Goal: Task Accomplishment & Management: Use online tool/utility

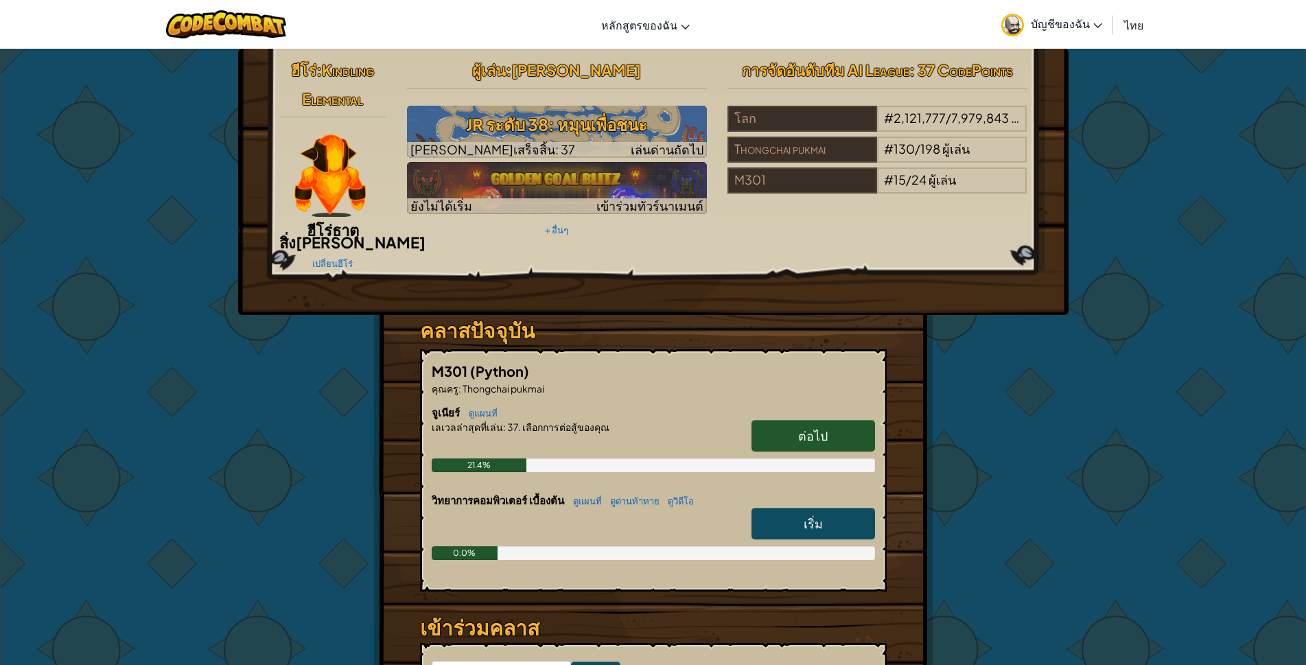
click at [813, 428] on span "ต่อไป" at bounding box center [813, 436] width 30 height 16
select select "th"
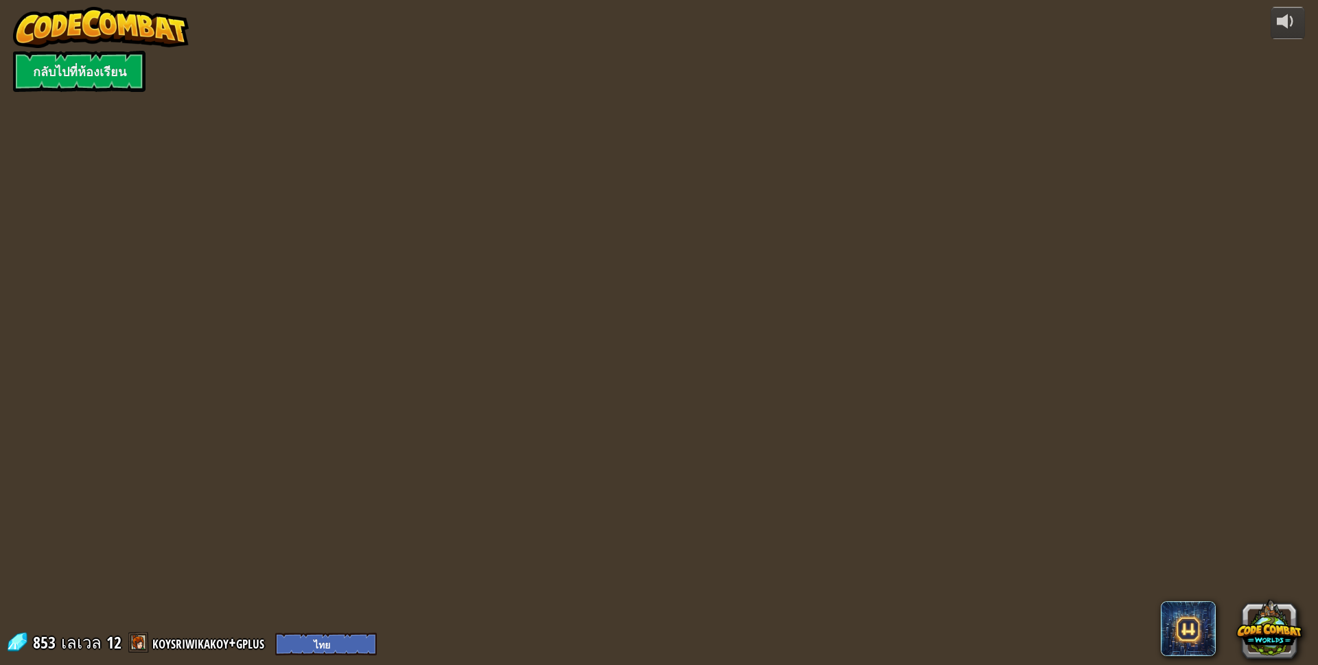
select select "th"
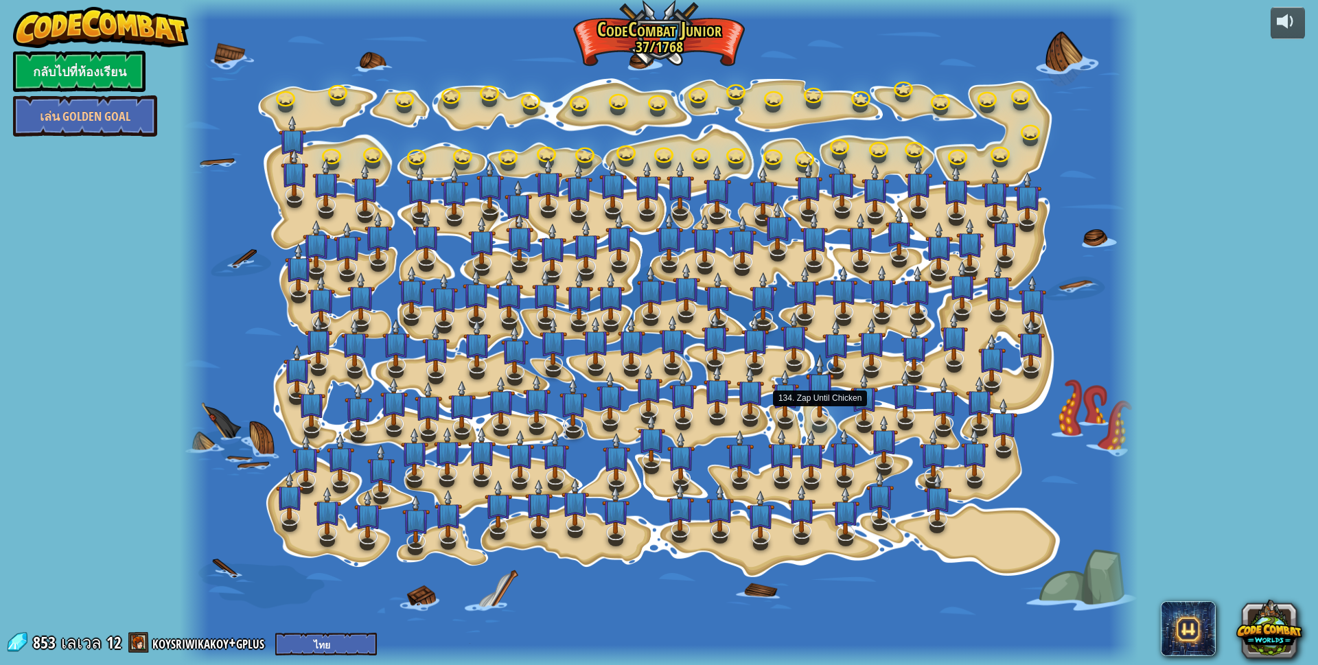
select select "th"
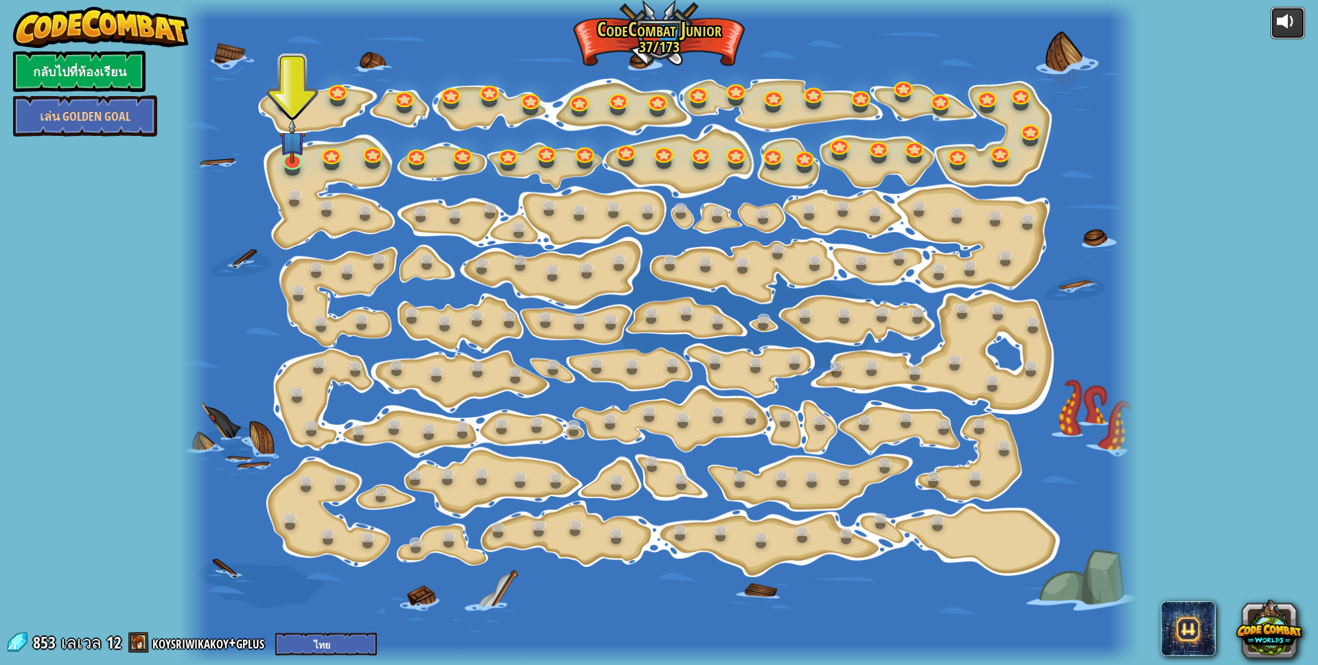
click at [1284, 27] on div at bounding box center [1288, 21] width 22 height 22
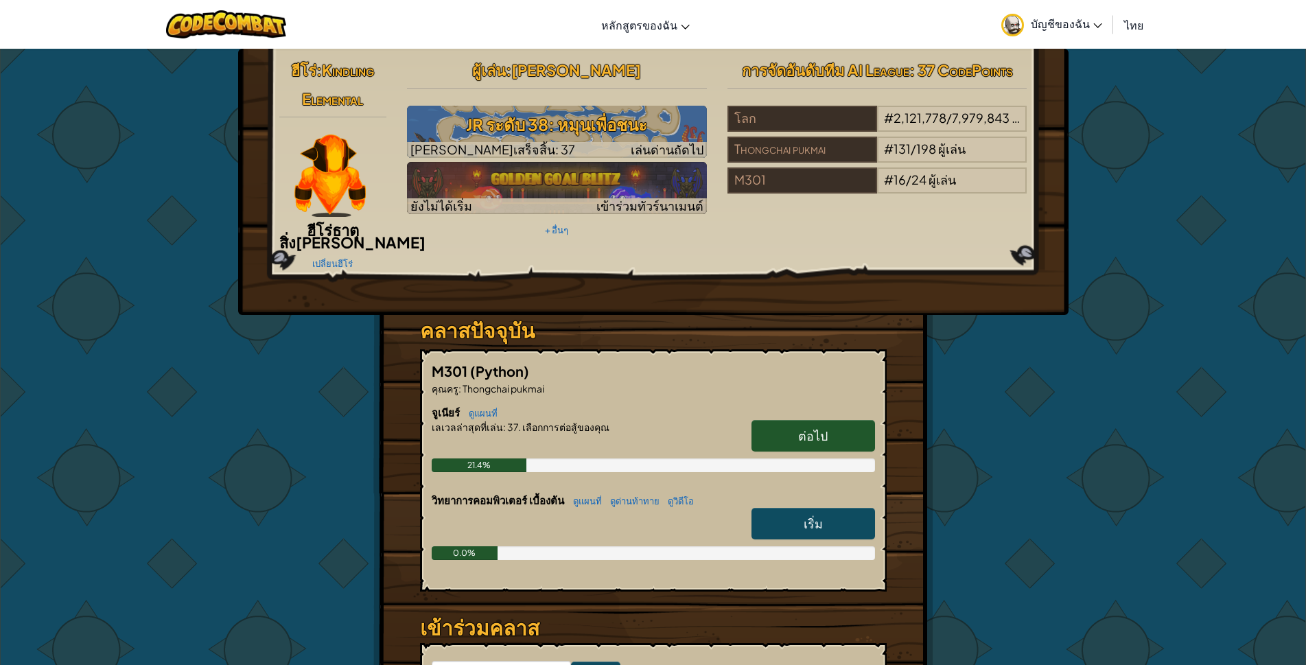
click at [758, 508] on link "เริ่ม" at bounding box center [814, 524] width 124 height 32
select select "th"
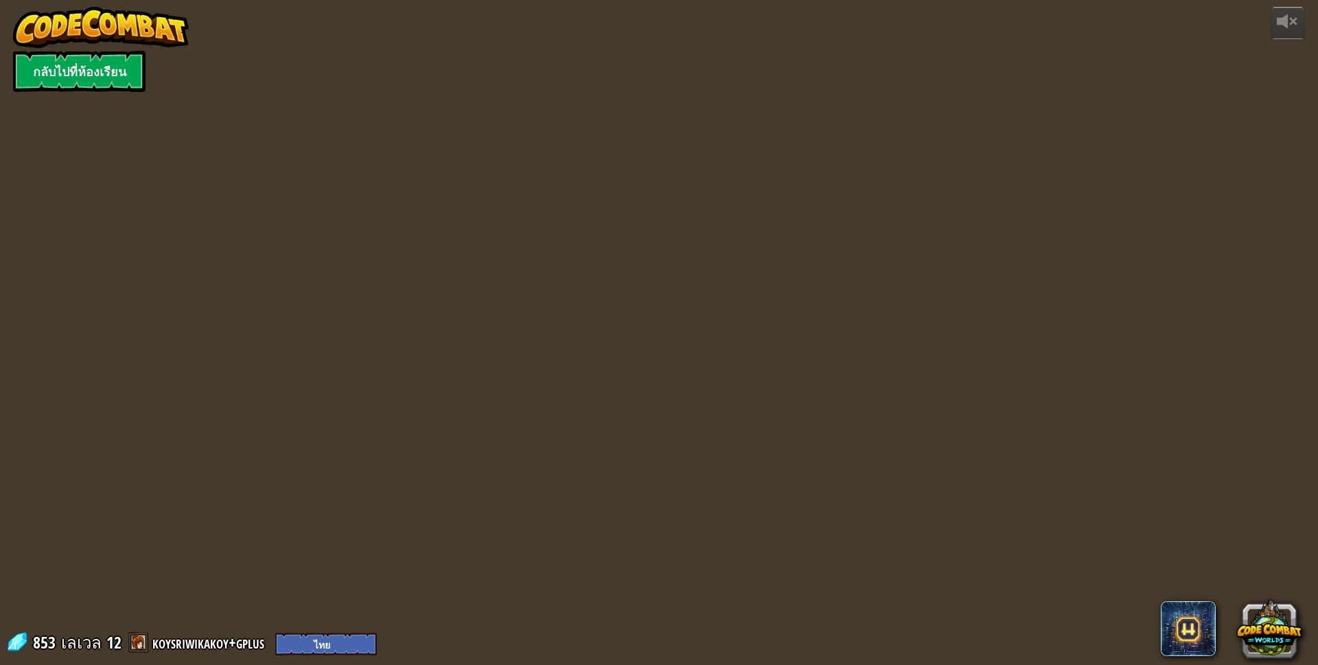
select select "th"
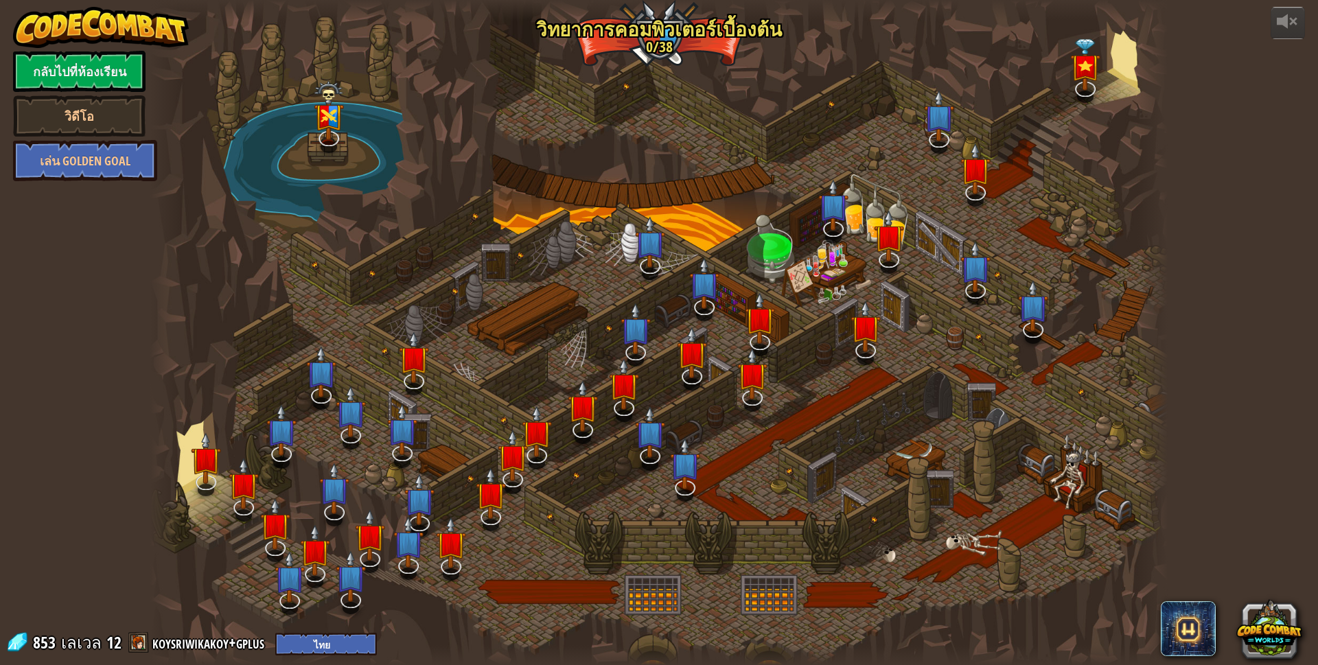
select select "th"
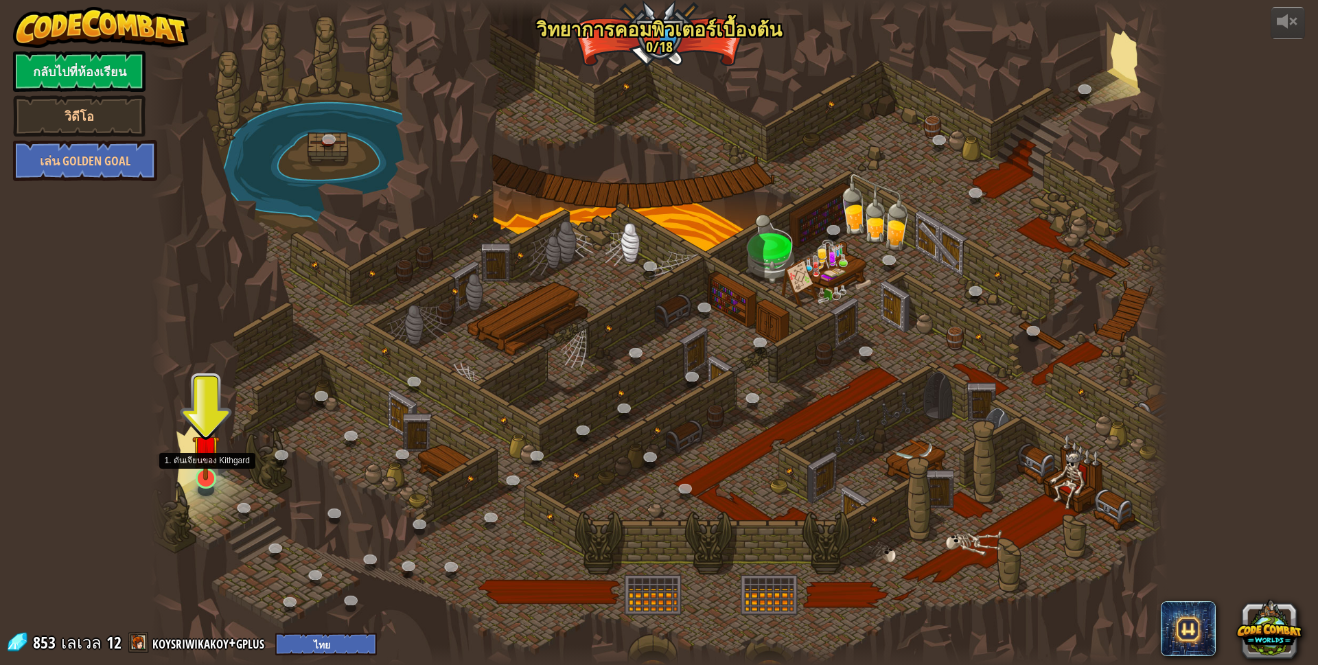
click at [197, 476] on img at bounding box center [205, 448] width 27 height 63
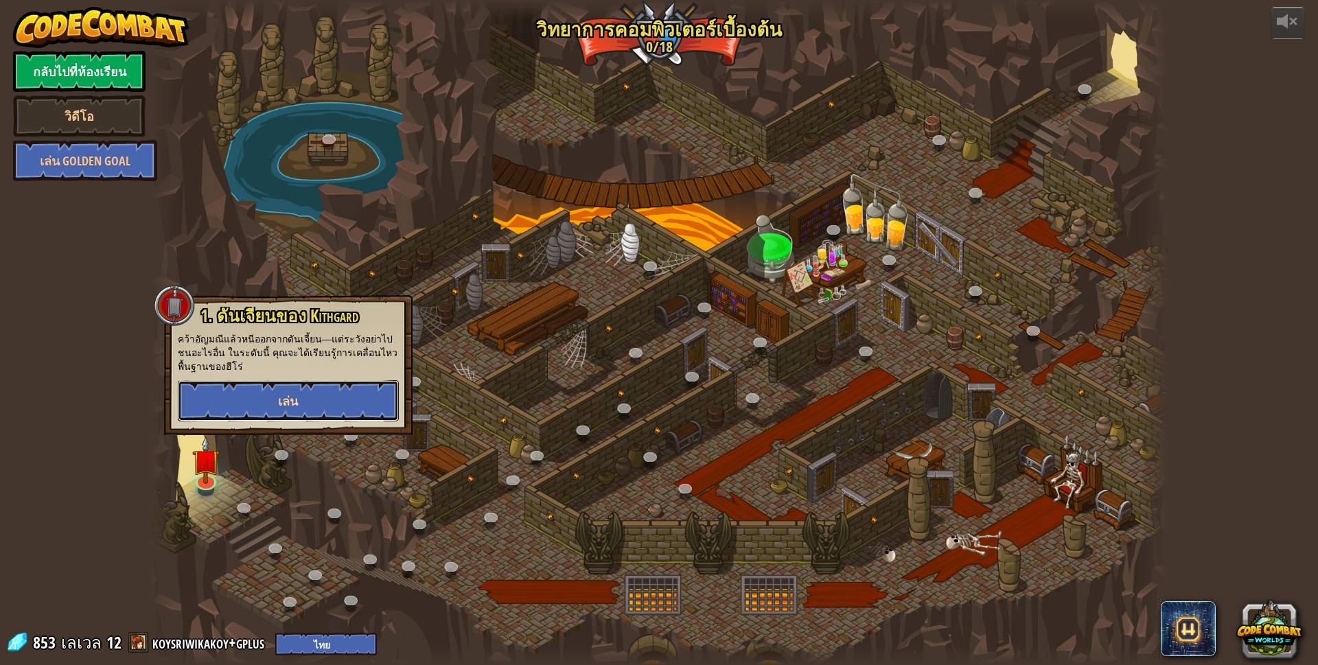
click at [276, 406] on button "เล่น" at bounding box center [288, 400] width 221 height 41
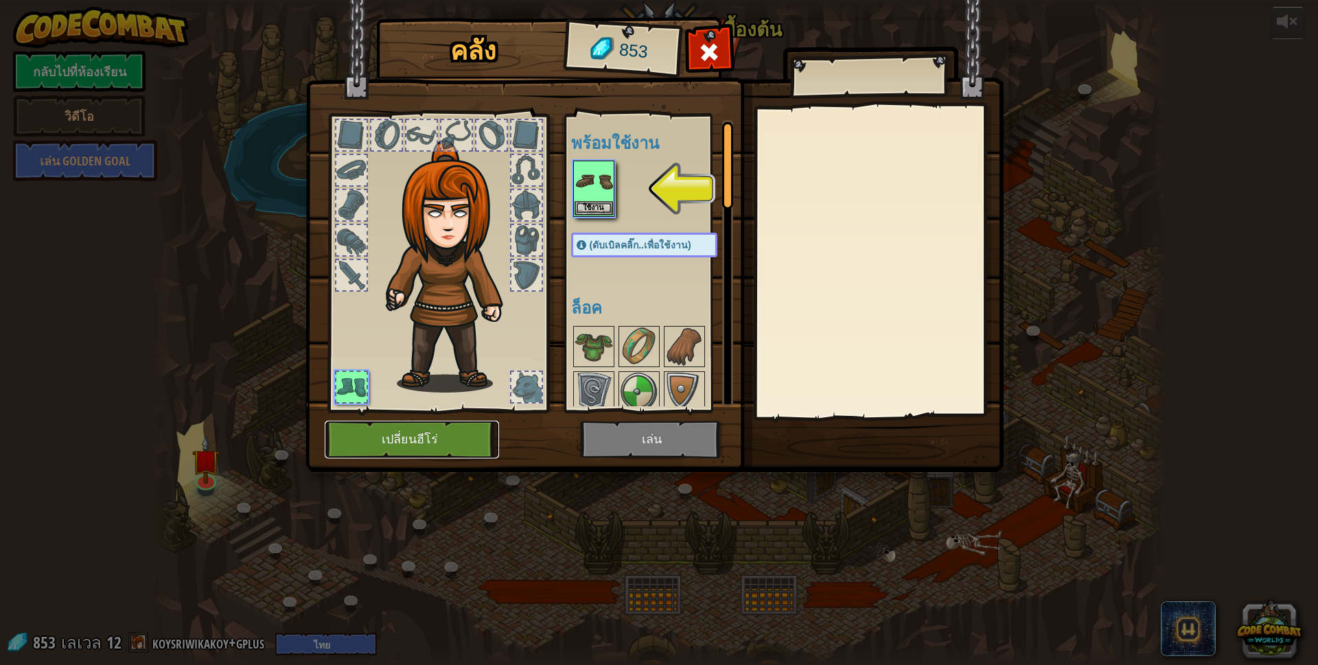
click at [435, 439] on button "เปลี่ยนฮีโร่" at bounding box center [412, 440] width 174 height 38
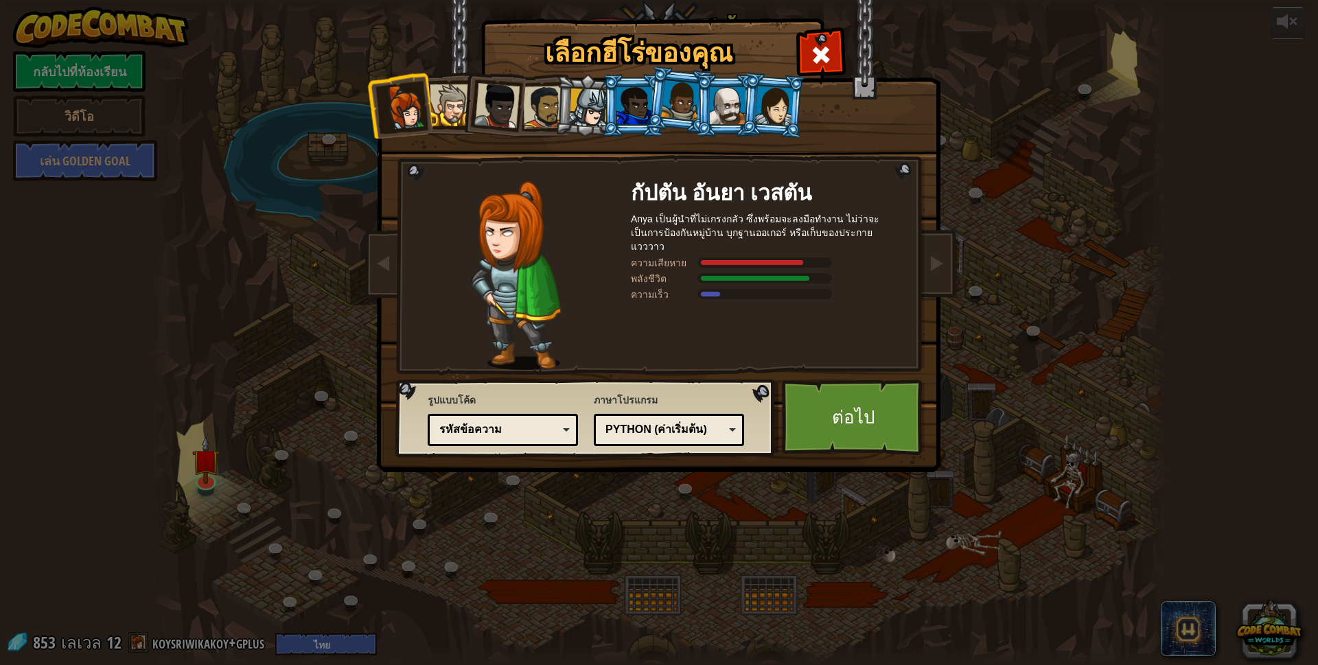
click at [447, 100] on div at bounding box center [451, 105] width 42 height 42
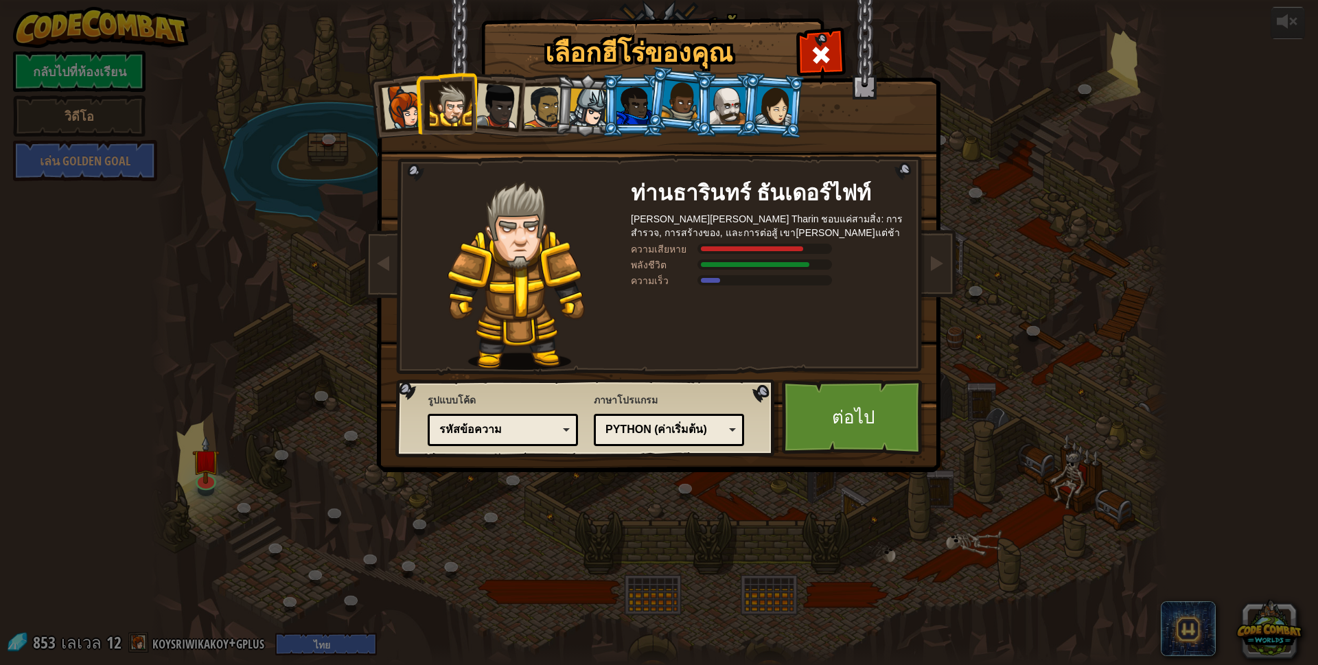
click at [489, 95] on div at bounding box center [496, 105] width 45 height 45
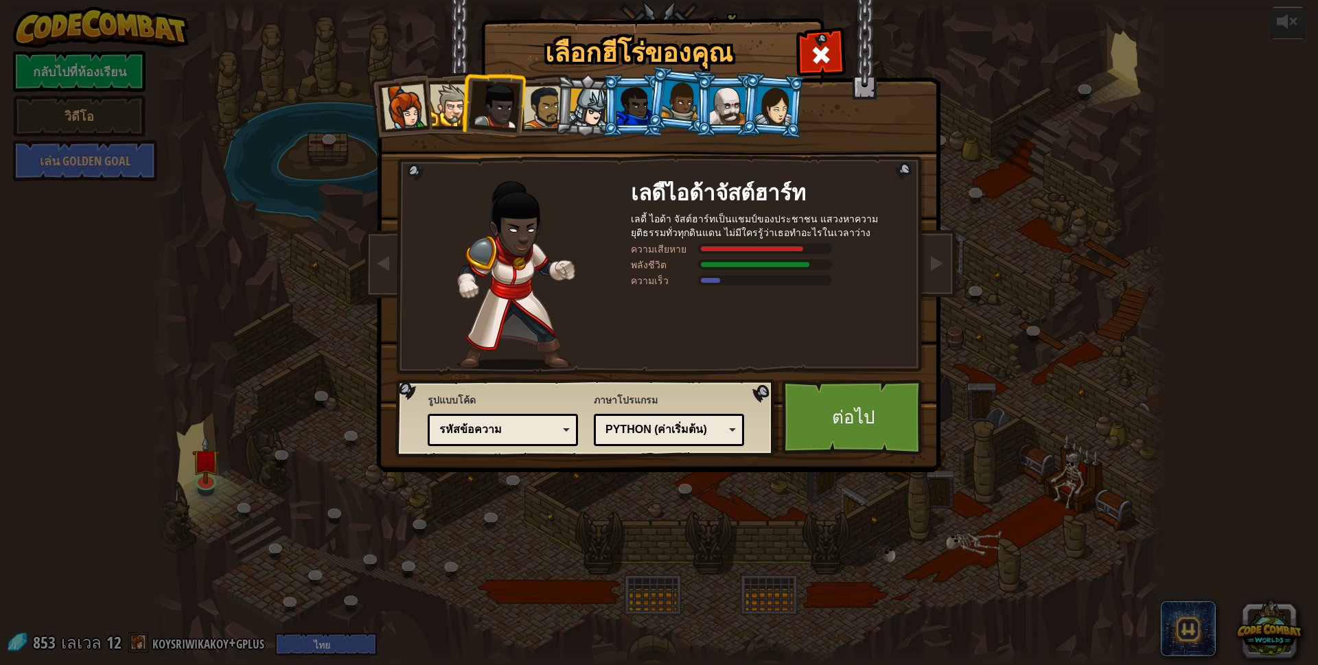
click at [544, 92] on div at bounding box center [544, 107] width 43 height 43
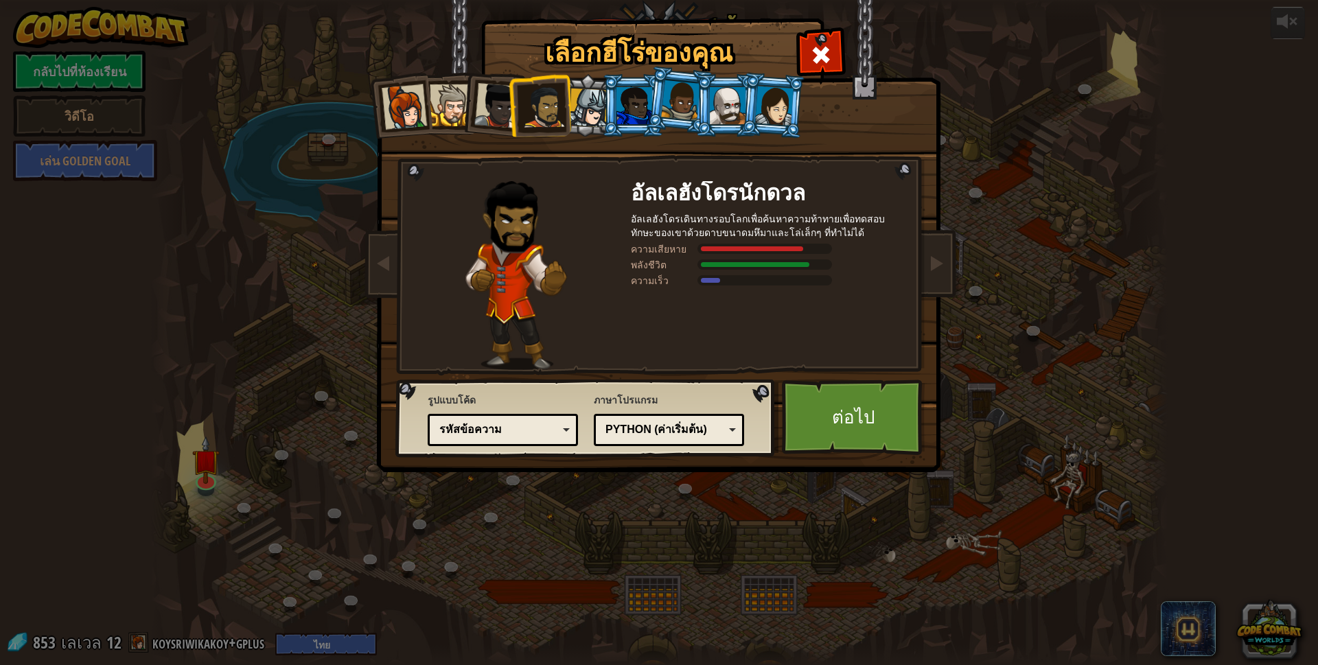
click at [731, 97] on div at bounding box center [728, 105] width 36 height 37
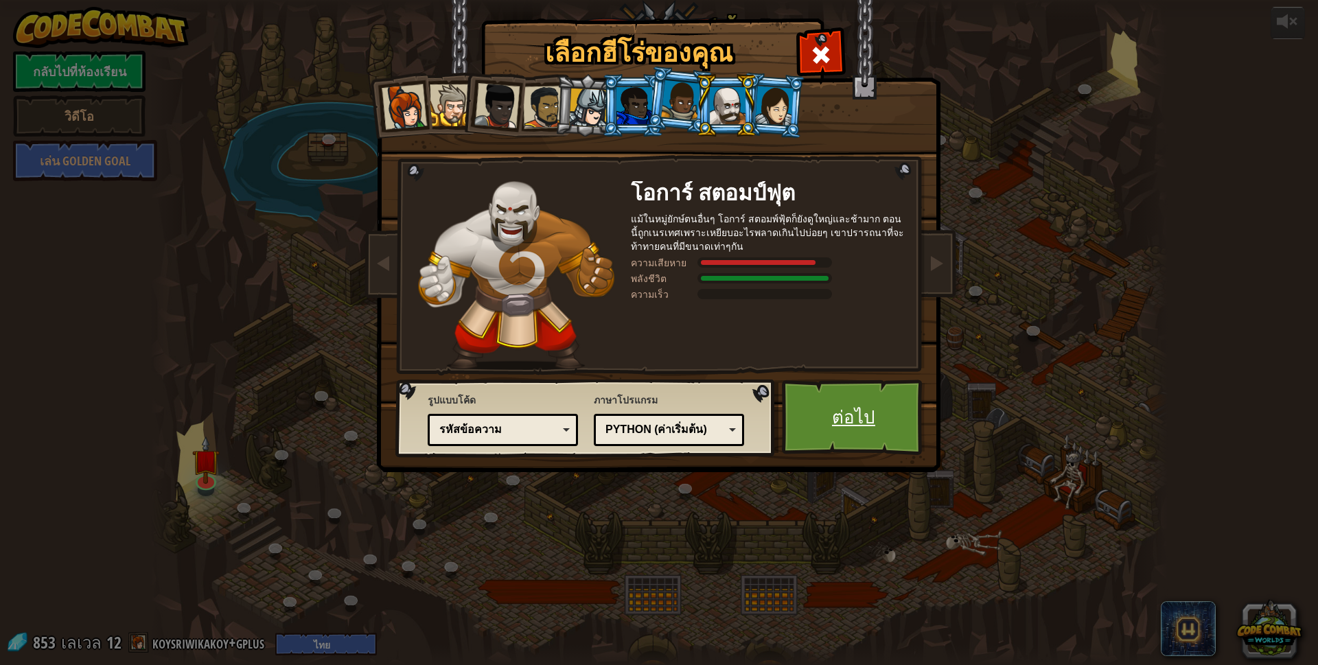
click at [887, 412] on link "ต่อไป" at bounding box center [853, 418] width 143 height 76
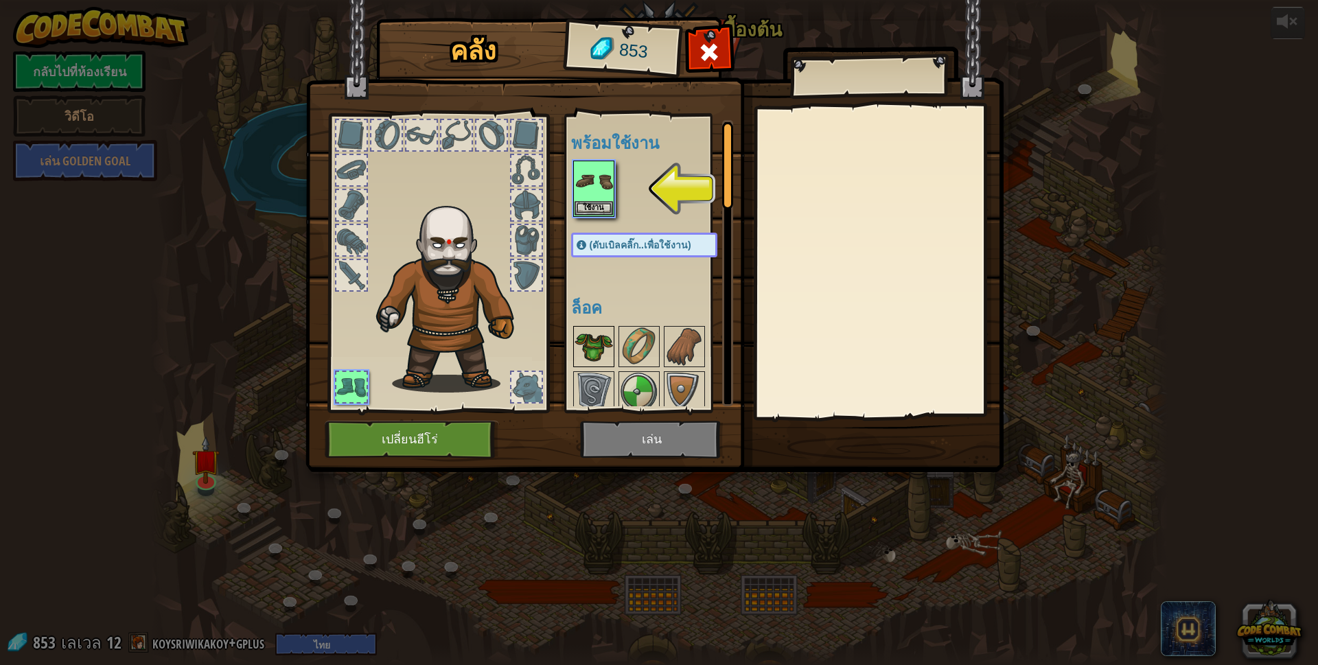
click at [592, 338] on img at bounding box center [594, 346] width 38 height 38
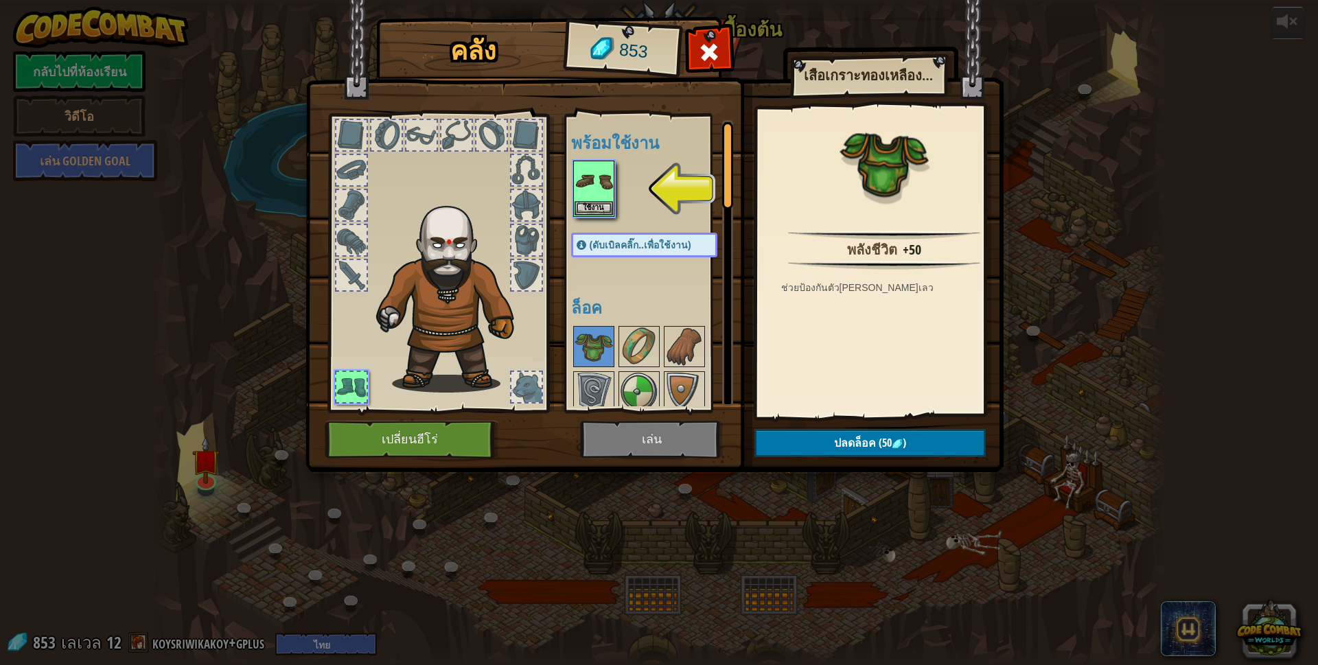
click at [656, 450] on img at bounding box center [654, 223] width 698 height 498
click at [700, 53] on span at bounding box center [709, 52] width 22 height 22
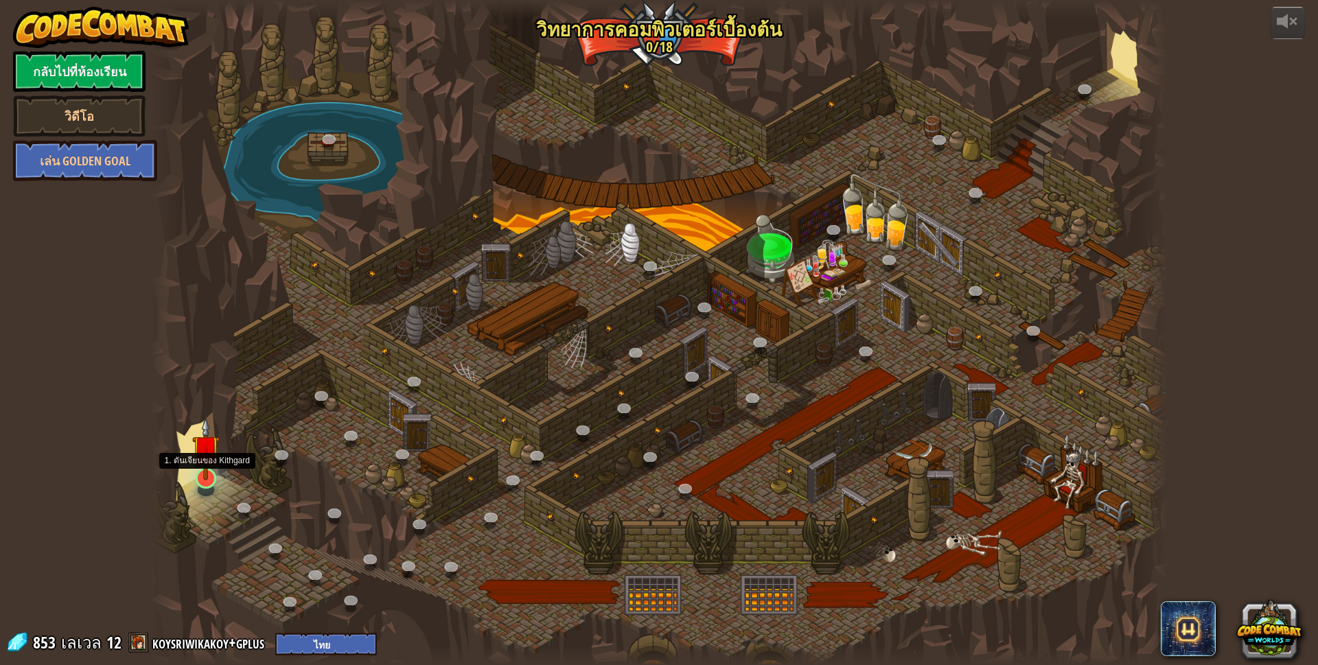
click at [201, 470] on img at bounding box center [205, 448] width 27 height 63
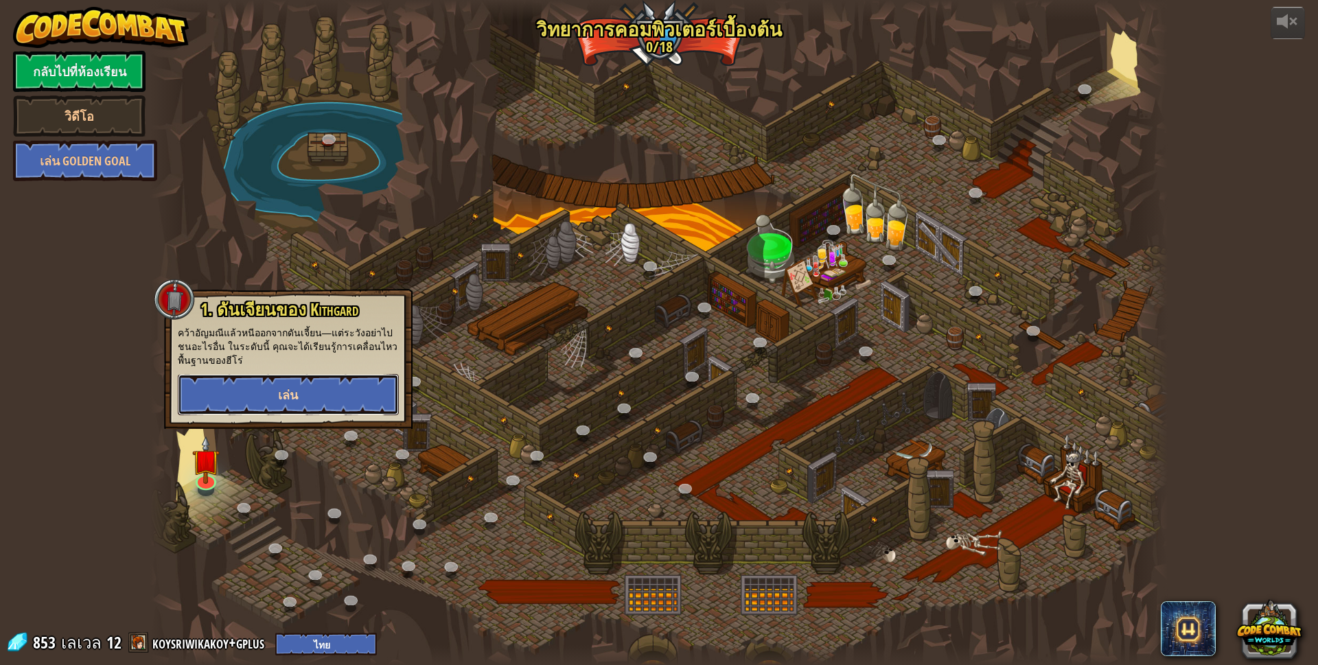
click at [289, 382] on button "เล่น" at bounding box center [288, 394] width 221 height 41
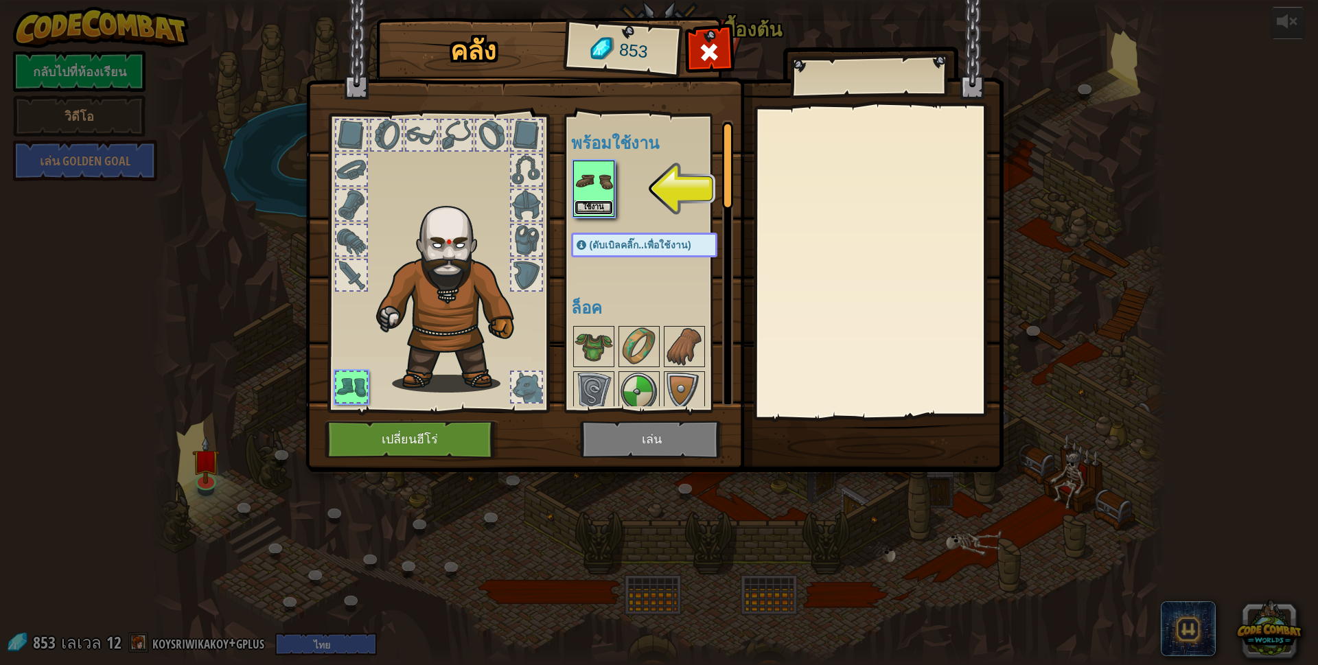
click at [583, 203] on button "ใช้งาน" at bounding box center [594, 207] width 38 height 14
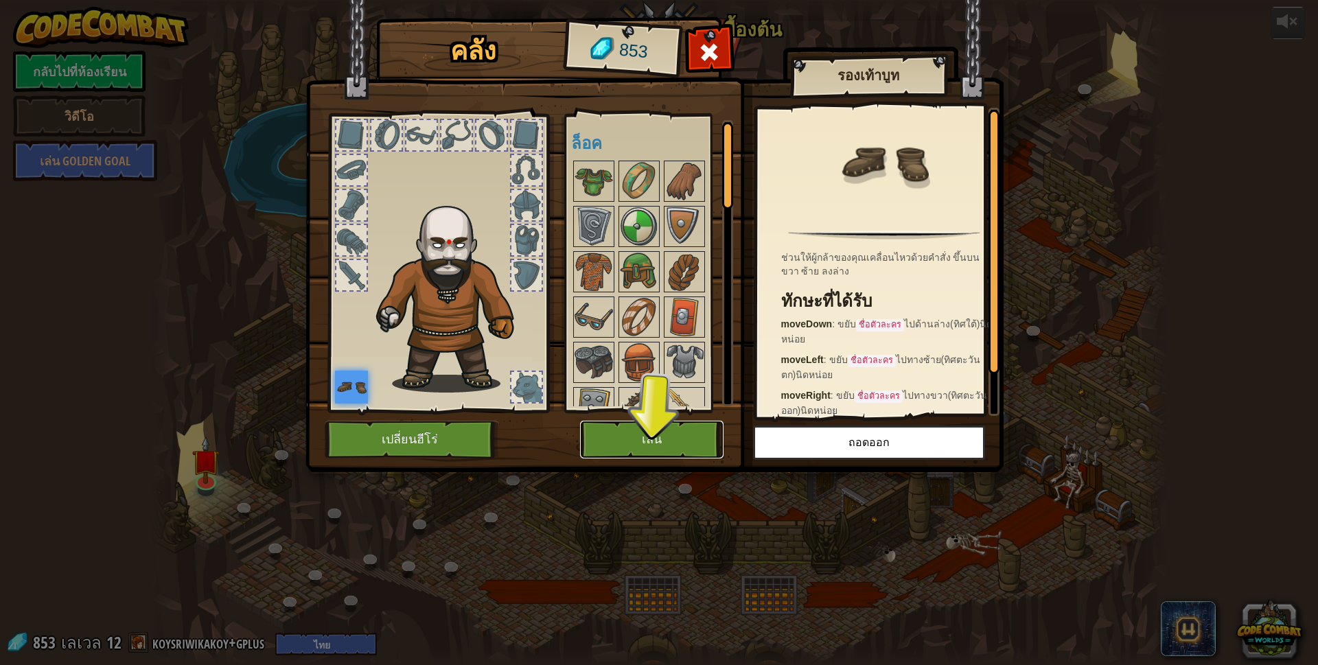
click at [686, 430] on button "เล่น" at bounding box center [651, 440] width 143 height 38
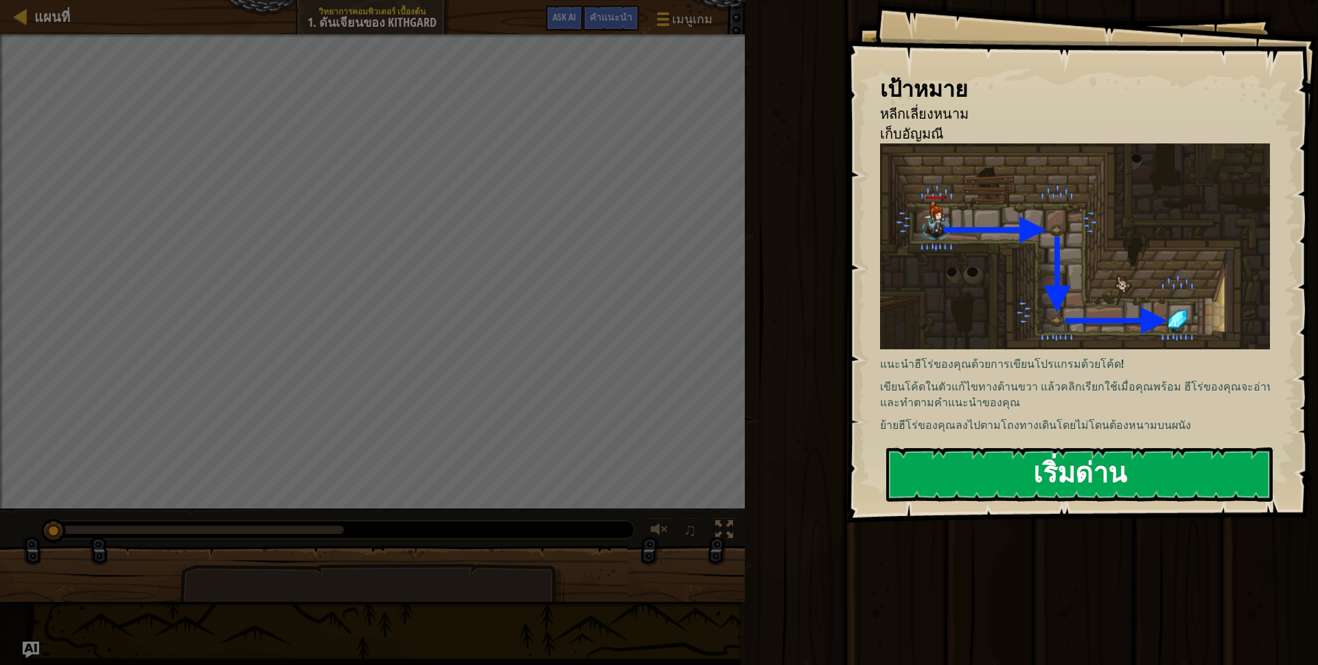
click at [1114, 473] on button "เริ่มด่าน" at bounding box center [1079, 475] width 386 height 54
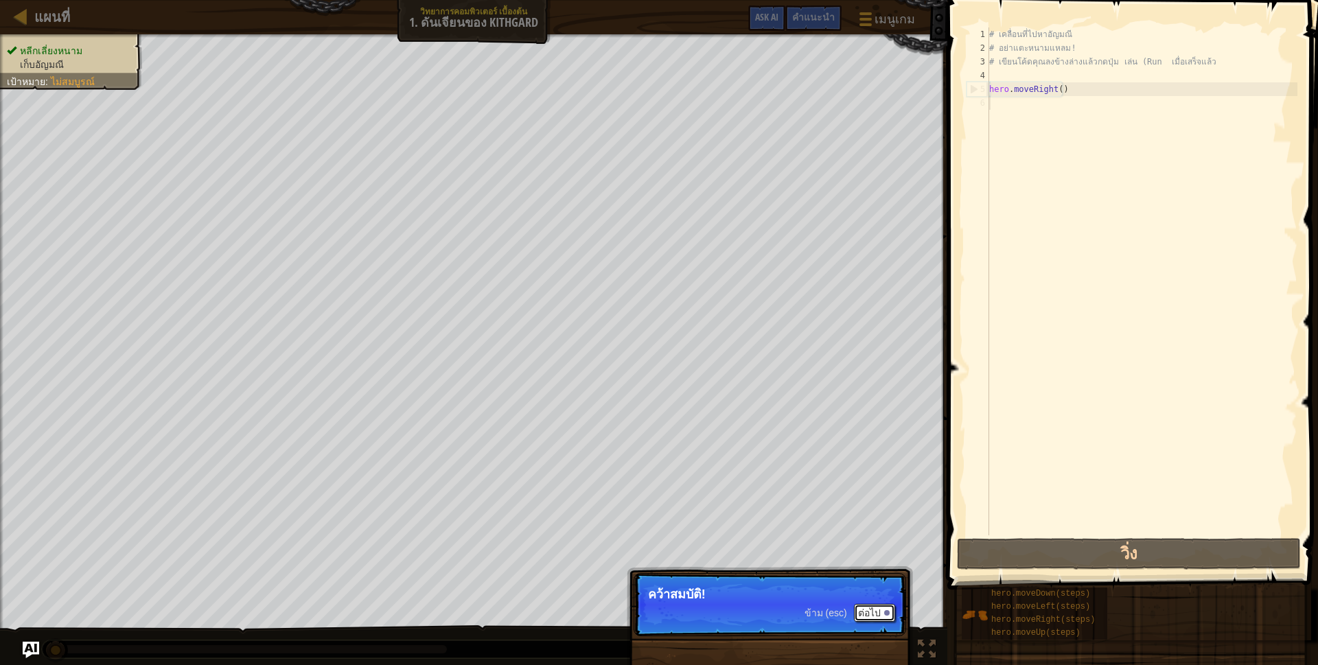
click at [889, 607] on button "ต่อไป" at bounding box center [874, 613] width 41 height 18
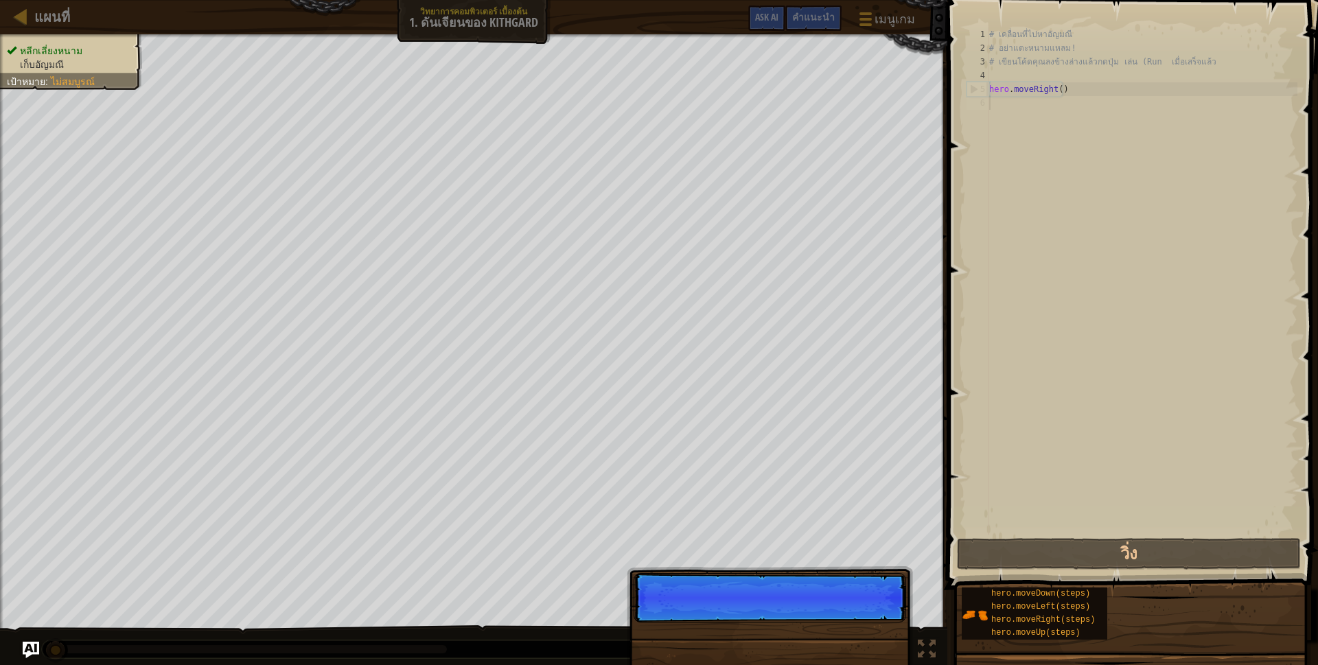
scroll to position [7, 0]
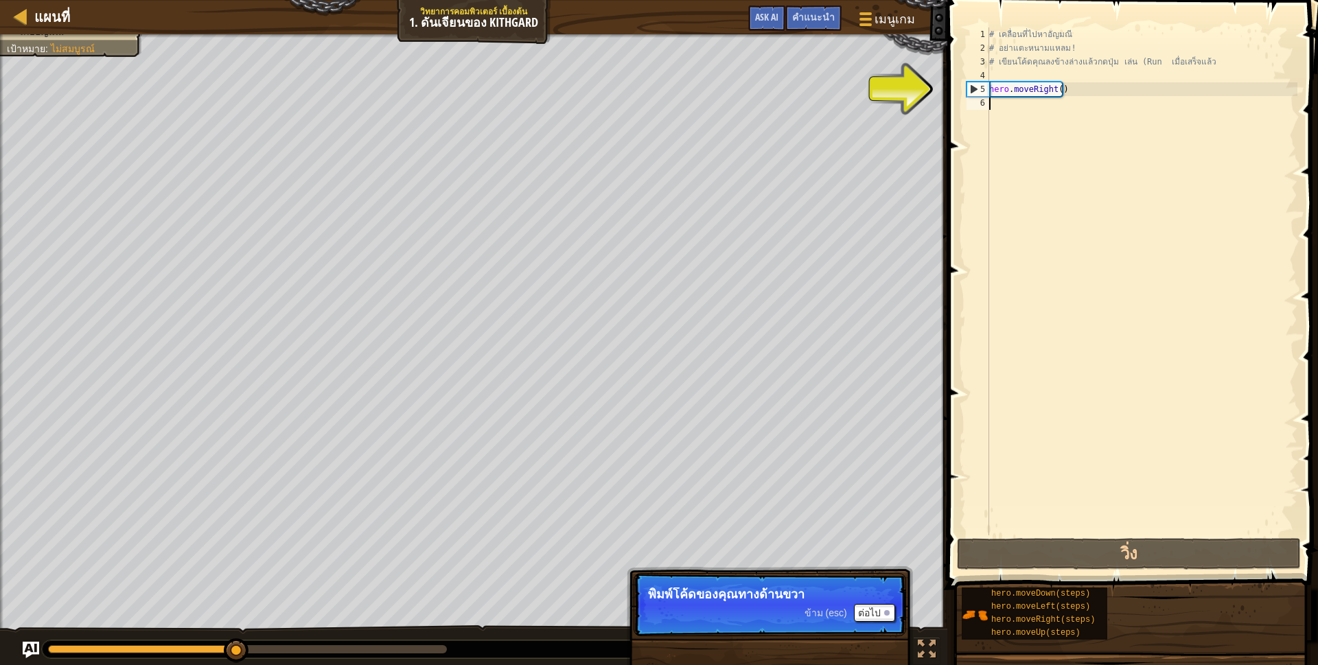
type textarea "hero.moveRight()"
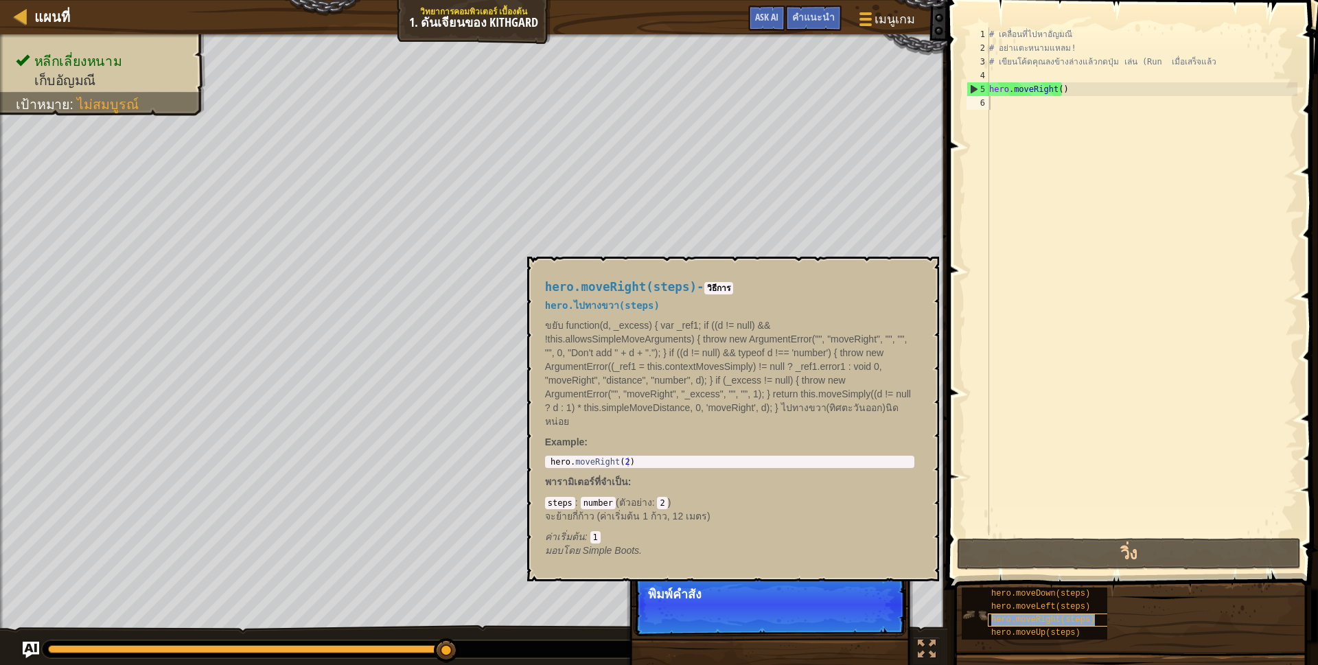
click at [1011, 616] on span "hero.moveRight(steps)" at bounding box center [1043, 620] width 104 height 10
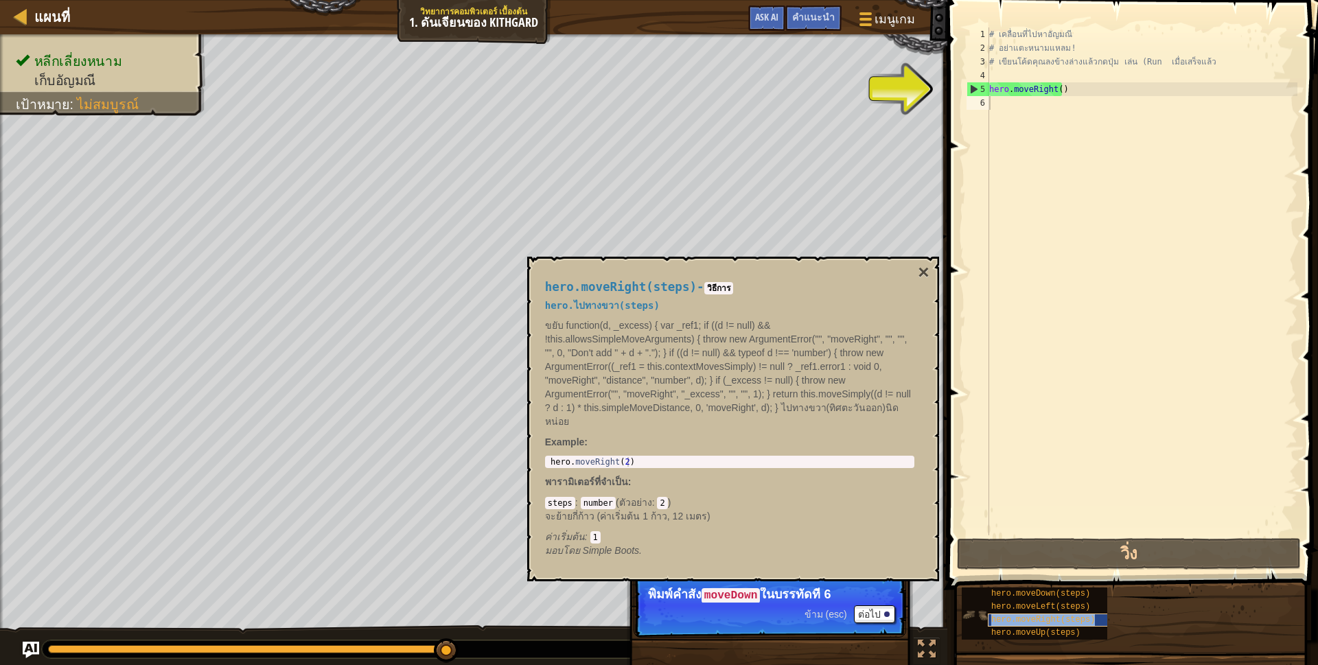
click at [1010, 616] on span "hero.moveRight(steps)" at bounding box center [1043, 620] width 104 height 10
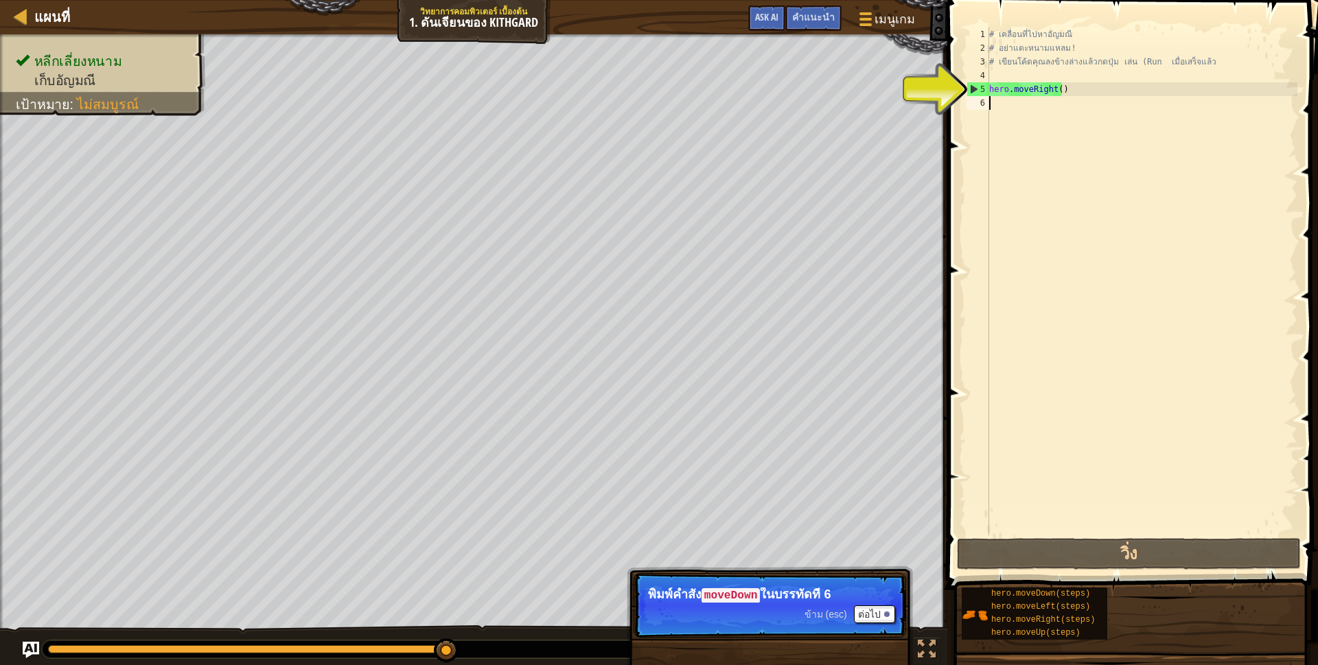
click at [996, 100] on div "# เคลื่อนที่ไปหาอัญมณี # อย่าแตะหนามแหลม! # เขียนโค้ดคุณลงข้างล่างแล้วกดปุ่ม เล…" at bounding box center [1141, 294] width 311 height 535
click at [995, 104] on div "# เคลื่อนที่ไปหาอัญมณี # อย่าแตะหนามแหลม! # เขียนโค้ดคุณลงข้างล่างแล้วกดปุ่ม เล…" at bounding box center [1141, 294] width 311 height 535
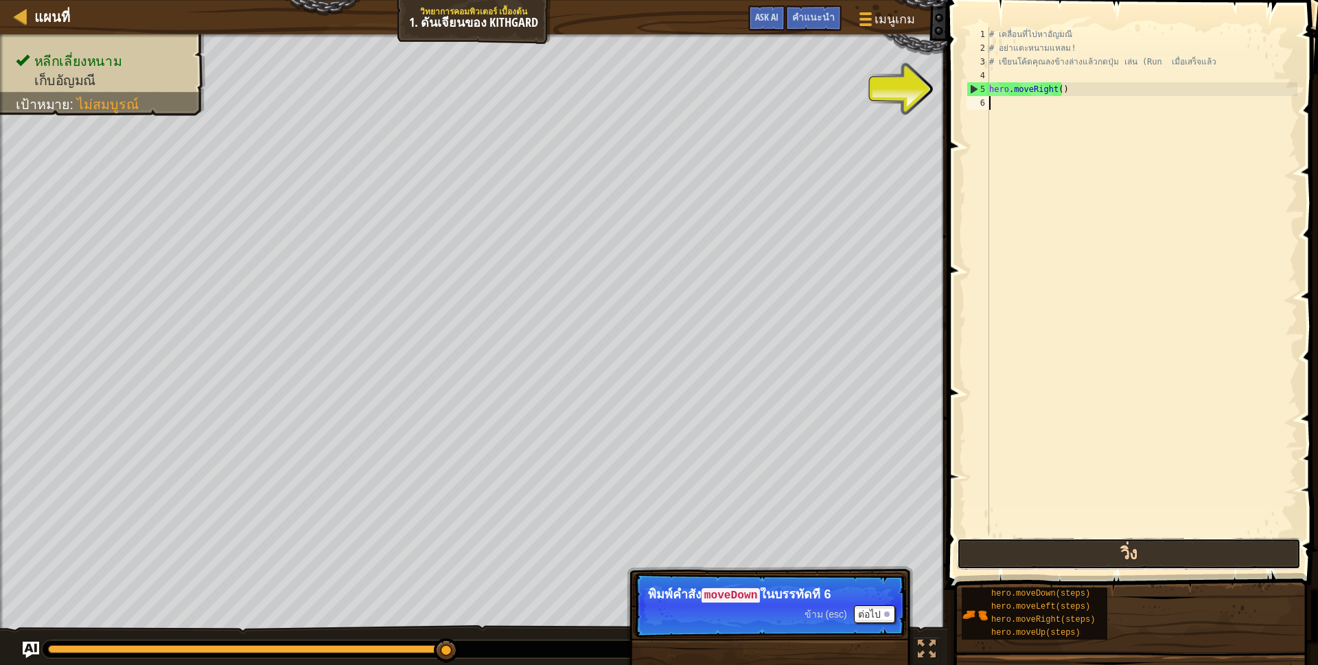
click at [1149, 549] on button "วิ่ง" at bounding box center [1129, 554] width 344 height 32
click at [1010, 87] on div "# เคลื่อนที่ไปหาอัญมณี # อย่าแตะหนามแหลม! # เขียนโค้ดคุณลงข้างล่างแล้วกดปุ่ม เล…" at bounding box center [1141, 294] width 311 height 535
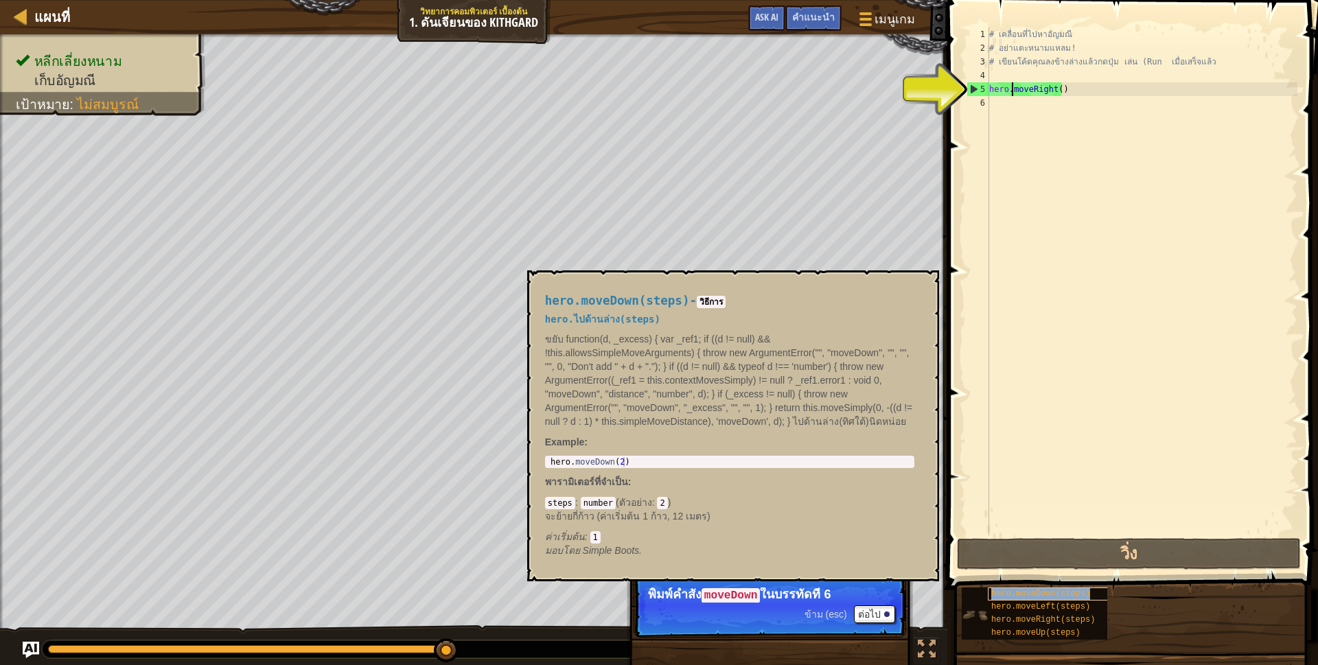
click at [999, 593] on span "hero.moveDown(steps)" at bounding box center [1040, 594] width 99 height 10
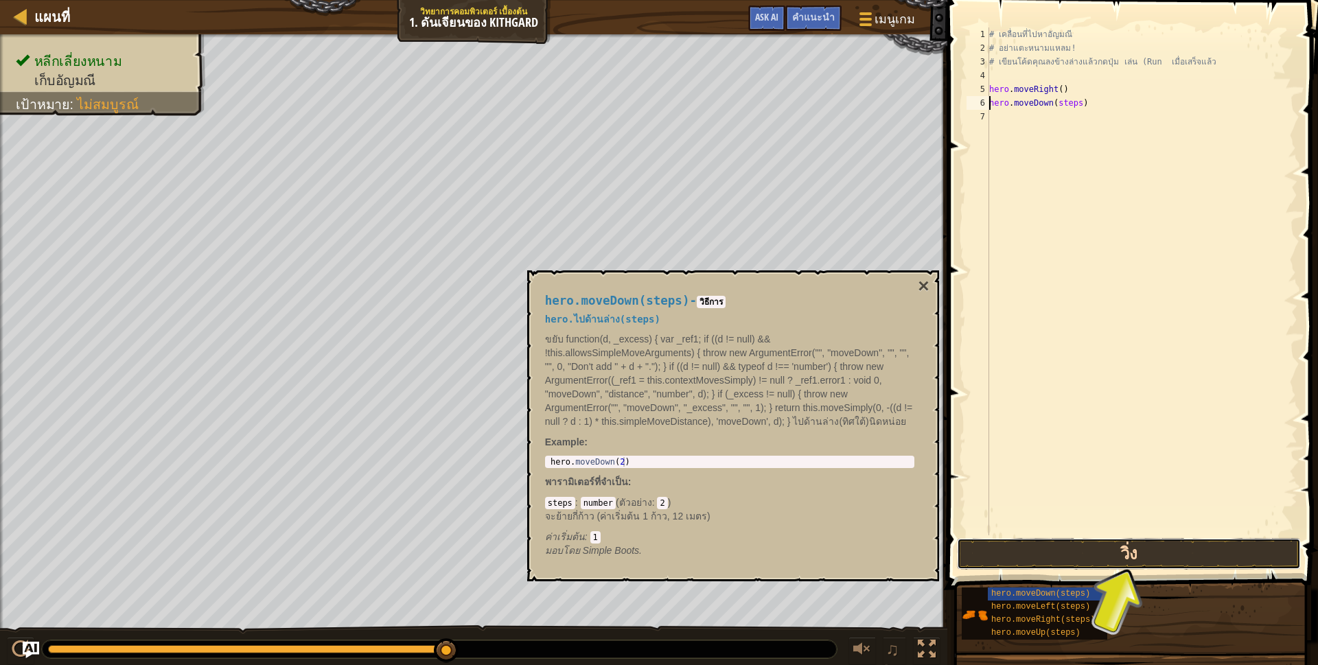
click at [997, 554] on button "วิ่ง" at bounding box center [1129, 554] width 344 height 32
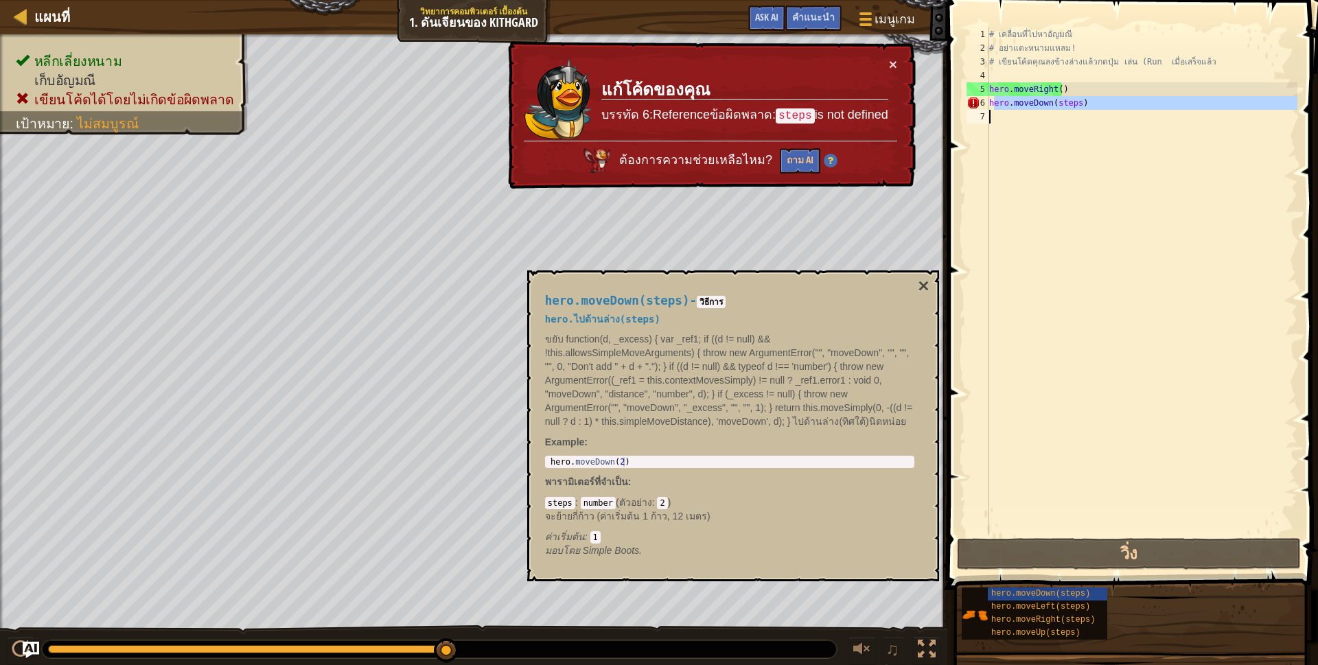
drag, startPoint x: 993, startPoint y: 102, endPoint x: 1021, endPoint y: 131, distance: 40.8
click at [1021, 131] on div "# เคลื่อนที่ไปหา[PERSON_NAME] # อย่าแตะหนามแหลม! # เขียนโค้ดคุณลงข้างล่างแล้วกด…" at bounding box center [1141, 294] width 311 height 535
drag, startPoint x: 999, startPoint y: 87, endPoint x: 958, endPoint y: 111, distance: 47.7
click at [958, 111] on div "hero.moveDown(steps) 1 2 3 4 5 6 7 # เคลื่อนที่ไปหา[PERSON_NAME] # อย่าแตะหนามแ…" at bounding box center [1130, 322] width 375 height 630
click at [1021, 103] on div "# เคลื่อนที่ไปหา[PERSON_NAME] # อย่าแตะหนามแหลม! # เขียนโค้ดคุณลงข้างล่างแล้วกด…" at bounding box center [1141, 281] width 311 height 508
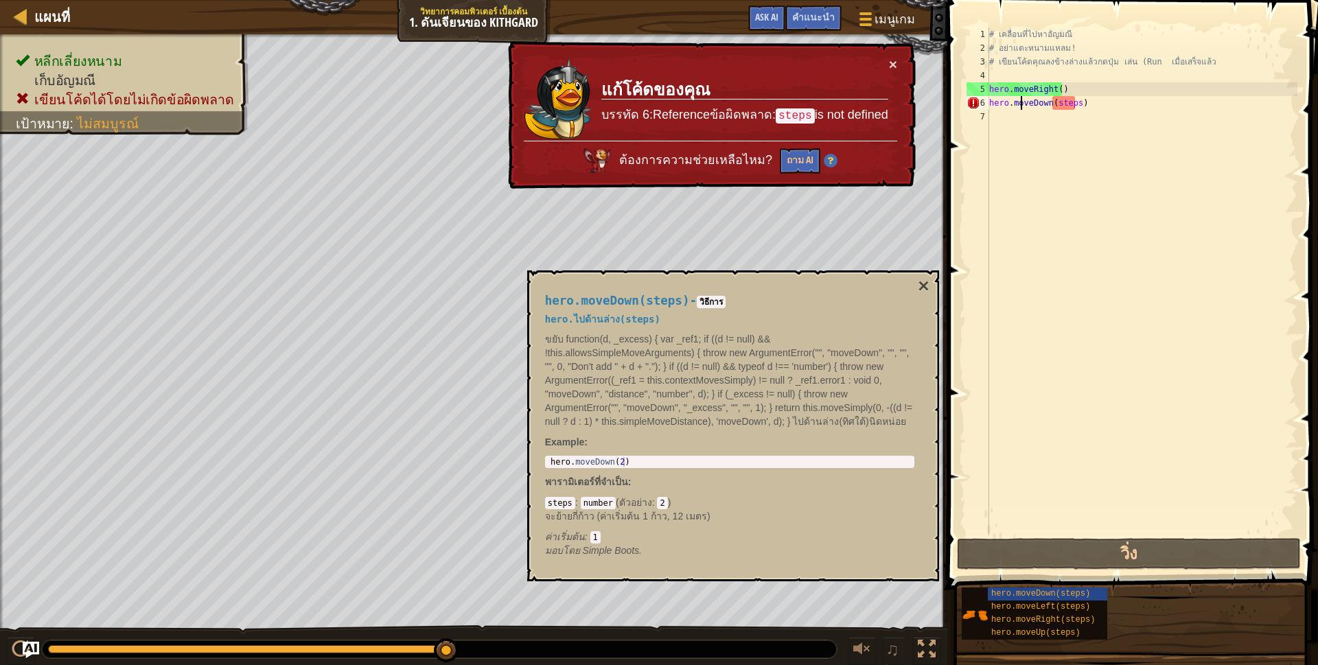
click at [1065, 103] on div "# เคลื่อนที่ไปหา[PERSON_NAME] # อย่าแตะหนามแหลม! # เขียนโค้ดคุณลงข้างล่างแล้วกด…" at bounding box center [1141, 294] width 311 height 535
click at [1075, 105] on div "# เคลื่อนที่ไปหา[PERSON_NAME] # อย่าแตะหนามแหลม! # เขียนโค้ดคุณลงข้างล่างแล้วกด…" at bounding box center [1141, 294] width 311 height 535
click at [1087, 108] on div "# เคลื่อนที่ไปหา[PERSON_NAME] # อย่าแตะหนามแหลม! # เขียนโค้ดคุณลงข้างล่างแล้วกด…" at bounding box center [1141, 294] width 311 height 535
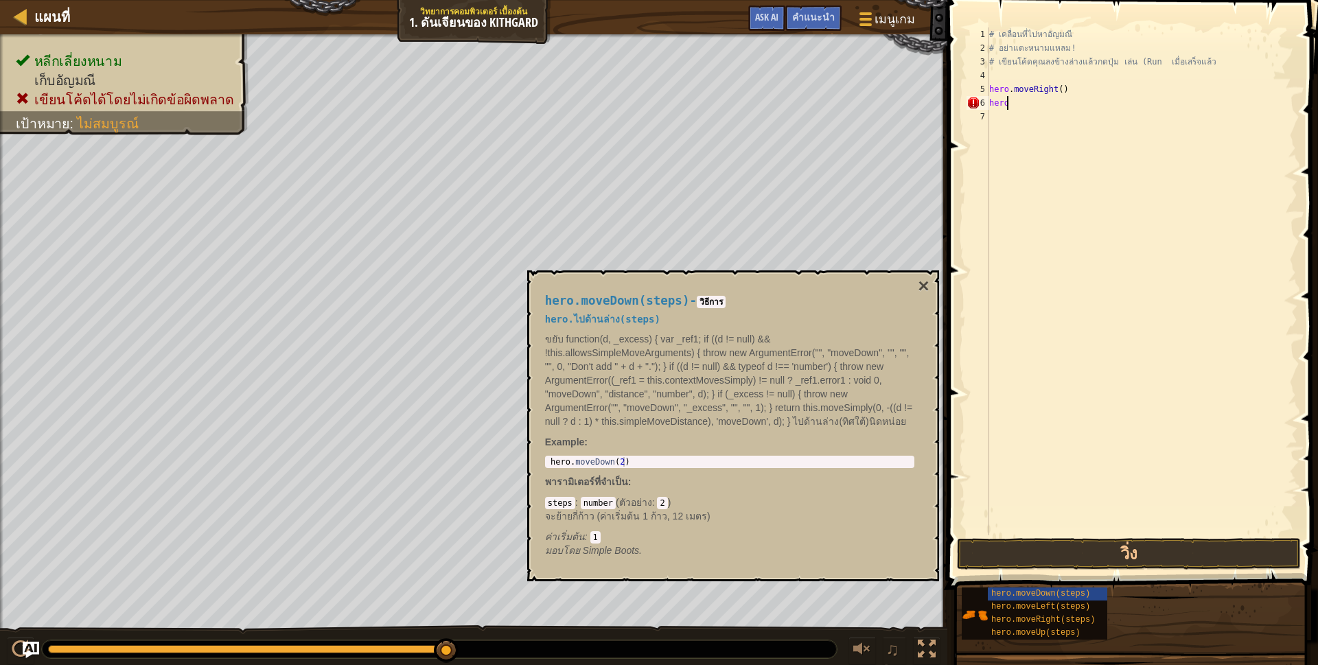
type textarea "h"
click at [1065, 91] on div "# เคลื่อนที่ไปหาอัญมณี # อย่าแตะหนามแหลม! # เขียนโค้ดคุณลงข้างล่างแล้วกดปุ่ม เล…" at bounding box center [1141, 294] width 311 height 535
type textarea "h"
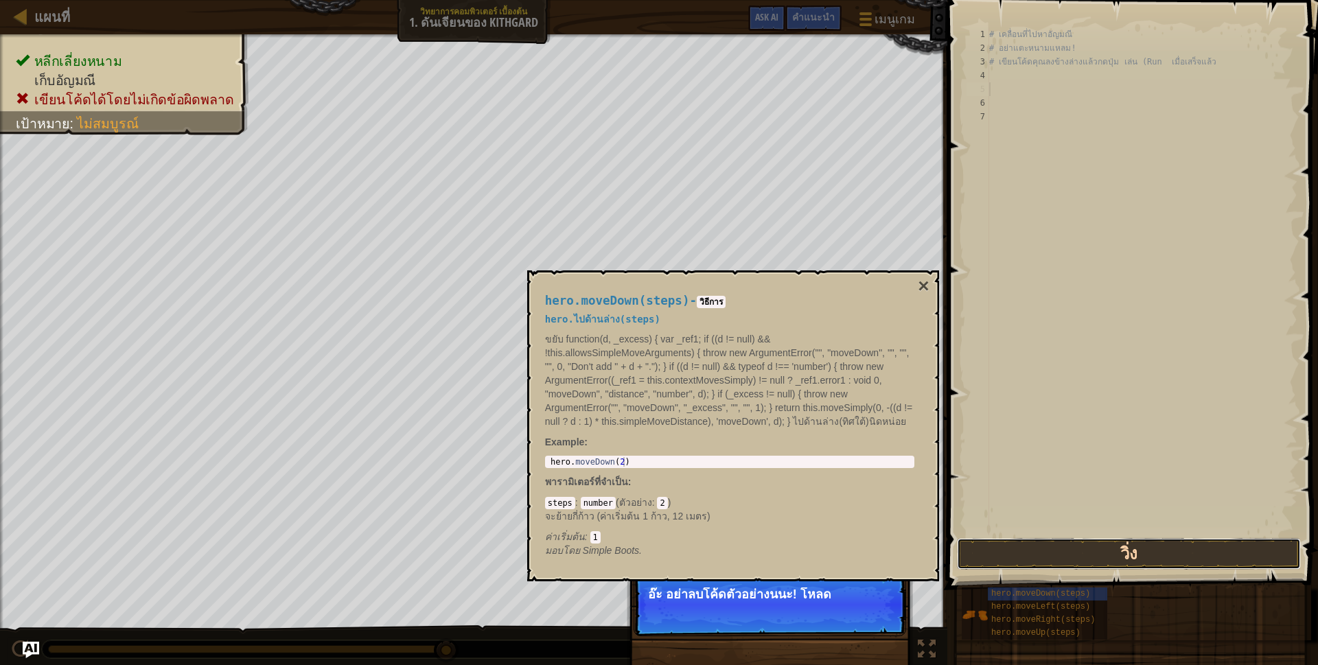
drag, startPoint x: 1094, startPoint y: 555, endPoint x: 1091, endPoint y: 564, distance: 9.3
click at [1093, 557] on button "วิ่ง" at bounding box center [1129, 554] width 344 height 32
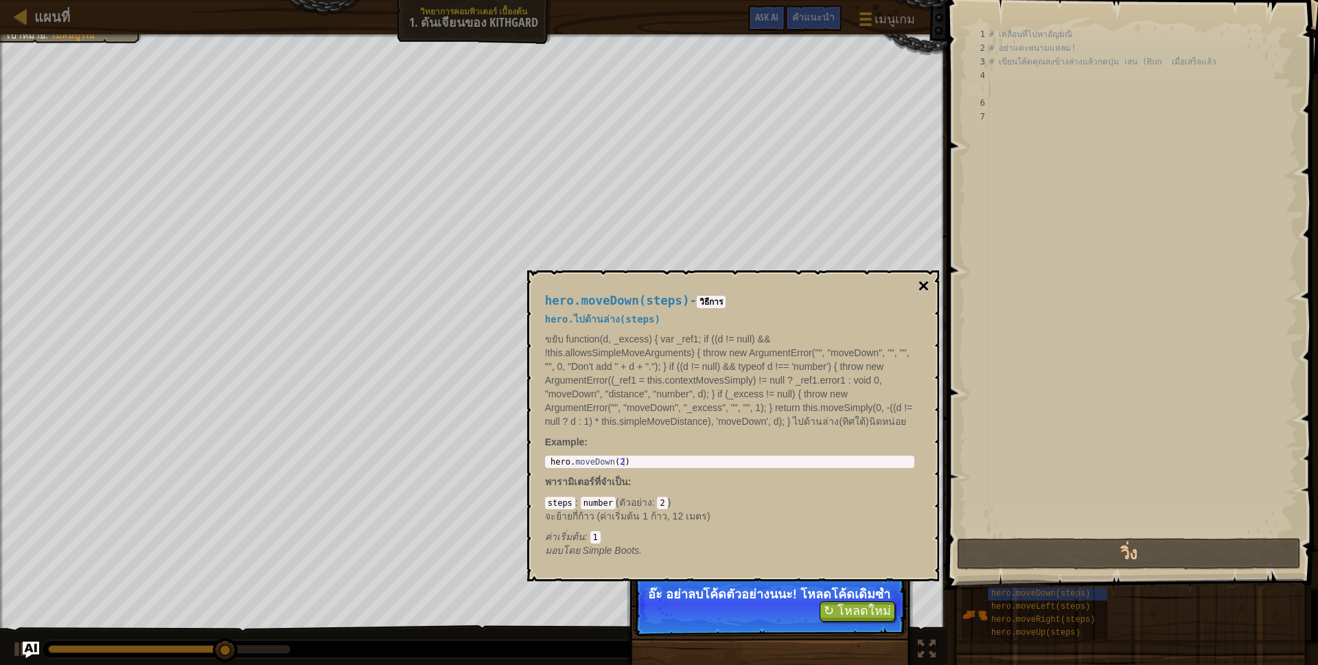
click at [923, 284] on button "×" at bounding box center [923, 286] width 11 height 19
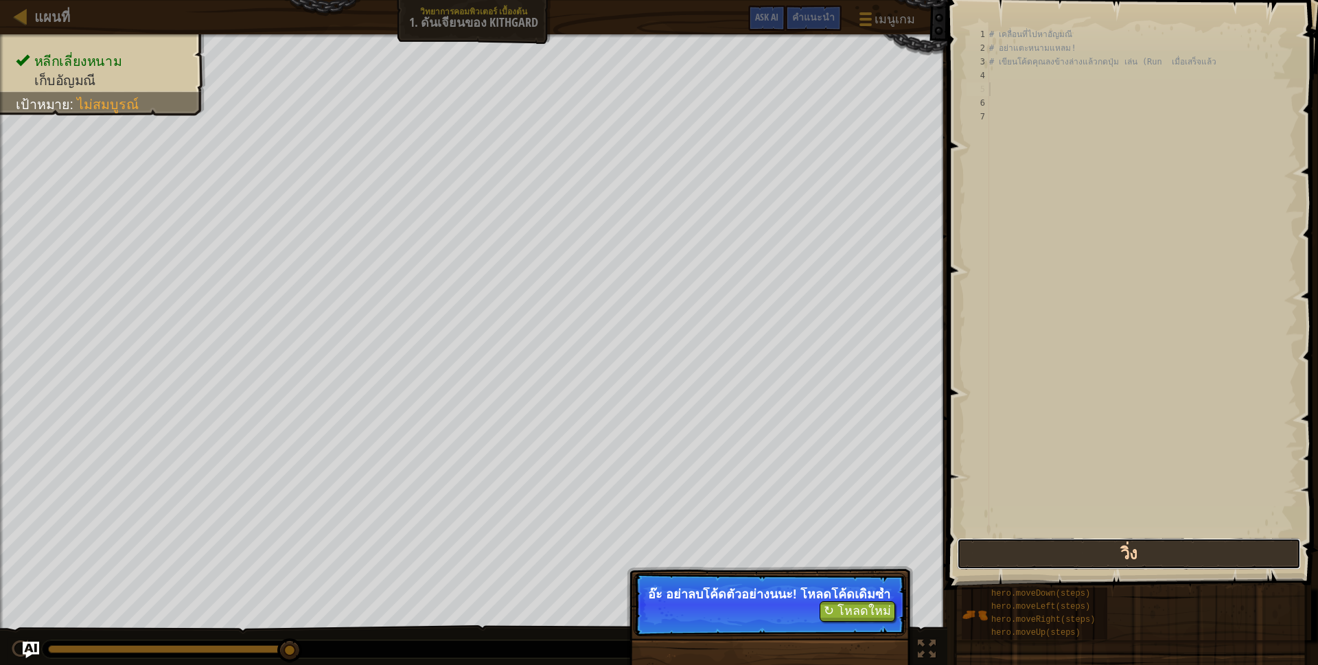
click at [1101, 550] on button "วิ่ง" at bounding box center [1129, 554] width 344 height 32
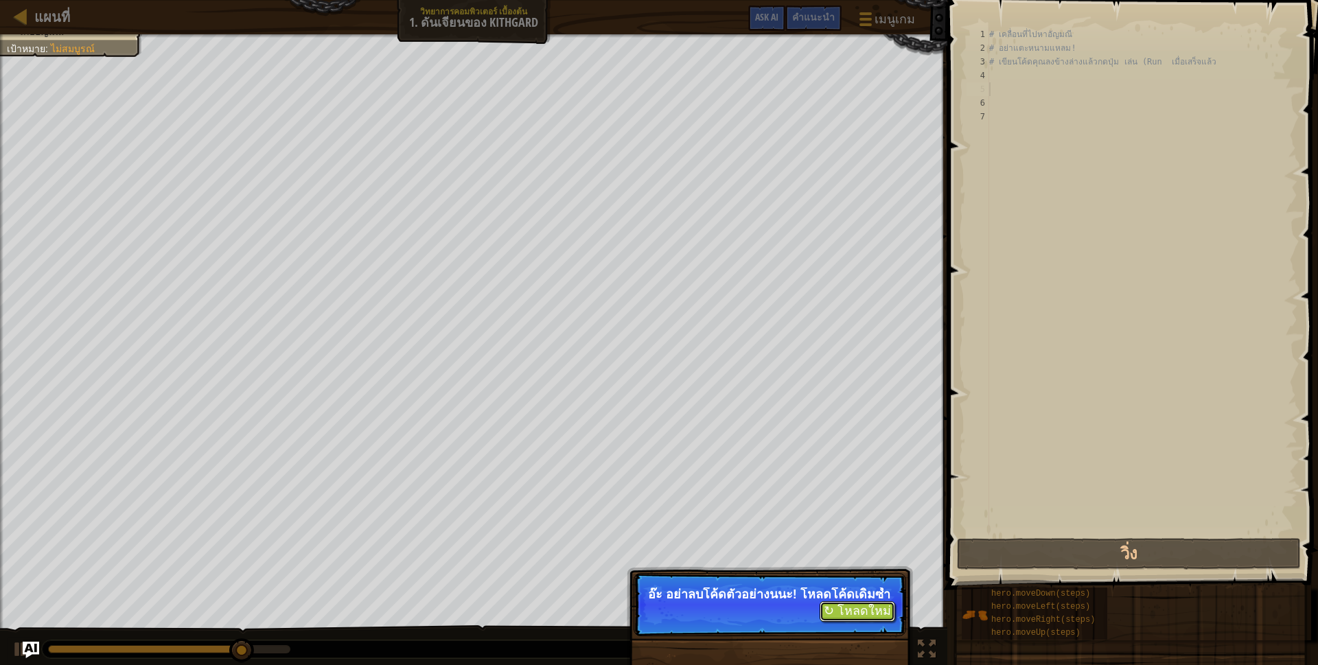
click at [859, 616] on button "↻ โหลดใหม่" at bounding box center [858, 611] width 76 height 21
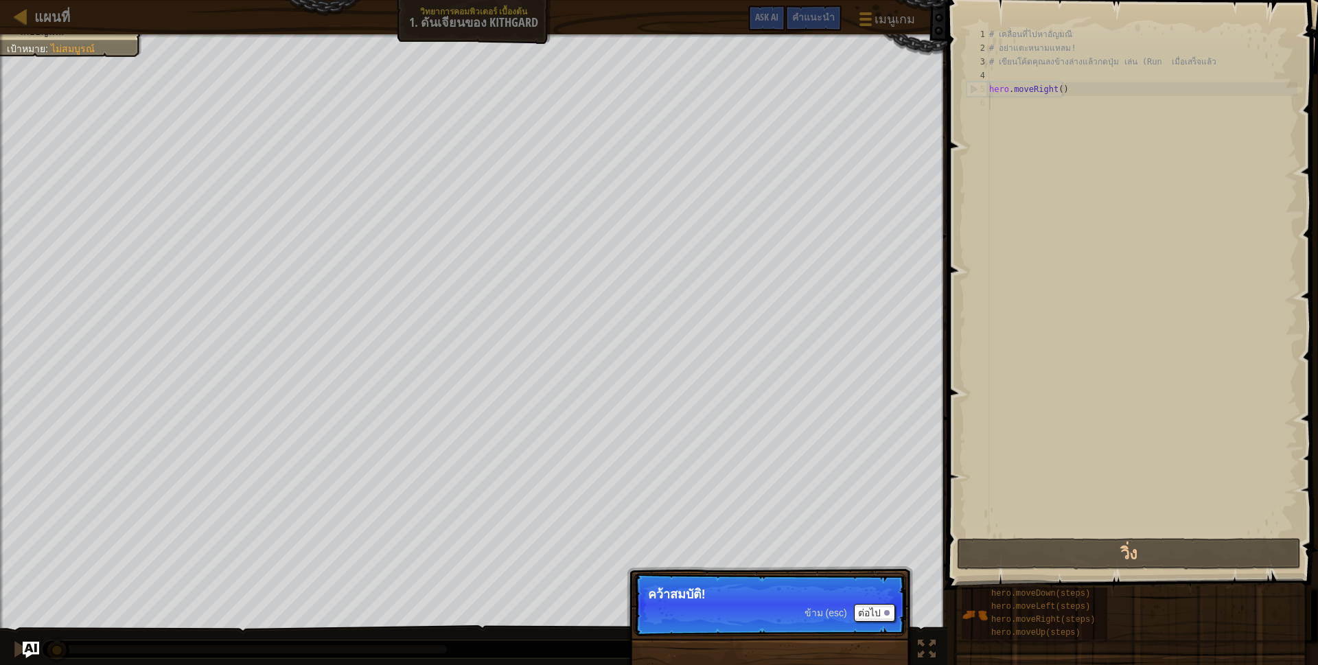
click at [799, 596] on p "คว้าสมบัติ!" at bounding box center [770, 595] width 244 height 14
click at [869, 606] on button "ต่อไป" at bounding box center [874, 613] width 41 height 18
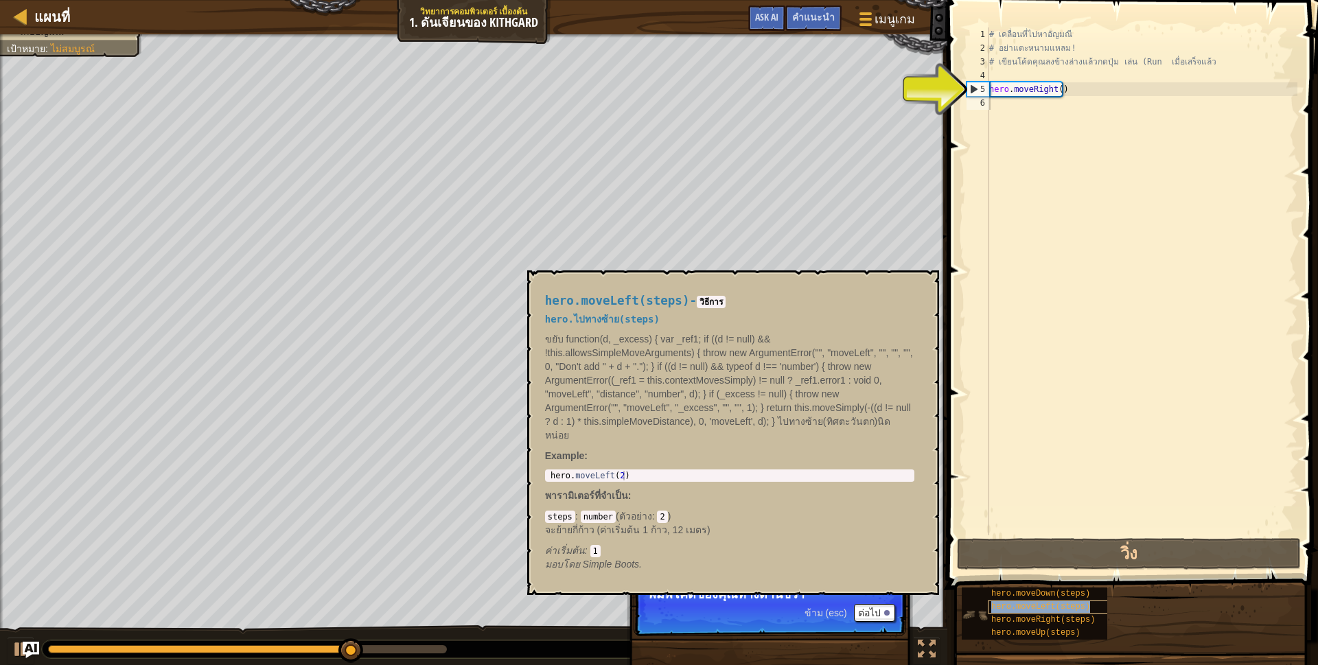
click at [1032, 603] on span "hero.moveLeft(steps)" at bounding box center [1040, 607] width 99 height 10
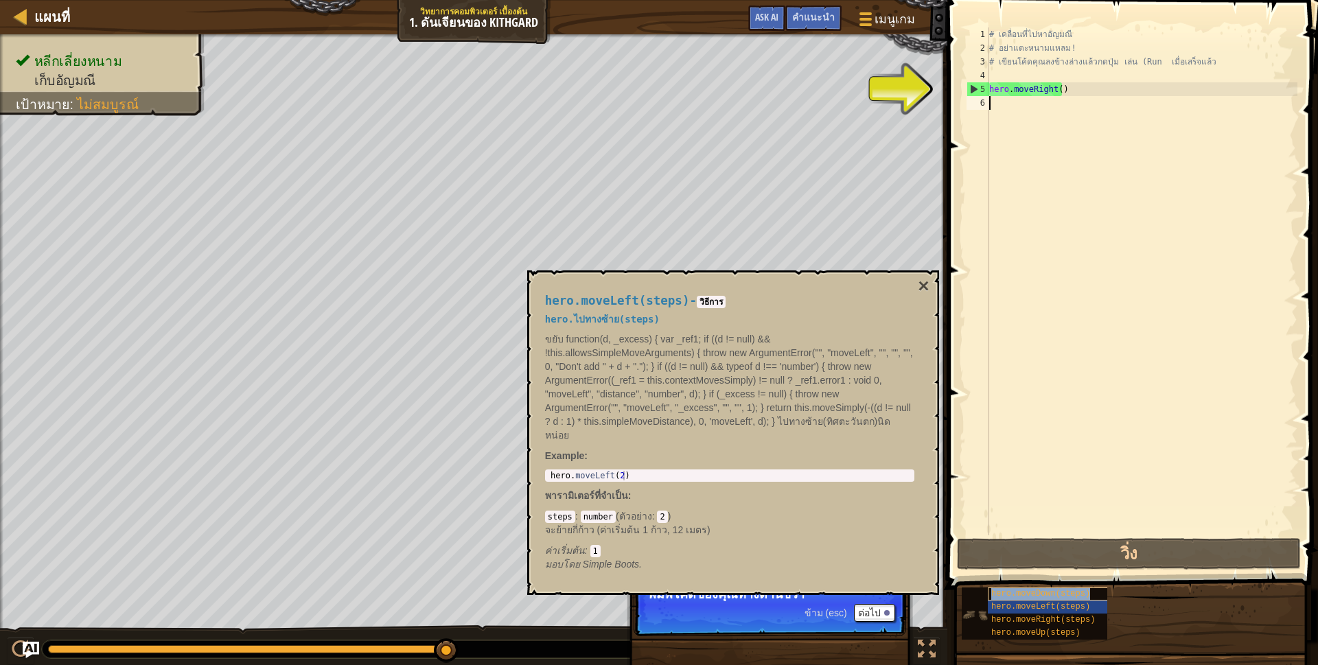
click at [1034, 588] on div "hero.moveDown(steps)" at bounding box center [1054, 594] width 132 height 13
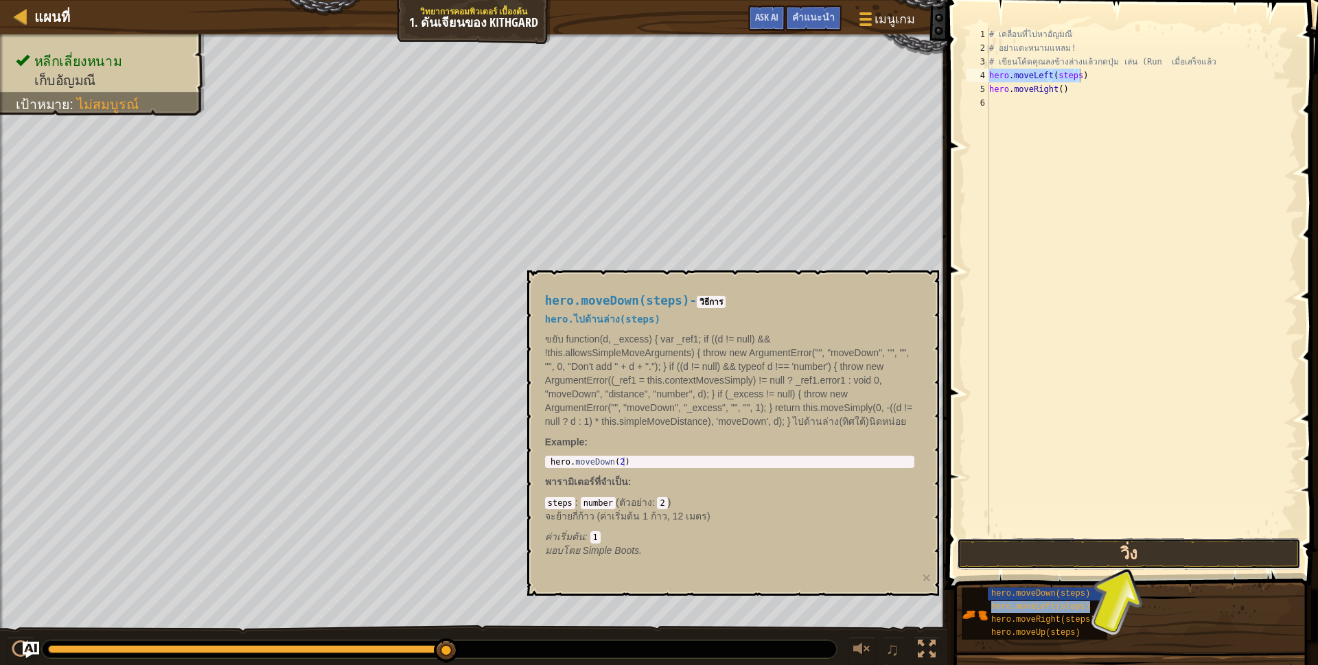
click at [1150, 548] on button "วิ่ง" at bounding box center [1129, 554] width 344 height 32
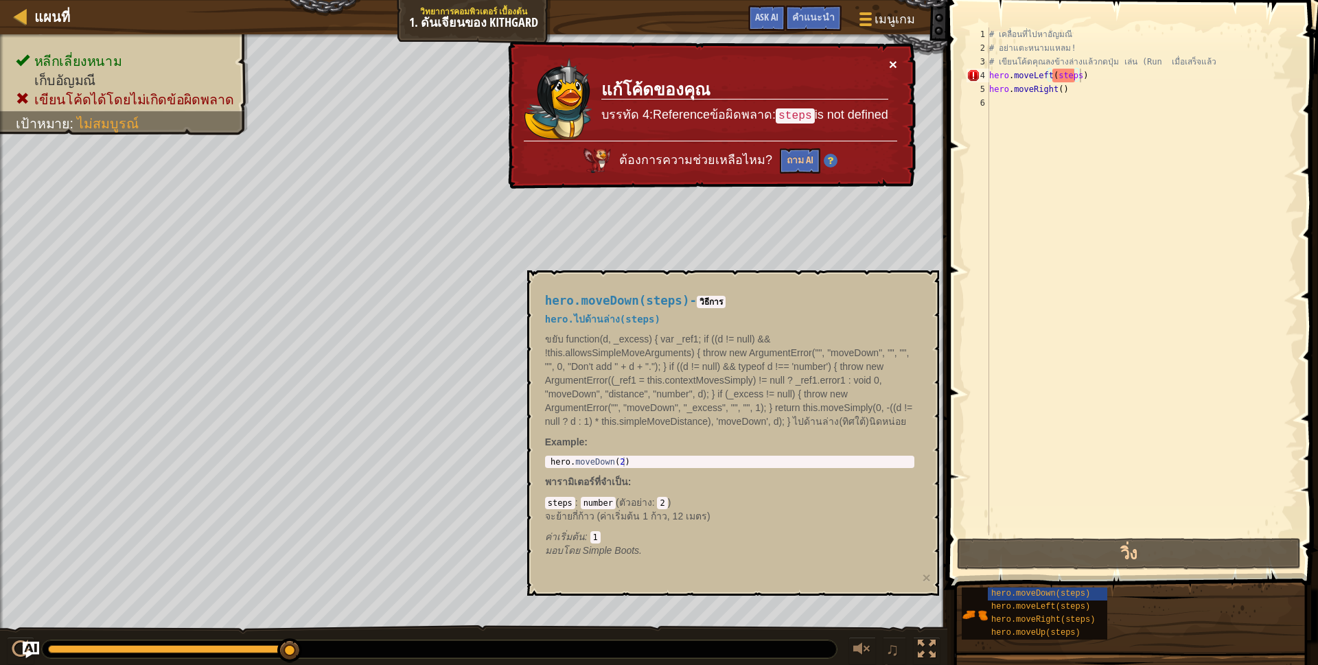
click at [894, 60] on button "×" at bounding box center [893, 64] width 8 height 14
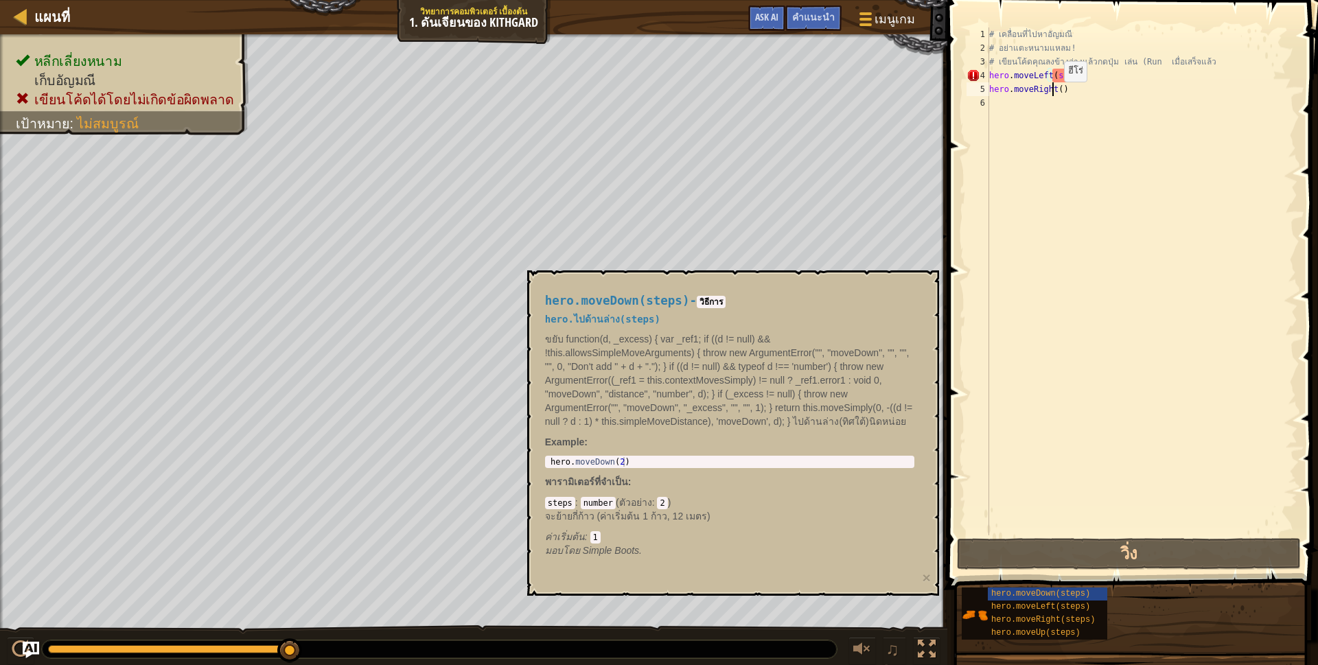
click at [1052, 95] on div "# เคลื่อนที่ไปหา[PERSON_NAME] # อย่าแตะหนามแหลม! # เขียนโค้ดคุณลงข้างล่างแล้วกด…" at bounding box center [1141, 294] width 311 height 535
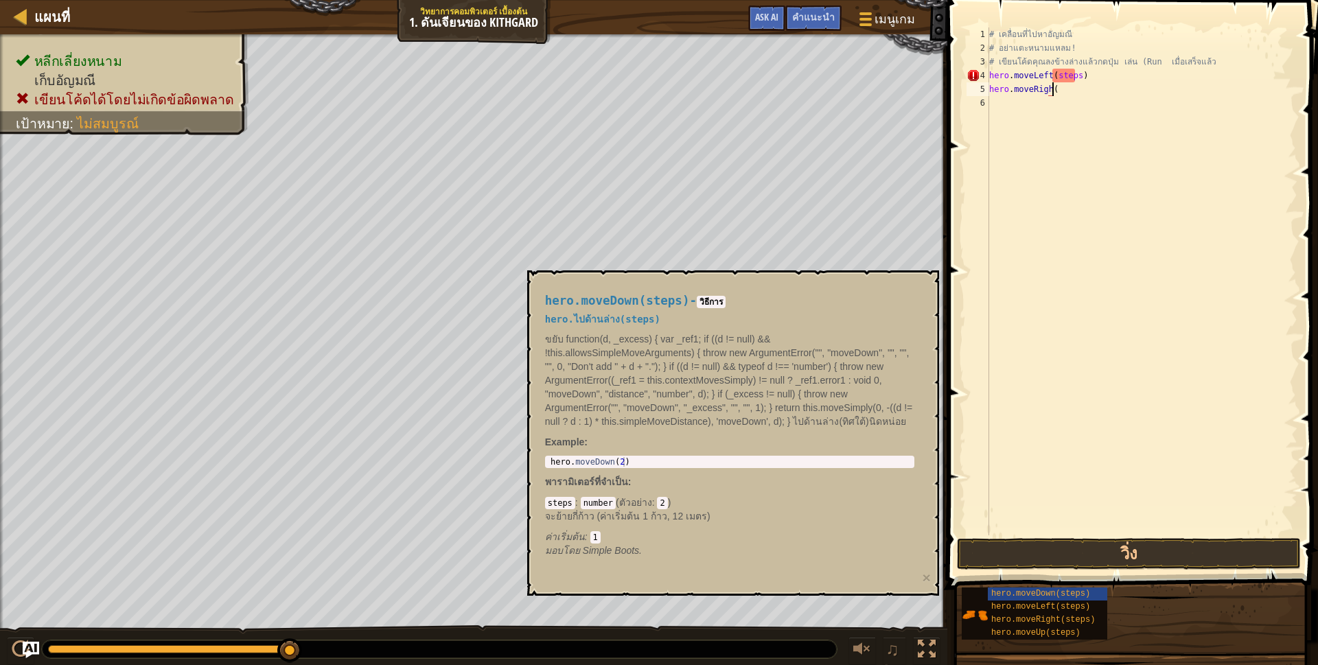
click at [1055, 93] on div "# เคลื่อนที่ไปหา[PERSON_NAME] # อย่าแตะหนามแหลม! # เขียนโค้ดคุณลงข้างล่างแล้วกด…" at bounding box center [1141, 294] width 311 height 535
type textarea "h"
click at [1076, 73] on div "# เคลื่อนที่ไปหา[PERSON_NAME] # อย่าแตะหนามแหลม! # เขียนโค้ดคุณลงข้างล่างแล้วกด…" at bounding box center [1141, 294] width 311 height 535
type textarea "h"
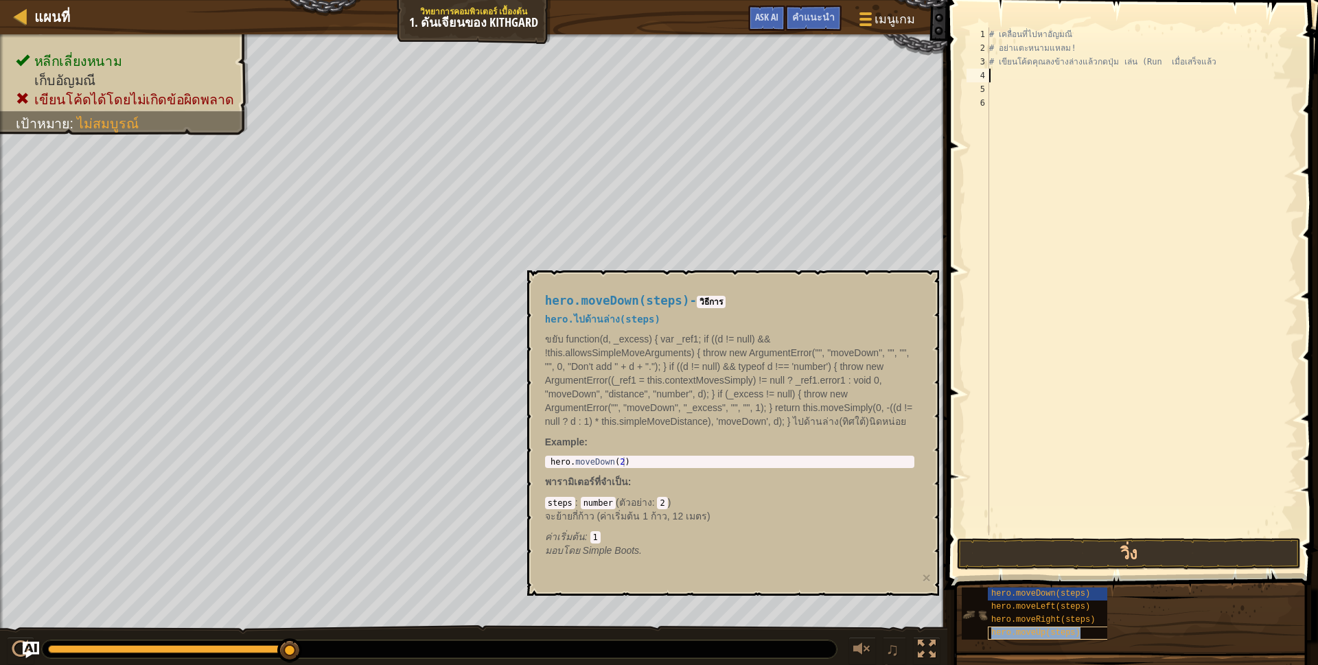
click at [1025, 629] on span "hero.moveUp(steps)" at bounding box center [1035, 633] width 89 height 10
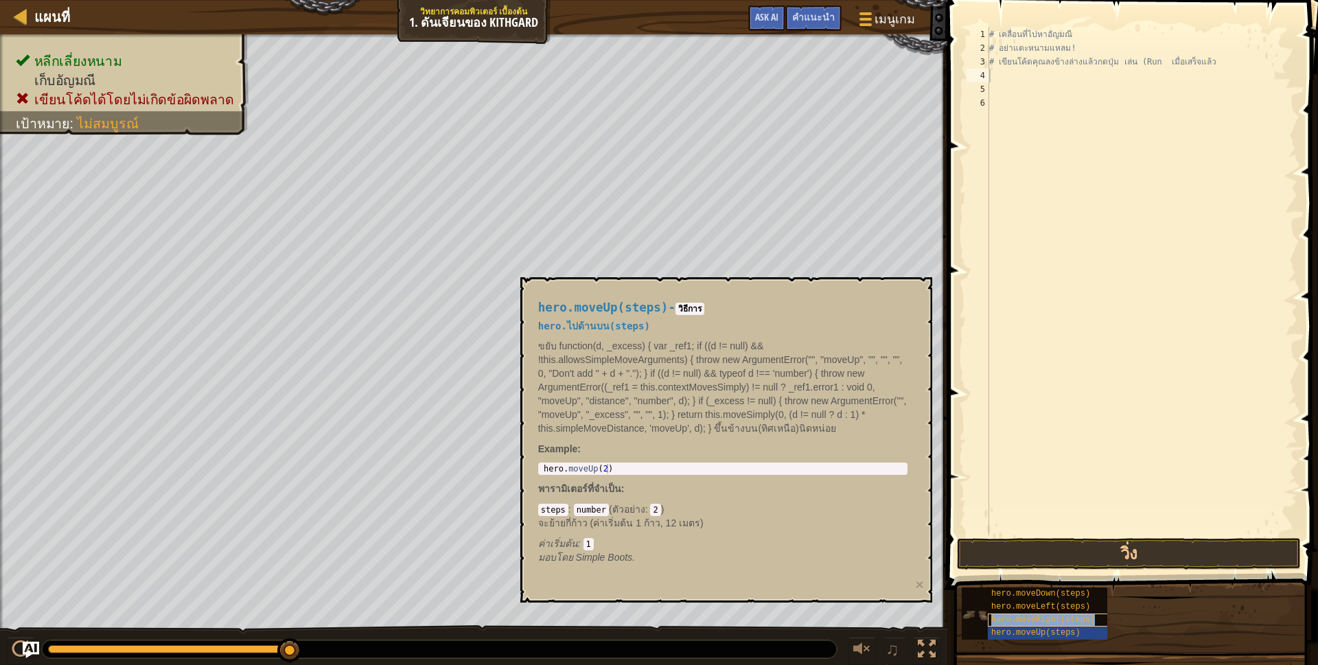
click at [1020, 616] on span "hero.moveRight(steps)" at bounding box center [1043, 620] width 104 height 10
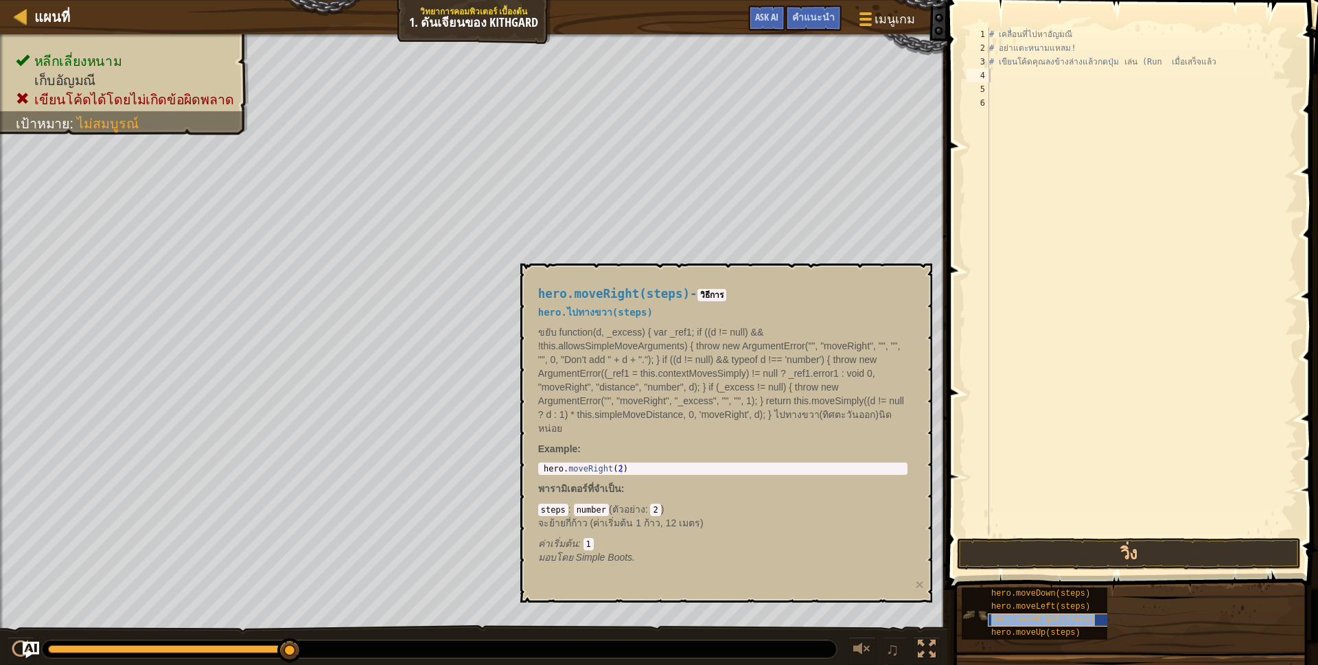
click at [1020, 616] on span "hero.moveRight(steps)" at bounding box center [1043, 620] width 104 height 10
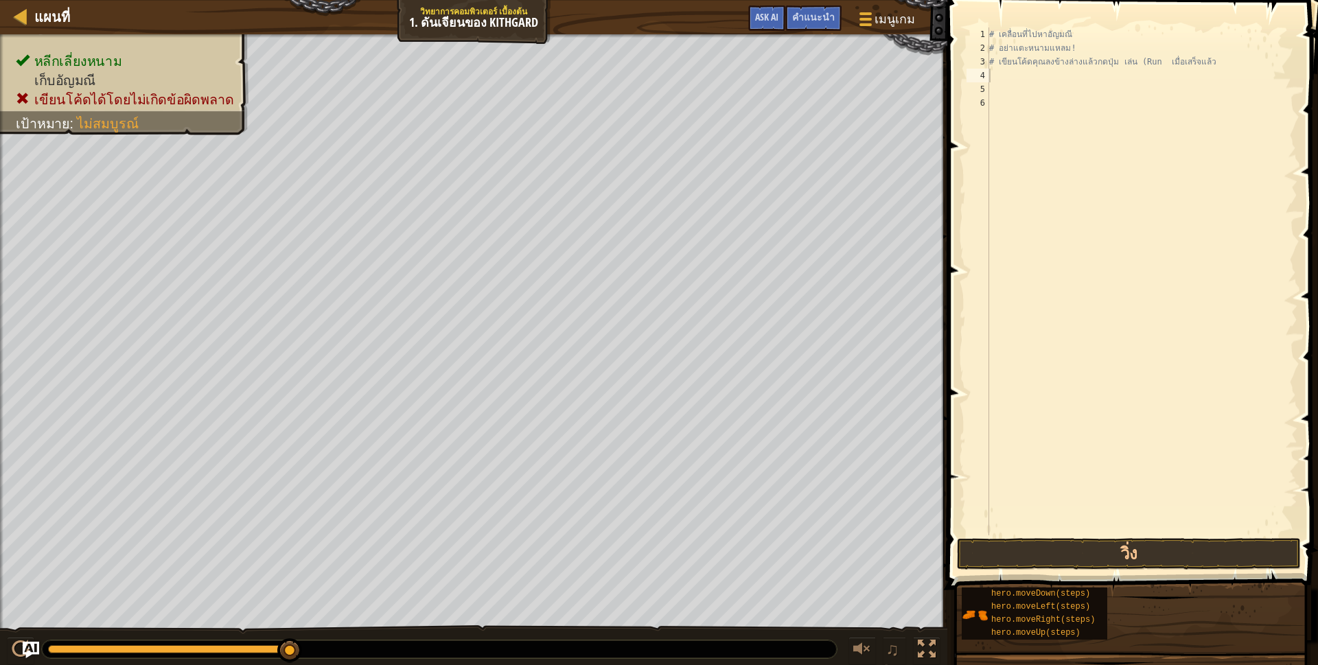
click at [998, 78] on div "# เคลื่อนที่ไปหา[PERSON_NAME] # อย่าแตะหนามแหลม! # เขียนโค้ดคุณลงข้างล่างแล้วกด…" at bounding box center [1141, 294] width 311 height 535
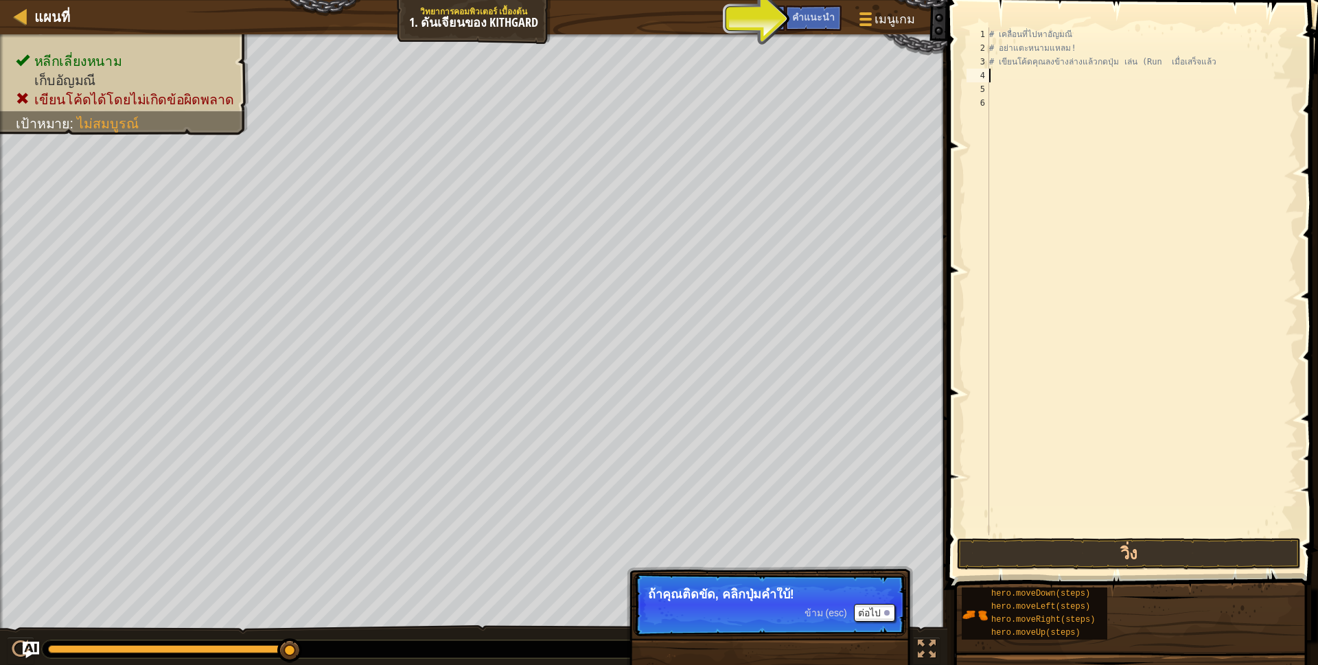
type textarea "h"
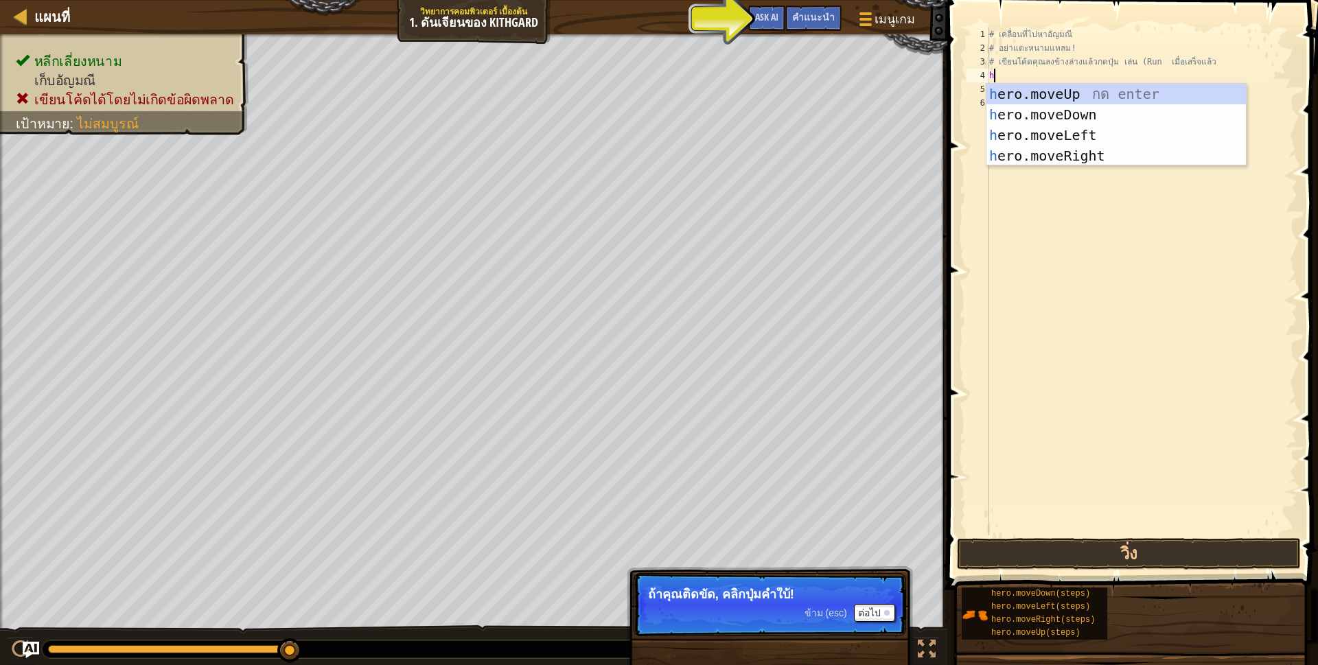
scroll to position [7, 3]
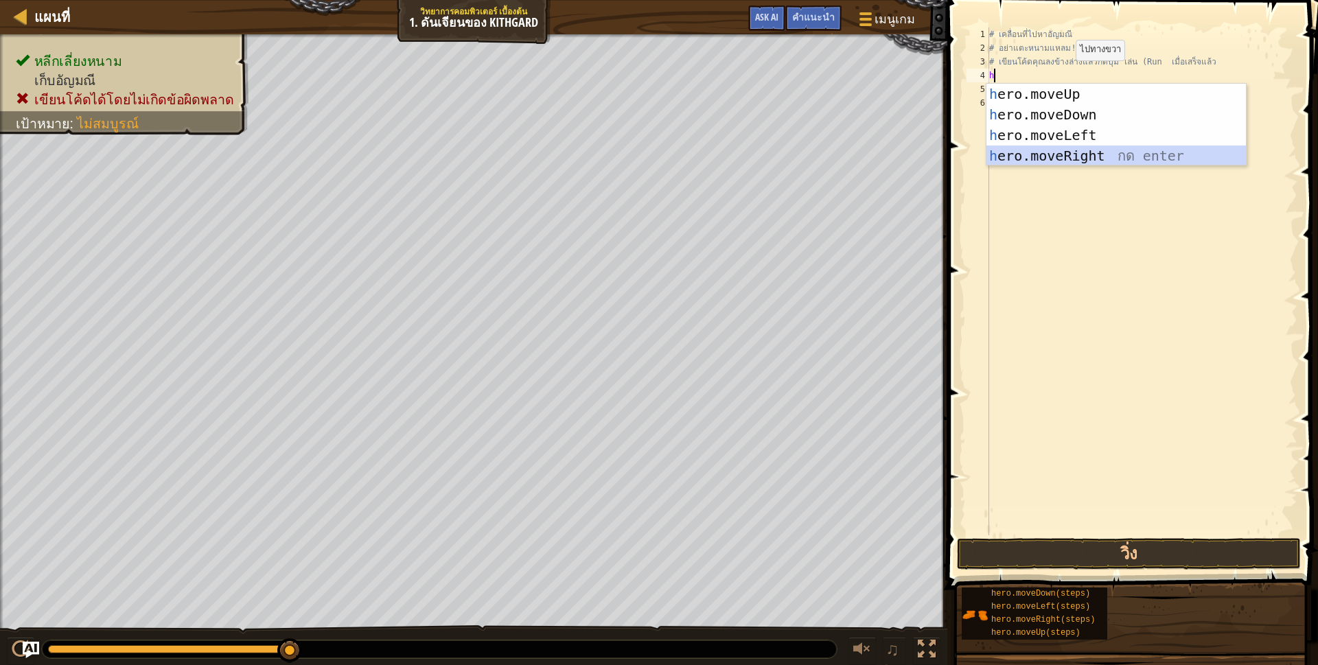
click at [1088, 154] on div "h ero.moveUp กด enter h ero.moveDown กด enter h ero.moveLeft กด enter h ero.mov…" at bounding box center [1115, 146] width 259 height 124
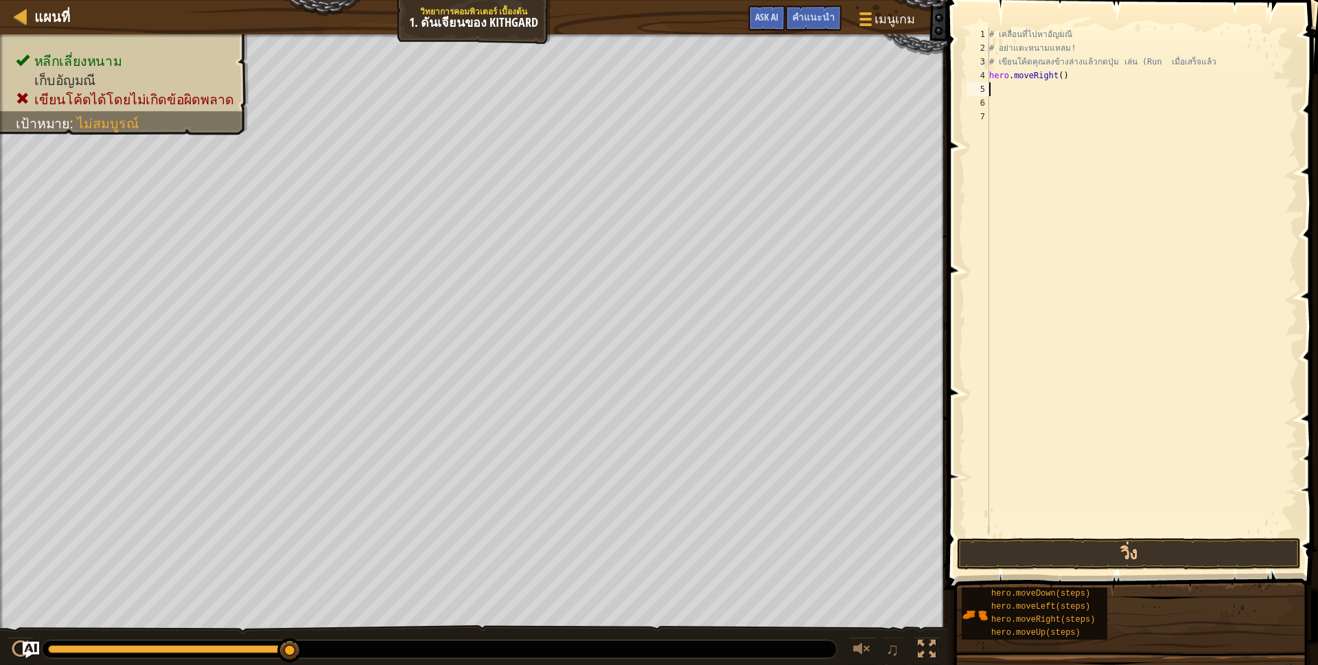
type textarea "h"
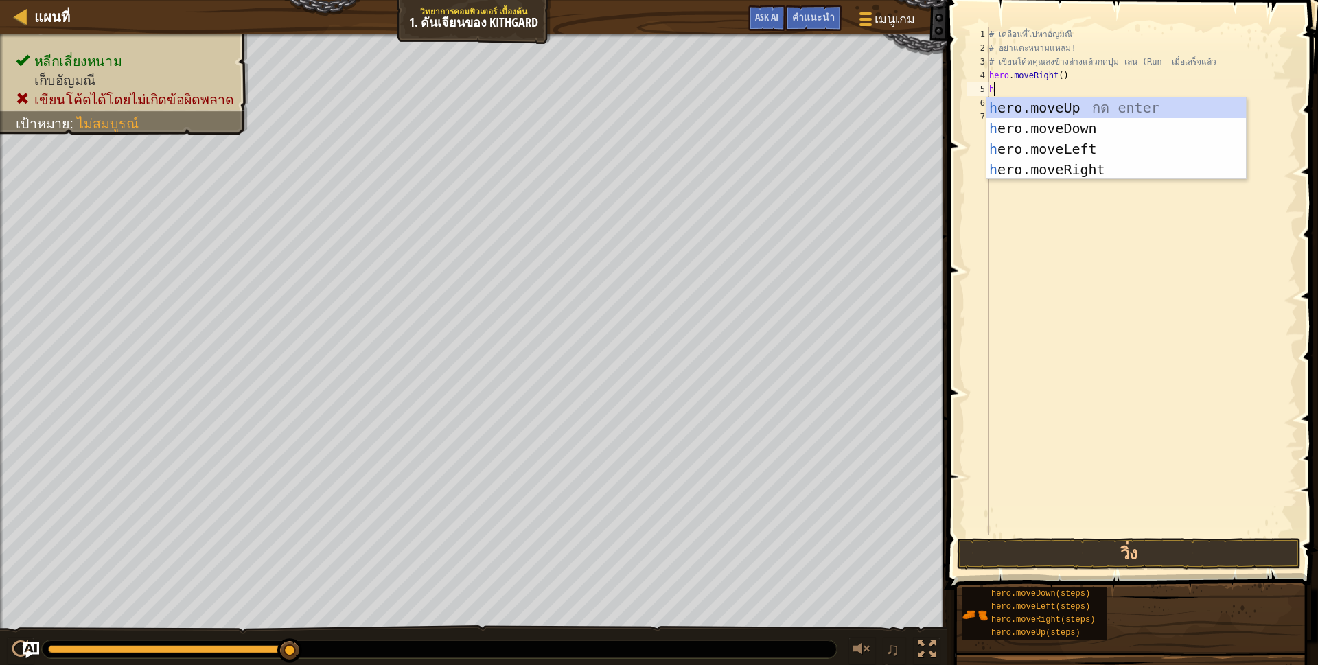
scroll to position [7, 3]
click at [1060, 132] on div "h ero.moveUp กด enter h ero.moveDown กด enter h ero.moveLeft กด enter h ero.mov…" at bounding box center [1115, 159] width 259 height 124
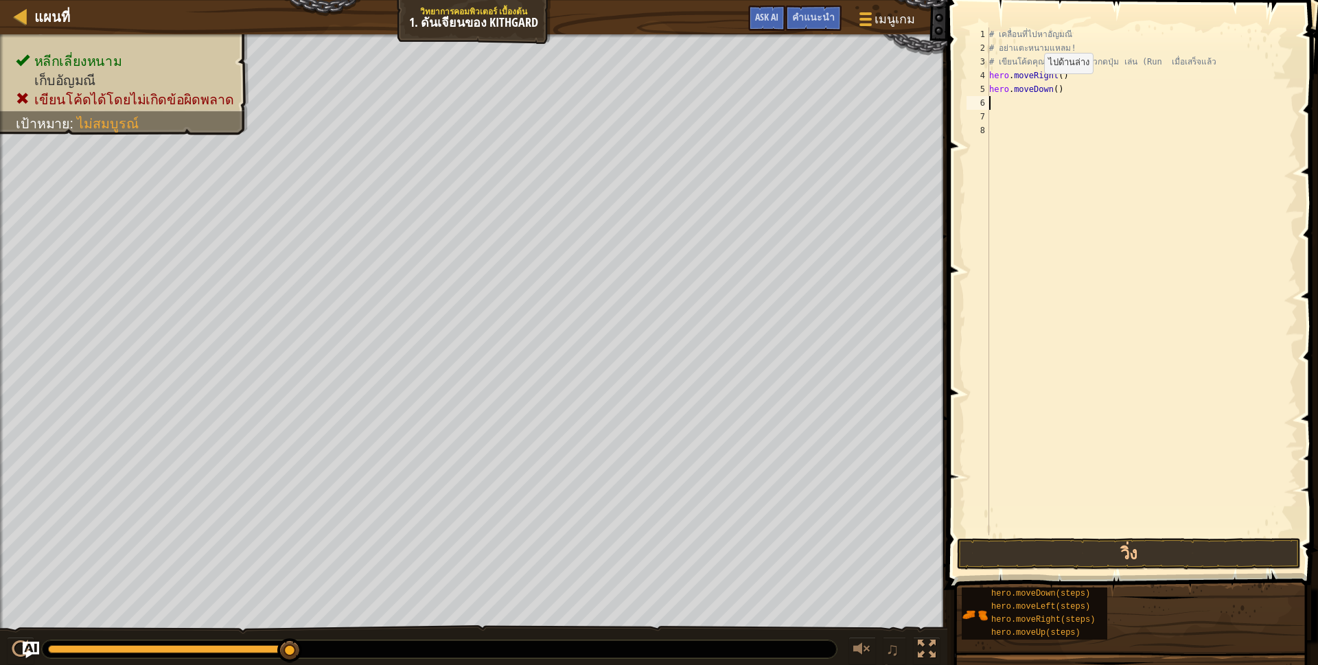
scroll to position [7, 0]
click at [1060, 76] on div "# เคลื่อนที่ไปหา[PERSON_NAME] # อย่าแตะหนามแหลม! # เขียนโค้ดคุณลงข้างล่างแล้วกด…" at bounding box center [1141, 294] width 311 height 535
type textarea "h"
click at [1001, 82] on div "# เคลื่อนที่ไปหา[PERSON_NAME] # อย่าแตะหนามแหลม! # เขียนโค้ดคุณลงข้างล่างแล้วกด…" at bounding box center [1141, 294] width 311 height 535
type textarea "hero.moveDown()"
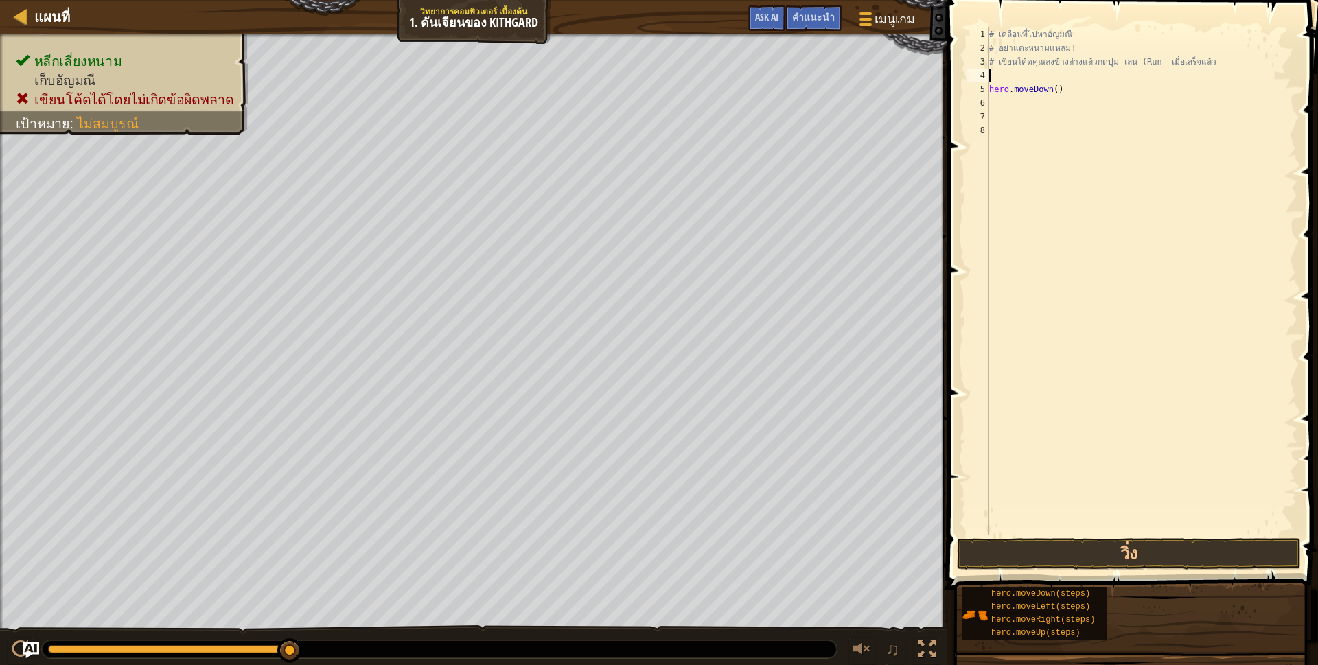
click at [993, 69] on div "# เคลื่อนที่ไปหา[PERSON_NAME] # อย่าแตะหนามแหลม! # เขียนโค้ดคุณลงข้างล่างแล้วกด…" at bounding box center [1141, 294] width 311 height 535
type textarea "h"
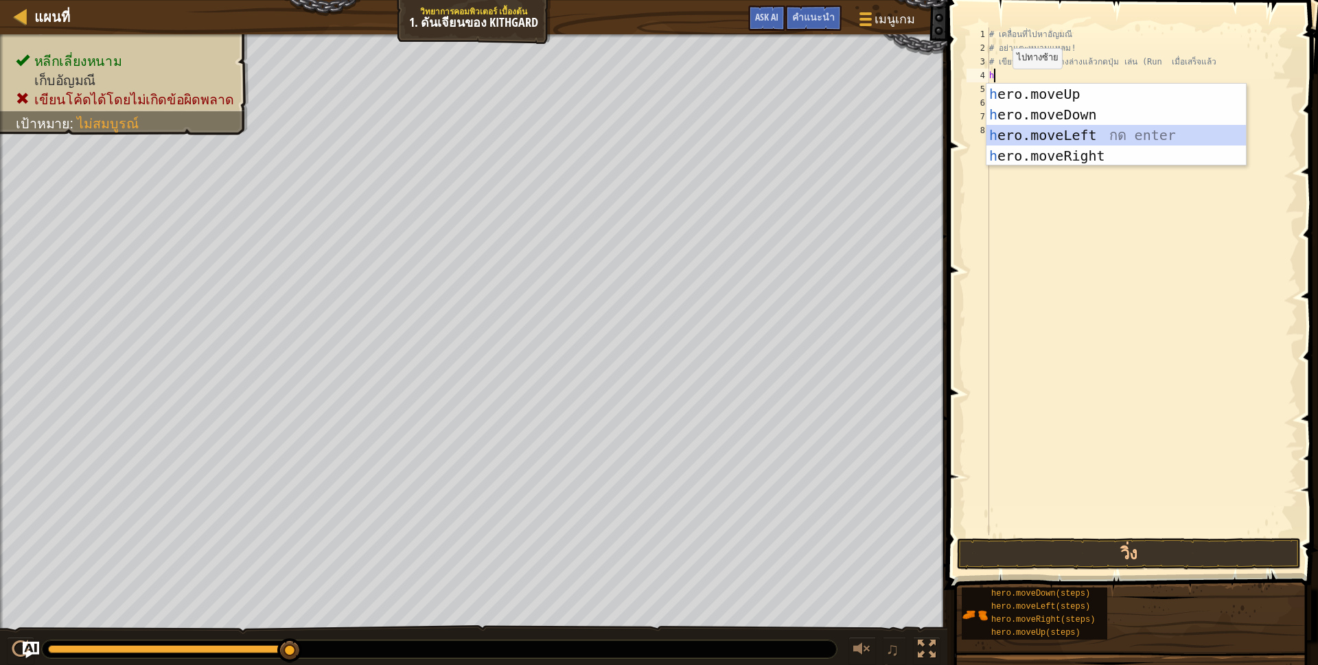
click at [1068, 130] on div "h ero.moveUp กด enter h ero.moveDown กด enter h ero.moveLeft กด enter h ero.mov…" at bounding box center [1115, 146] width 259 height 124
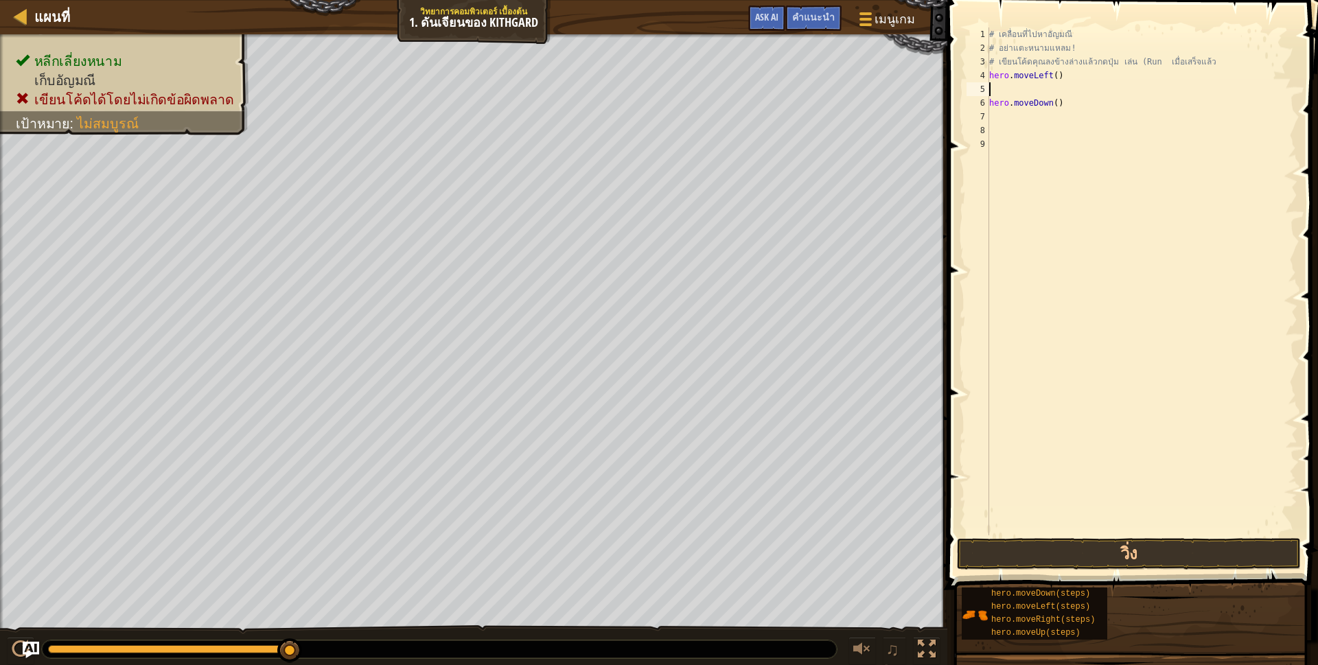
click at [1061, 108] on div "# เคลื่อนที่ไปหา[PERSON_NAME] # อย่าแตะหนามแหลม! # เขียนโค้ดคุณลงข้างล่างแล้วกด…" at bounding box center [1141, 294] width 311 height 535
type textarea "h"
click at [992, 93] on div "# เคลื่อนที่ไปหา[PERSON_NAME] # อย่าแตะหนามแหลม! # เขียนโค้ดคุณลงข้างล่างแล้วกด…" at bounding box center [1141, 294] width 311 height 535
type textarea "h"
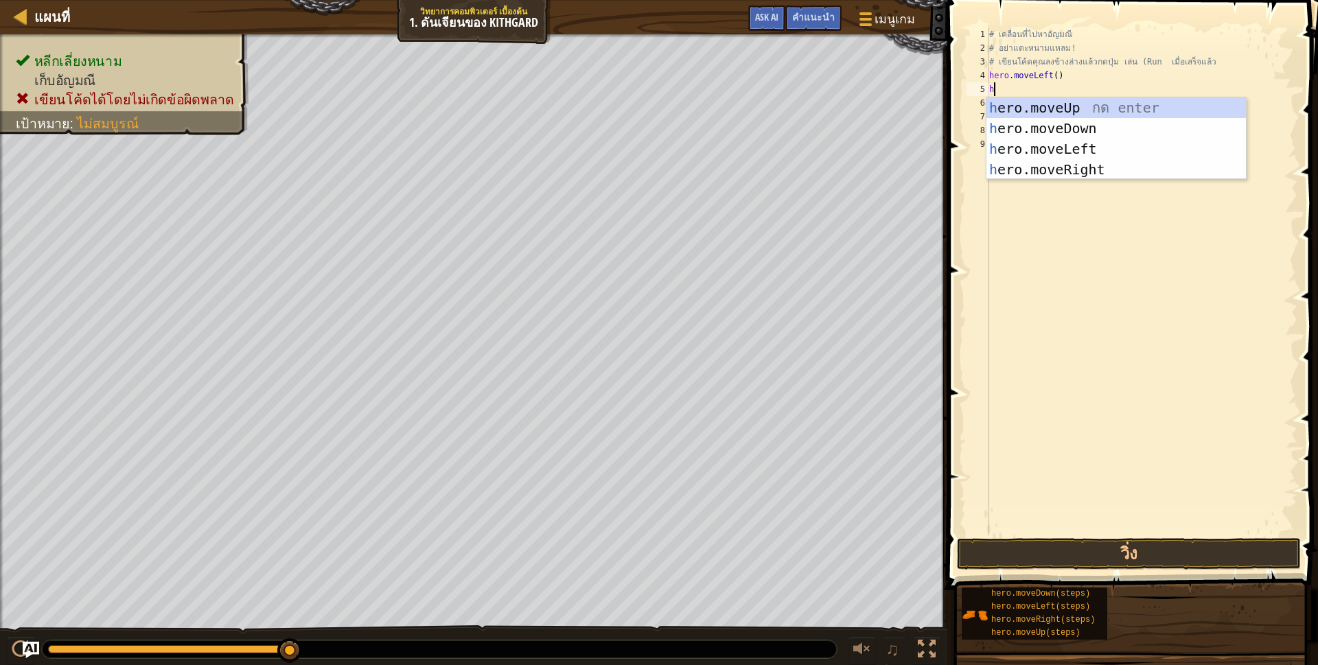
scroll to position [7, 3]
click at [1089, 126] on div "h ero.moveUp กด enter h ero.moveDown กด enter h ero.moveLeft กด enter h ero.mov…" at bounding box center [1115, 159] width 259 height 124
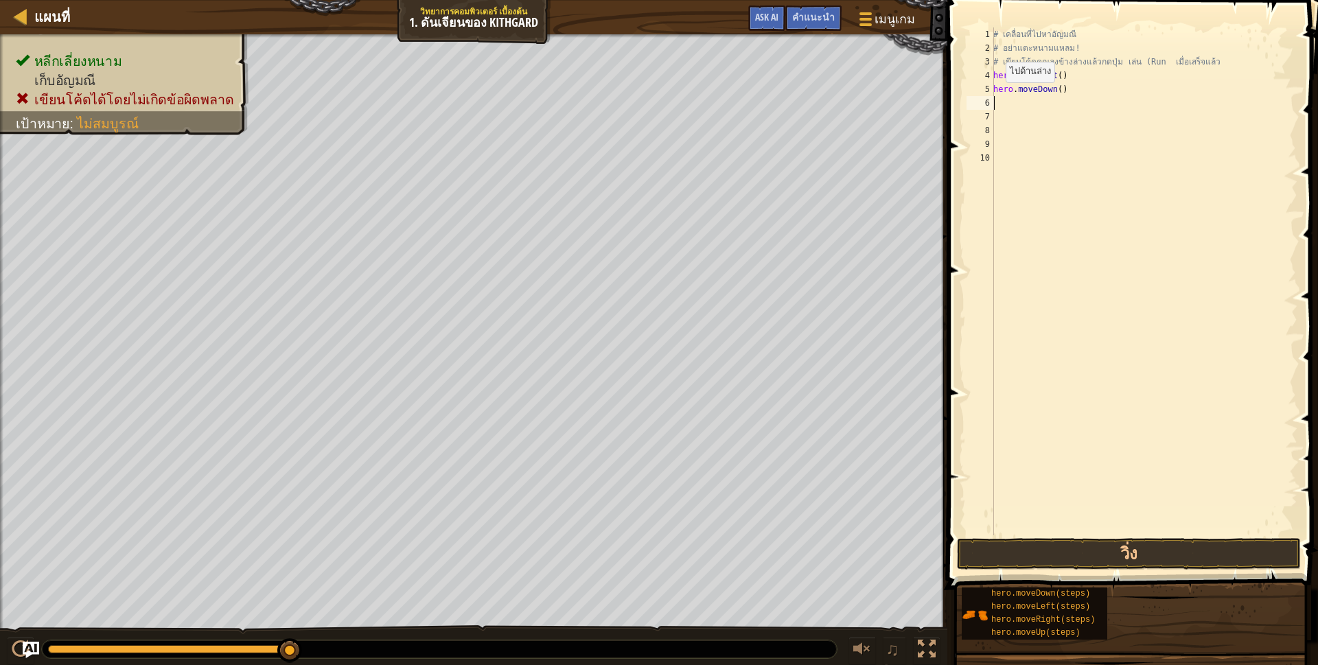
scroll to position [7, 0]
click at [997, 102] on div "# เคลื่อนที่ไปหา[PERSON_NAME] # อย่าแตะหนามแหลม! # เขียนโค้ดคุณลงข้างล่างแล้วกด…" at bounding box center [1143, 294] width 307 height 535
type textarea "h"
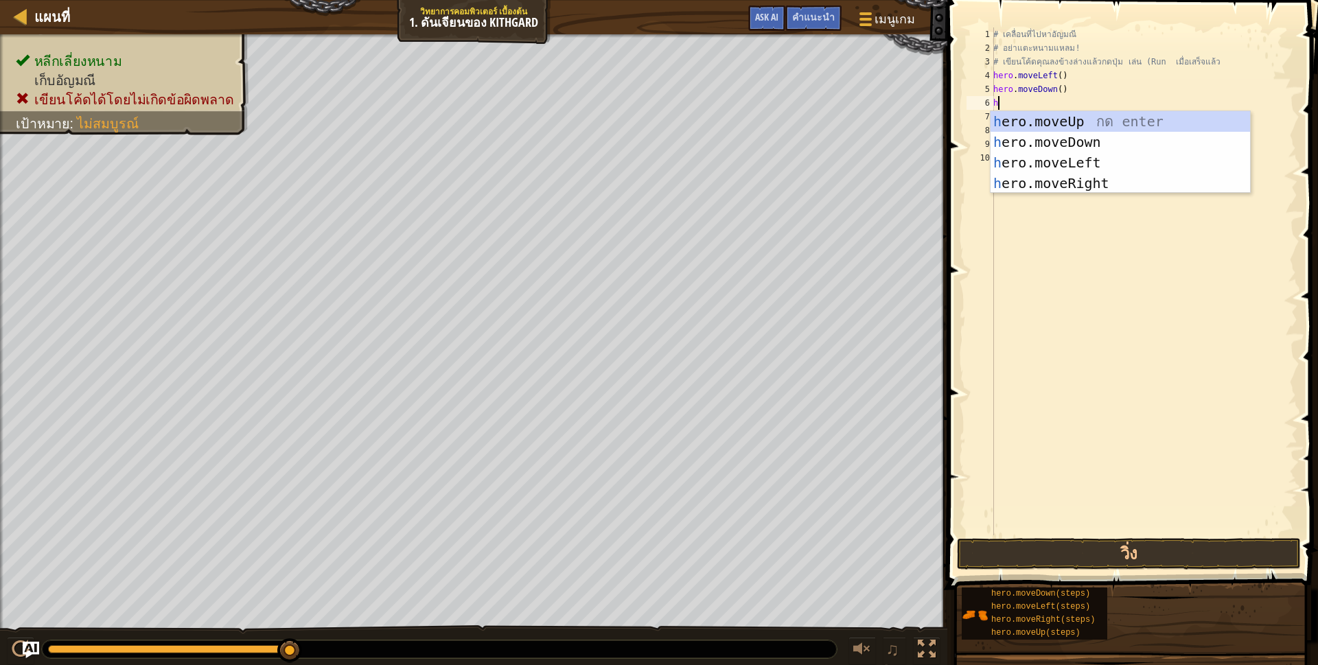
scroll to position [7, 3]
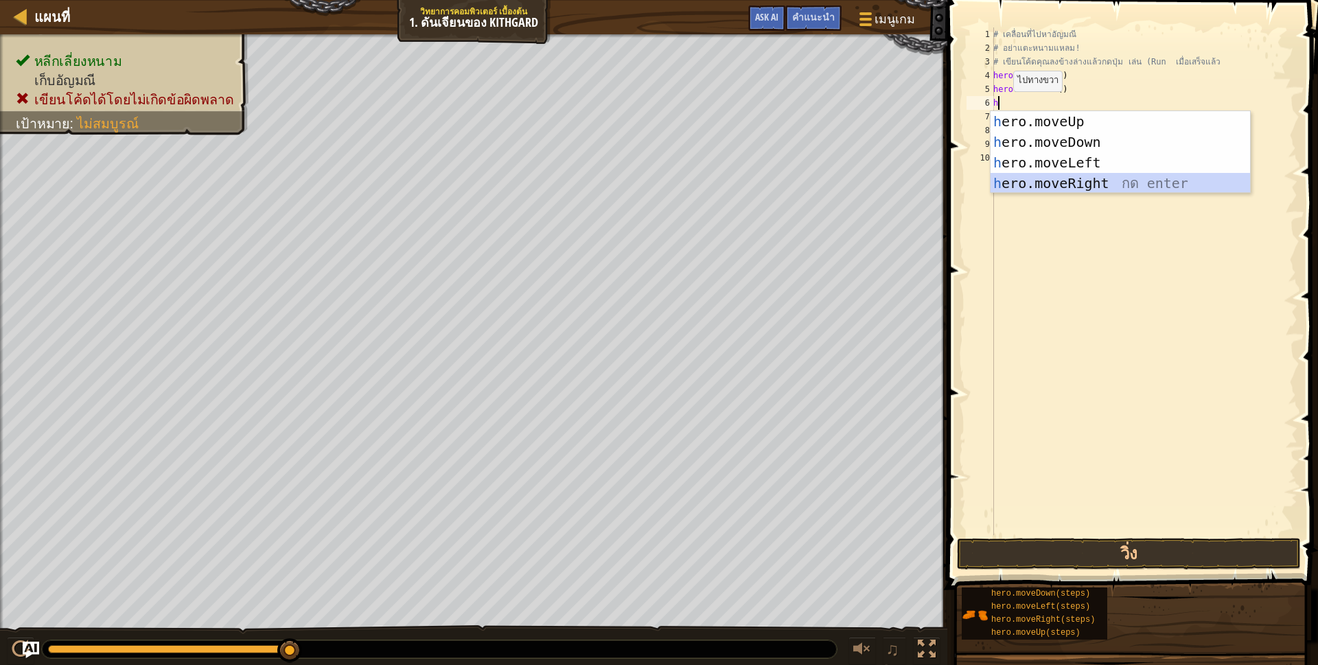
click at [1045, 179] on div "h ero.moveUp กด enter h ero.moveDown กด enter h ero.moveLeft กด enter h ero.mov…" at bounding box center [1119, 173] width 259 height 124
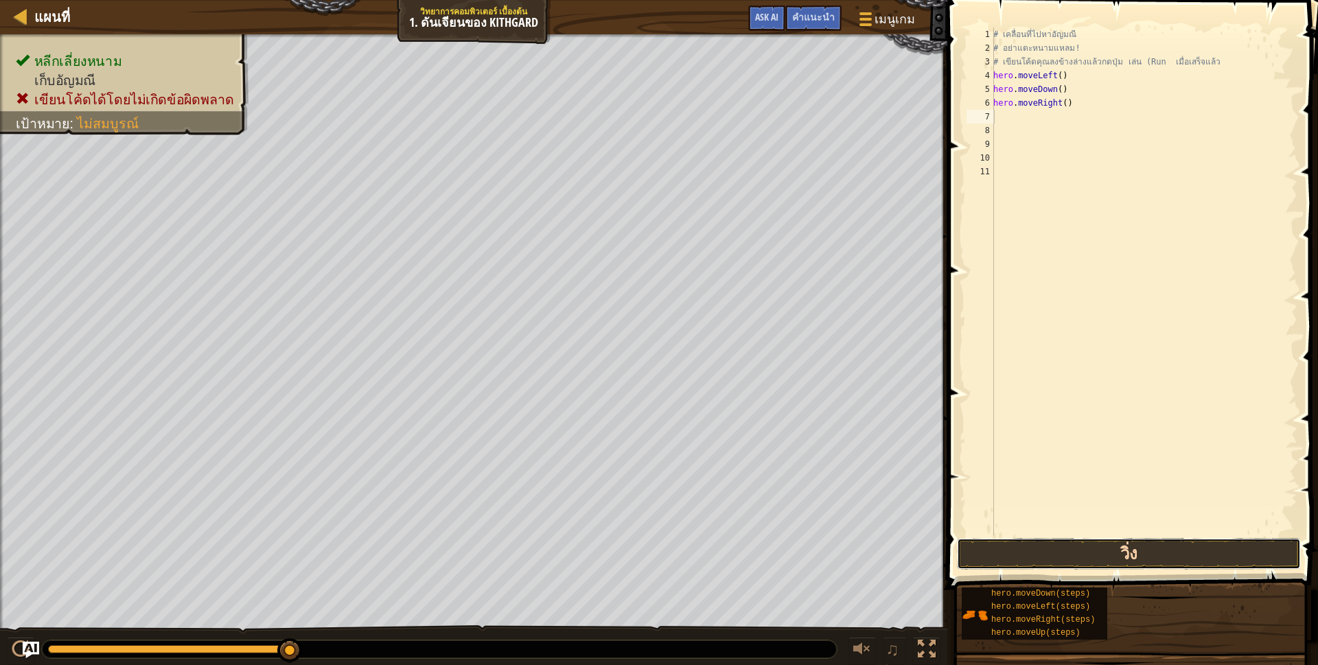
click at [1035, 544] on button "วิ่ง" at bounding box center [1129, 554] width 344 height 32
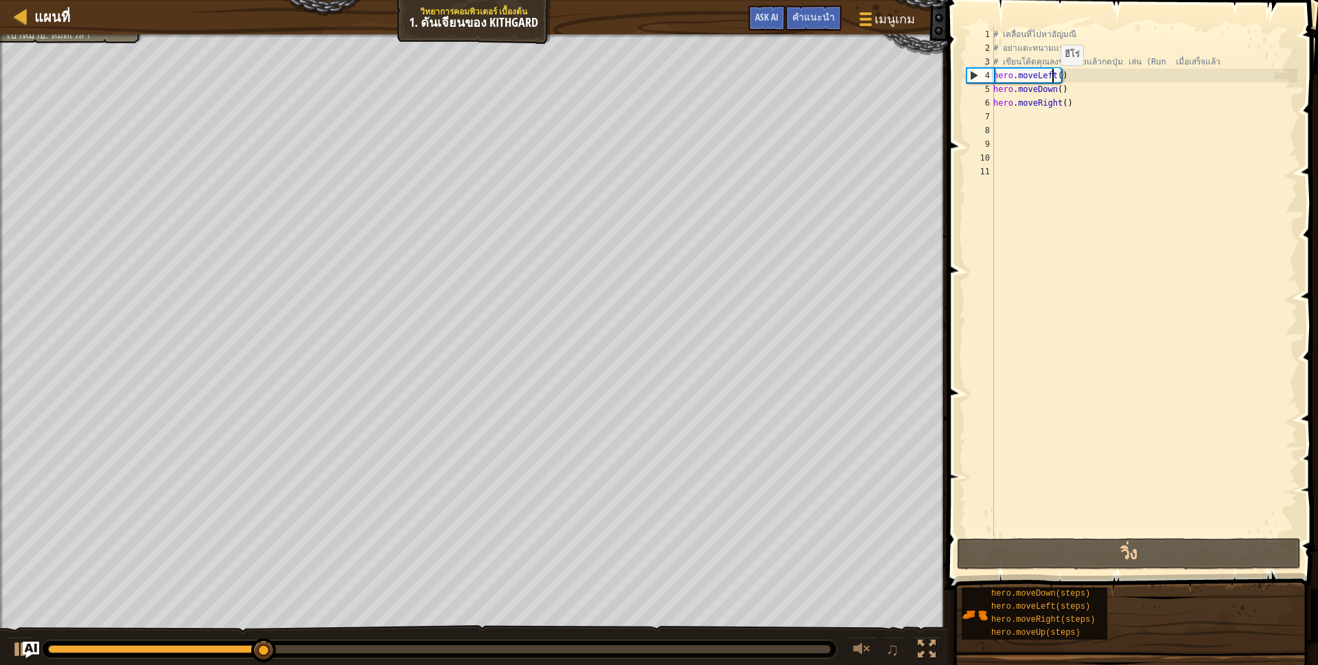
click at [1053, 79] on div "# เคลื่อนที่ไปหา[PERSON_NAME] # อย่าแตะหนามแหลม! # เขียนโค้ดคุณลงข้างล่างแล้วกด…" at bounding box center [1143, 294] width 307 height 535
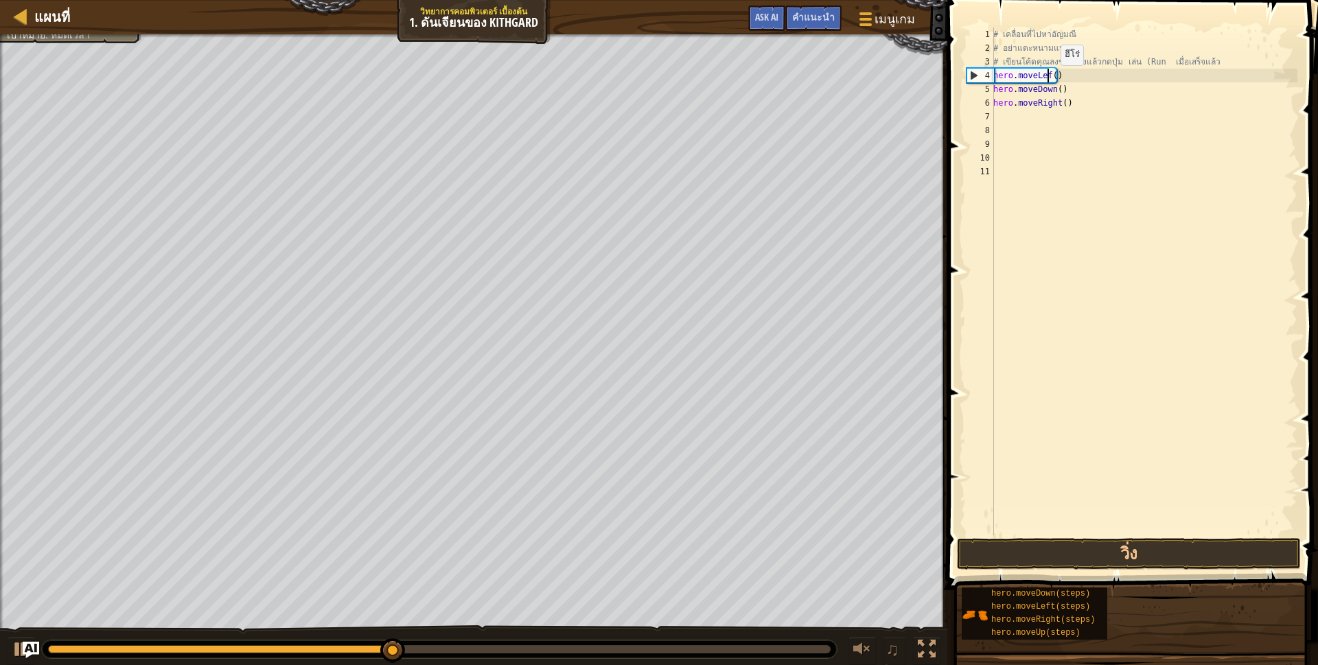
click at [1053, 79] on div "# เคลื่อนที่ไปหา[PERSON_NAME] # อย่าแตะหนามแหลม! # เขียนโค้ดคุณลงข้างล่างแล้วกด…" at bounding box center [1143, 294] width 307 height 535
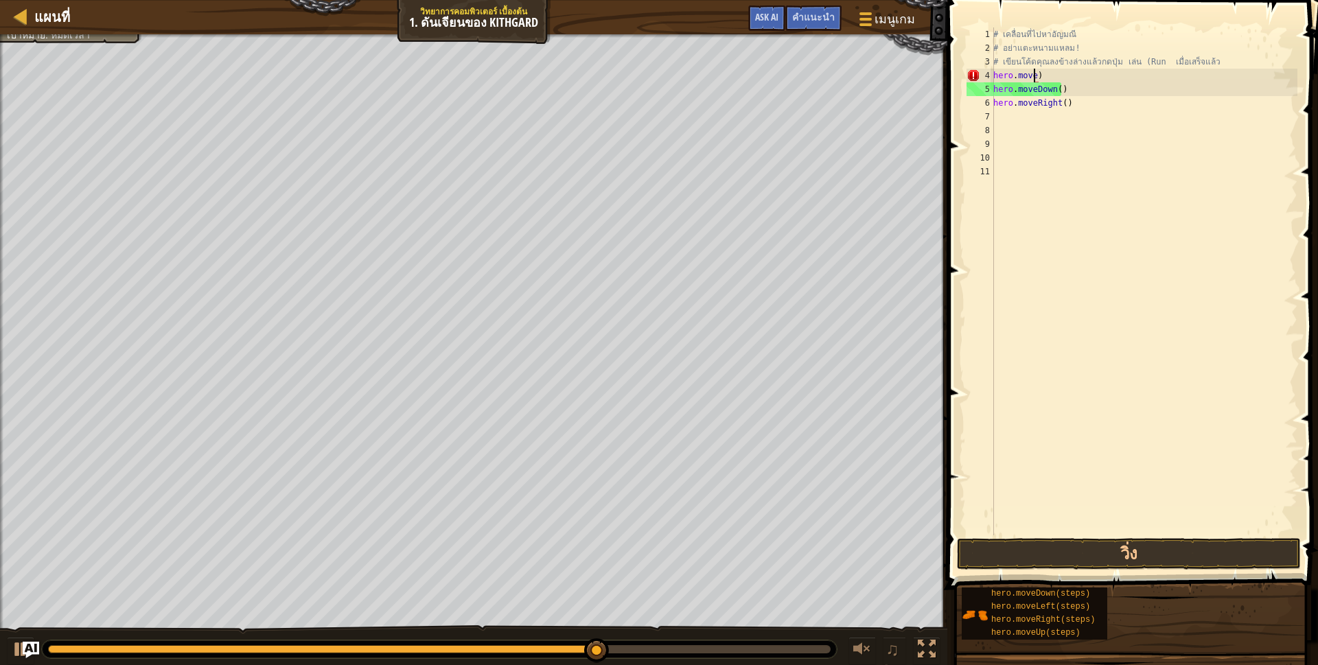
click at [1043, 71] on div "# เคลื่อนที่ไปหา[PERSON_NAME] # อย่าแตะหนามแหลม! # เขียนโค้ดคุณลงข้างล่างแล้วกด…" at bounding box center [1143, 294] width 307 height 535
type textarea "h"
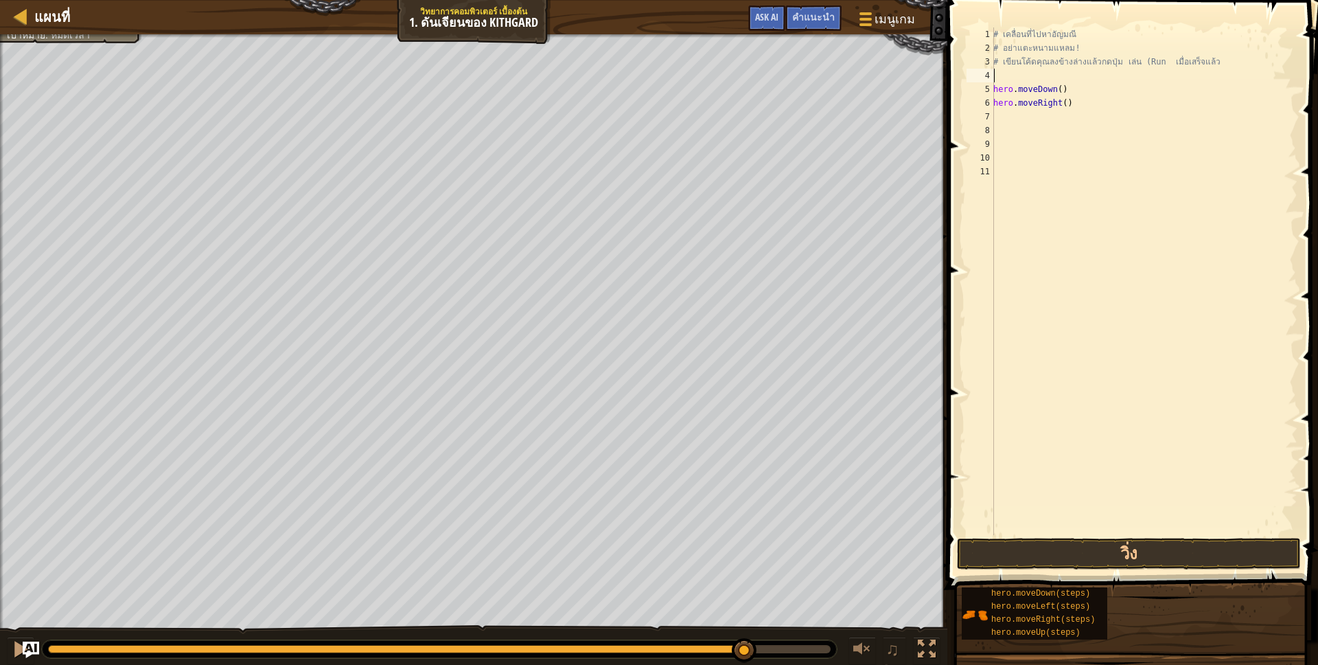
click at [1008, 71] on div "# เคลื่อนที่ไปหา[PERSON_NAME] # อย่าแตะหนามแหลม! # เขียนโค้ดคุณลงข้างล่างแล้วกด…" at bounding box center [1143, 294] width 307 height 535
type textarea "h"
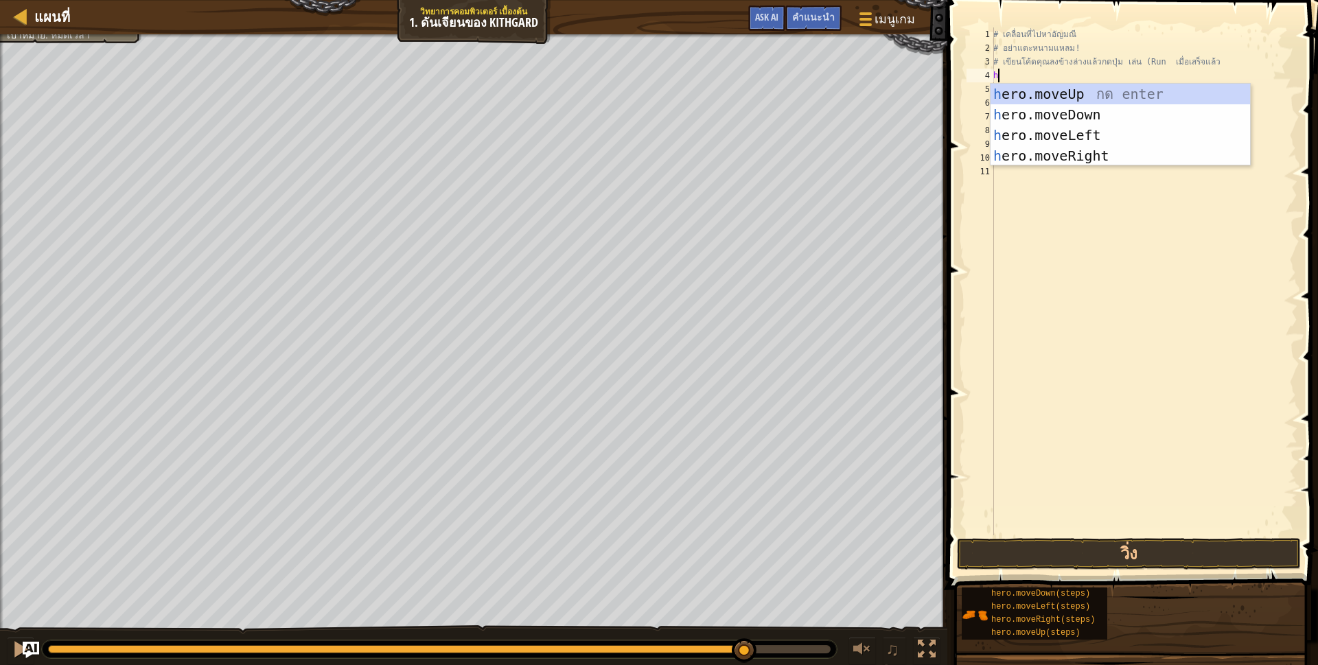
scroll to position [7, 3]
click at [1099, 128] on div "h ero.moveUp กด enter h ero.moveDown กด enter h ero.moveLeft กด enter h ero.mov…" at bounding box center [1119, 146] width 259 height 124
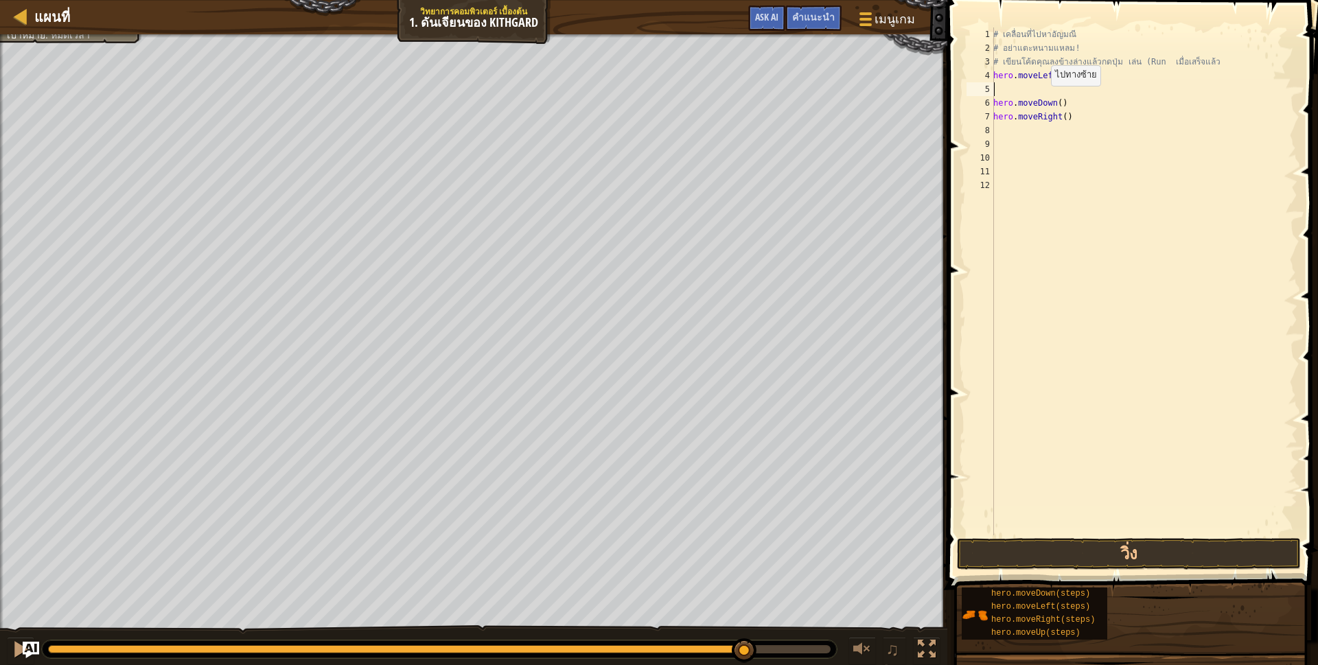
scroll to position [7, 0]
click at [1085, 559] on button "วิ่ง" at bounding box center [1129, 554] width 344 height 32
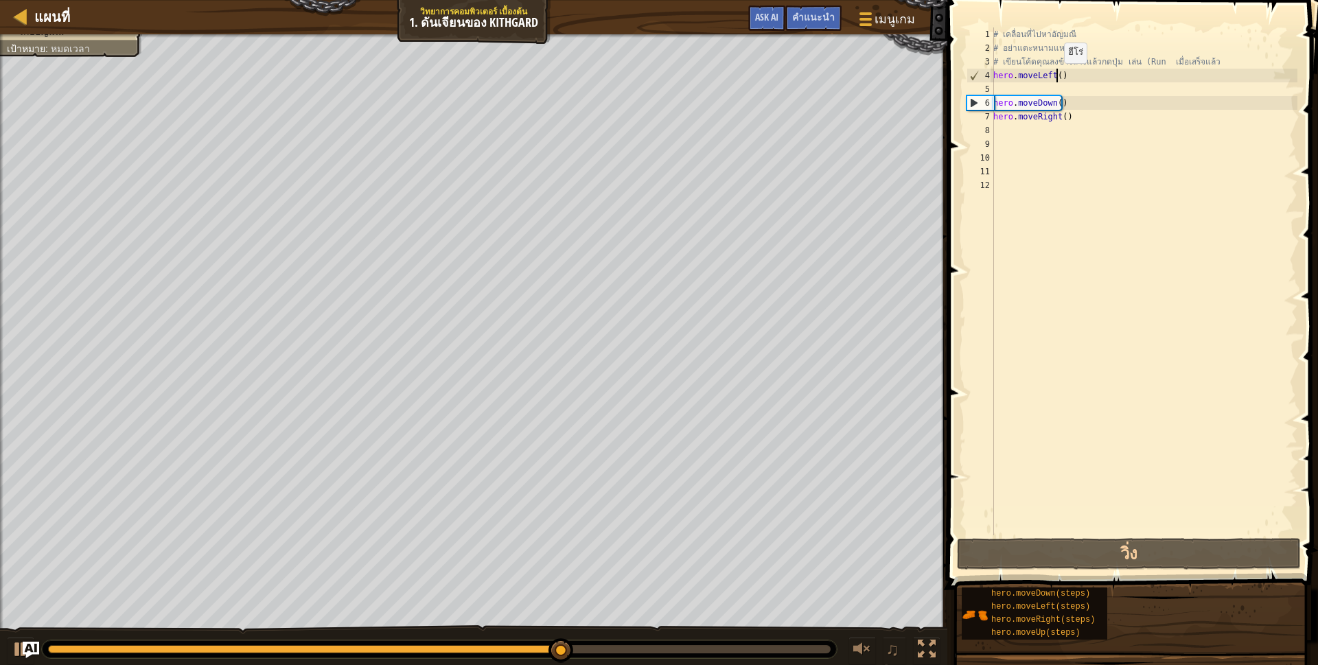
click at [1056, 77] on div "# เคลื่อนที่ไปหา[PERSON_NAME] # อย่าแตะหนามแหลม! # เขียนโค้ดคุณลงข้างล่างแล้วกด…" at bounding box center [1143, 294] width 307 height 535
click at [1060, 79] on div "# เคลื่อนที่ไปหา[PERSON_NAME] # อย่าแตะหนามแหลม! # เขียนโค้ดคุณลงข้างล่างแล้วกด…" at bounding box center [1143, 294] width 307 height 535
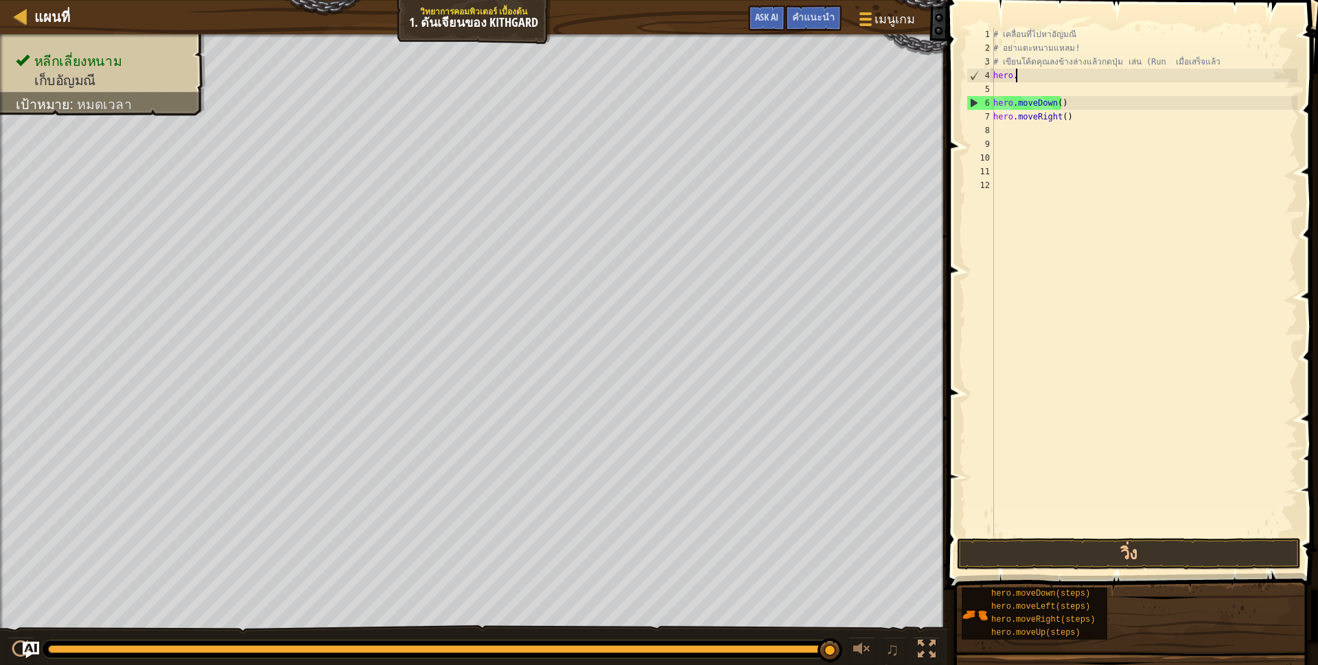
type textarea "h"
click at [1054, 82] on div "# เคลื่อนที่ไปหา[PERSON_NAME] # อย่าแตะหนามแหลม! # เขียนโค้ดคุณลงข้างล่างแล้วกด…" at bounding box center [1143, 294] width 307 height 535
type textarea "h"
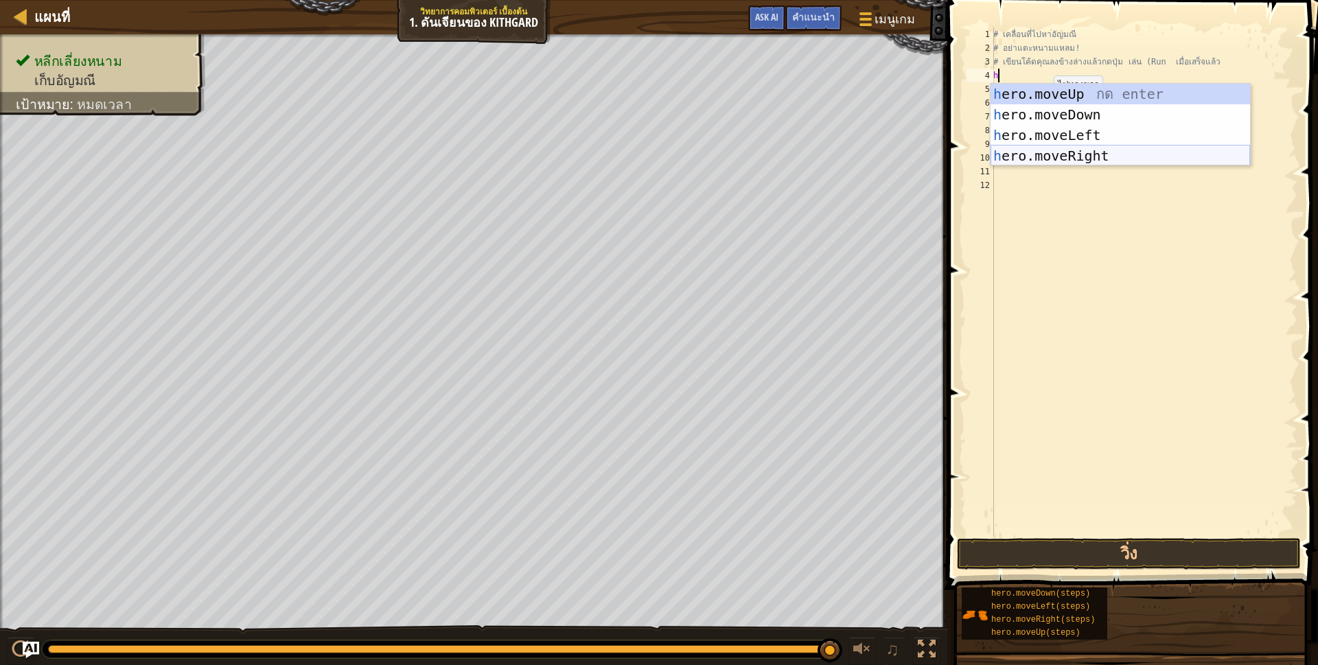
click at [1045, 154] on div "h ero.moveUp กด enter h ero.moveDown กด enter h ero.moveLeft กด enter h ero.mov…" at bounding box center [1119, 146] width 259 height 124
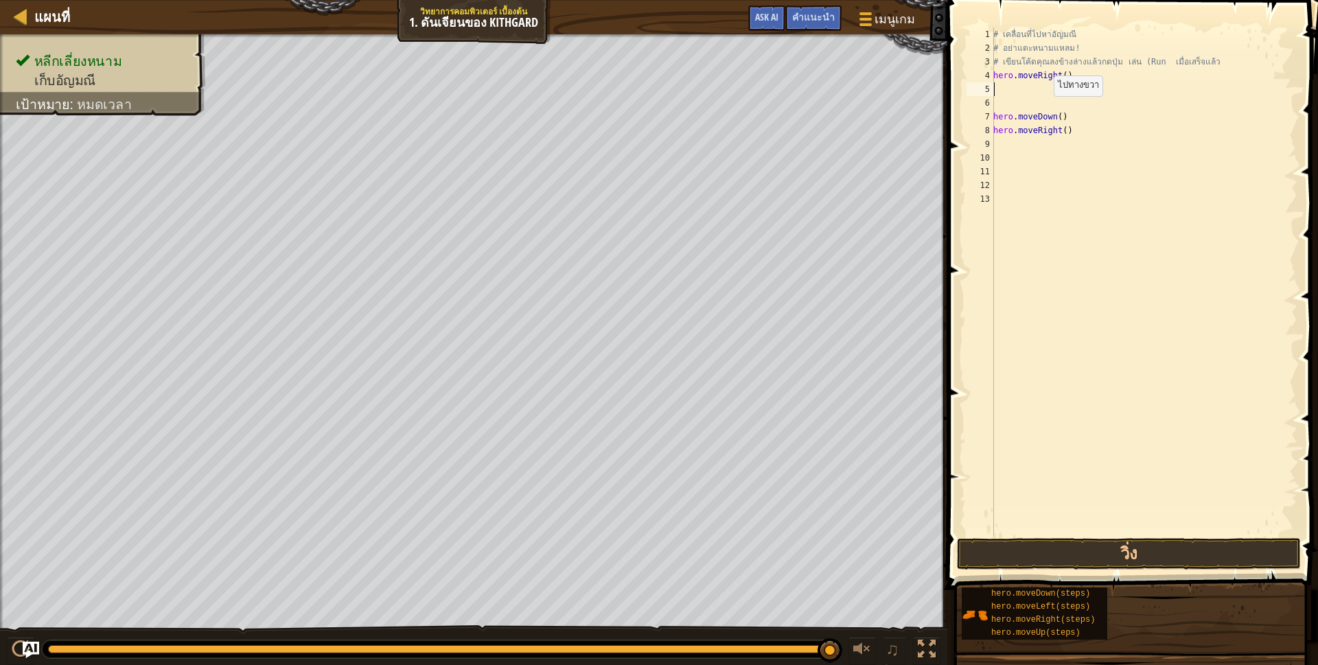
scroll to position [7, 0]
click at [1023, 96] on div "# เคลื่อนที่ไปหา[PERSON_NAME] # อย่าแตะหนามแหลม! # เขียนโค้ดคุณลงข้างล่างแล้วกด…" at bounding box center [1143, 294] width 307 height 535
click at [1060, 130] on div "# เคลื่อนที่ไปหา[PERSON_NAME] # อย่าแตะหนามแหลม! # เขียนโค้ดคุณลงข้างล่างแล้วกด…" at bounding box center [1143, 294] width 307 height 535
click at [1065, 130] on div "# เคลื่อนที่ไปหา[PERSON_NAME] # อย่าแตะหนามแหลม! # เขียนโค้ดคุณลงข้างล่างแล้วกด…" at bounding box center [1143, 294] width 307 height 535
type textarea "h"
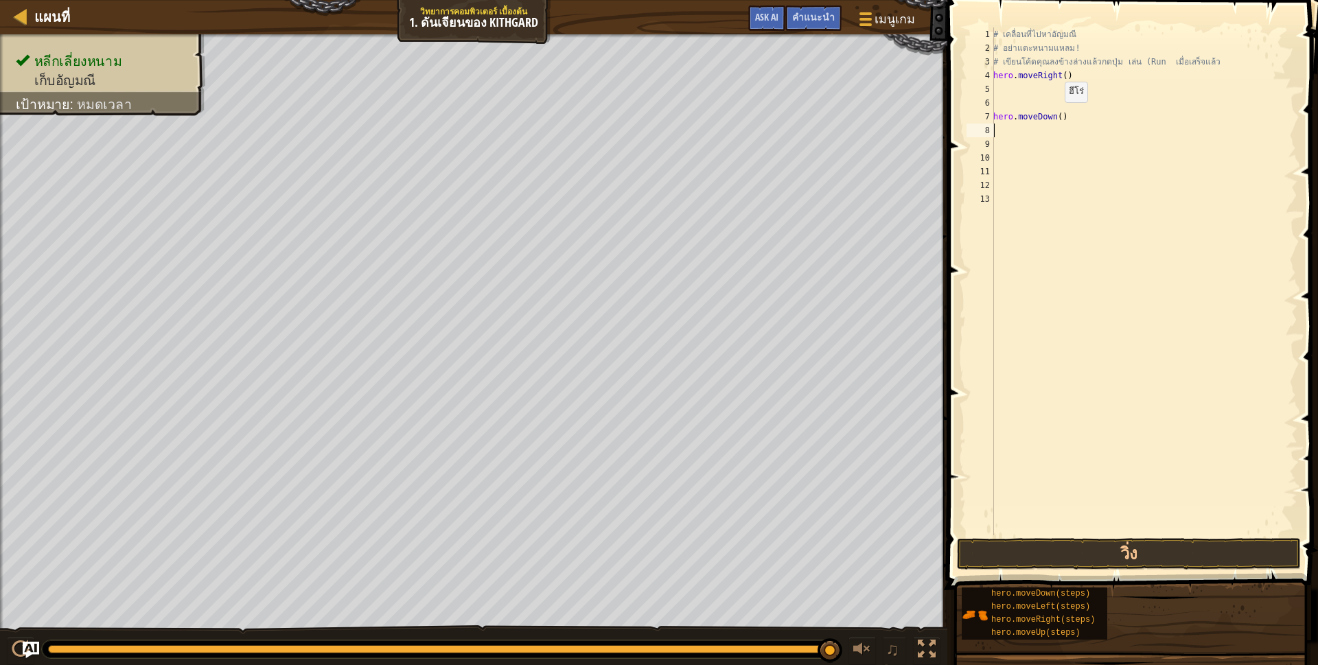
click at [1057, 116] on div "# เคลื่อนที่ไปหา[PERSON_NAME] # อย่าแตะหนามแหลม! # เขียนโค้ดคุณลงข้างล่างแล้วกด…" at bounding box center [1143, 294] width 307 height 535
type textarea ")"
click at [1041, 120] on div "# เคลื่อนที่ไปหา[PERSON_NAME] # อย่าแตะหนามแหลม! # เขียนโค้ดคุณลงข้างล่างแล้วกด…" at bounding box center [1143, 294] width 307 height 535
click at [999, 84] on div "# เคลื่อนที่ไปหาอัญมณี # อย่าแตะหนามแหลม! # เขียนโค้ดคุณลงข้างล่างแล้วกดปุ่ม เล…" at bounding box center [1143, 294] width 307 height 535
type textarea "h"
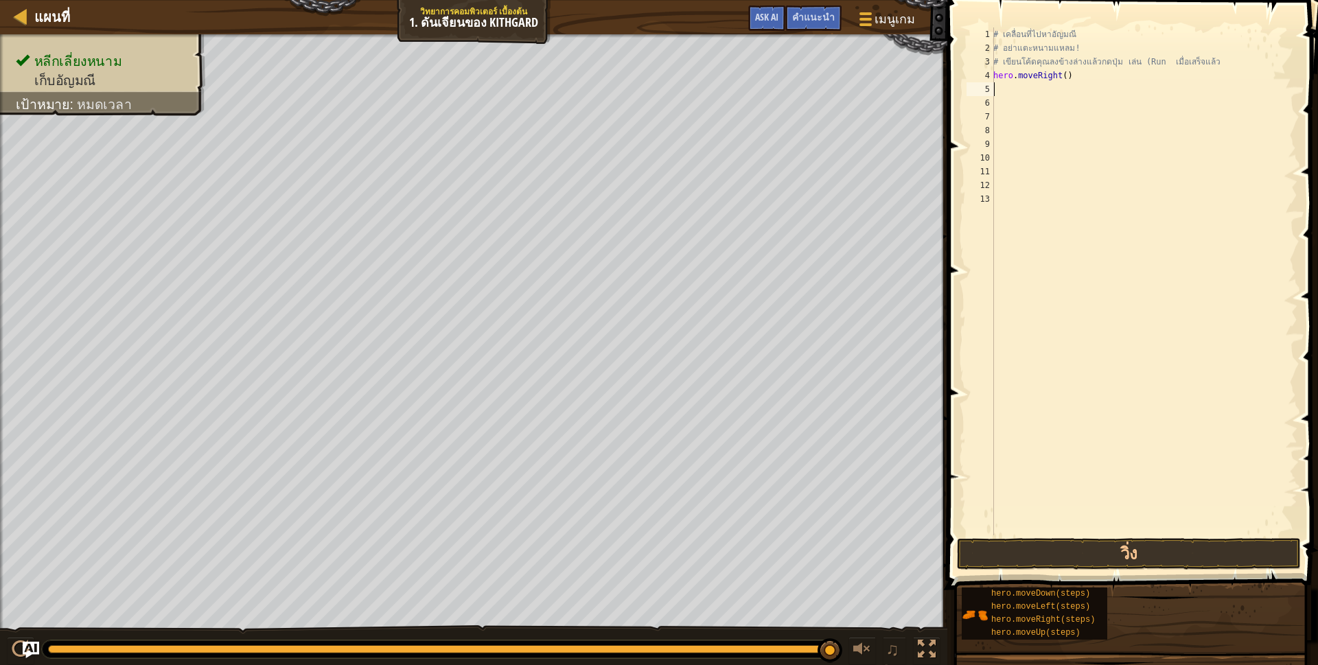
scroll to position [7, 3]
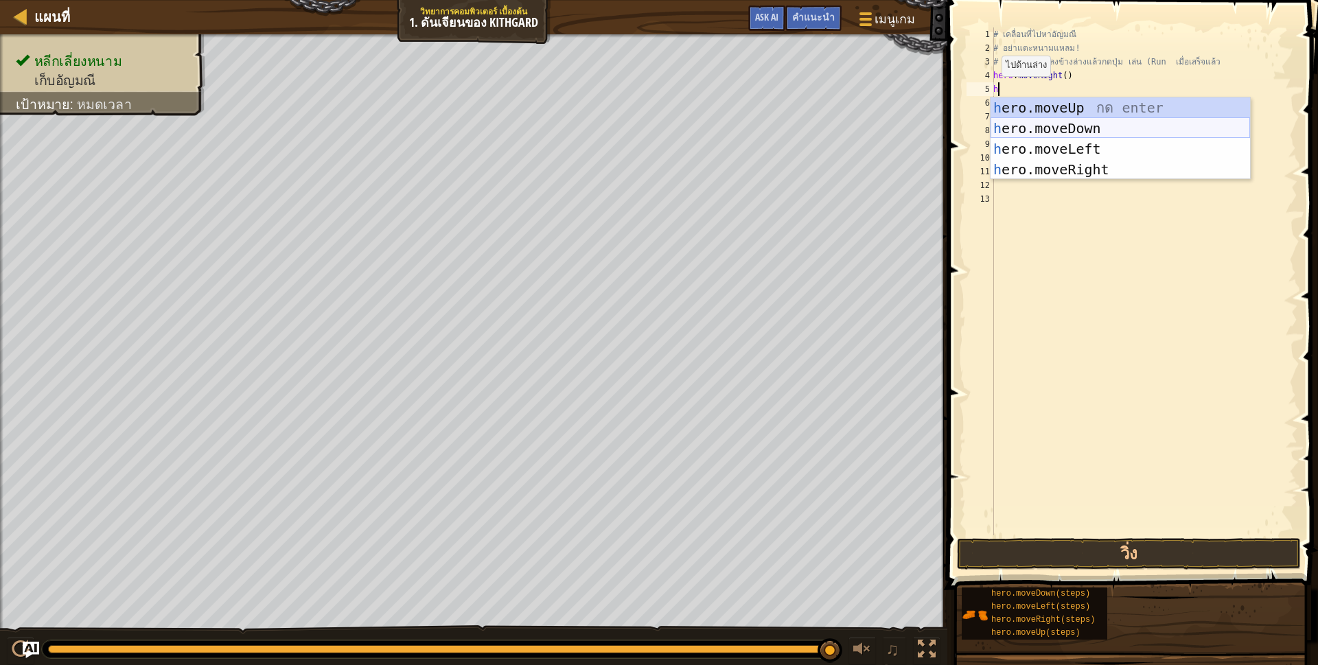
click at [1080, 124] on div "h ero.moveUp กด enter h ero.moveDown กด enter h ero.moveLeft กด enter h ero.mov…" at bounding box center [1119, 159] width 259 height 124
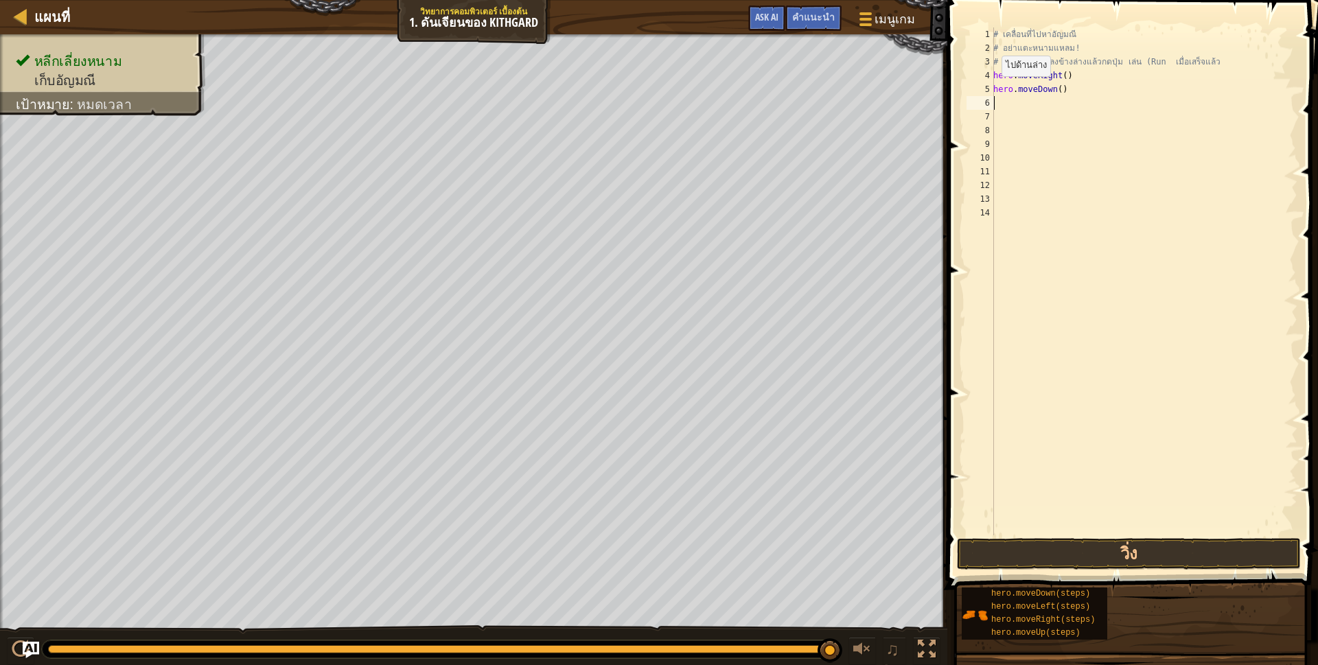
scroll to position [7, 0]
type textarea "h"
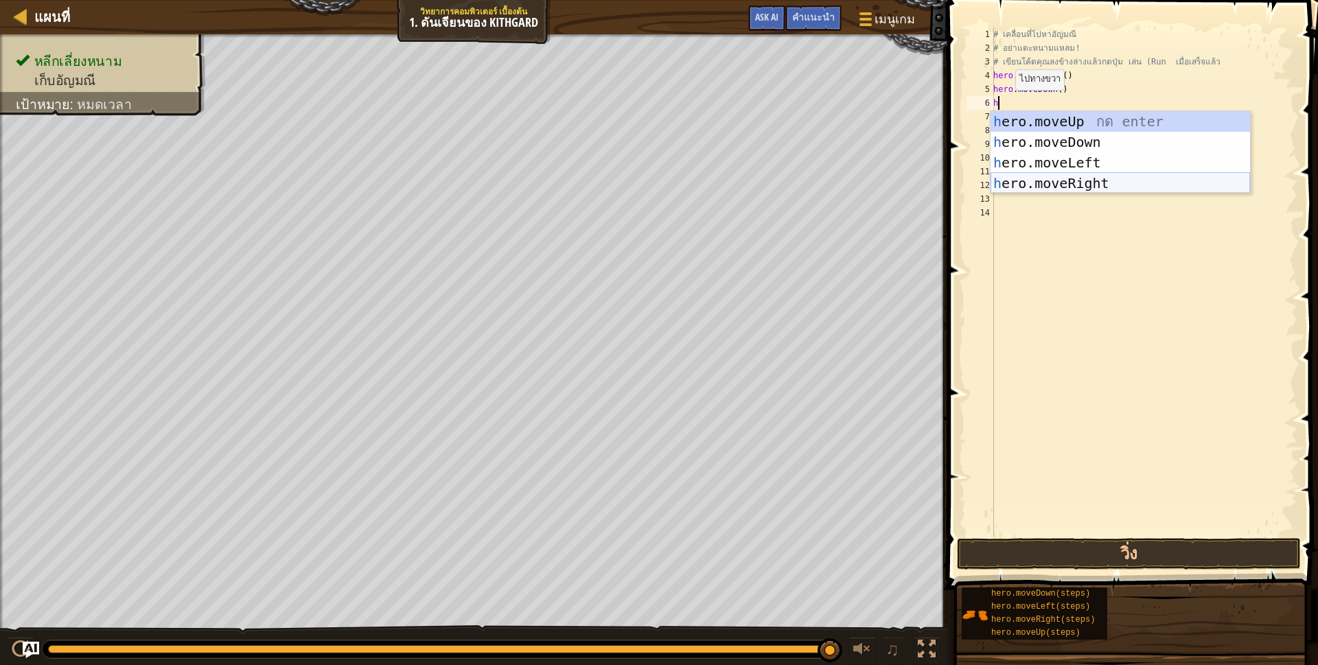
click at [1091, 187] on div "h ero.moveUp กด enter h ero.moveDown กด enter h ero.moveLeft กด enter h ero.mov…" at bounding box center [1119, 173] width 259 height 124
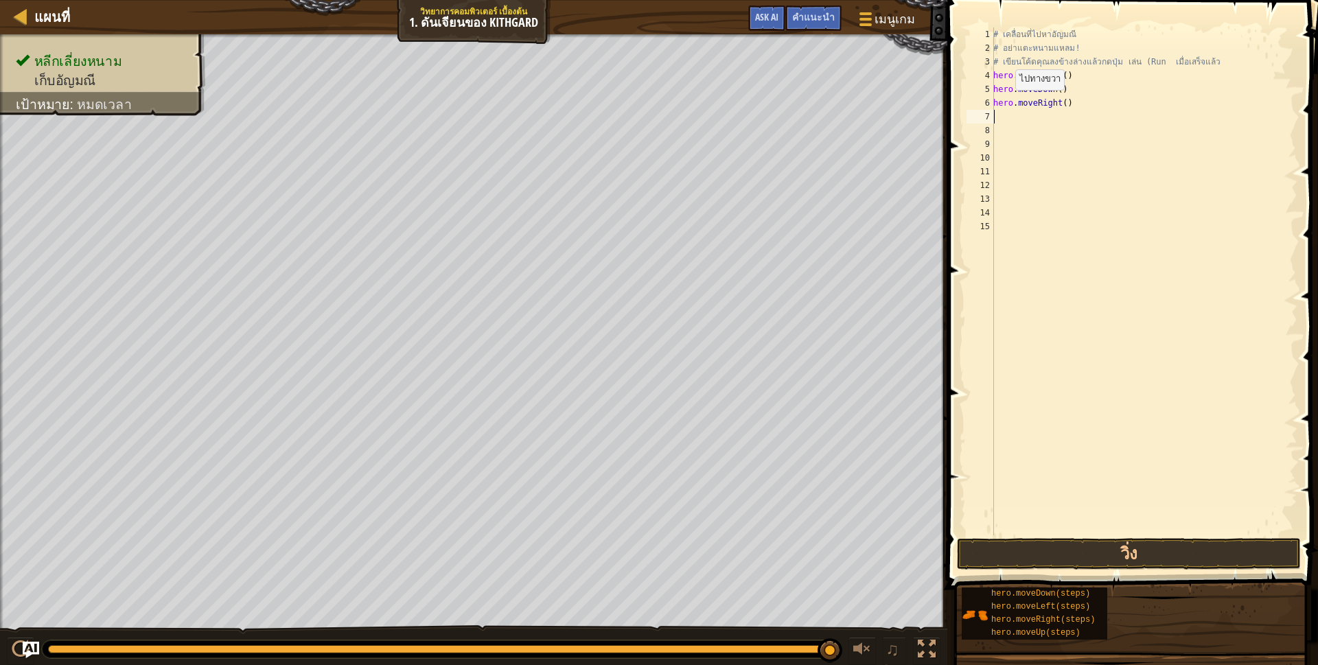
scroll to position [7, 0]
click at [1077, 553] on button "วิ่ง" at bounding box center [1129, 554] width 344 height 32
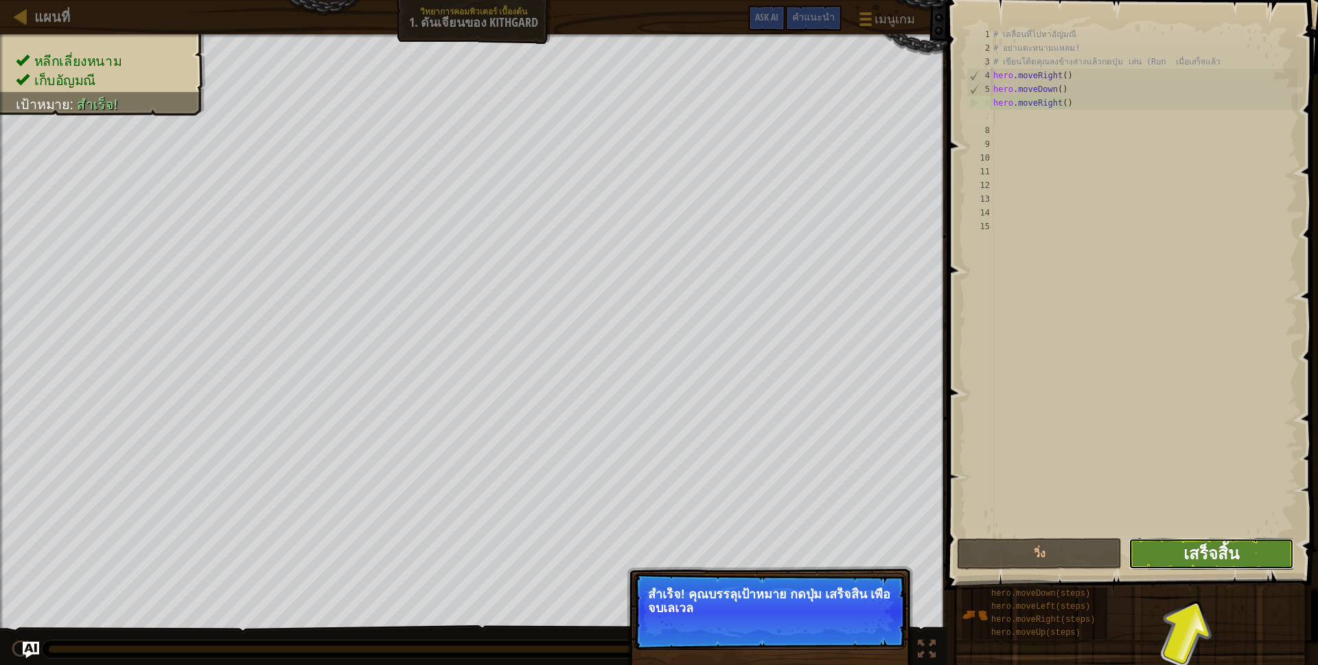
click at [1203, 545] on span "เสร็จสิ้น" at bounding box center [1211, 553] width 56 height 22
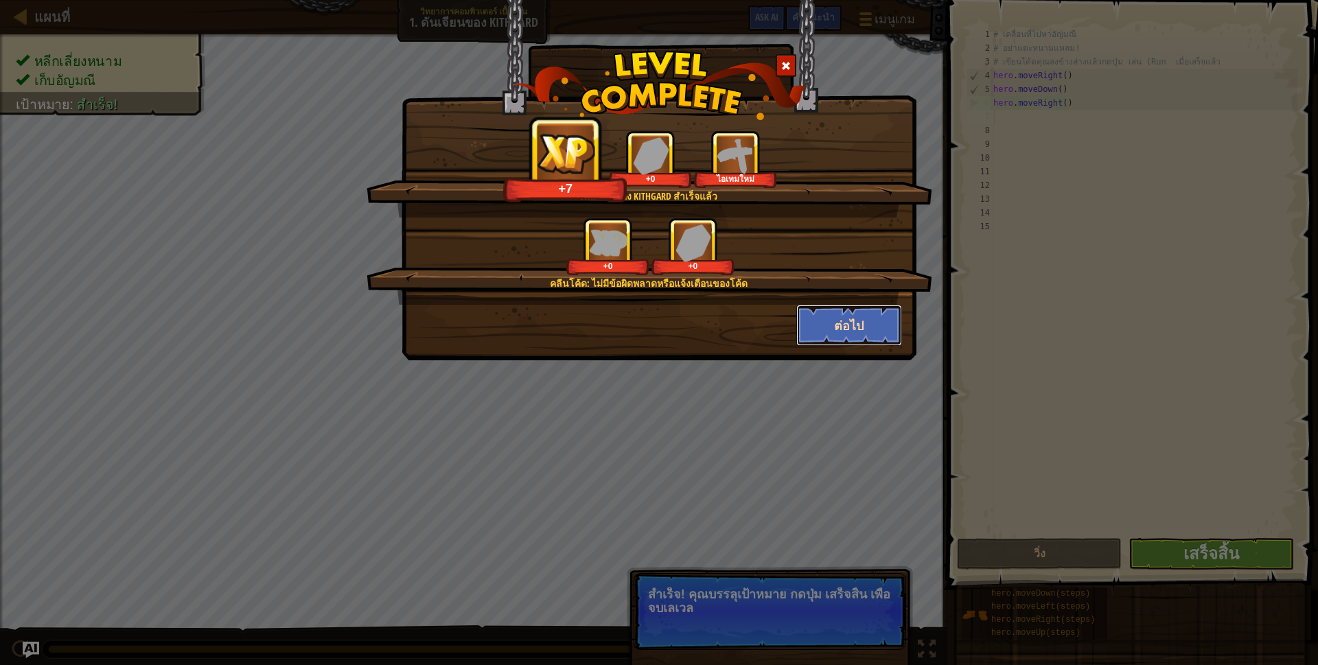
click at [874, 335] on button "ต่อไป" at bounding box center [849, 325] width 106 height 41
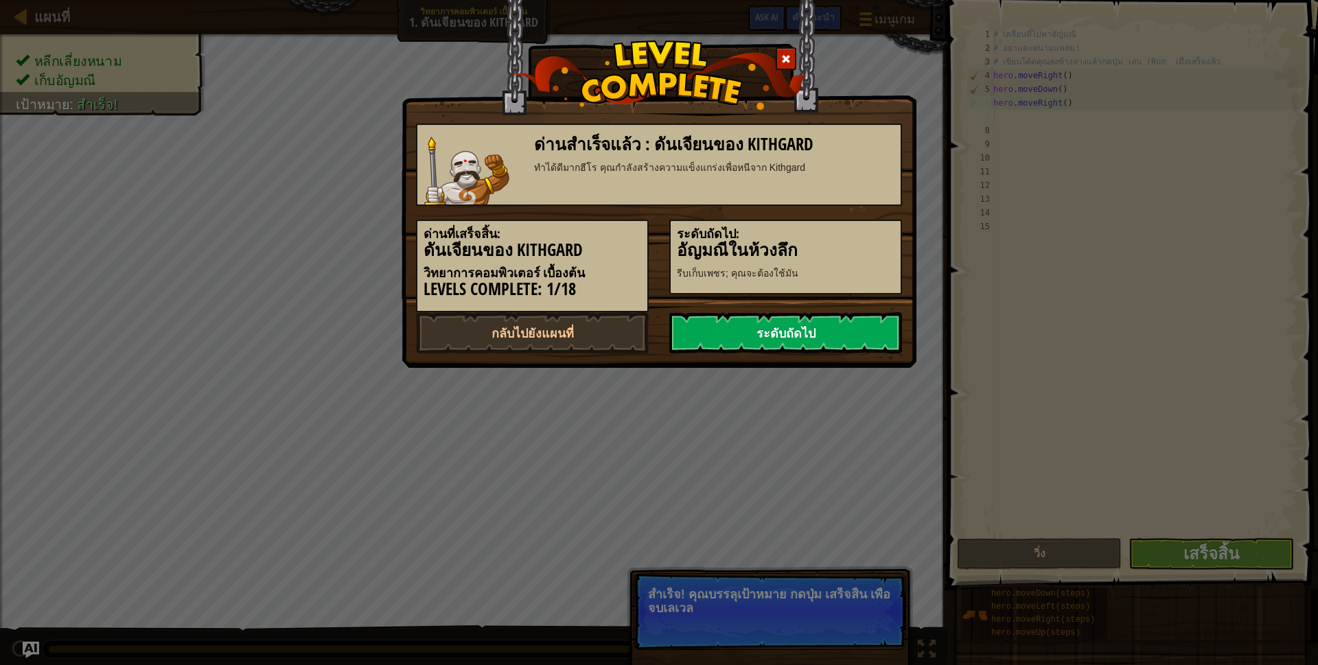
click at [863, 322] on link "ระดับถัดไป" at bounding box center [785, 332] width 233 height 41
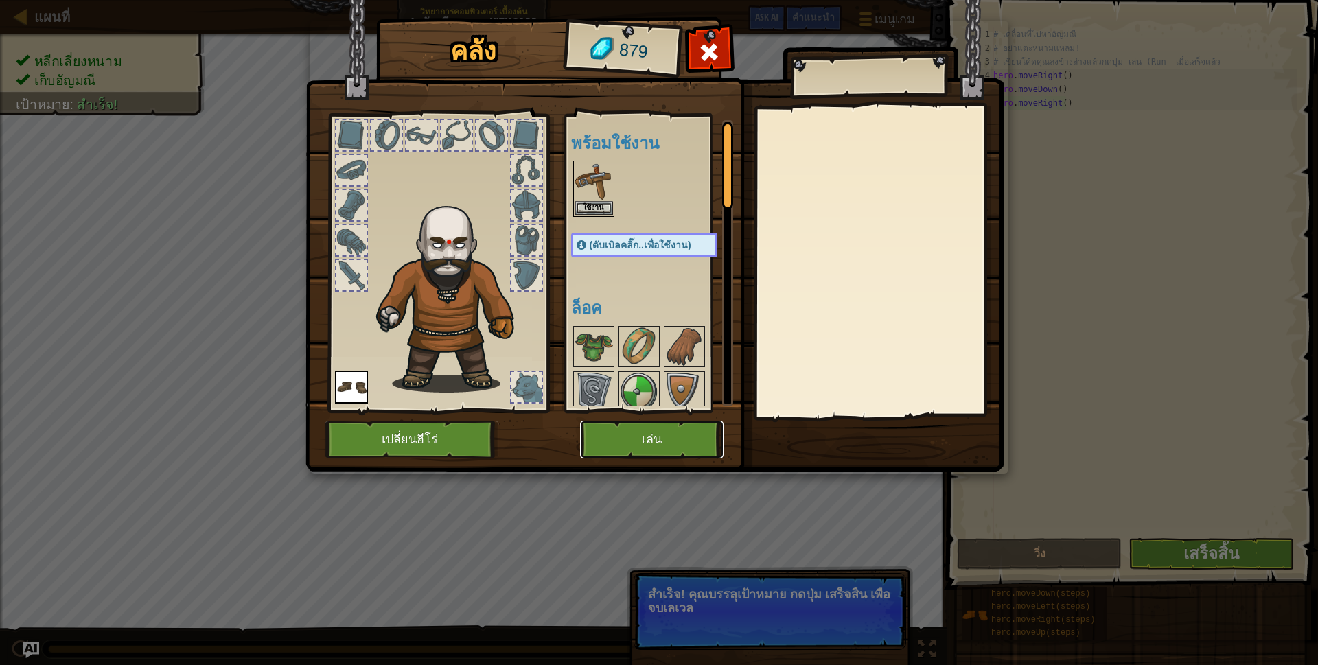
click at [684, 432] on button "เล่น" at bounding box center [651, 440] width 143 height 38
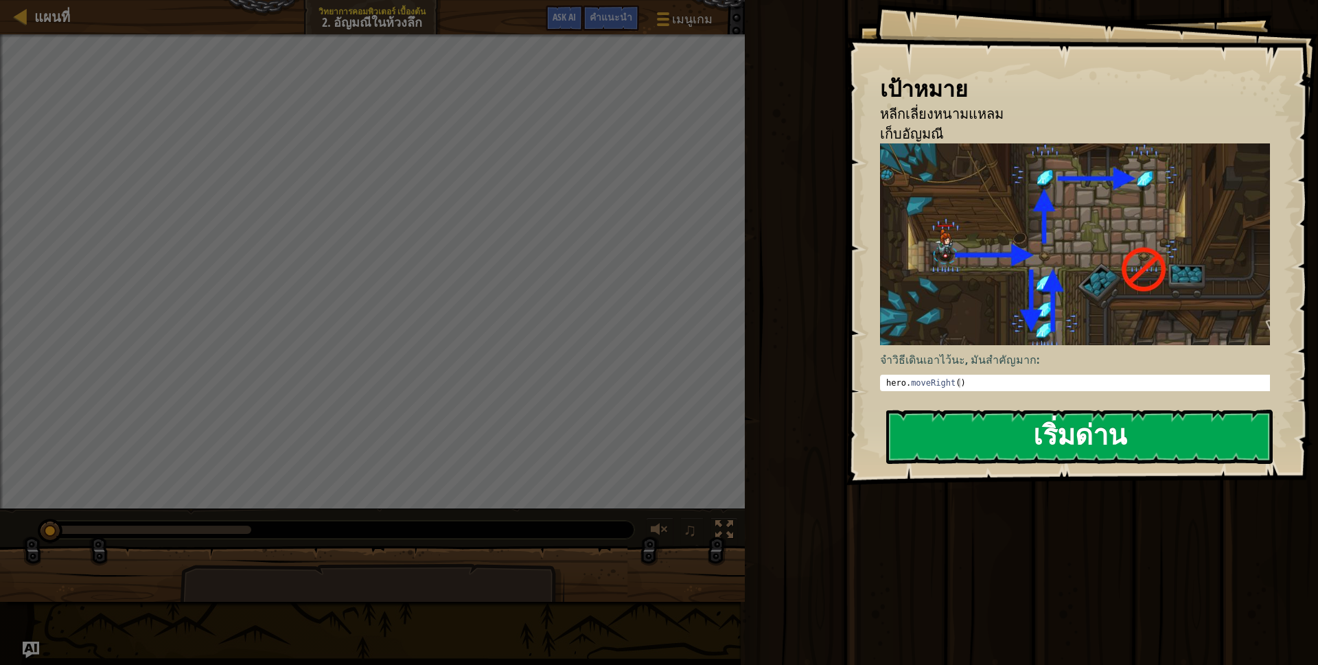
click at [1133, 454] on button "เริ่มด่าน" at bounding box center [1079, 437] width 386 height 54
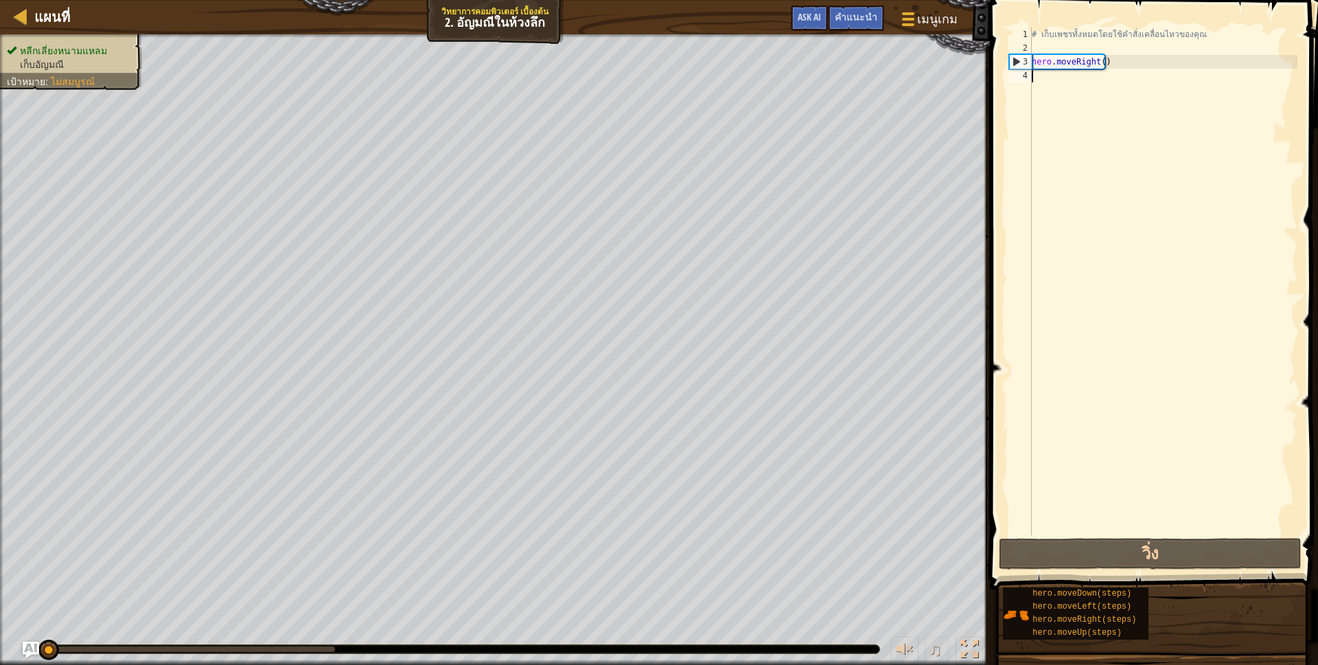
click at [1034, 77] on div "# เก็บเพชรทั้งหมดโดยใช้คำสั่งเคลื่อนไหวของคุณ hero . moveRight ( )" at bounding box center [1163, 294] width 268 height 535
type textarea "h"
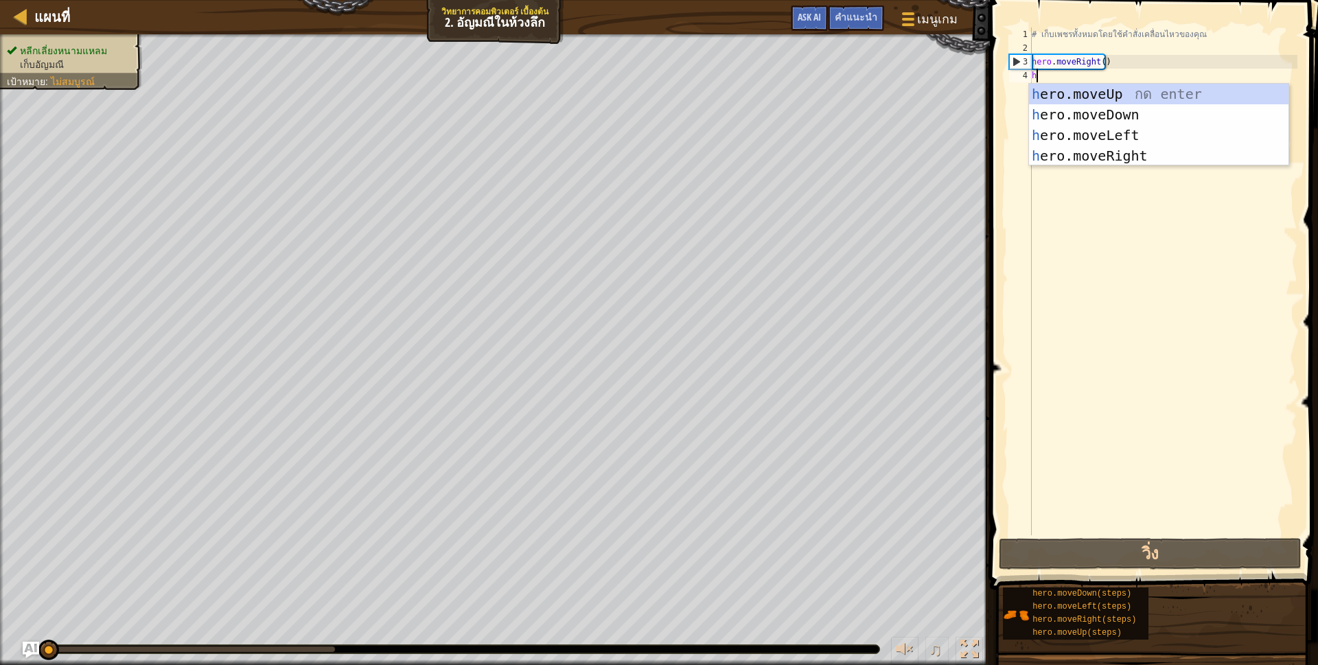
scroll to position [3, 3]
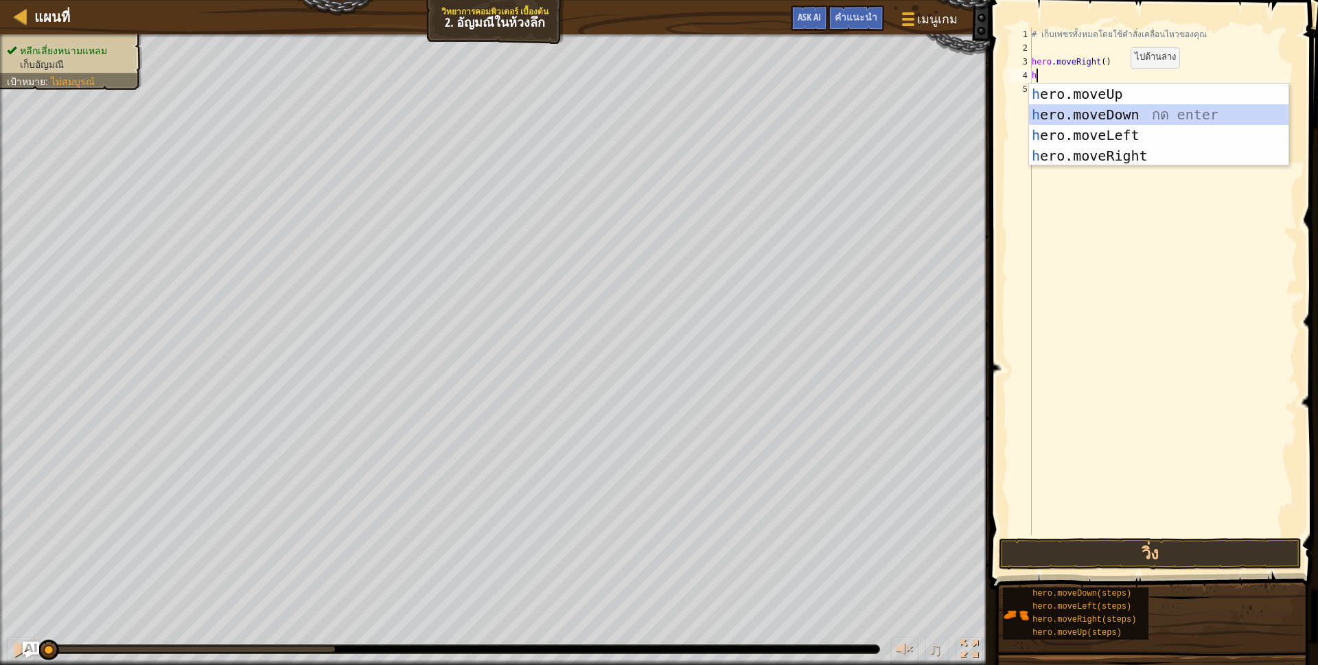
click at [1113, 107] on div "h ero.moveUp กด enter h ero.moveDown กด enter h ero.moveLeft กด enter h ero.mov…" at bounding box center [1158, 146] width 259 height 124
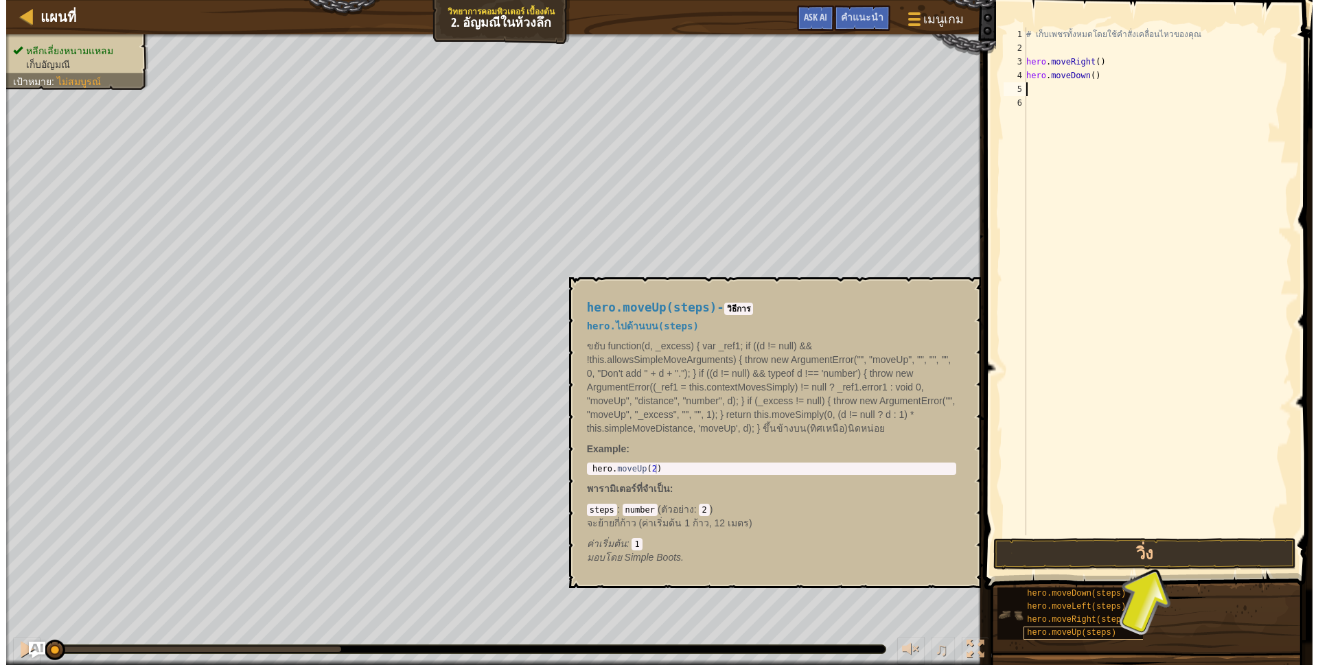
type textarea "h"
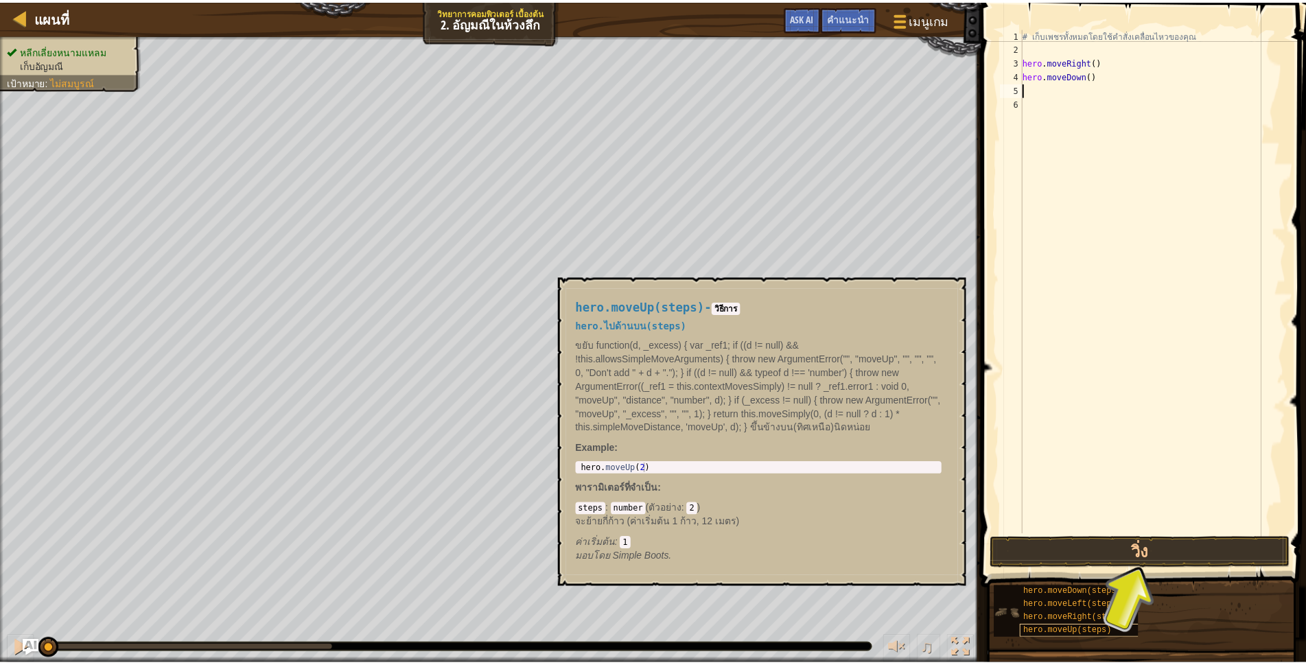
scroll to position [3, 3]
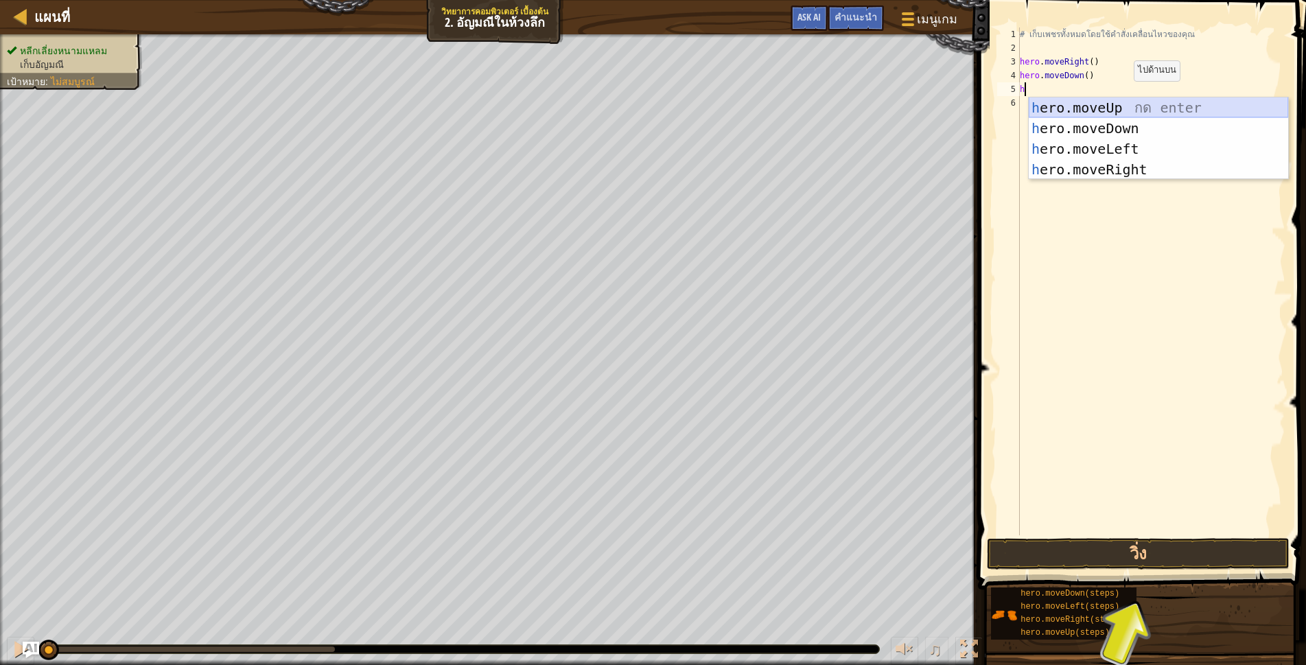
click at [1107, 109] on div "h ero.moveUp กด enter h ero.moveDown กด enter h ero.moveLeft กด enter h ero.mov…" at bounding box center [1158, 159] width 259 height 124
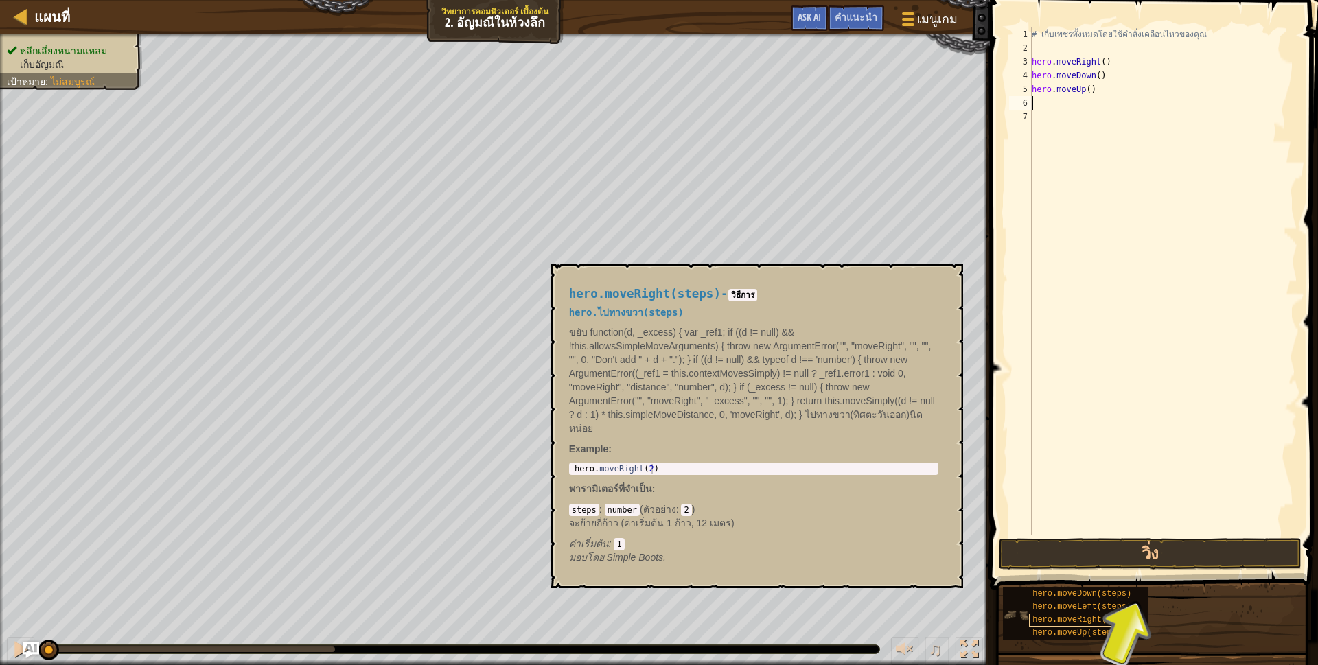
type textarea "h"
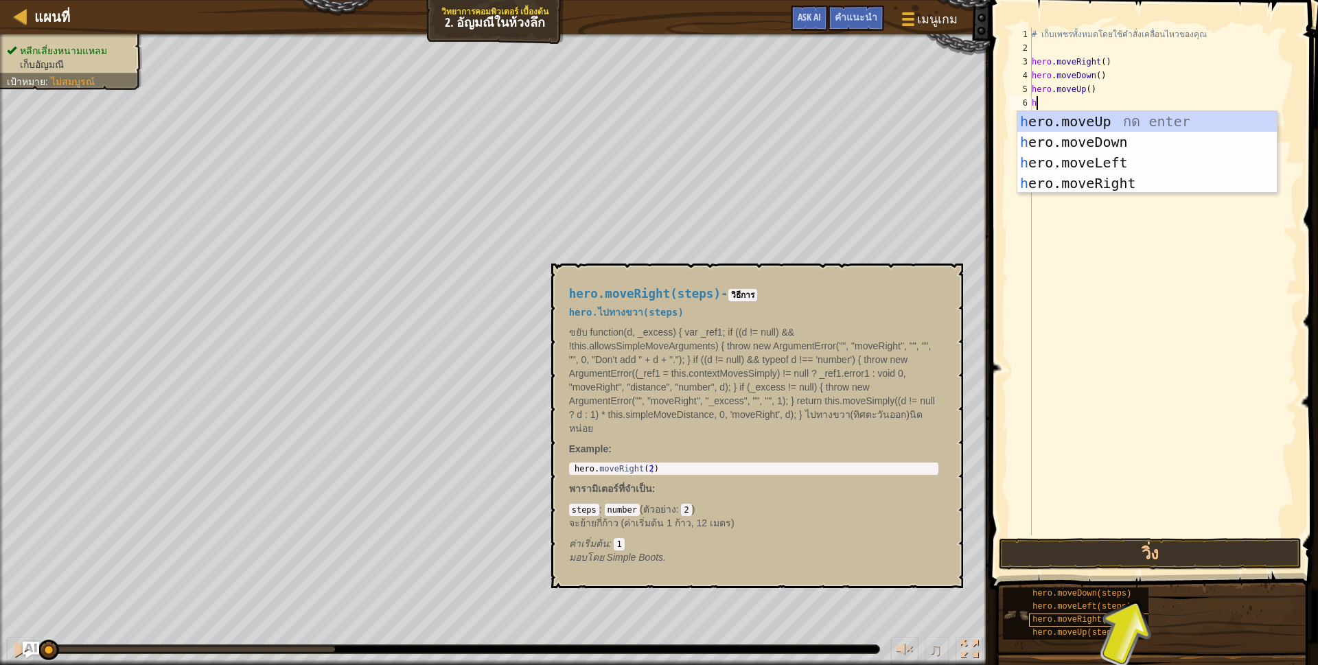
scroll to position [3, 3]
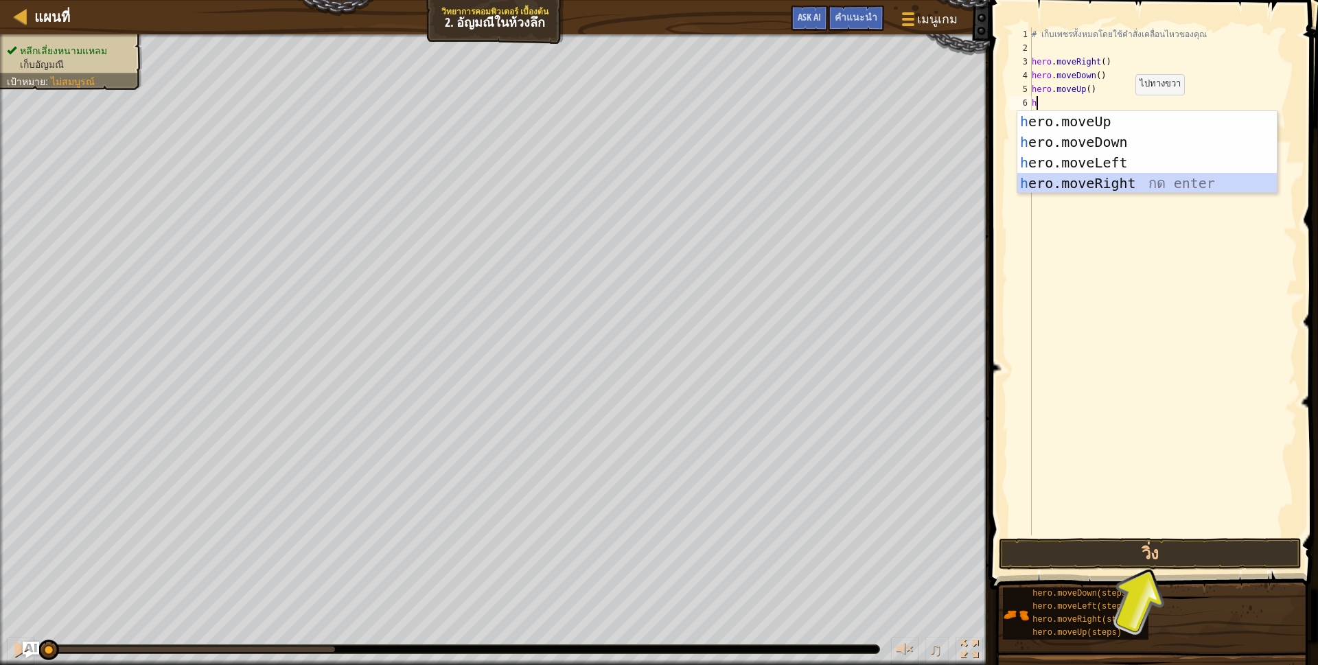
click at [1112, 185] on div "h ero.moveUp กด enter h ero.moveDown กด enter h ero.moveLeft กด enter h ero.mov…" at bounding box center [1146, 173] width 259 height 124
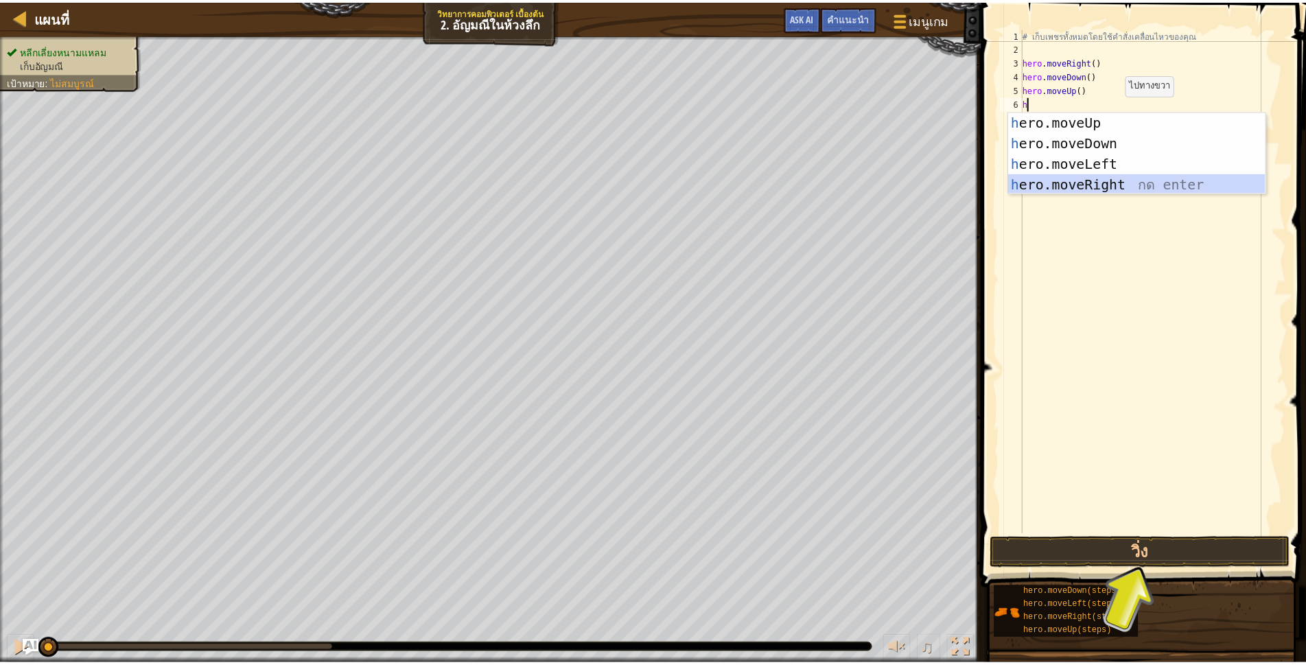
scroll to position [3, 0]
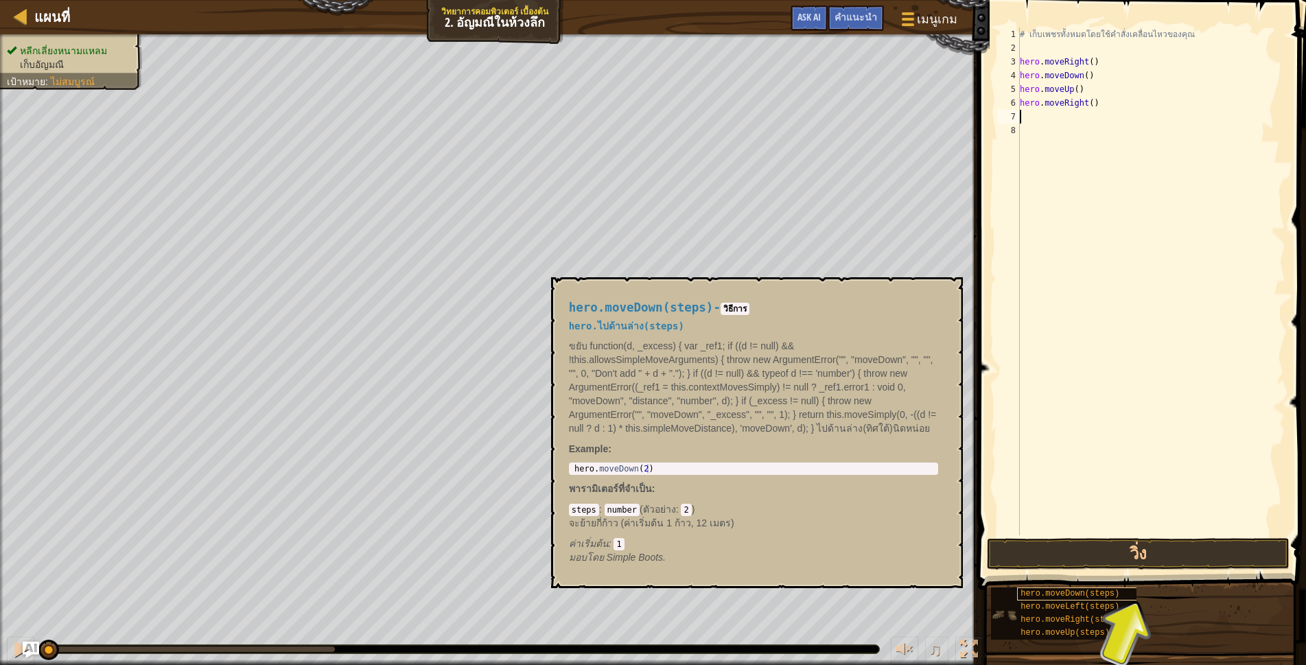
type textarea "h"
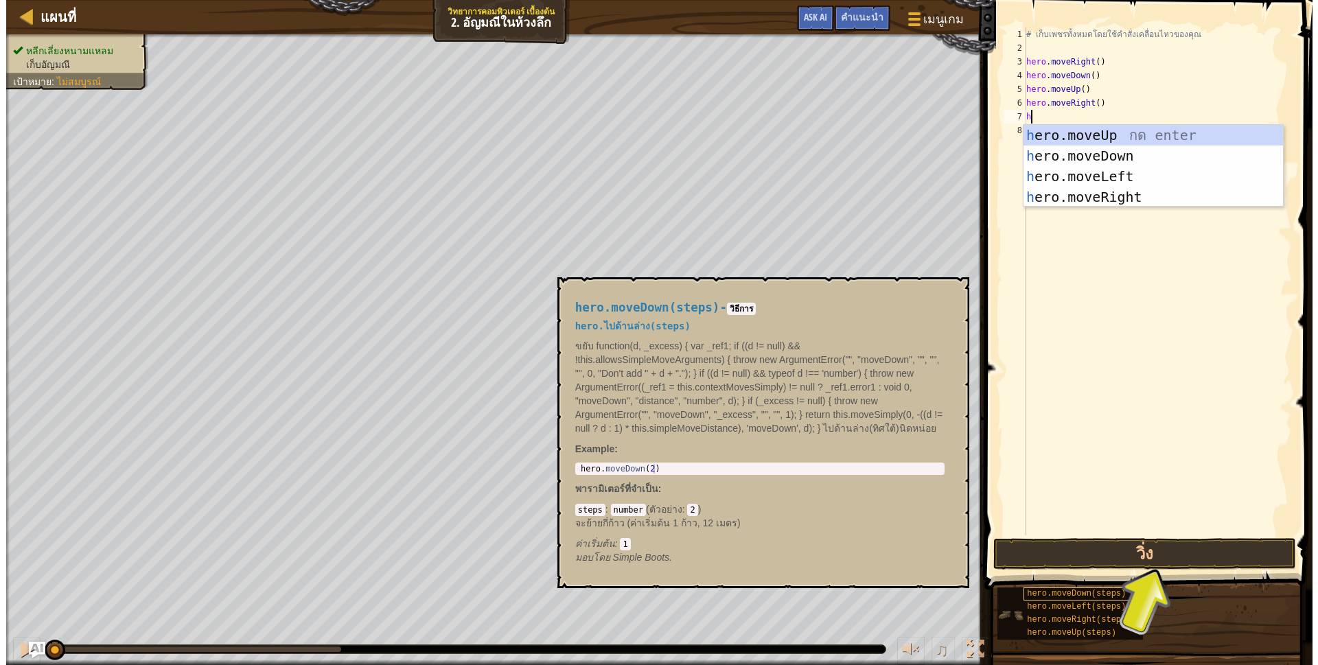
scroll to position [3, 3]
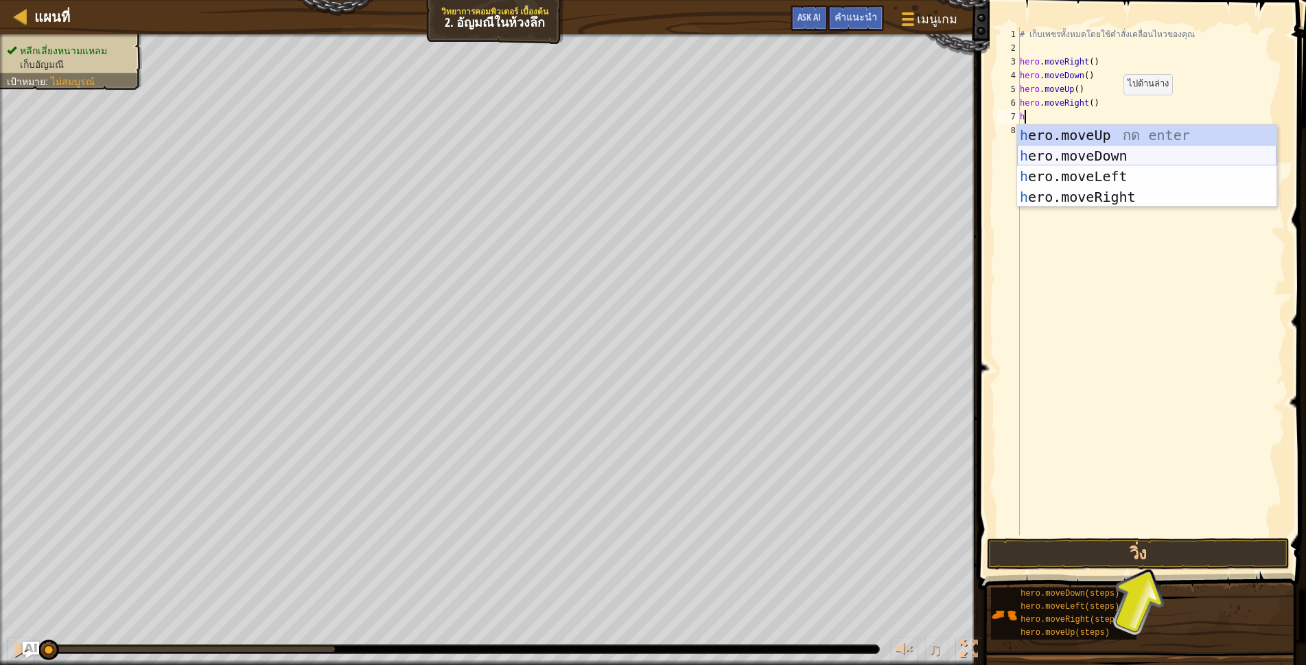
click at [1109, 155] on div "h ero.moveUp กด enter h ero.moveDown กด enter h ero.moveLeft กด enter h ero.mov…" at bounding box center [1146, 187] width 259 height 124
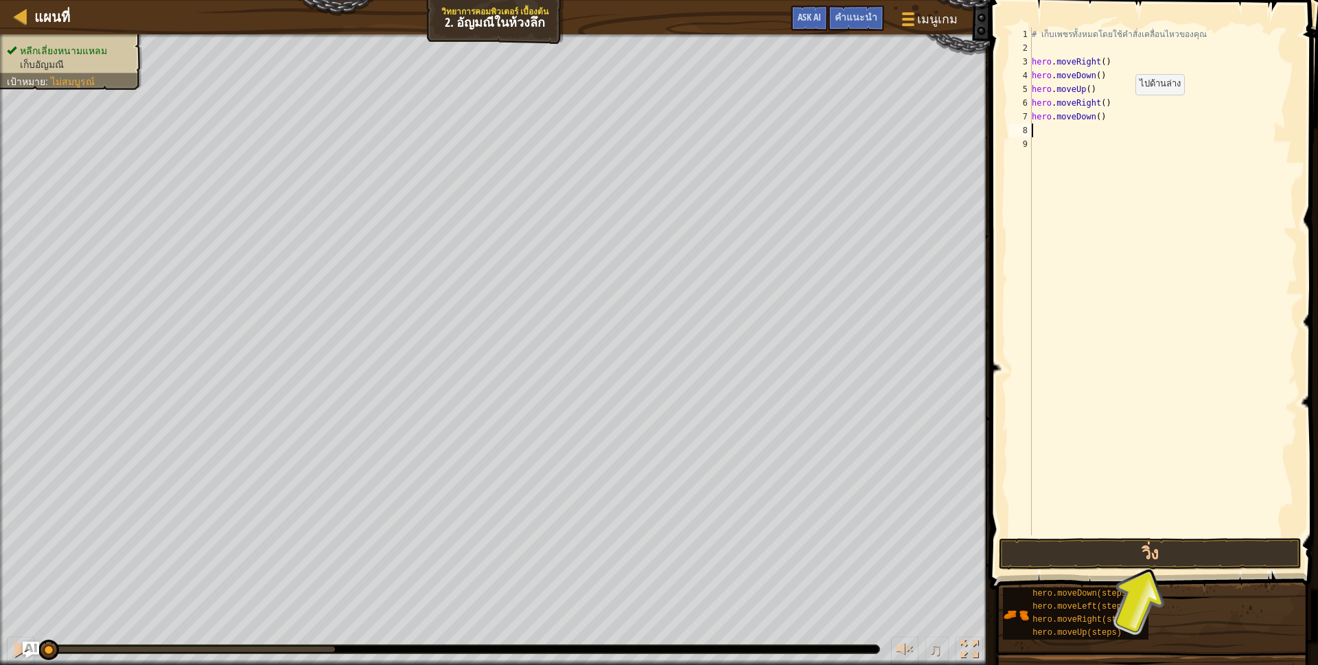
scroll to position [3, 0]
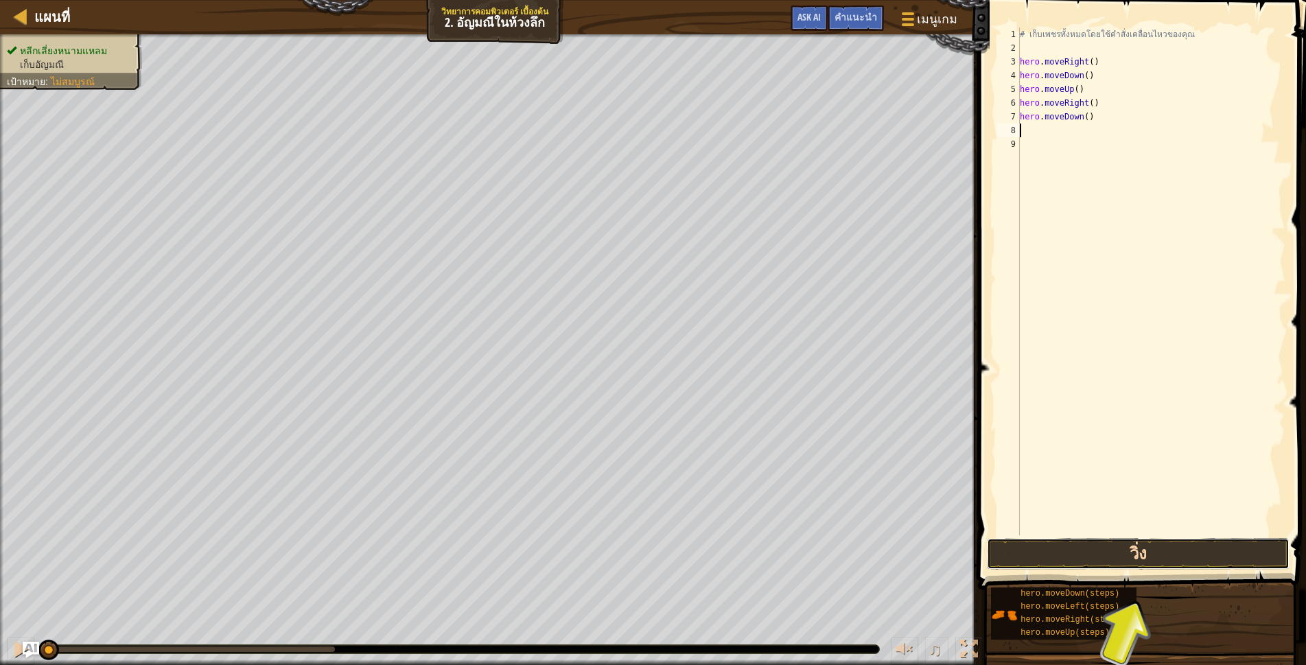
click at [1051, 545] on button "วิ่ง" at bounding box center [1138, 554] width 303 height 32
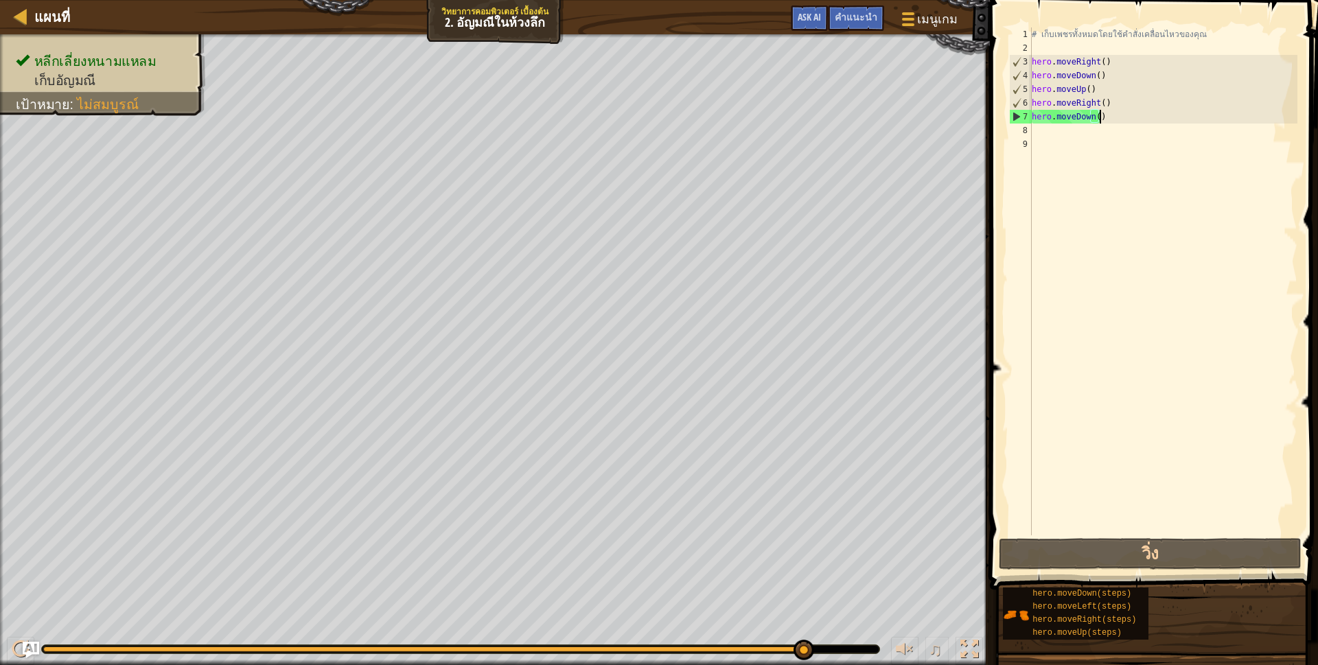
click at [1101, 113] on div "# เก็บเพชรทั้งหมดโดยใช้คำสั่งเคลื่อนไหวของคุณ hero . moveRight ( ) hero . moveD…" at bounding box center [1163, 294] width 268 height 535
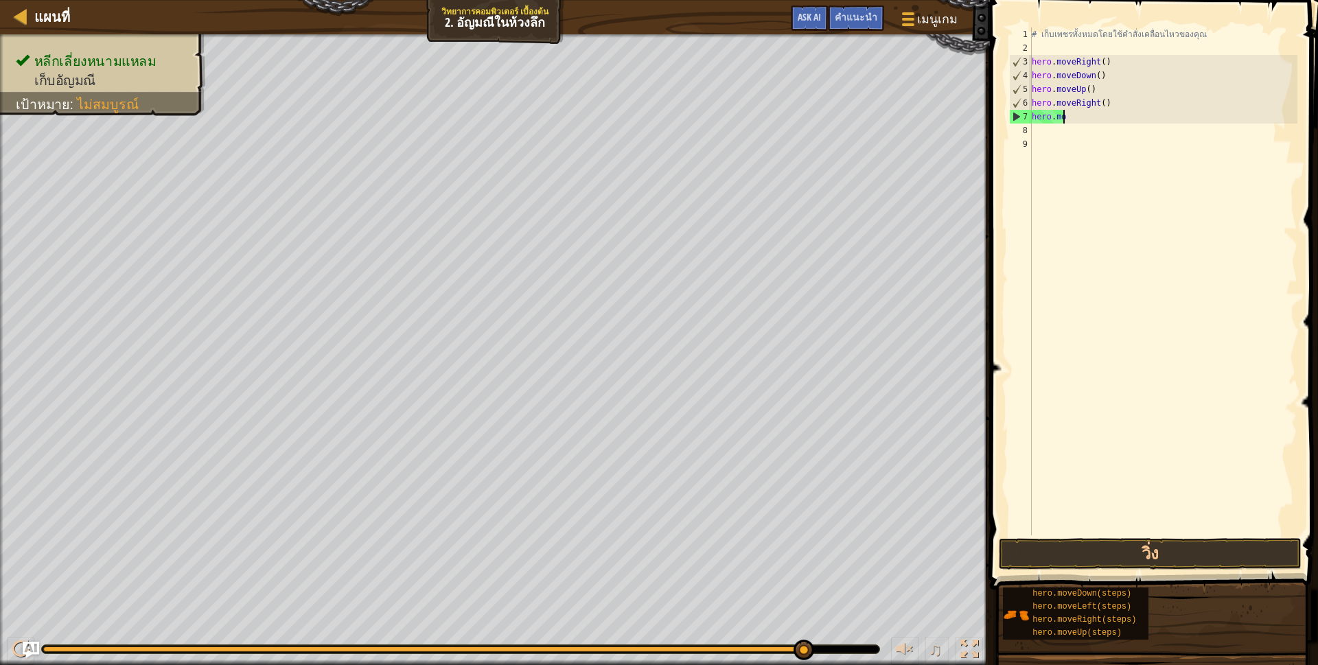
type textarea "h"
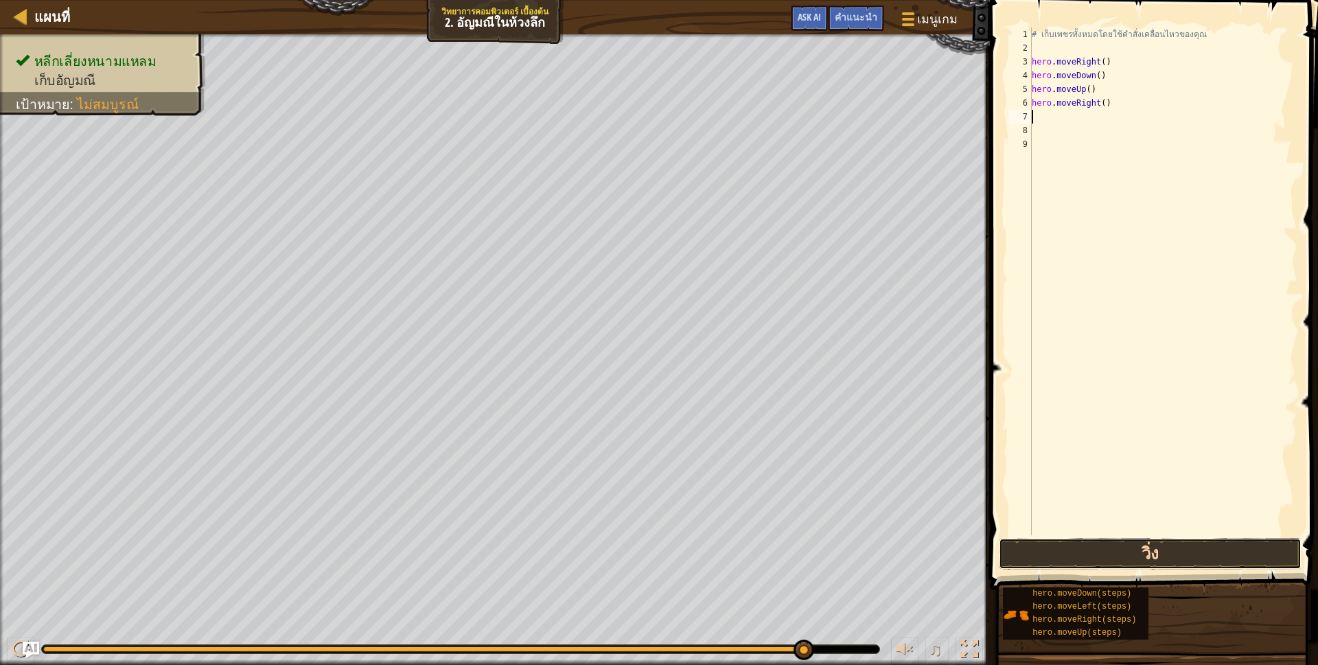
click at [1021, 547] on button "วิ่ง" at bounding box center [1150, 554] width 303 height 32
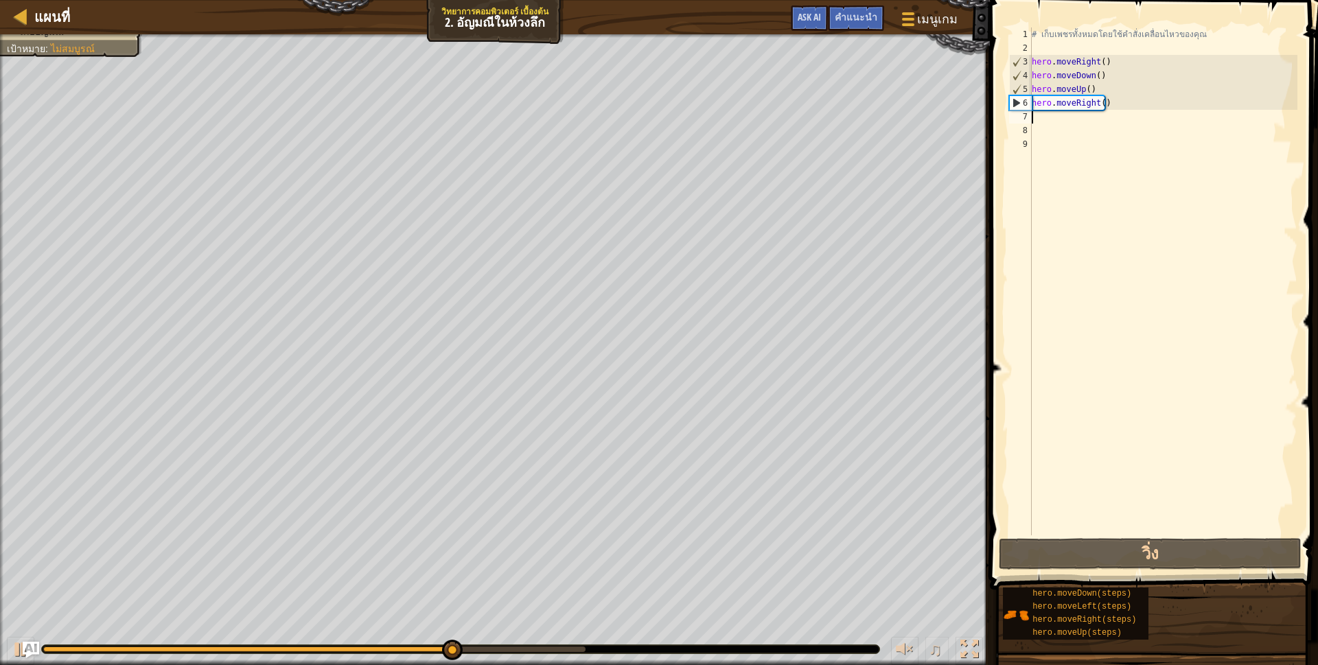
click at [1113, 115] on div "# เก็บเพชรทั้งหมดโดยใช้คำสั่งเคลื่อนไหวของคุณ hero . moveRight ( ) hero . moveD…" at bounding box center [1163, 294] width 268 height 535
click at [1102, 104] on div "# เก็บเพชรทั้งหมดโดยใช้คำสั่งเคลื่อนไหวของคุณ hero . moveRight ( ) hero . moveD…" at bounding box center [1163, 294] width 268 height 535
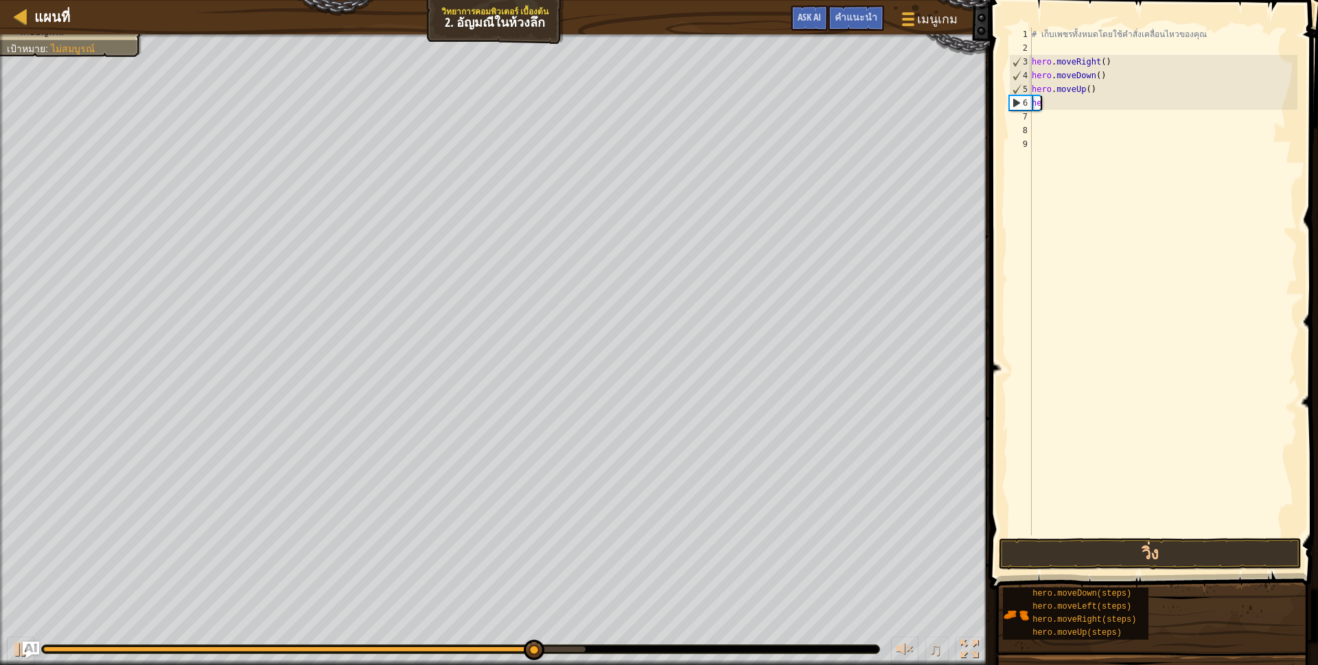
type textarea "h"
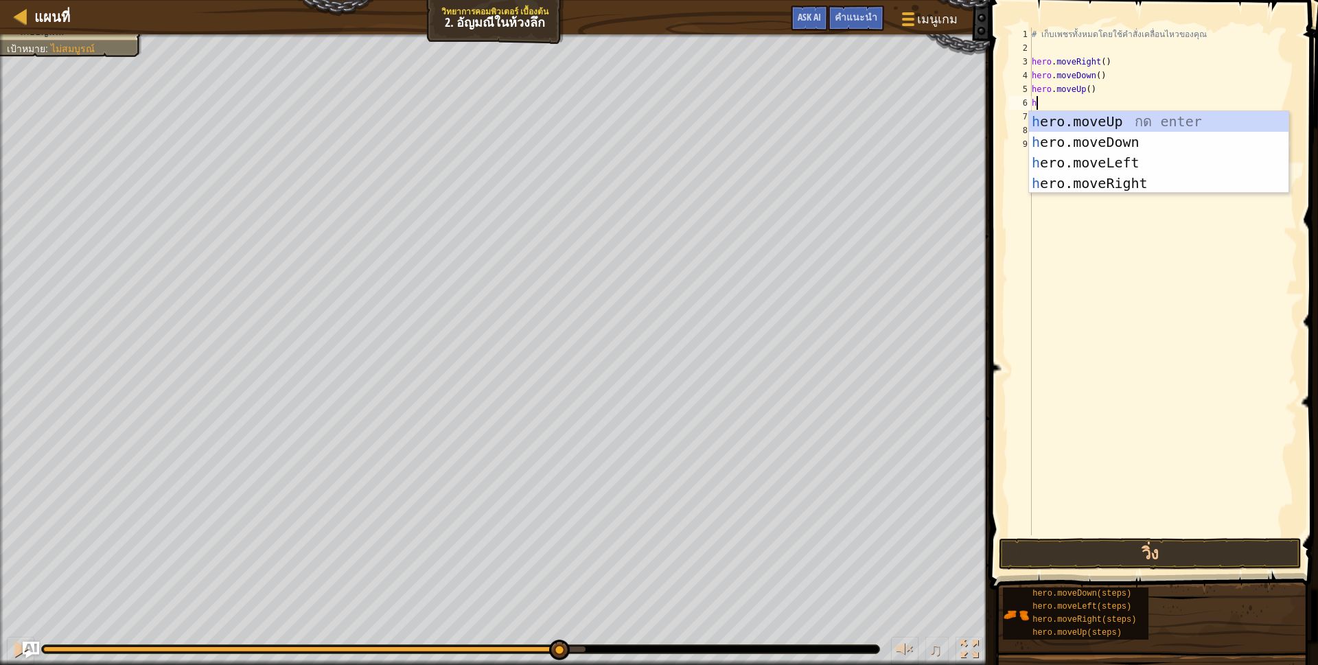
type textarea "h"
click at [1095, 121] on div "h ero.moveUp กด enter h ero.moveDown กด enter h ero.moveLeft กด enter h ero.mov…" at bounding box center [1158, 173] width 259 height 124
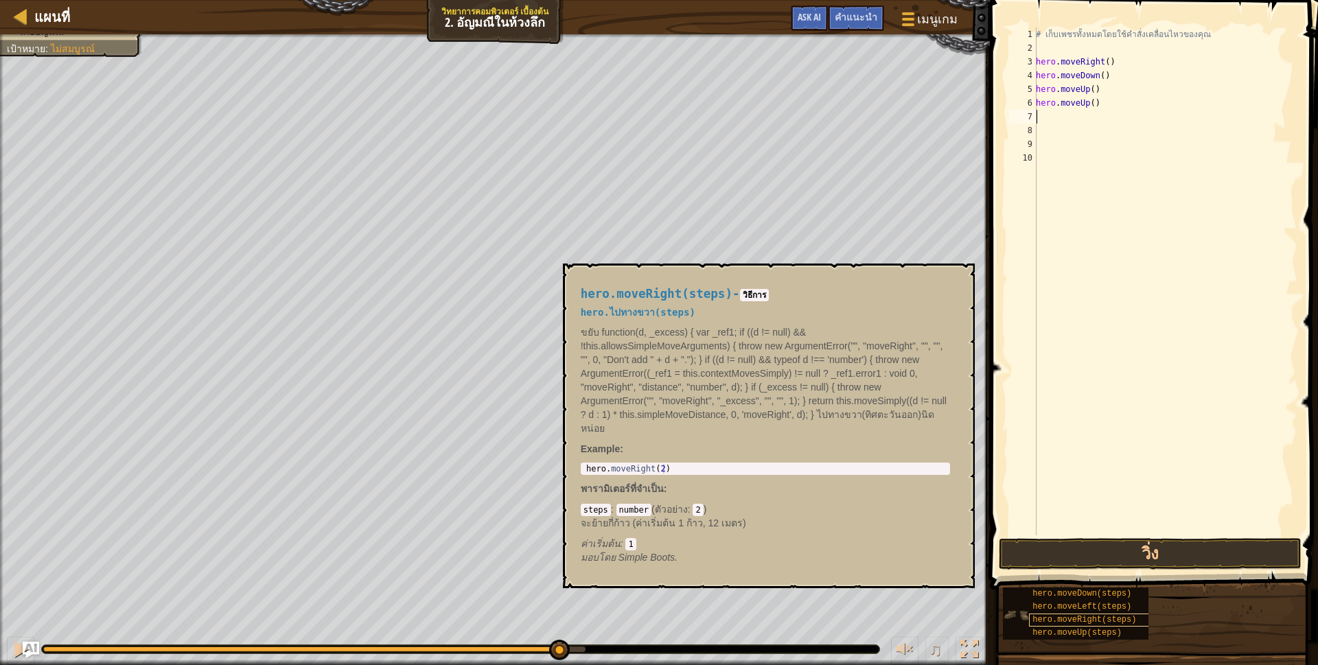
type textarea "h"
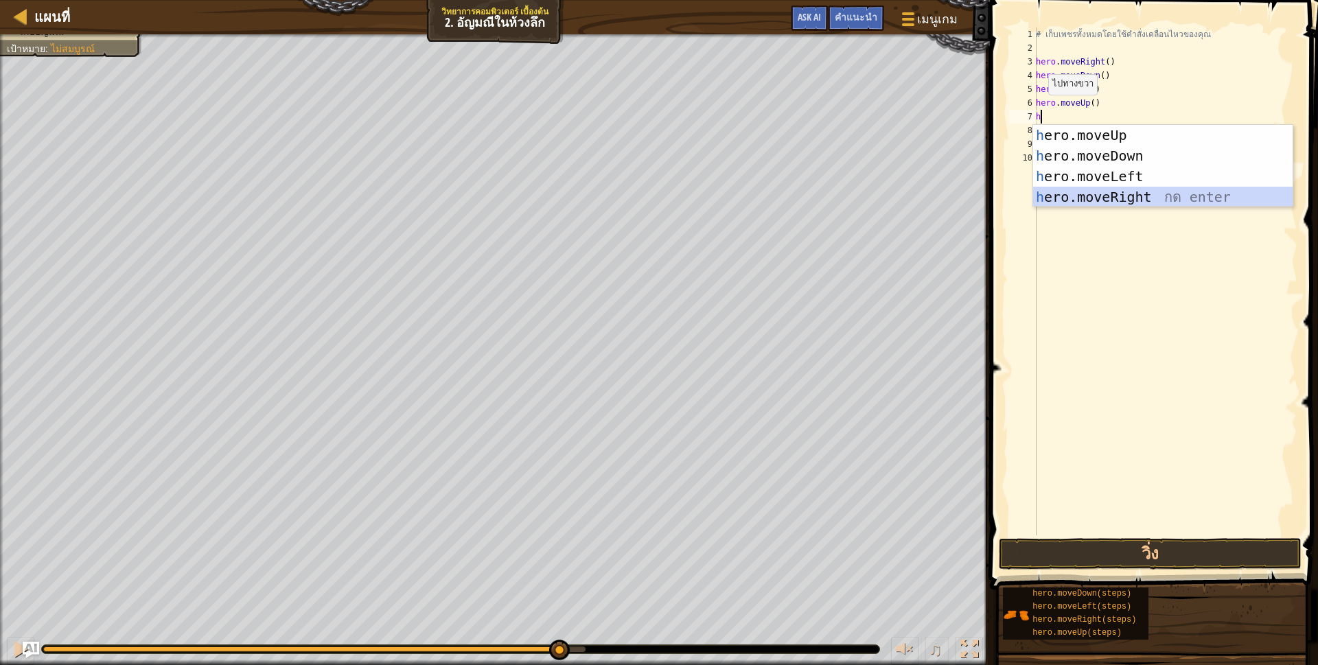
click at [1122, 200] on div "h ero.moveUp กด enter h ero.moveDown กด enter h ero.moveLeft กด enter h ero.mov…" at bounding box center [1162, 187] width 259 height 124
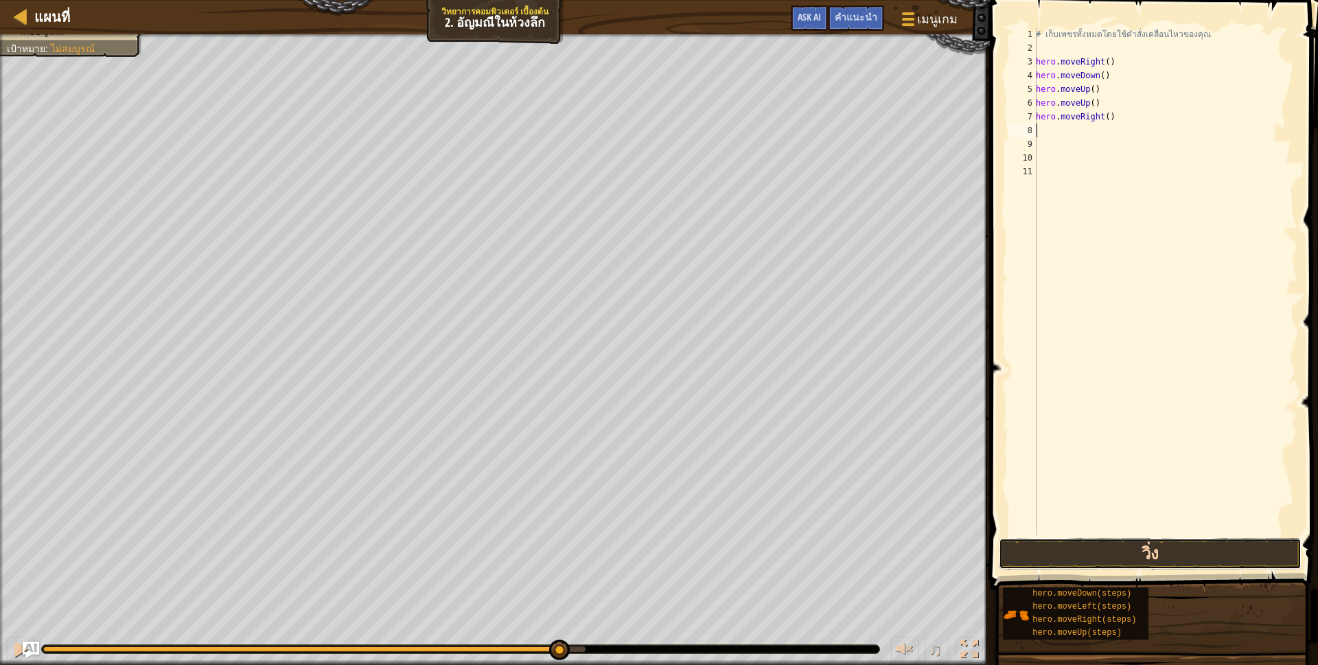
click at [1076, 553] on button "วิ่ง" at bounding box center [1150, 554] width 303 height 32
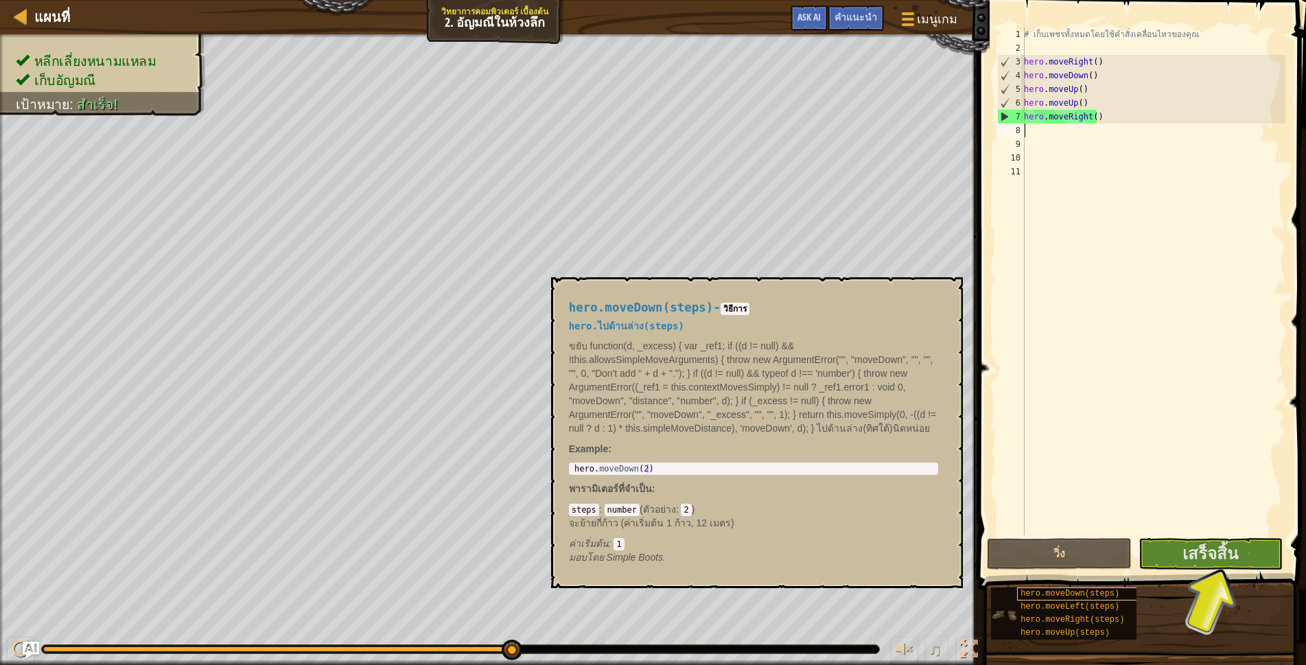
type textarea "h"
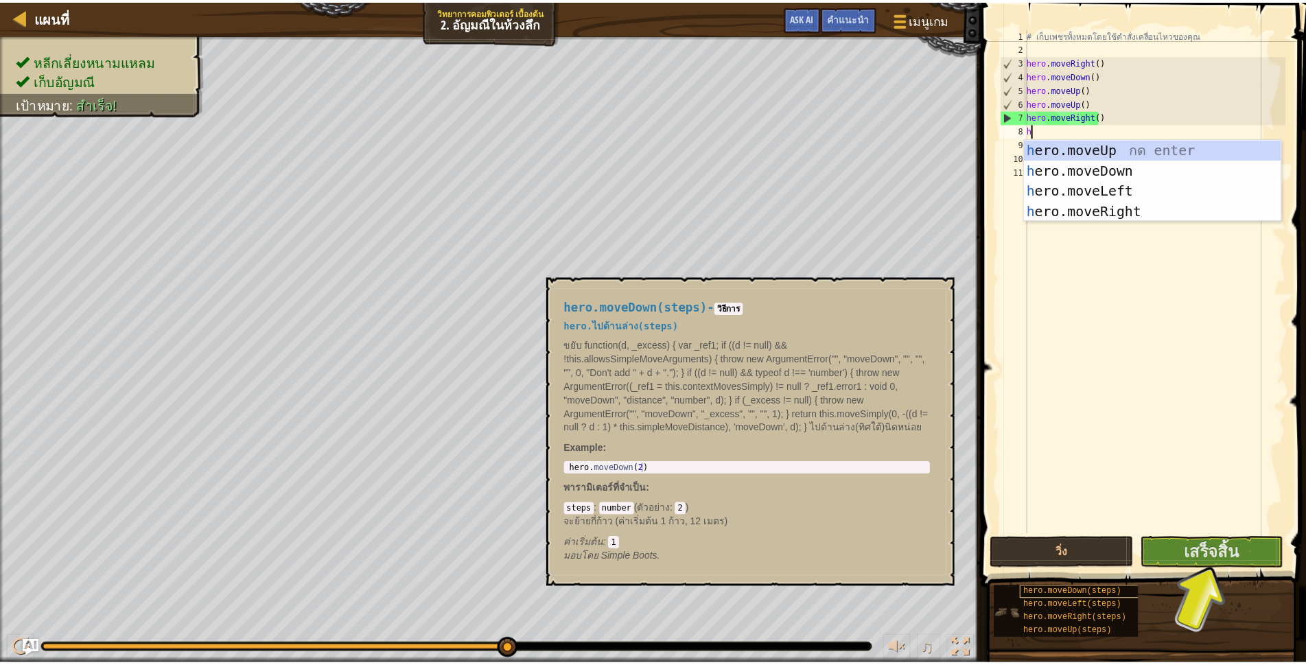
scroll to position [3, 3]
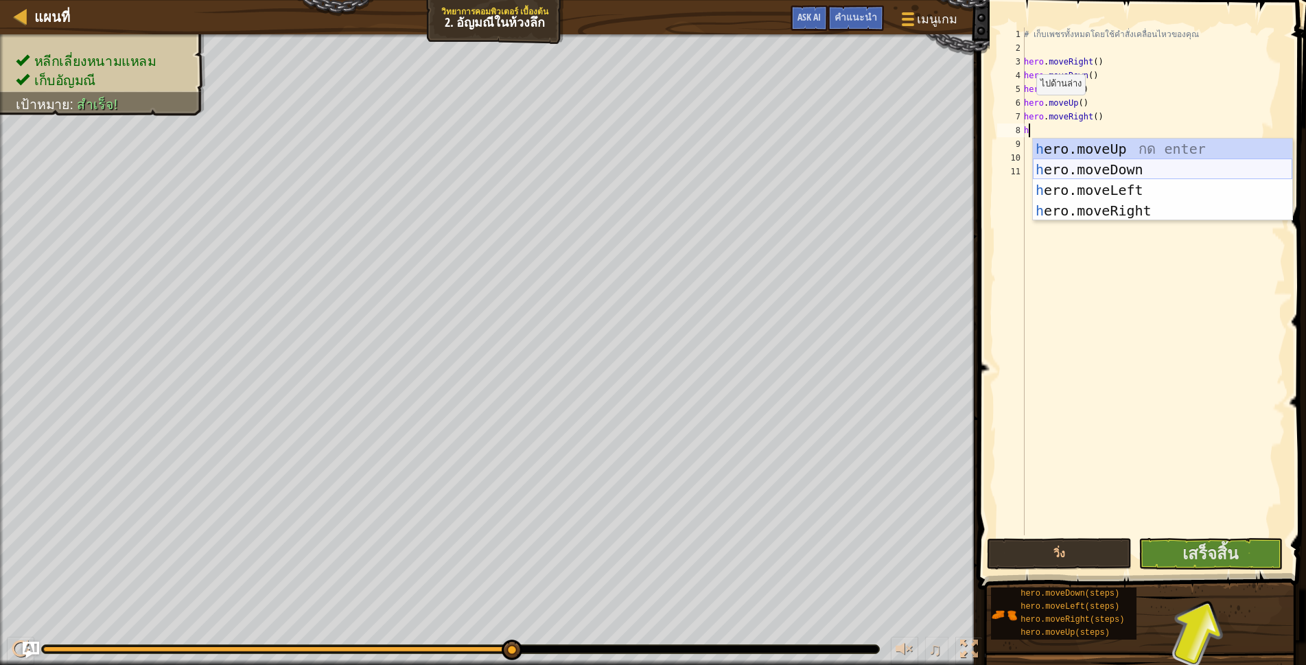
click at [1096, 164] on div "h ero.moveUp กด enter h ero.moveDown กด enter h ero.moveLeft กด enter h ero.mov…" at bounding box center [1162, 201] width 259 height 124
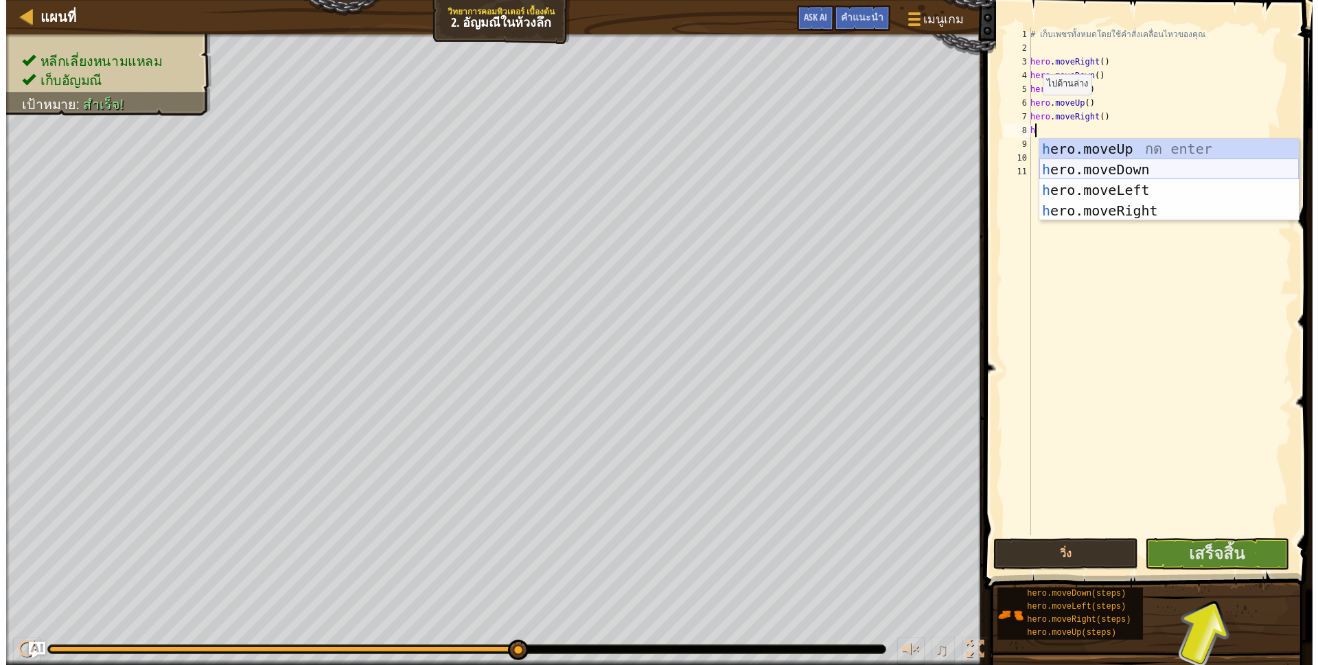
scroll to position [3, 0]
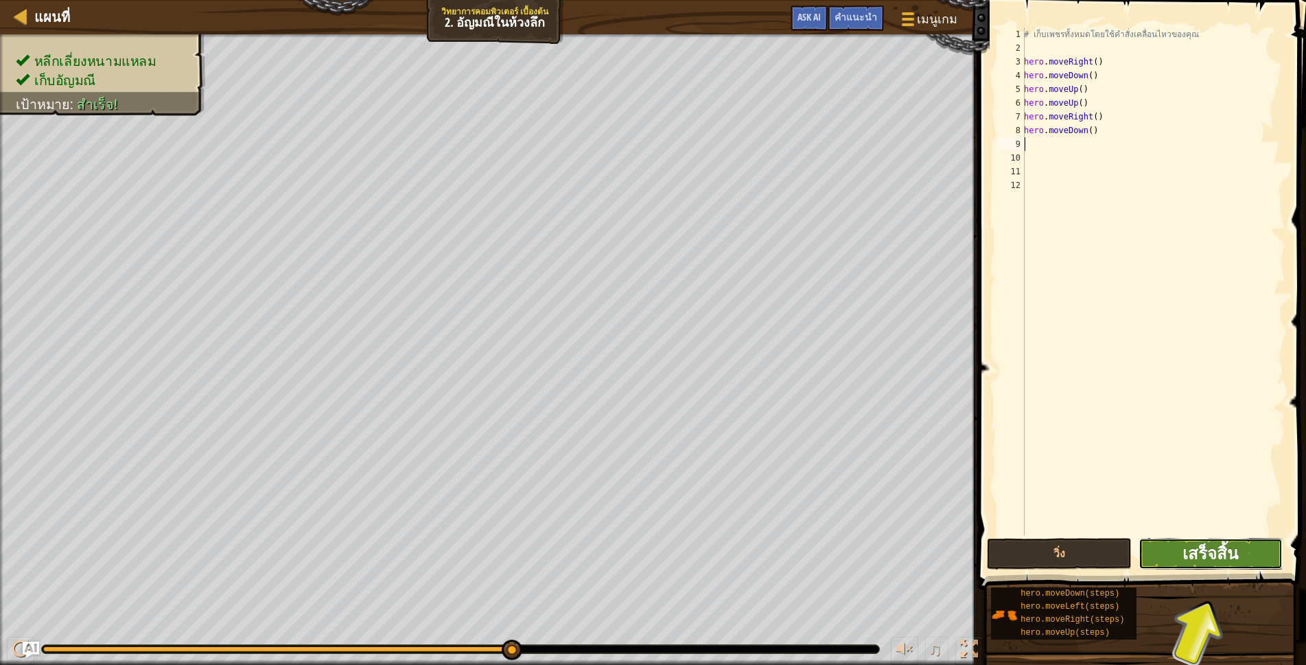
click at [1202, 557] on span "เสร็จสิ้น" at bounding box center [1211, 553] width 56 height 22
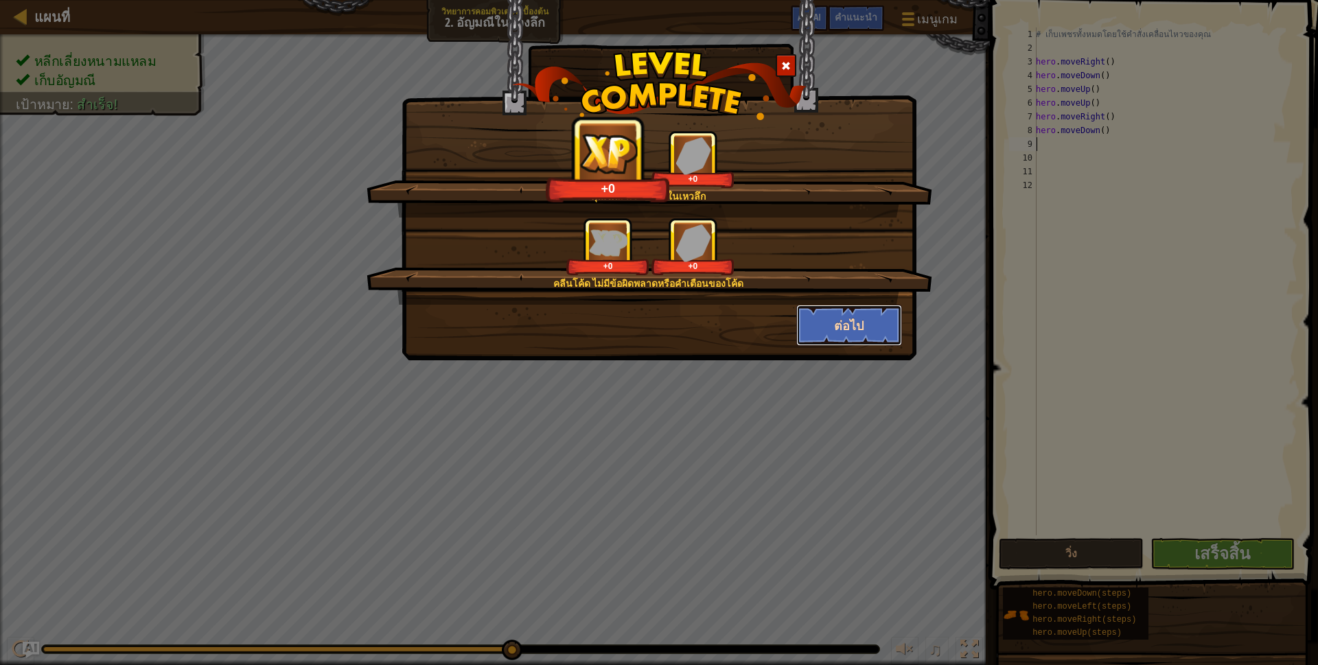
click at [871, 308] on button "ต่อไป" at bounding box center [849, 325] width 106 height 41
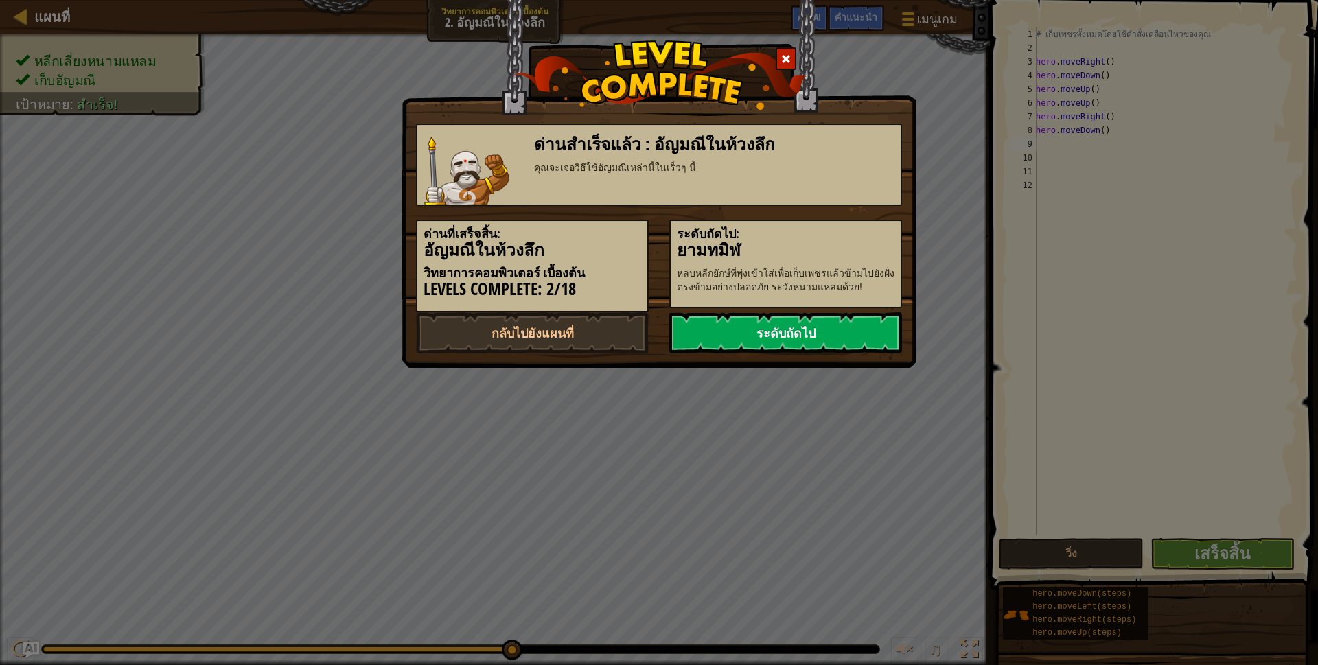
click at [844, 316] on link "ระดับถัดไป" at bounding box center [785, 332] width 233 height 41
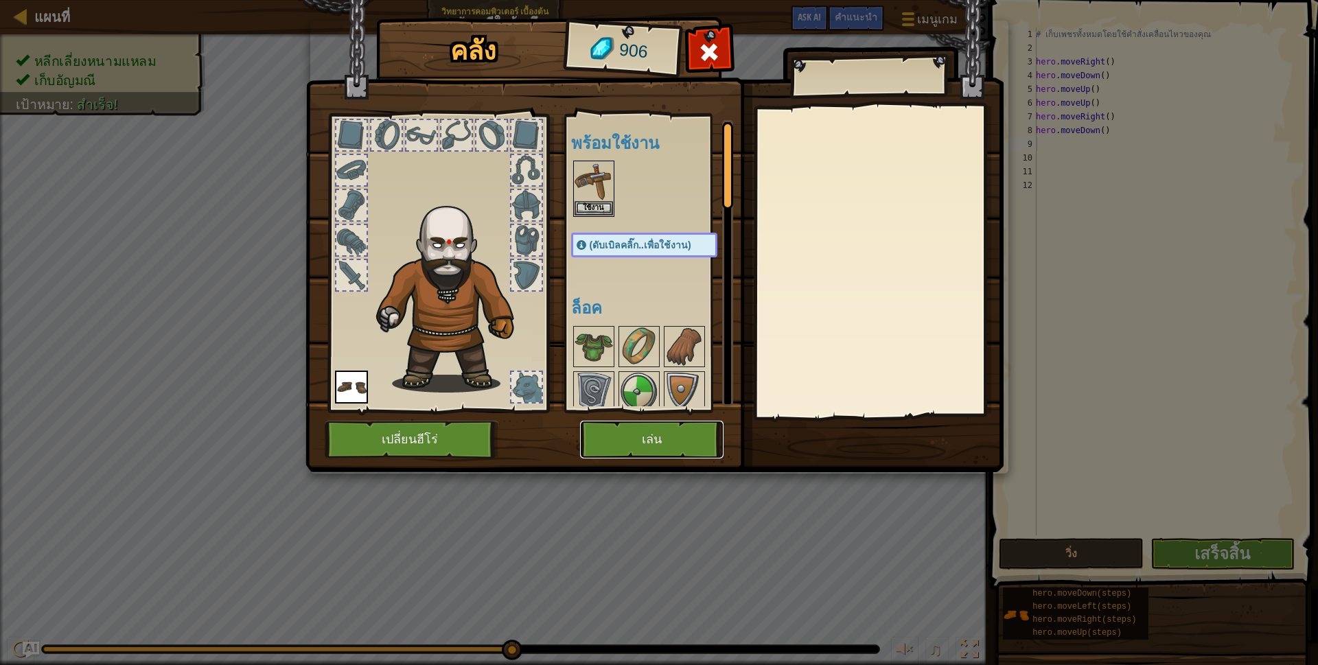
click at [668, 449] on button "เล่น" at bounding box center [651, 440] width 143 height 38
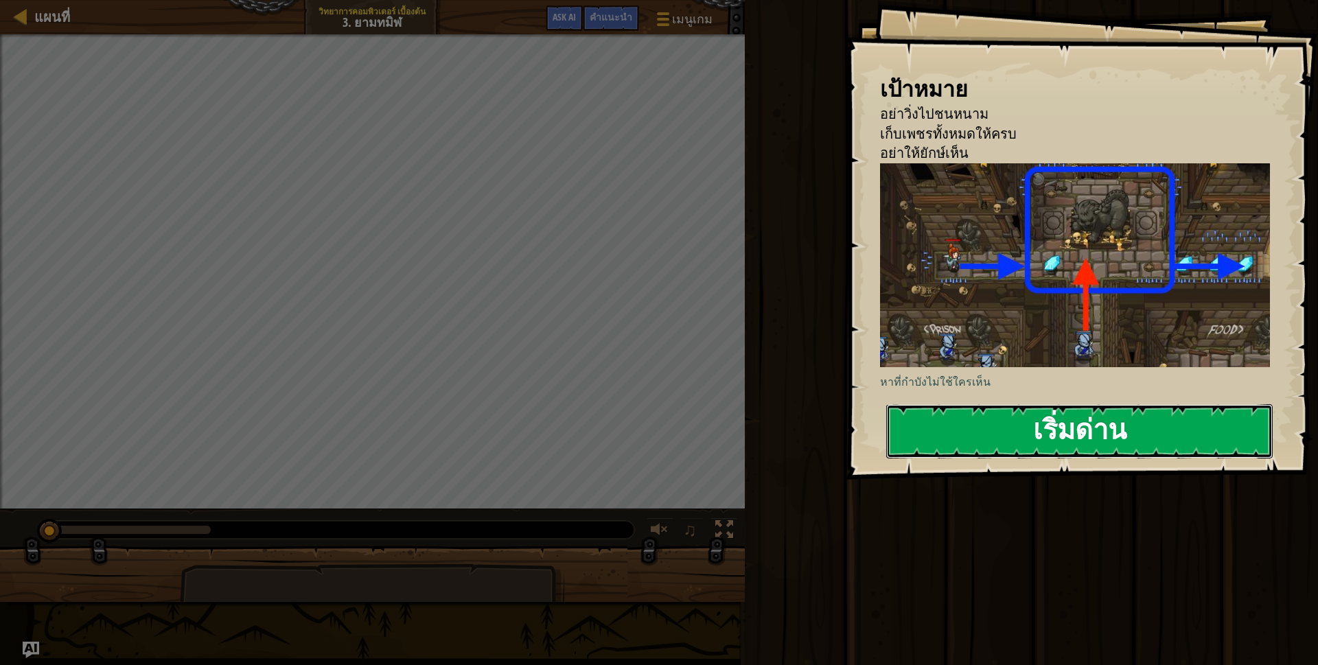
click at [982, 452] on button "เริ่มด่าน" at bounding box center [1079, 431] width 386 height 54
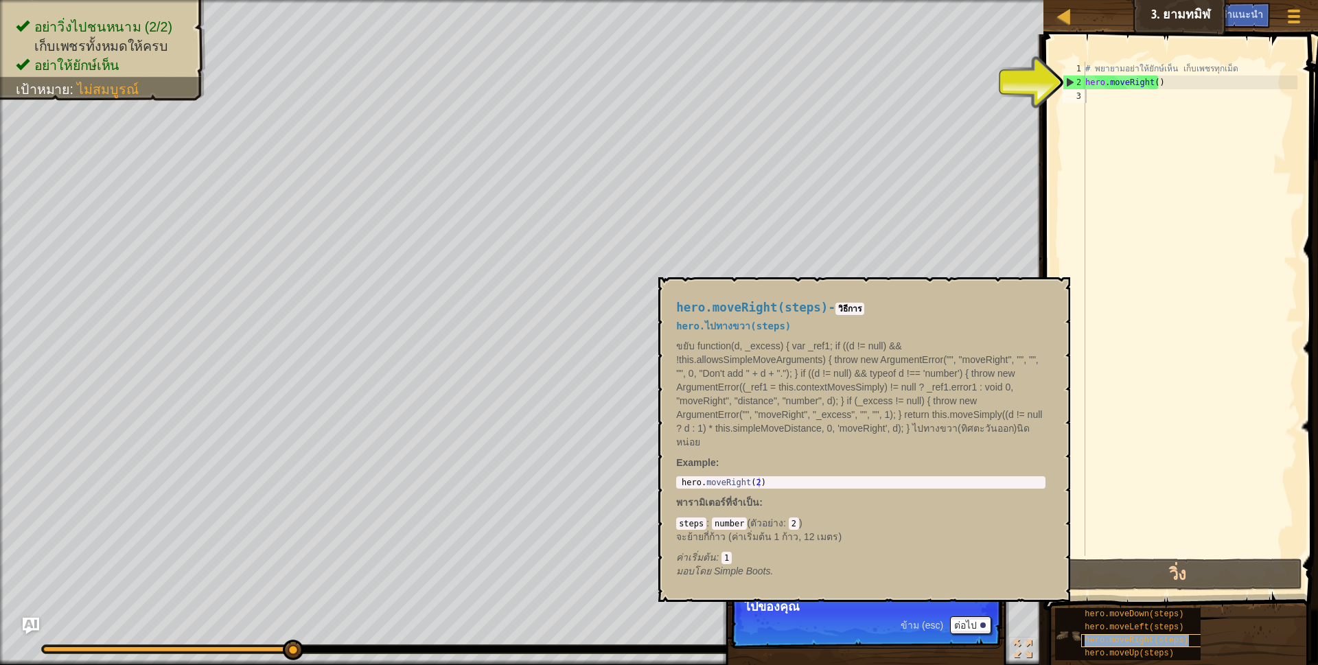
click at [1168, 637] on span "hero.moveRight(steps)" at bounding box center [1137, 641] width 104 height 10
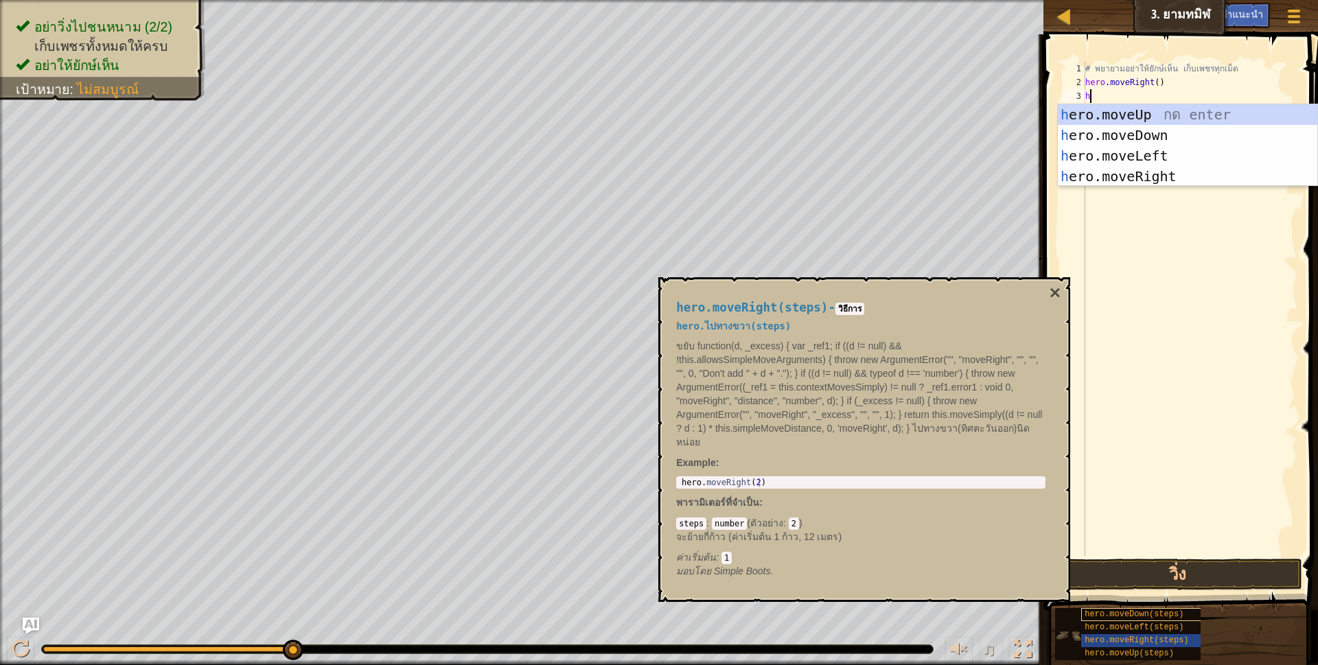
type textarea "h"
click at [1178, 169] on div "h ero.moveUp กด enter h ero.moveDown กด enter h ero.moveLeft กด enter h ero.mov…" at bounding box center [1187, 166] width 259 height 124
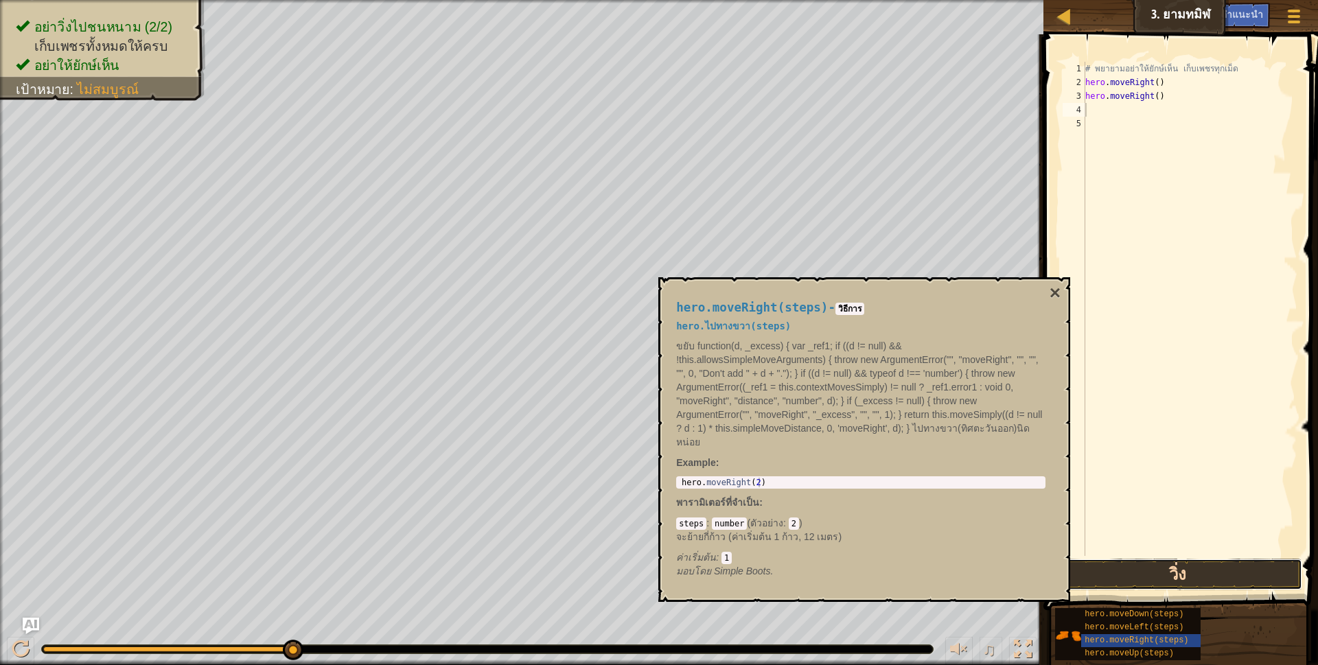
click at [1171, 581] on button "วิ่ง" at bounding box center [1177, 575] width 251 height 32
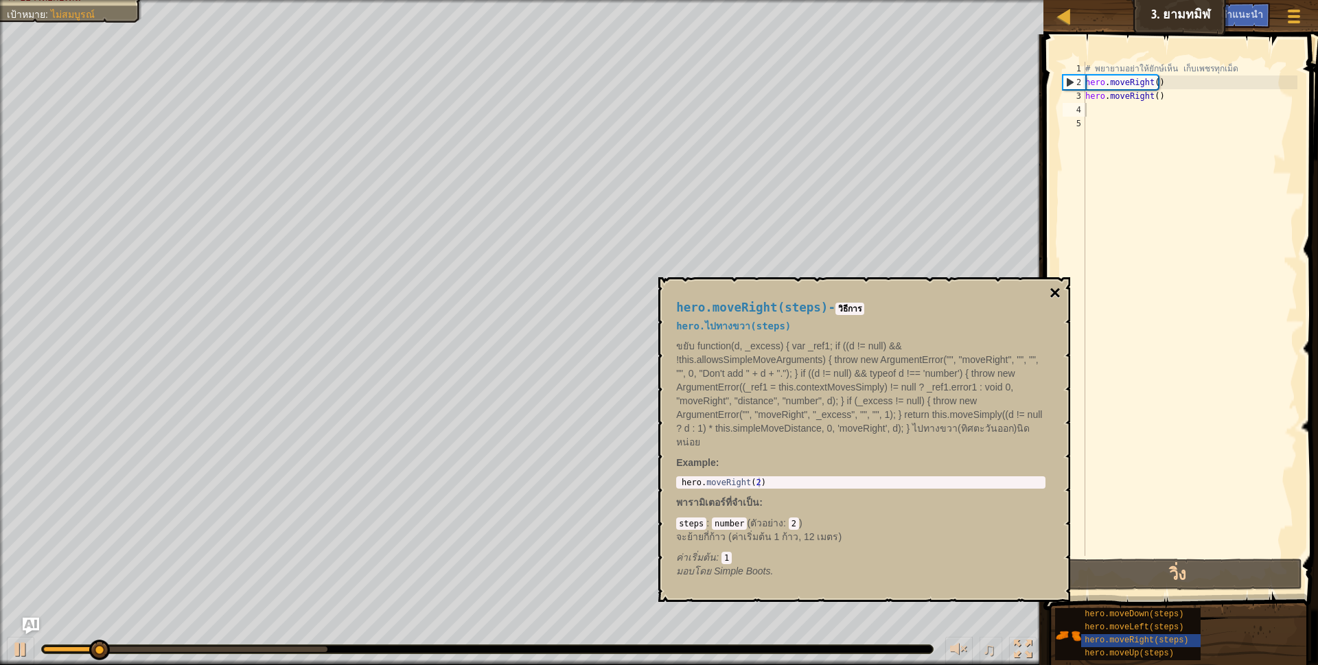
click at [1054, 289] on button "×" at bounding box center [1055, 292] width 11 height 19
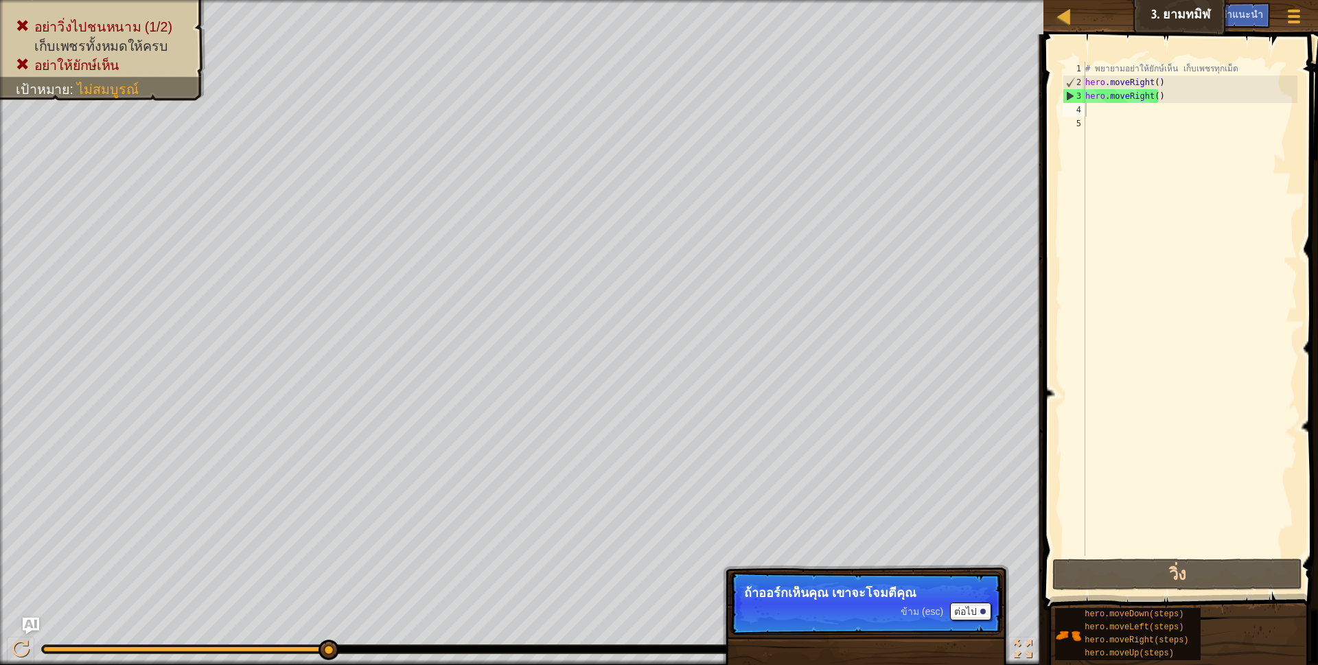
click at [909, 607] on span "ข้าม (esc)" at bounding box center [922, 611] width 43 height 11
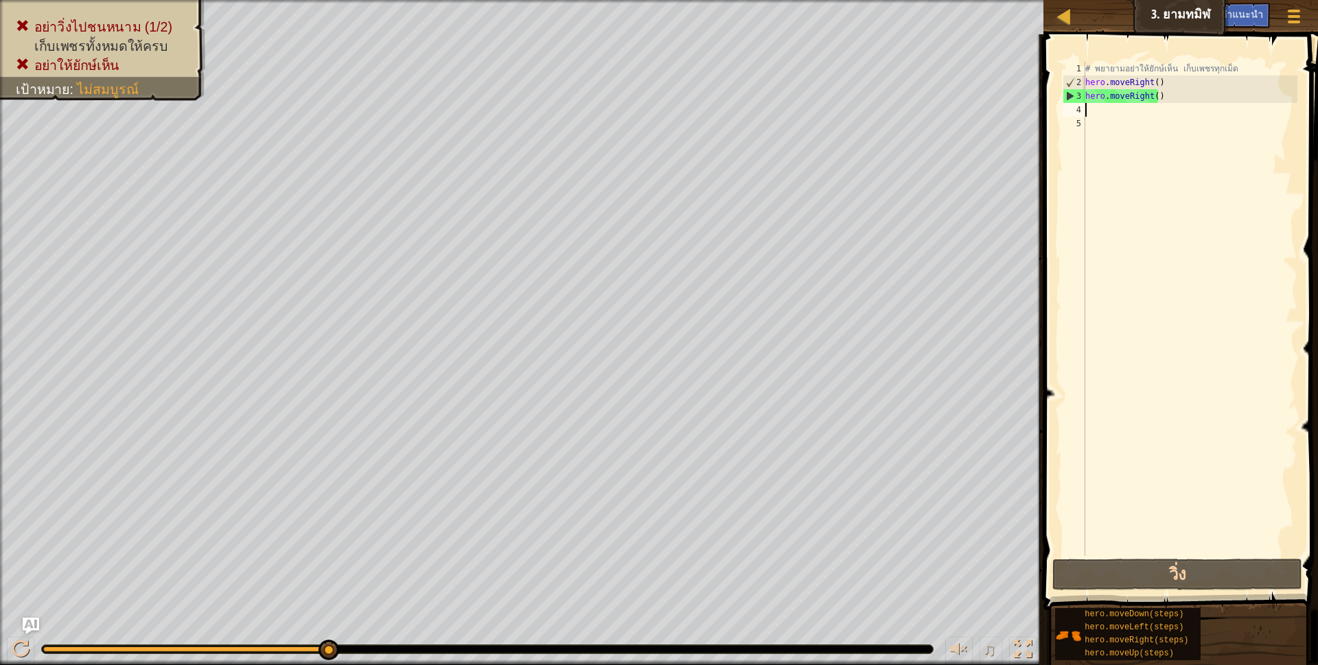
type textarea "h"
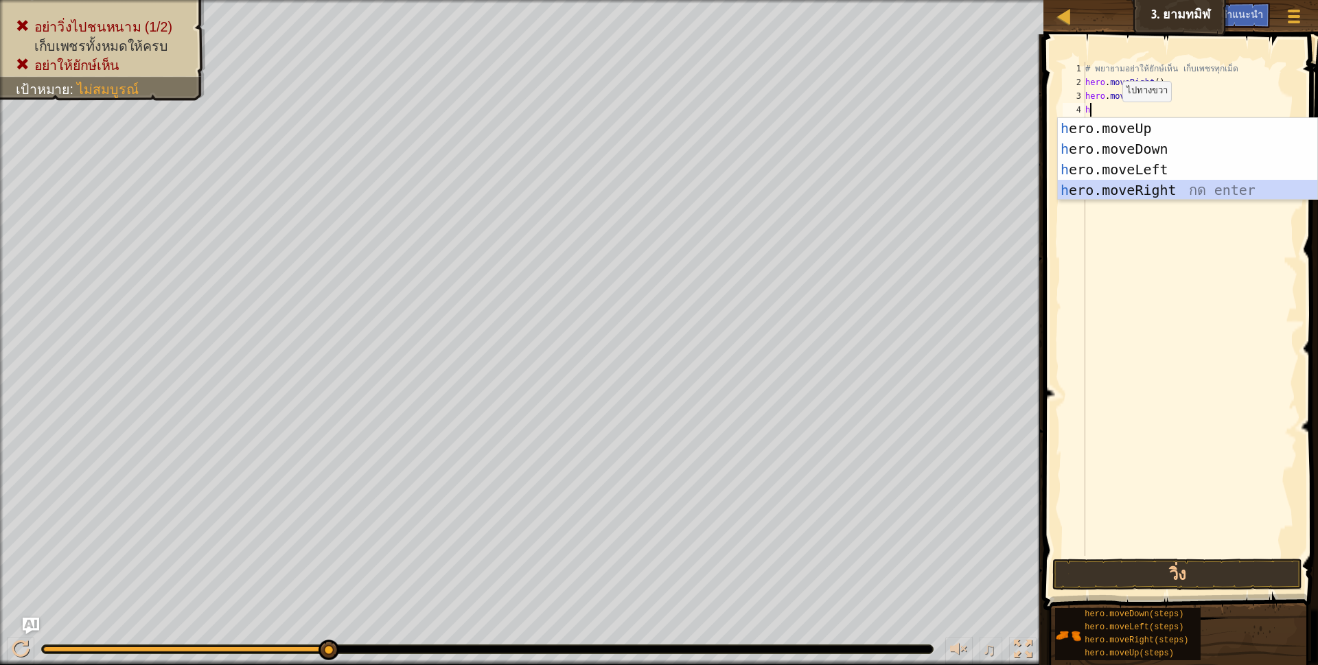
click at [1119, 196] on div "h ero.moveUp กด enter h ero.moveDown กด enter h ero.moveLeft กด enter h ero.mov…" at bounding box center [1187, 180] width 259 height 124
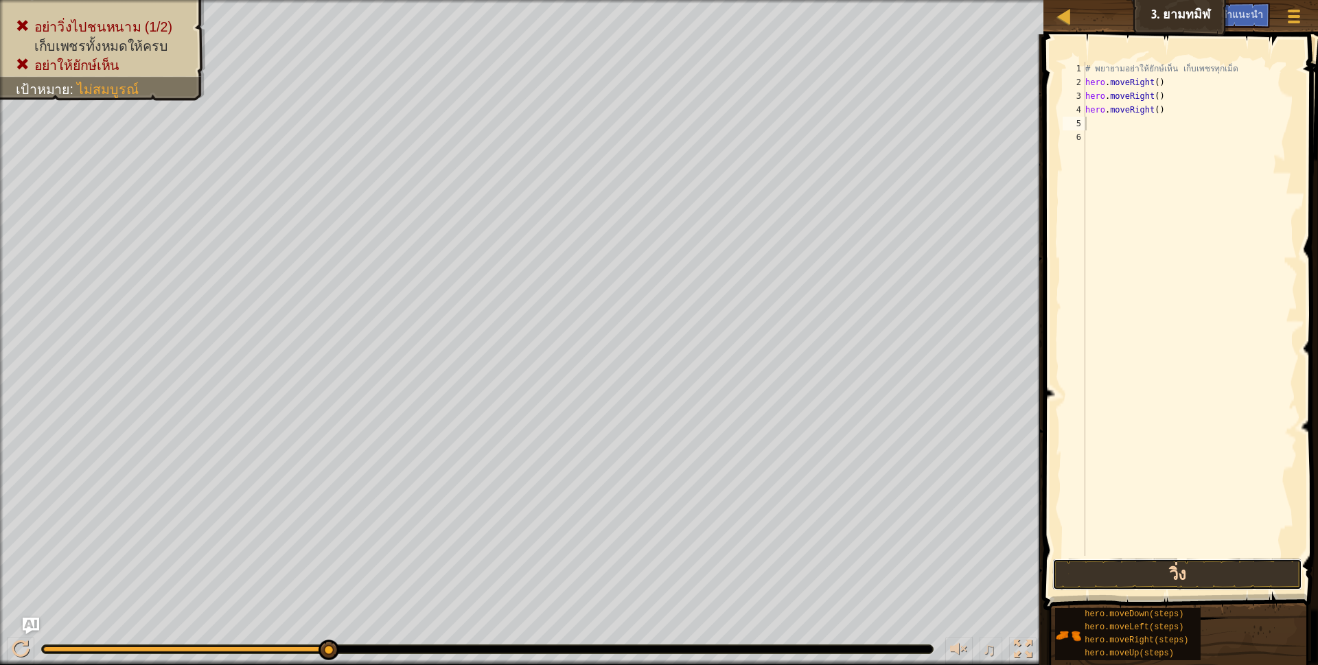
click at [1165, 575] on button "วิ่ง" at bounding box center [1177, 575] width 251 height 32
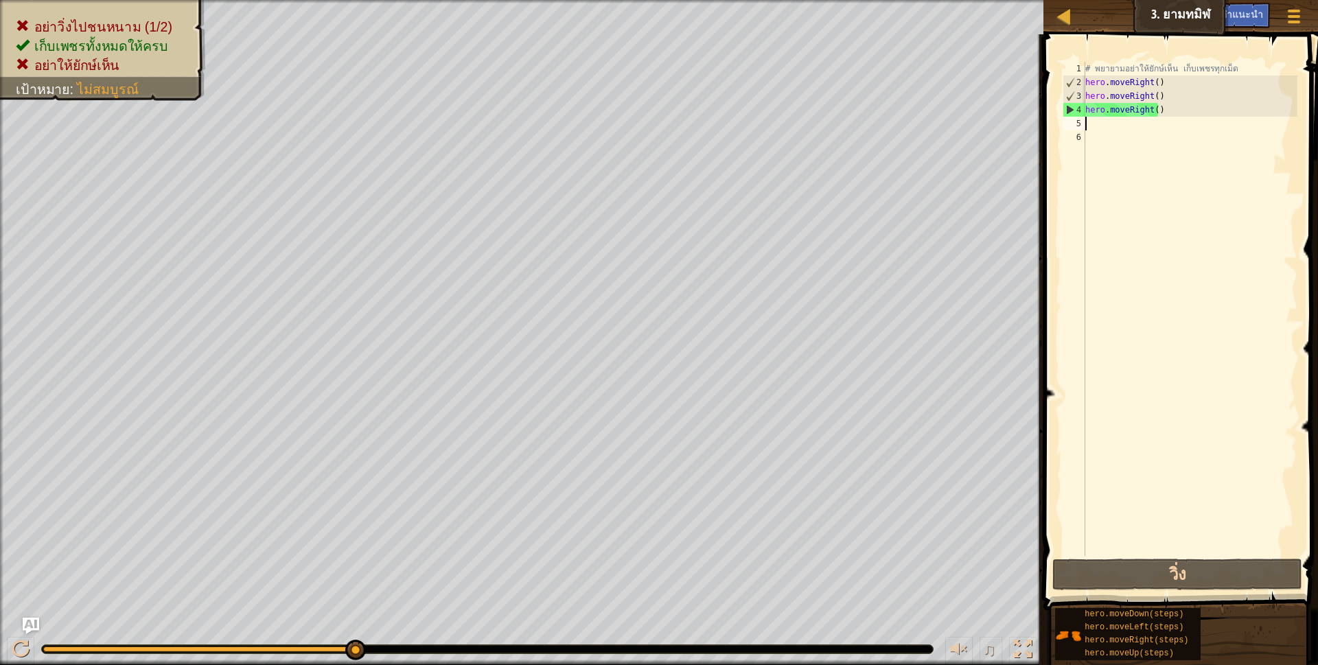
type textarea "h"
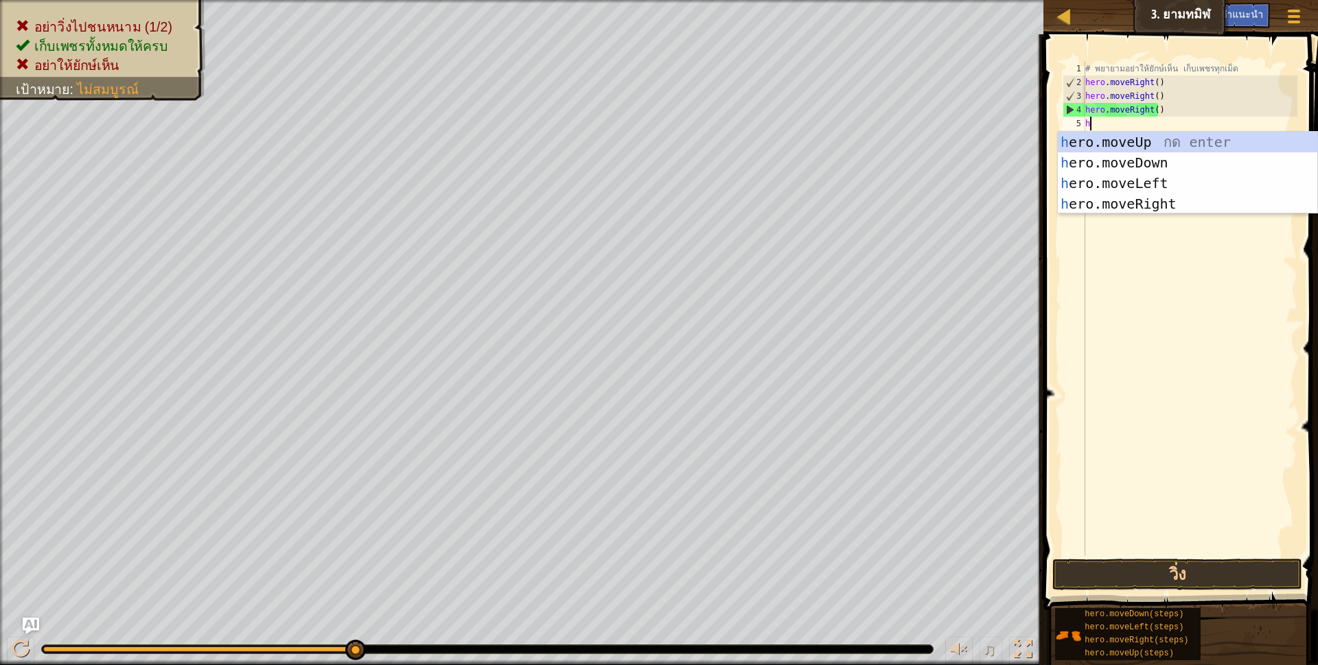
scroll to position [3, 3]
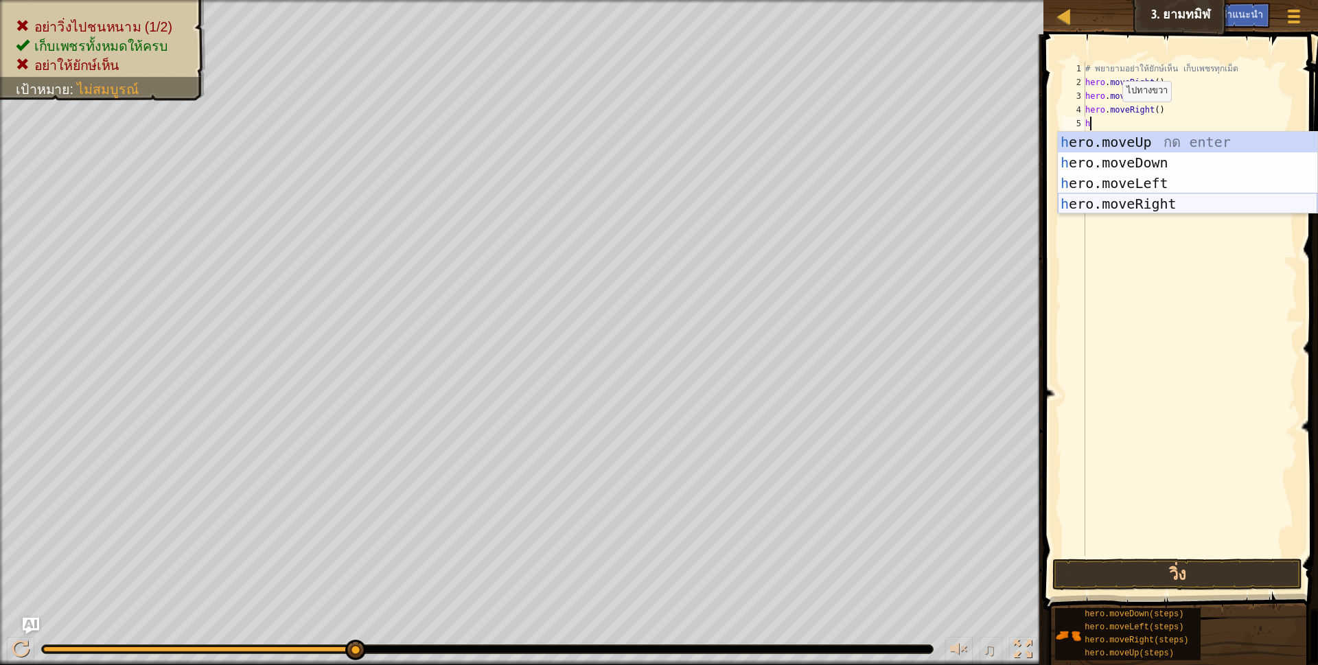
click at [1106, 196] on div "h ero.moveUp กด enter h ero.moveDown กด enter h ero.moveLeft กด enter h ero.mov…" at bounding box center [1187, 194] width 259 height 124
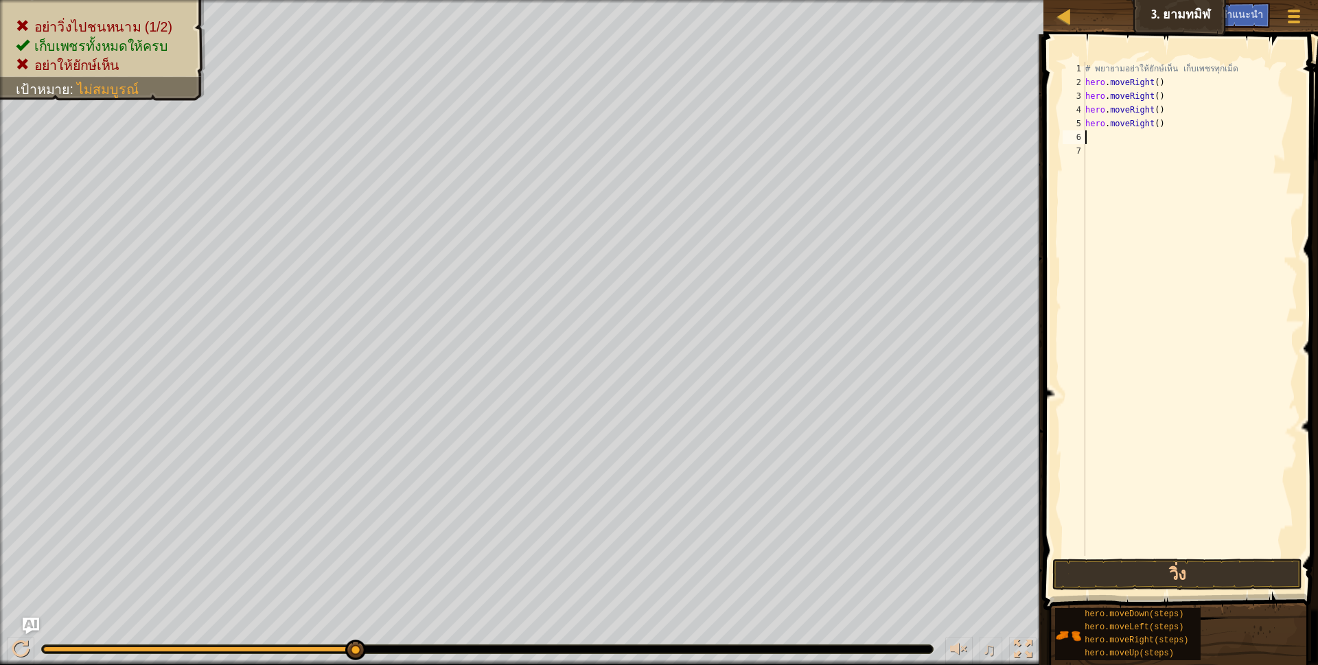
scroll to position [3, 0]
click at [1112, 576] on button "วิ่ง" at bounding box center [1177, 575] width 251 height 32
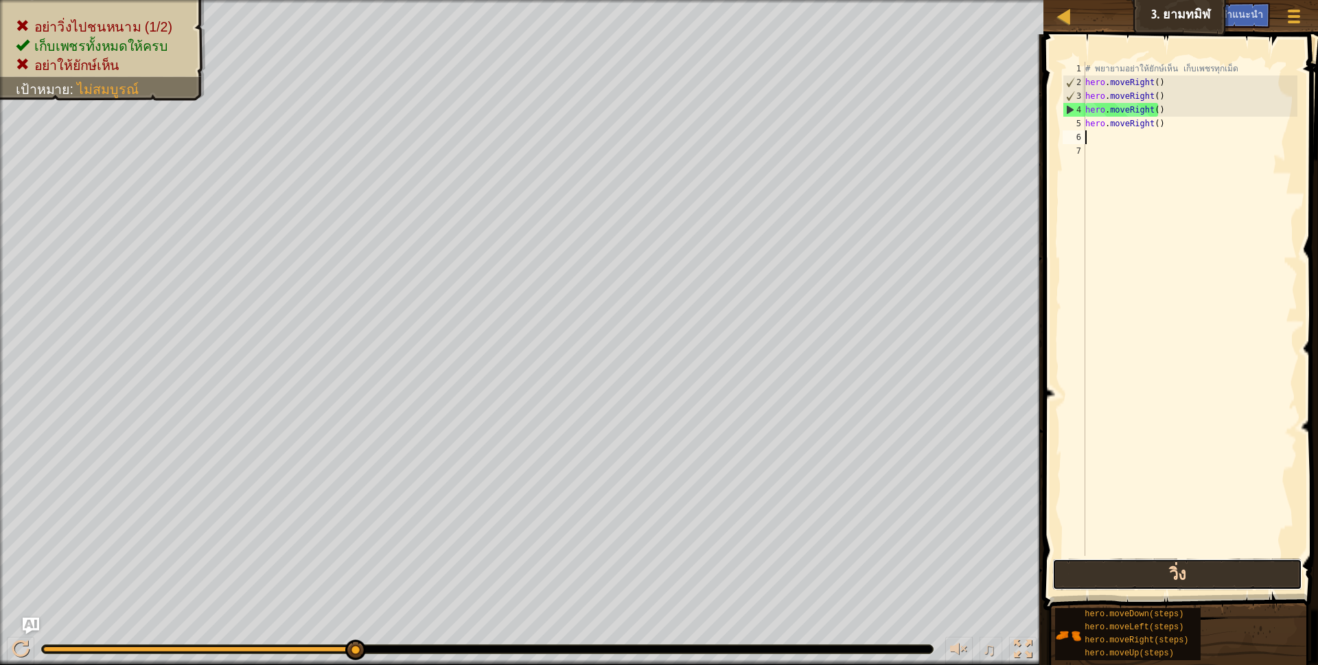
click at [1120, 562] on button "วิ่ง" at bounding box center [1177, 575] width 251 height 32
click at [1172, 571] on button "วิ่ง" at bounding box center [1177, 575] width 251 height 32
click at [1150, 128] on div "# [PERSON_NAME]อย่าให้ยักษ์เห็น เก็บเพชรทุกเม็ด hero . moveRight ( ) hero . mov…" at bounding box center [1189, 323] width 215 height 522
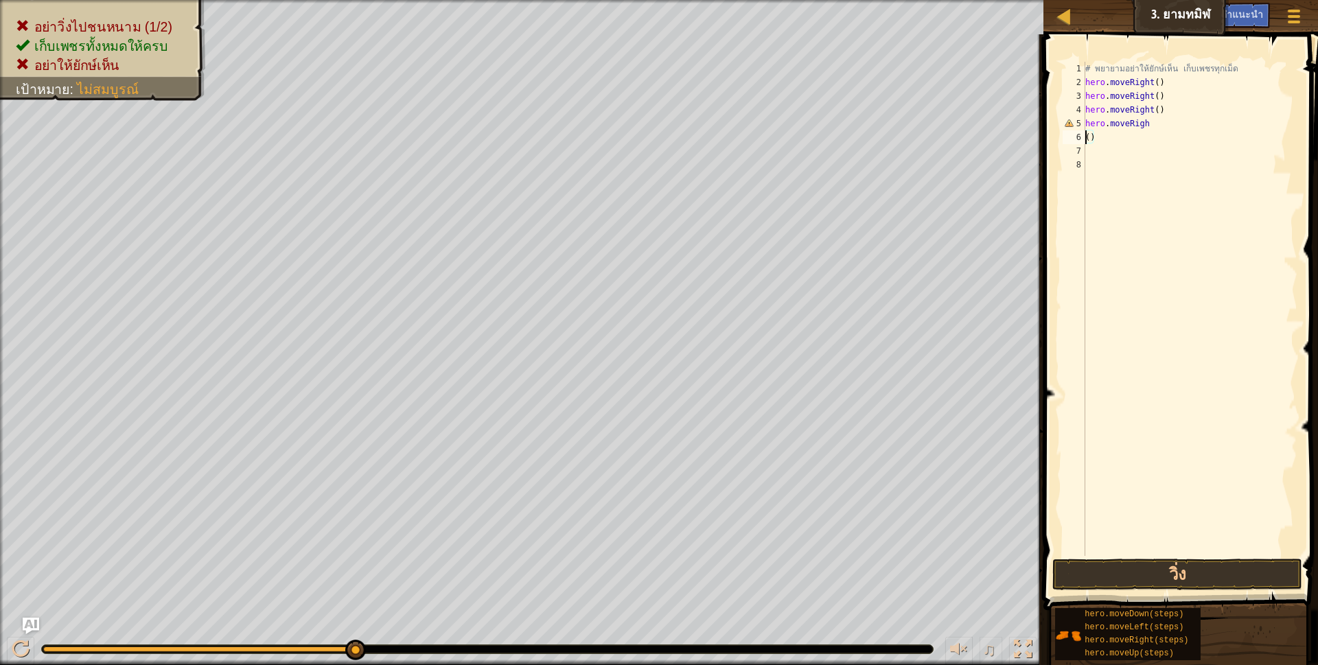
click at [1145, 127] on div "# [PERSON_NAME]อย่าให้ยักษ์เห็น เก็บเพชรทุกเม็ด hero . moveRight ( ) hero . mov…" at bounding box center [1189, 323] width 215 height 522
type textarea "h"
click at [1156, 111] on div "# [PERSON_NAME]อย่าให้ยักษ์เห็น เก็บเพชรทุกเม็ด hero . moveRight ( ) hero . mov…" at bounding box center [1189, 323] width 215 height 522
type textarea "h"
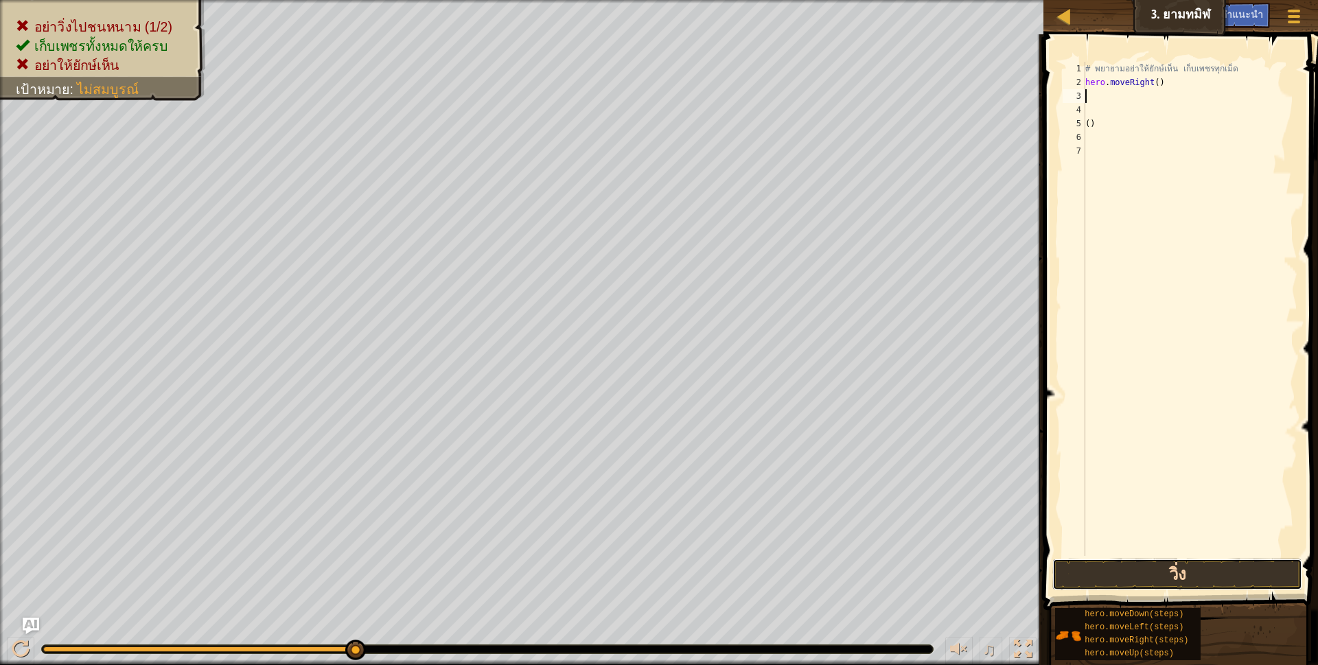
click at [1128, 581] on button "วิ่ง" at bounding box center [1177, 575] width 251 height 32
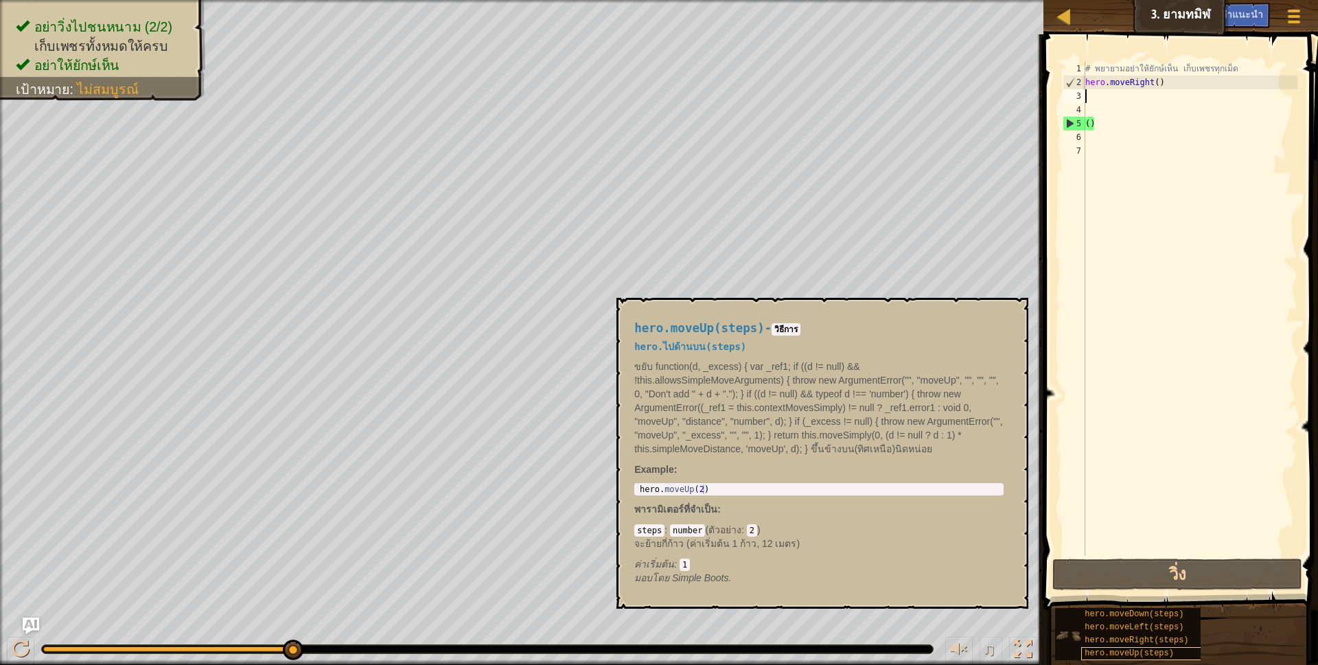
type textarea "h"
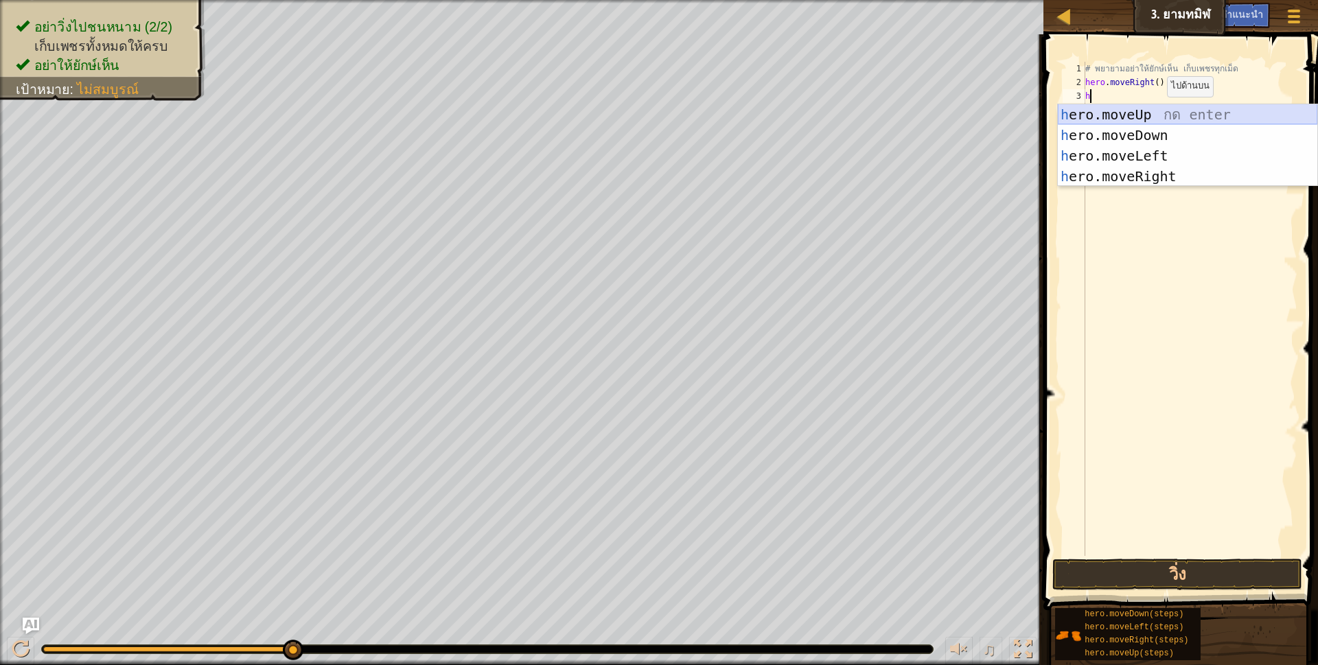
click at [1134, 115] on div "h ero.moveUp กด enter h ero.moveDown กด enter h ero.moveLeft กด enter h ero.mov…" at bounding box center [1187, 166] width 259 height 124
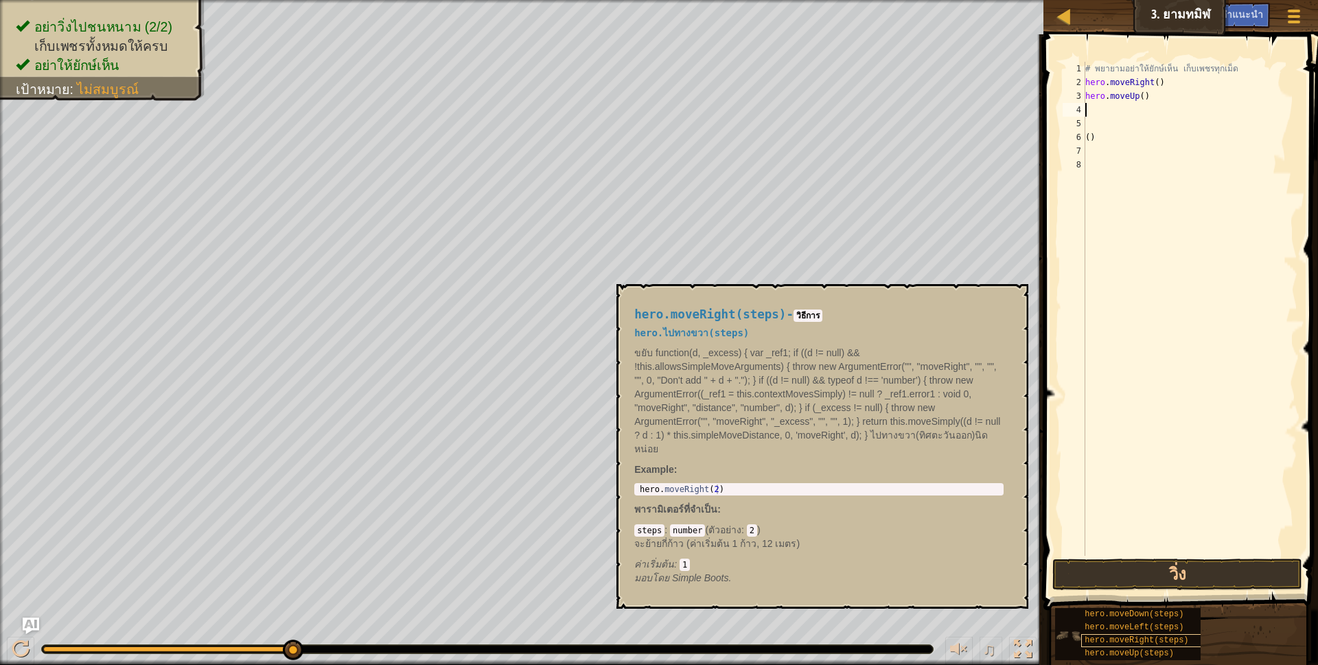
type textarea "h"
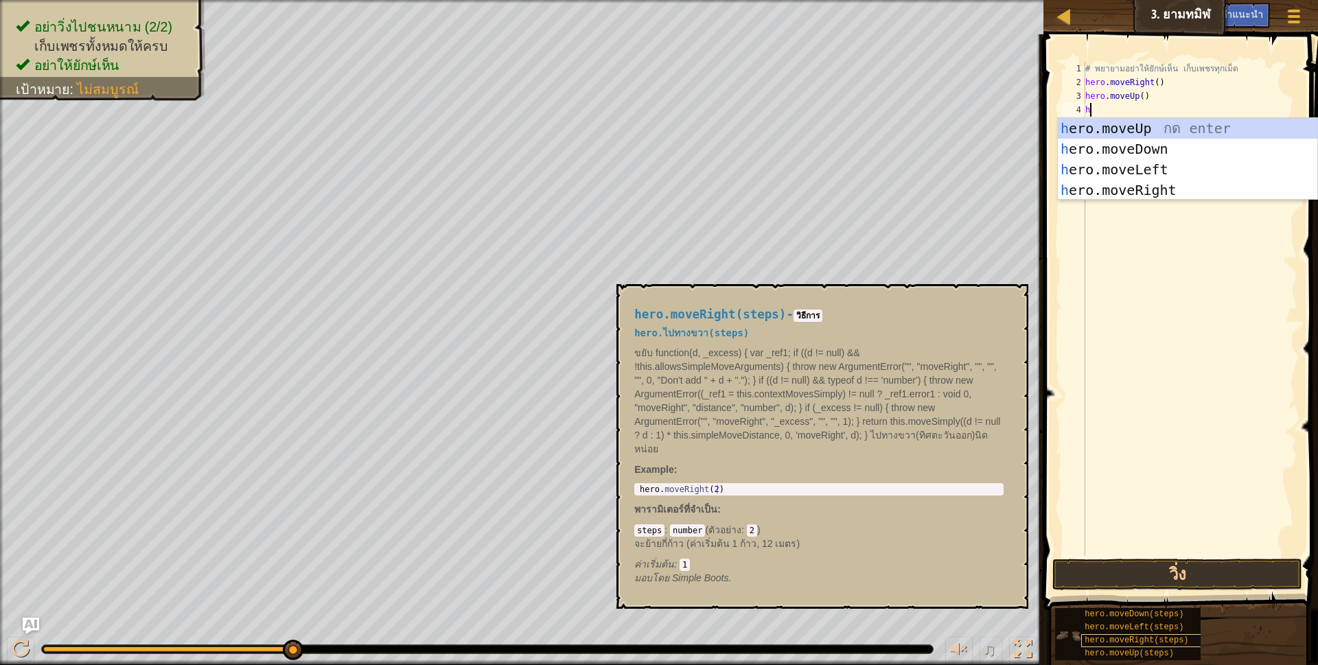
scroll to position [3, 3]
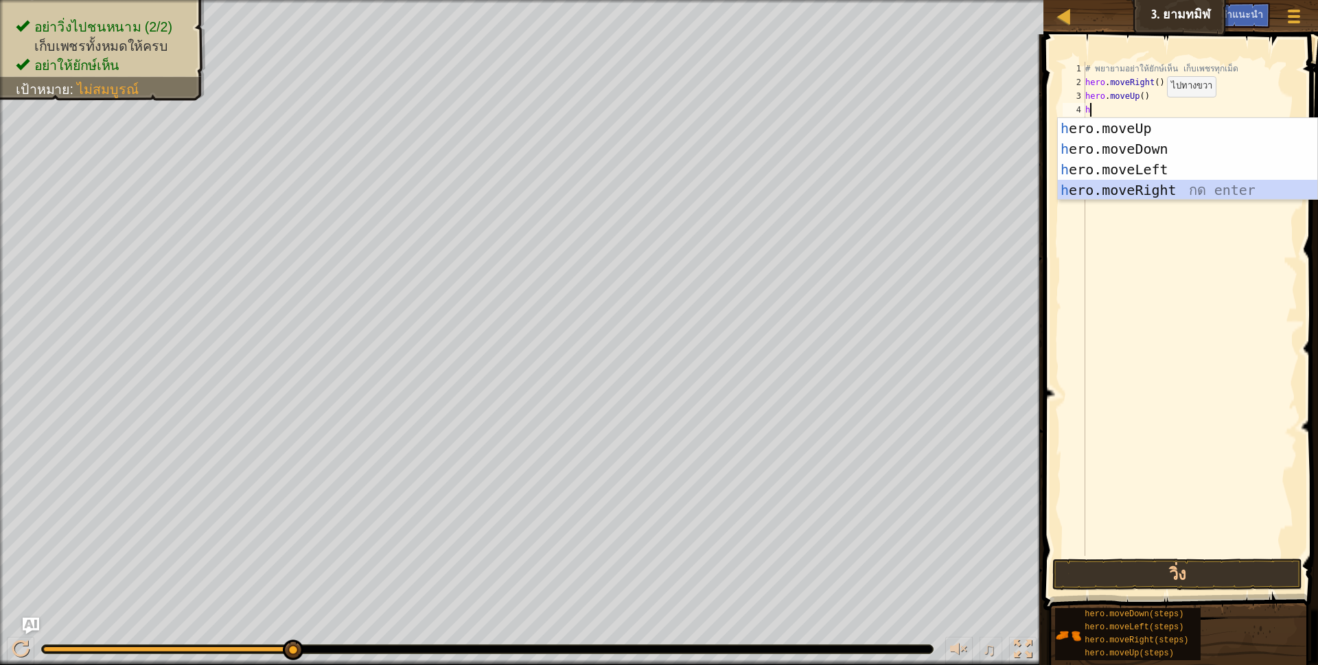
click at [1124, 192] on div "h ero.moveUp กด enter h ero.moveDown กด enter h ero.moveLeft กด enter h ero.mov…" at bounding box center [1187, 180] width 259 height 124
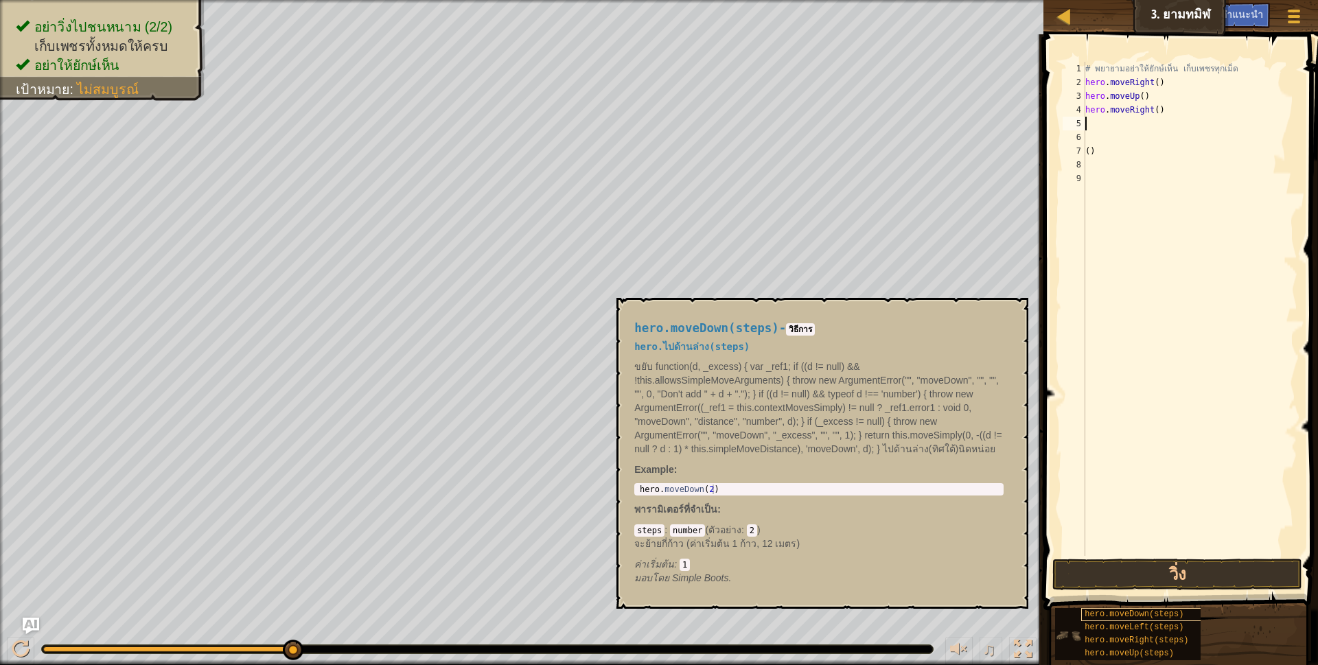
type textarea "h"
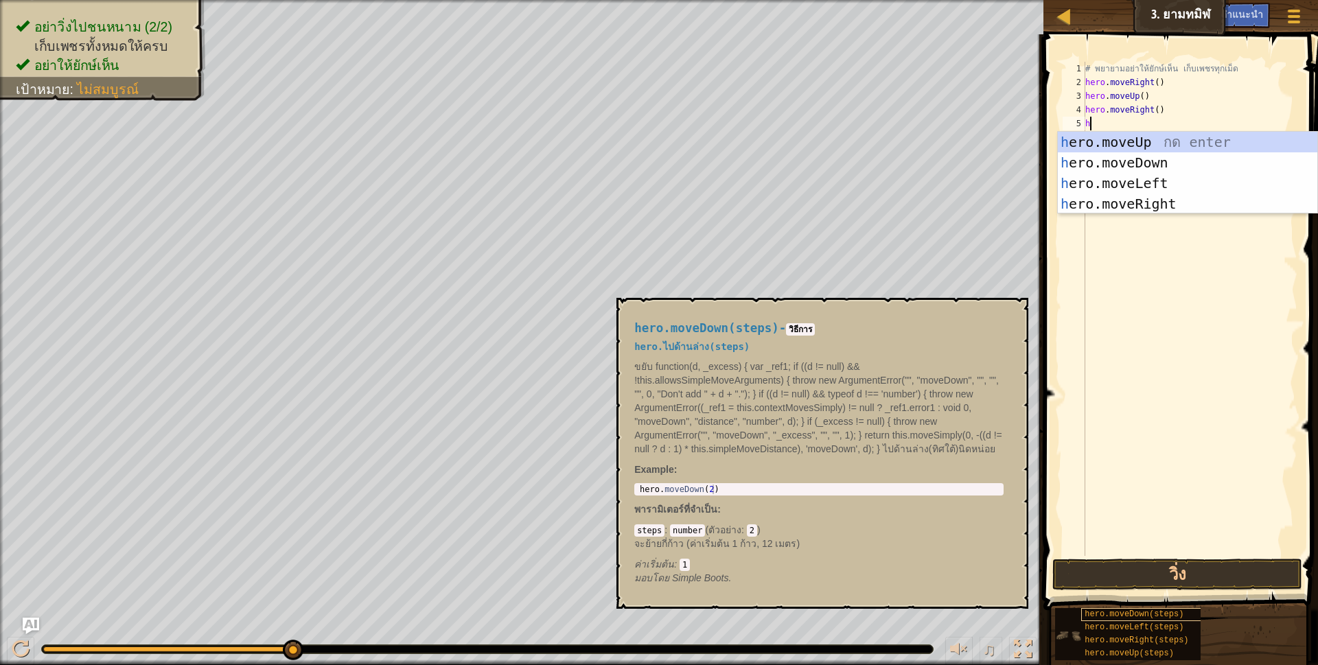
scroll to position [3, 3]
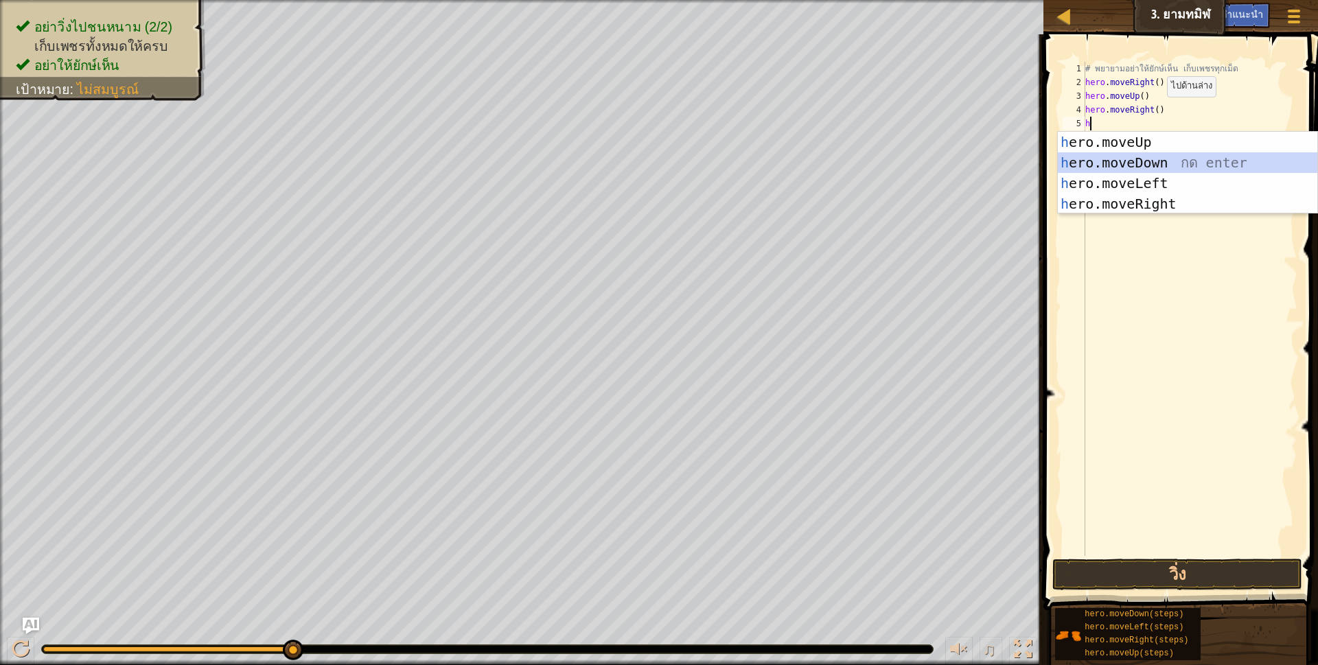
click at [1115, 161] on div "h ero.moveUp กด enter h ero.moveDown กด enter h ero.moveLeft กด enter h ero.mov…" at bounding box center [1187, 194] width 259 height 124
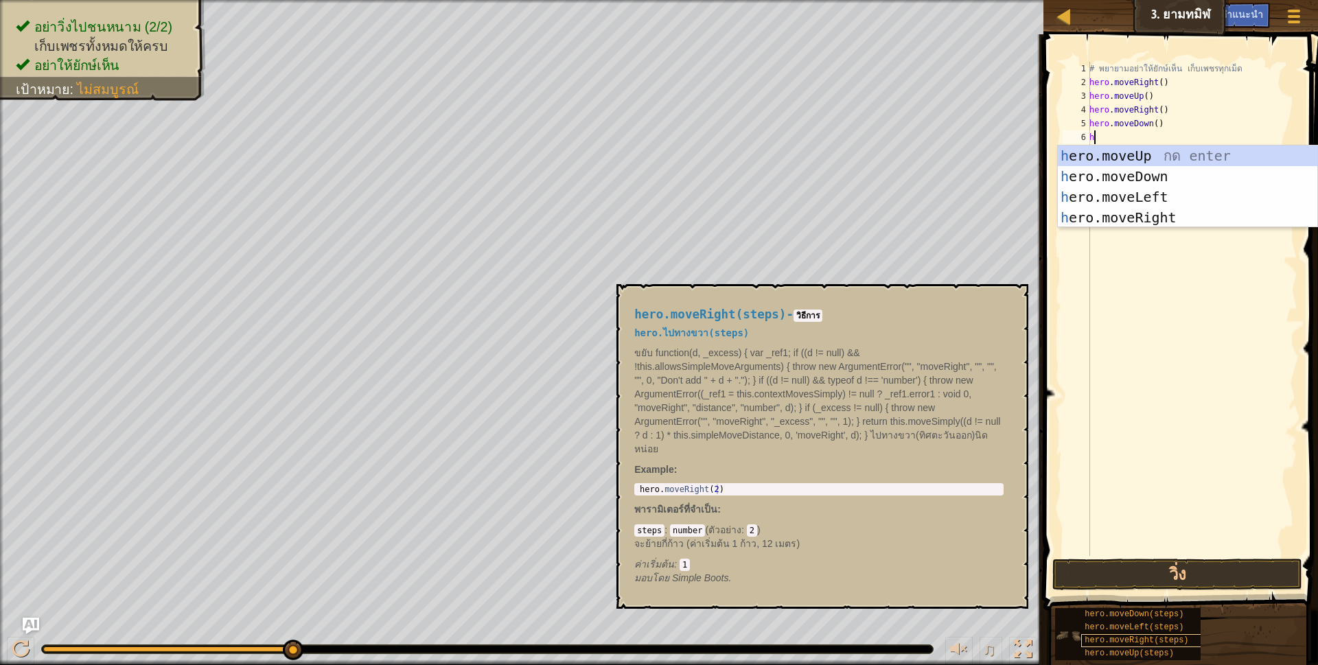
type textarea "h"
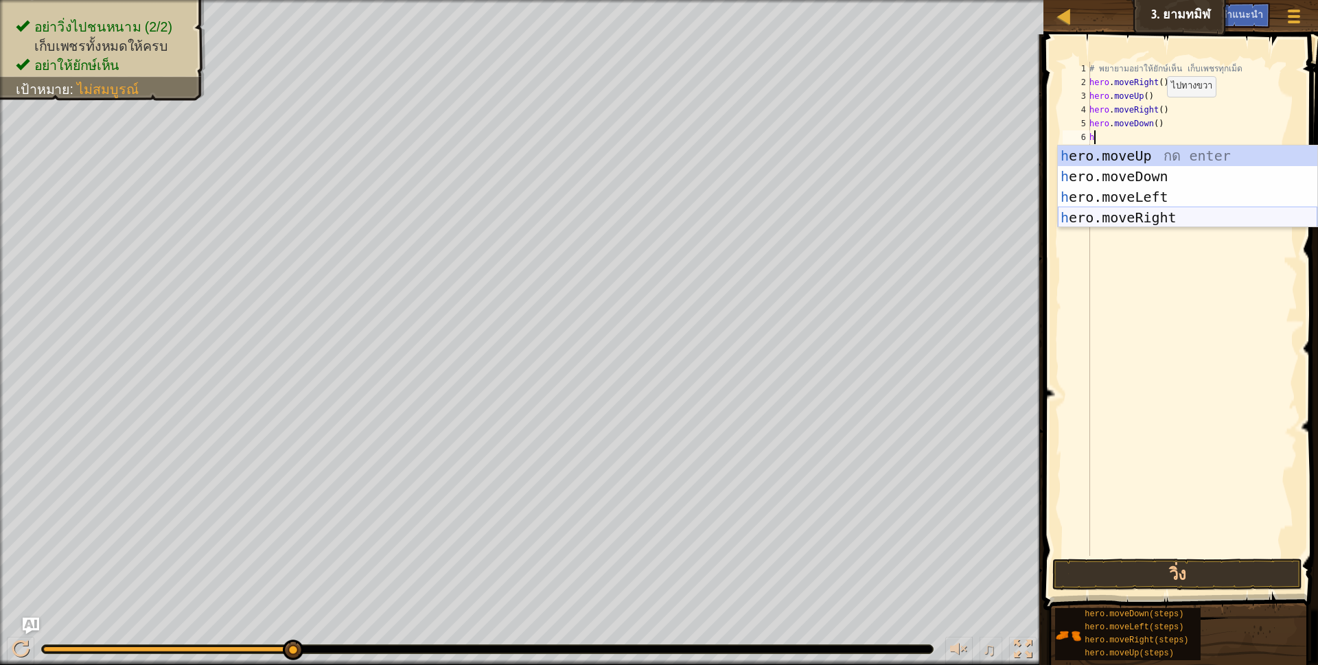
click at [1163, 218] on div "h ero.moveUp กด enter h ero.moveDown กด enter h ero.moveLeft กด enter h ero.mov…" at bounding box center [1187, 208] width 259 height 124
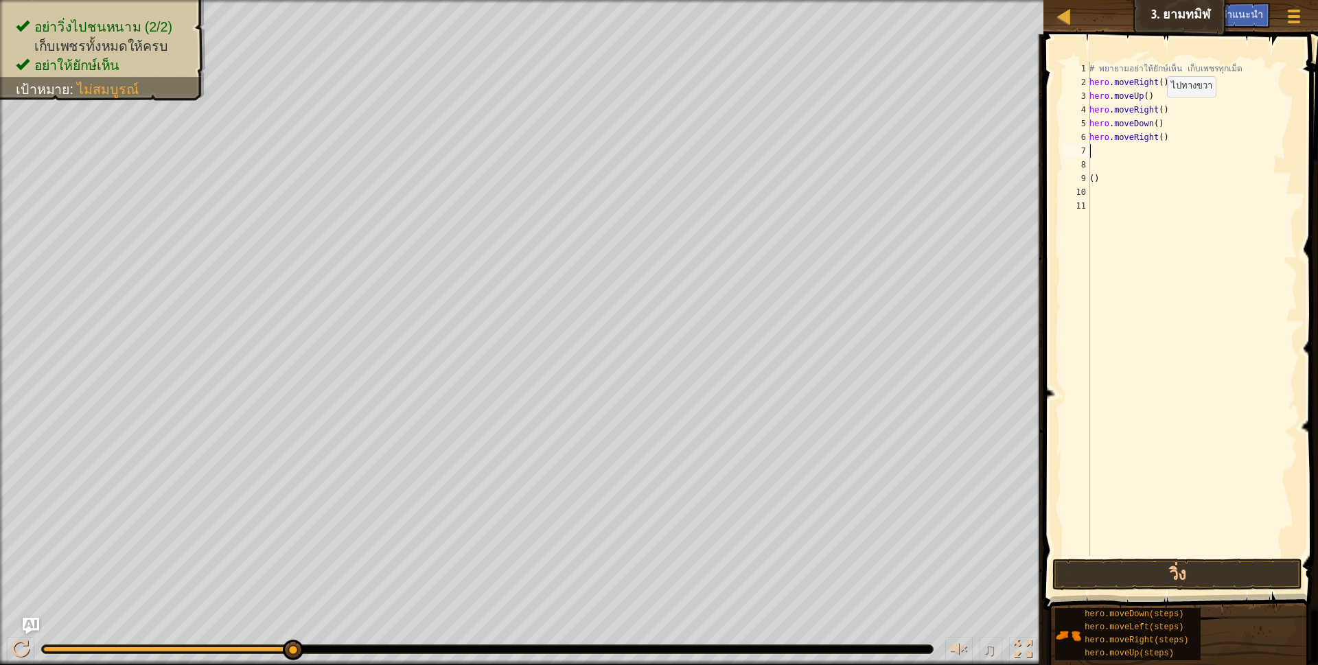
scroll to position [3, 0]
click at [1152, 568] on button "วิ่ง" at bounding box center [1177, 575] width 251 height 32
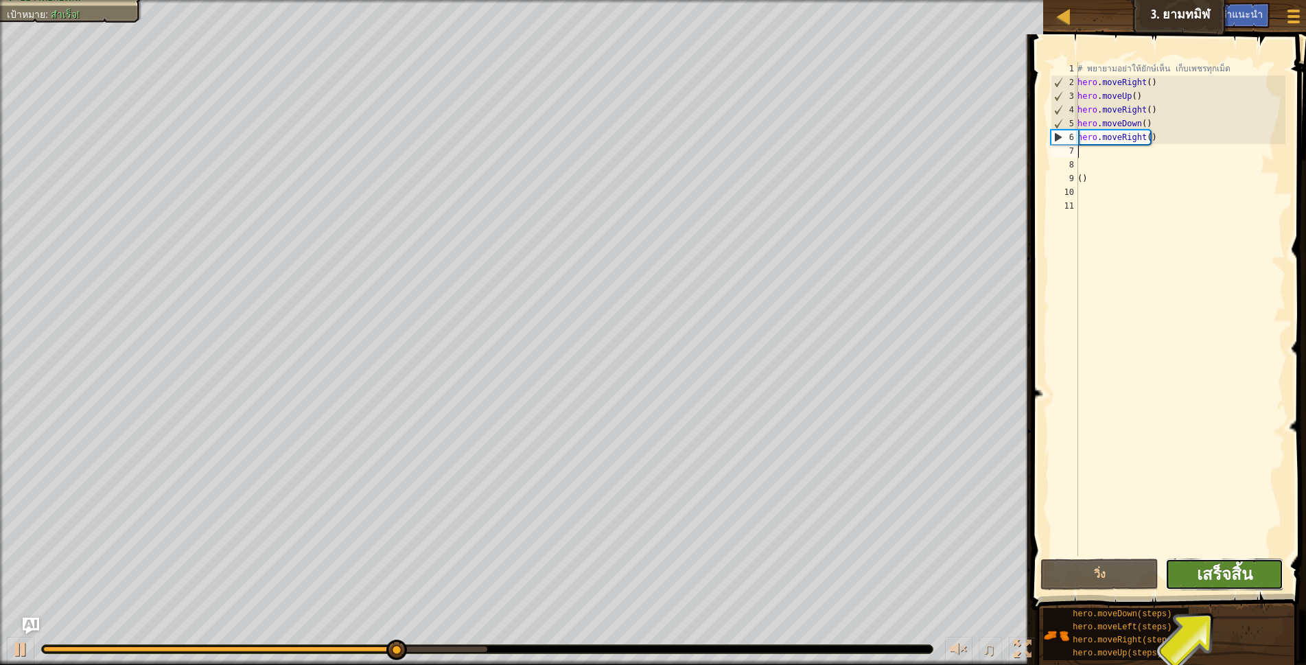
click at [1209, 580] on span "เสร็จสิ้น" at bounding box center [1225, 574] width 56 height 22
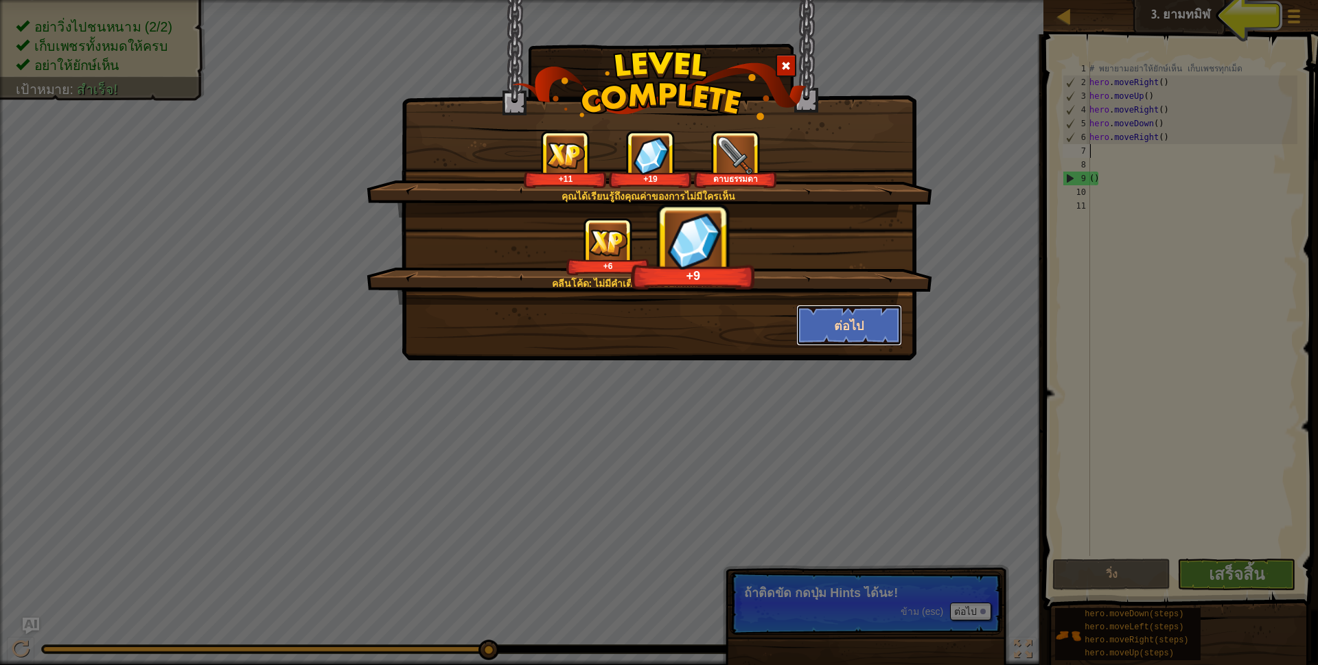
click at [862, 336] on button "ต่อไป" at bounding box center [849, 325] width 106 height 41
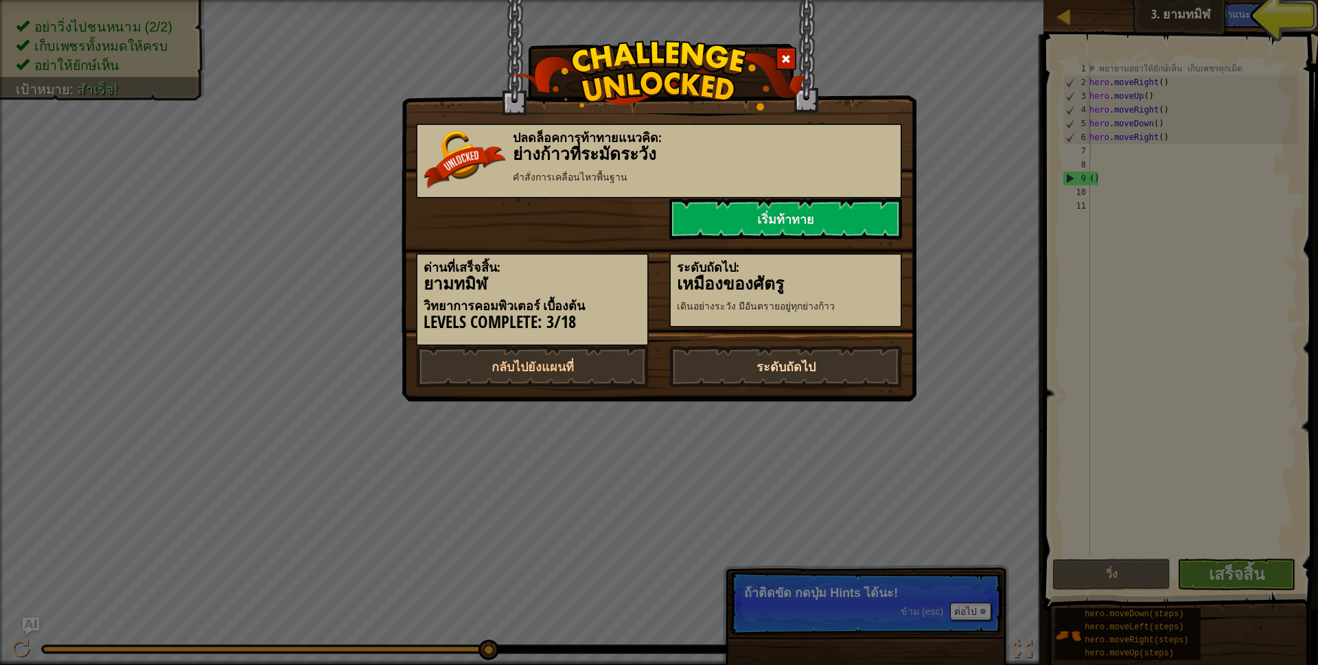
click at [841, 359] on link "ระดับถัดไป" at bounding box center [785, 366] width 233 height 41
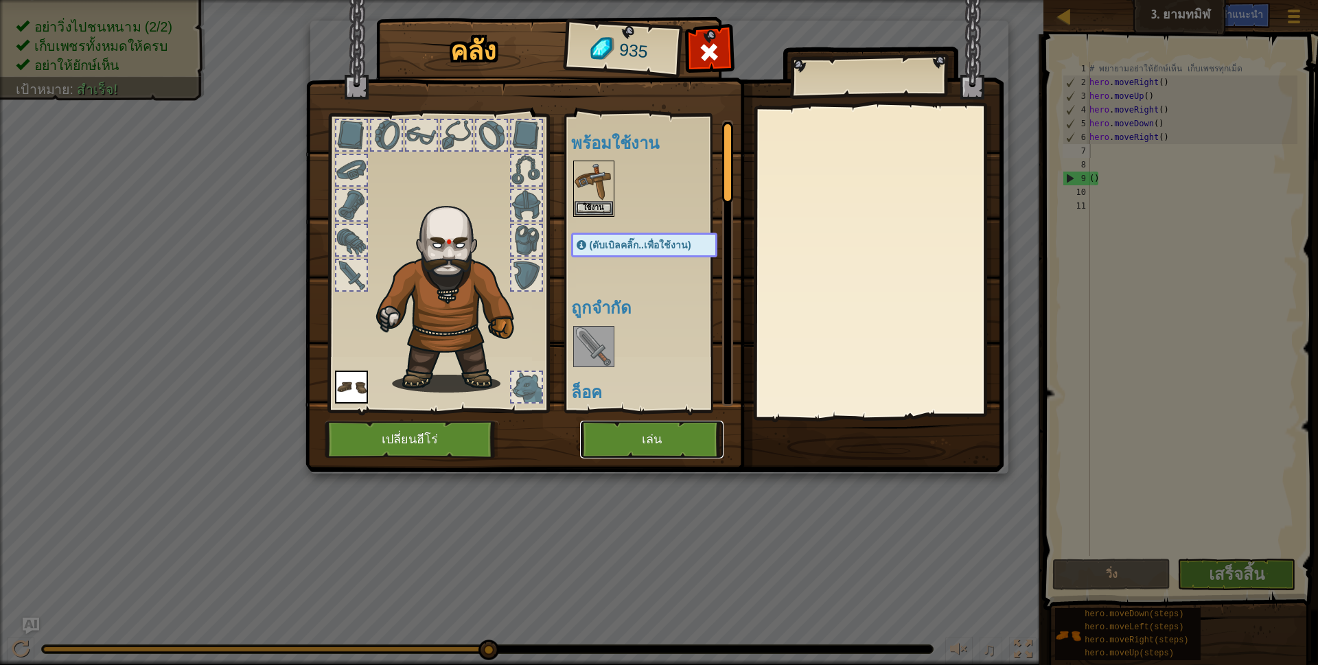
click at [621, 430] on button "เล่น" at bounding box center [651, 440] width 143 height 38
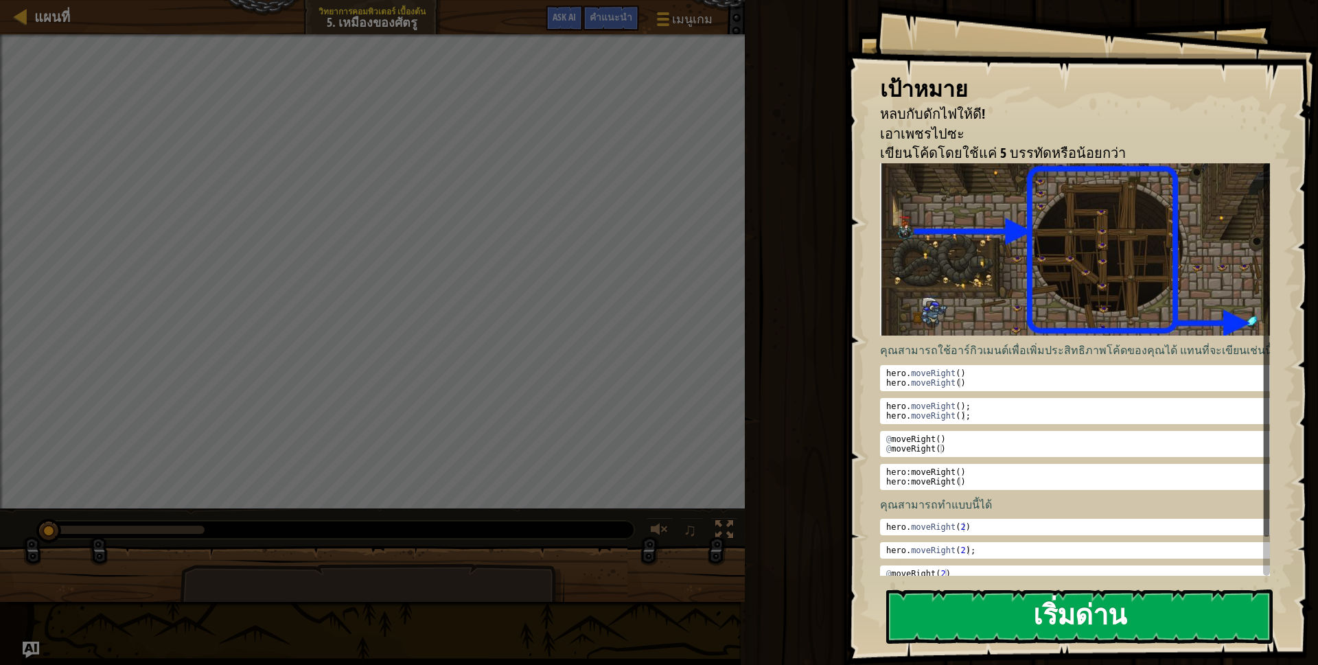
click at [1095, 601] on button "เริ่มด่าน" at bounding box center [1079, 617] width 386 height 54
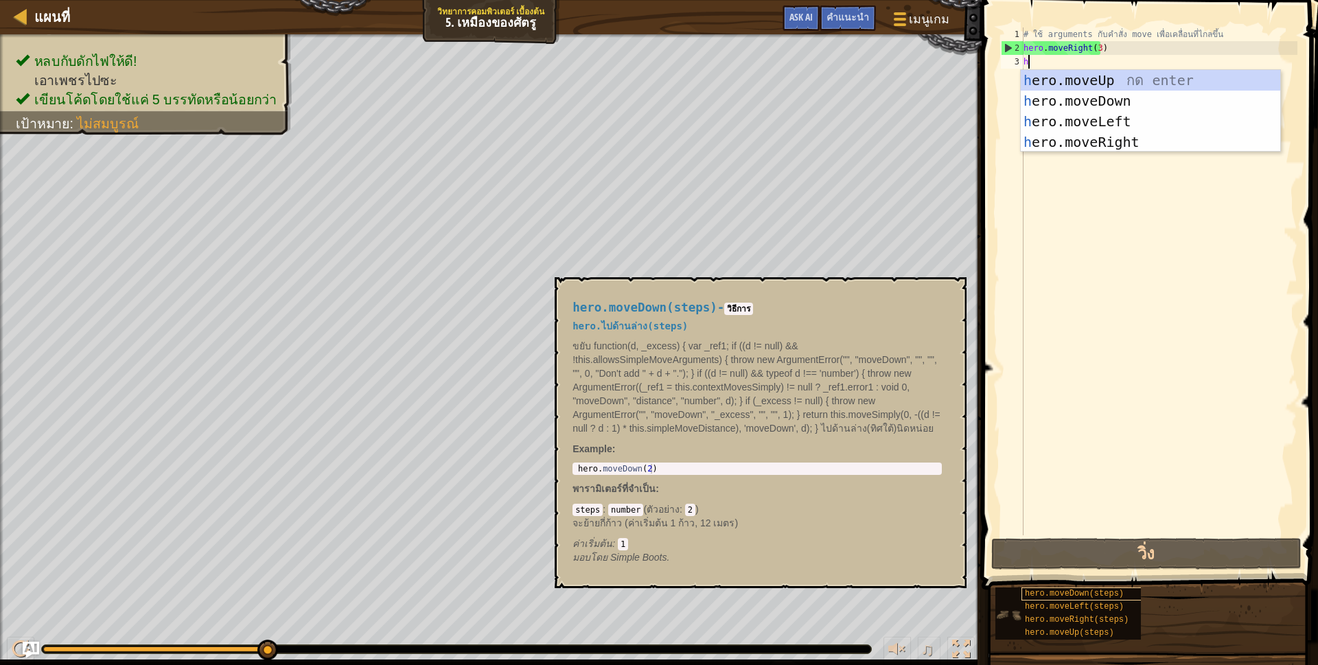
type textarea "h"
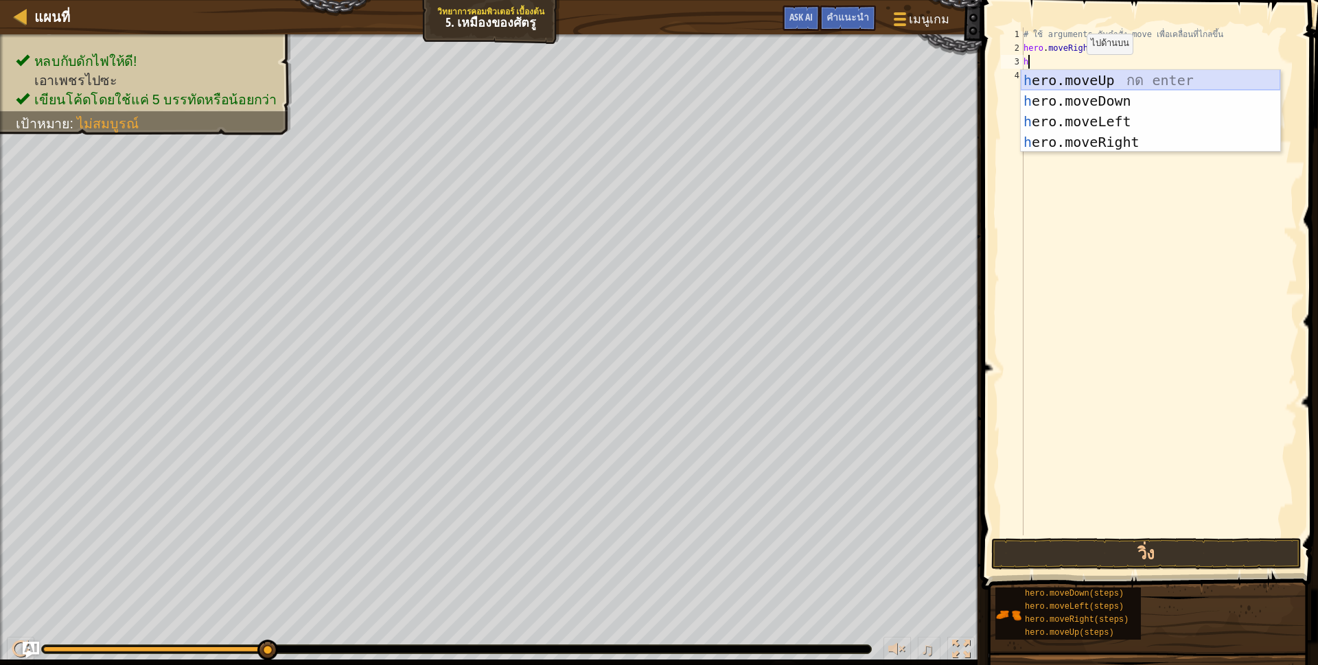
click at [1073, 81] on div "h ero.moveUp กด enter h ero.moveDown กด enter h ero.moveLeft กด enter h ero.mov…" at bounding box center [1150, 132] width 259 height 124
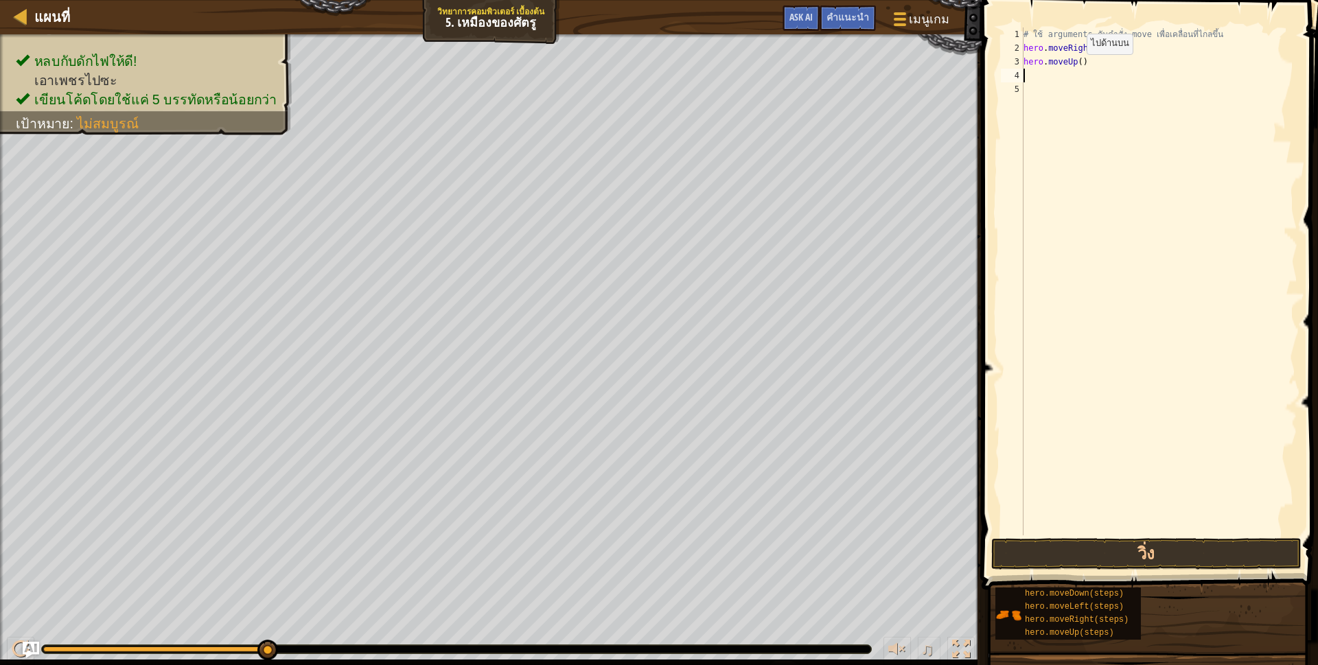
scroll to position [3, 0]
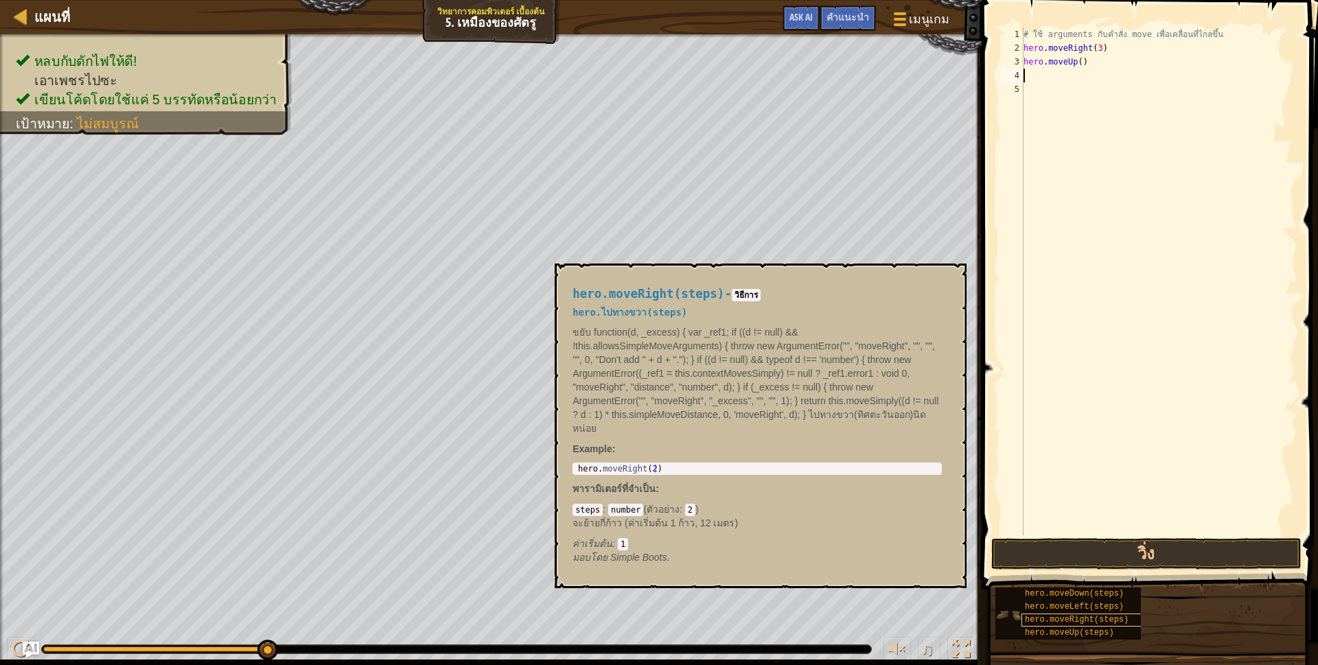
type textarea "h"
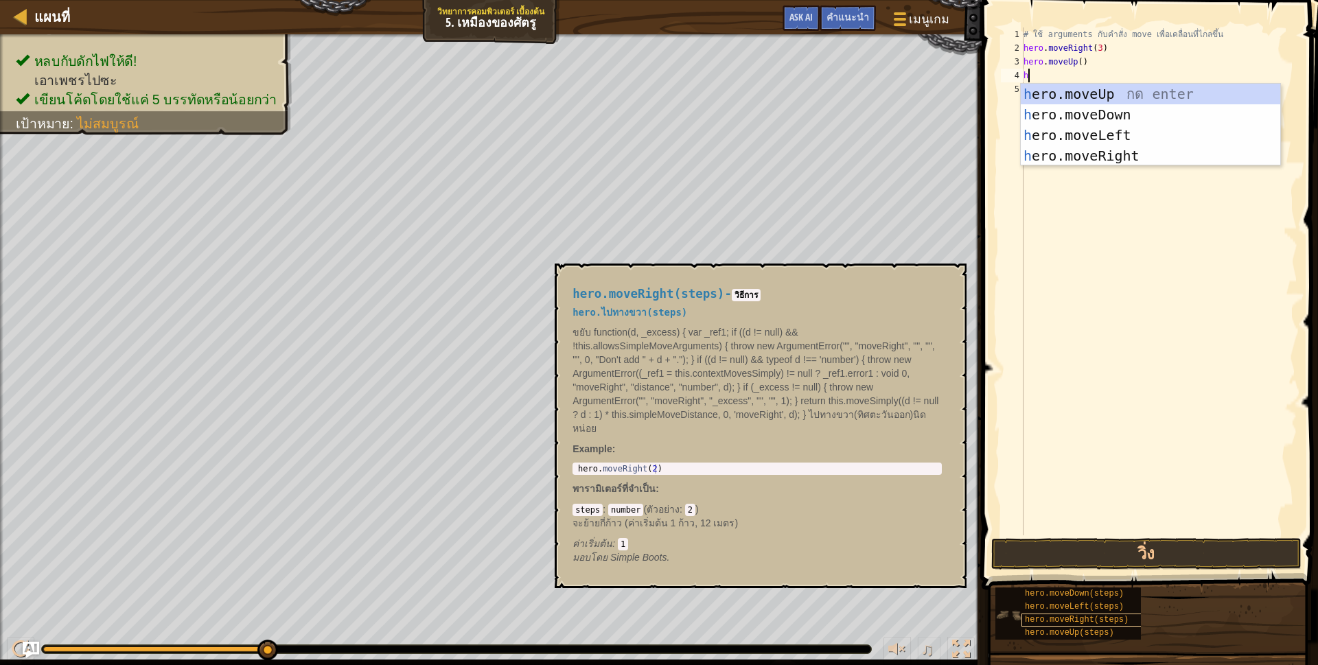
scroll to position [3, 3]
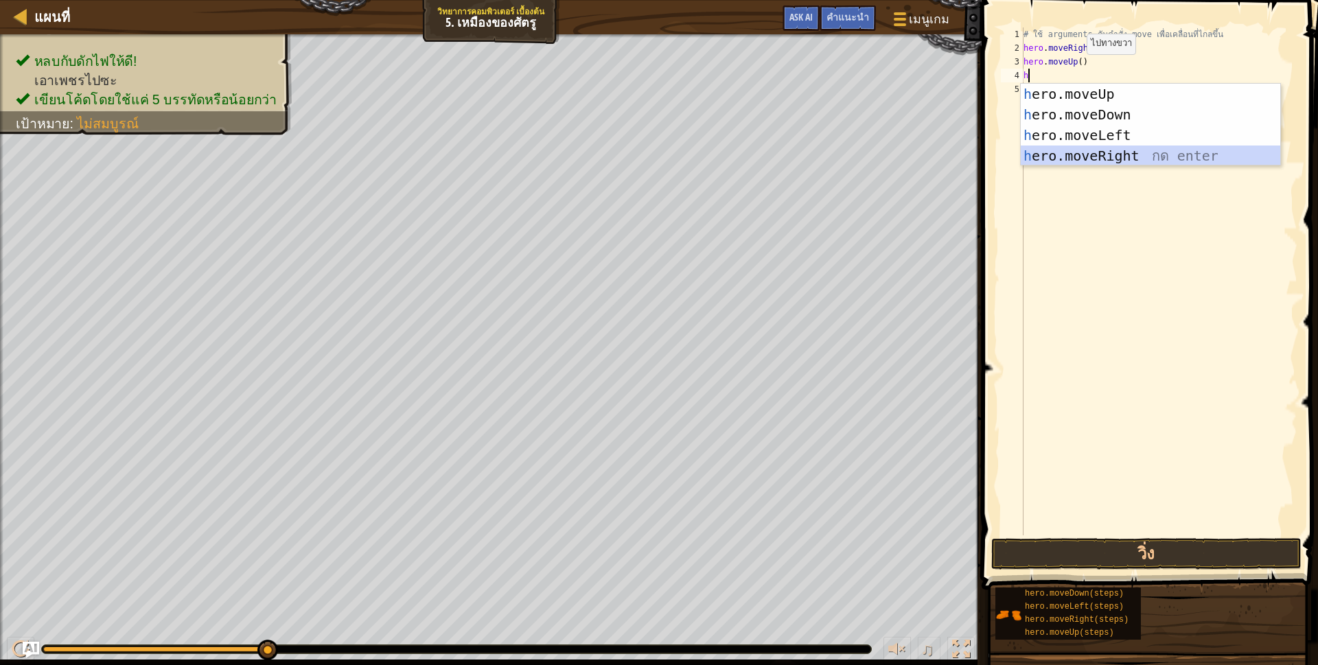
click at [1105, 159] on div "h ero.moveUp กด enter h ero.moveDown กด enter h ero.moveLeft กด enter h ero.mov…" at bounding box center [1150, 146] width 259 height 124
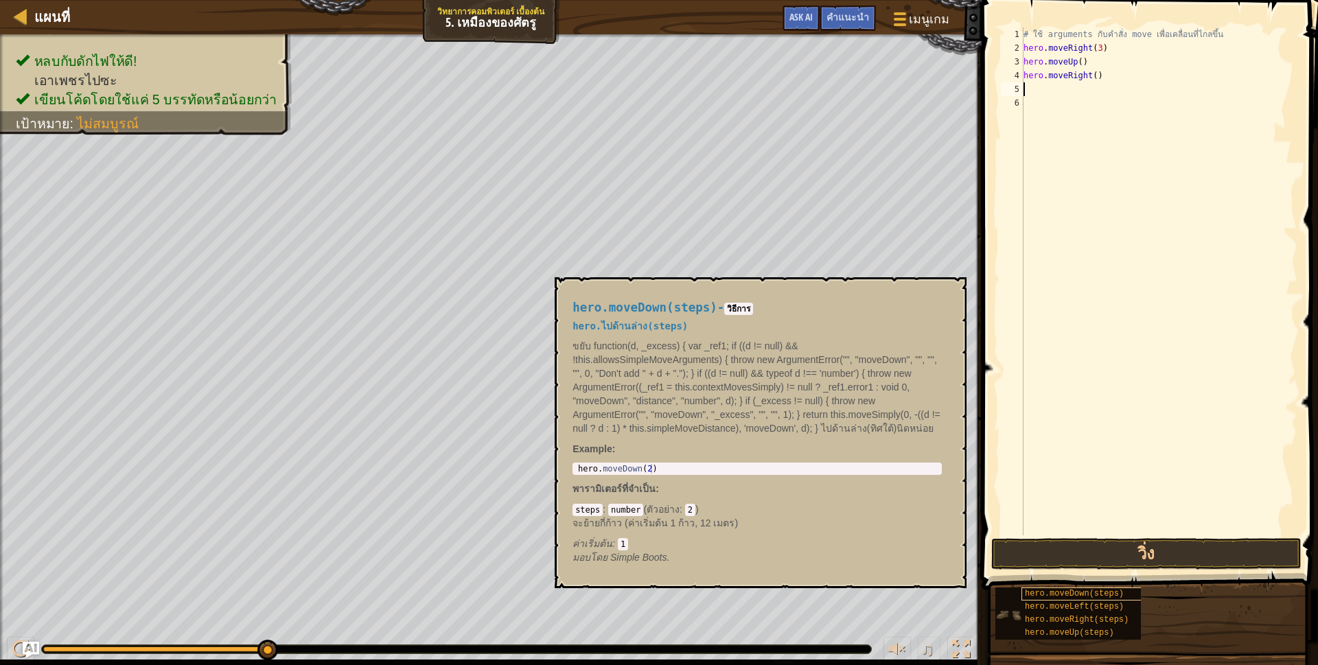
type textarea "h"
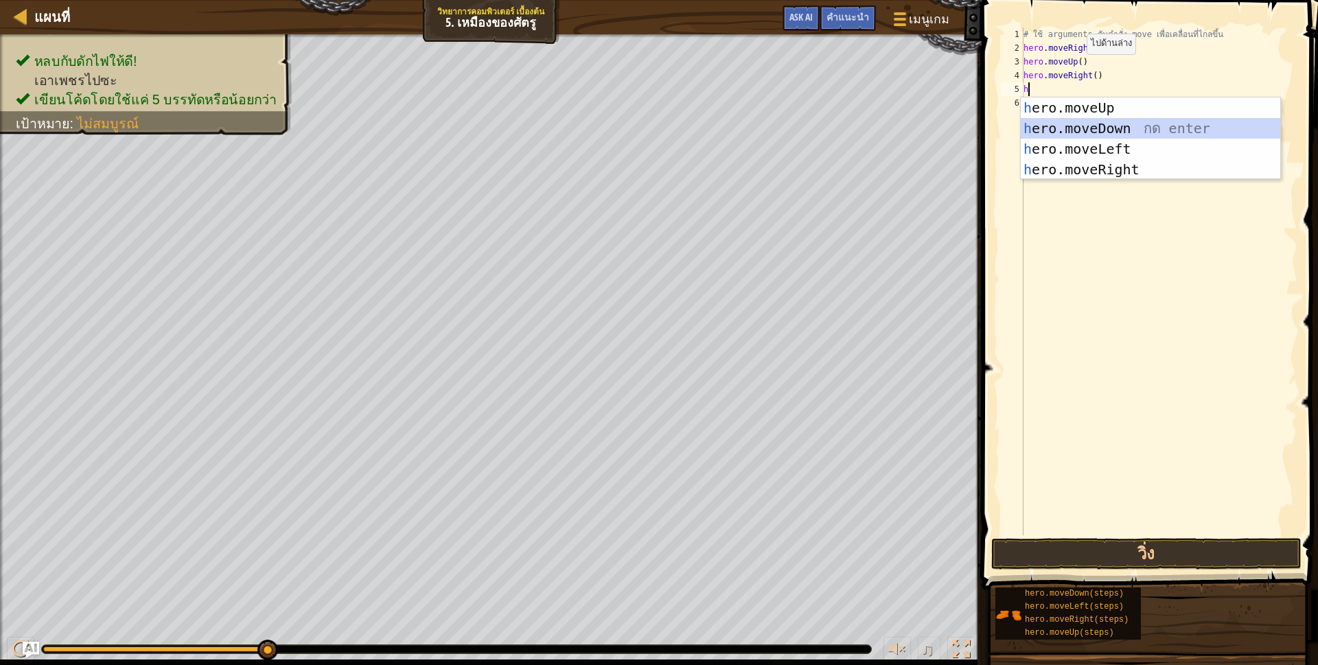
click at [1129, 127] on div "h ero.moveUp กด enter h ero.moveDown กด enter h ero.moveLeft กด enter h ero.mov…" at bounding box center [1150, 159] width 259 height 124
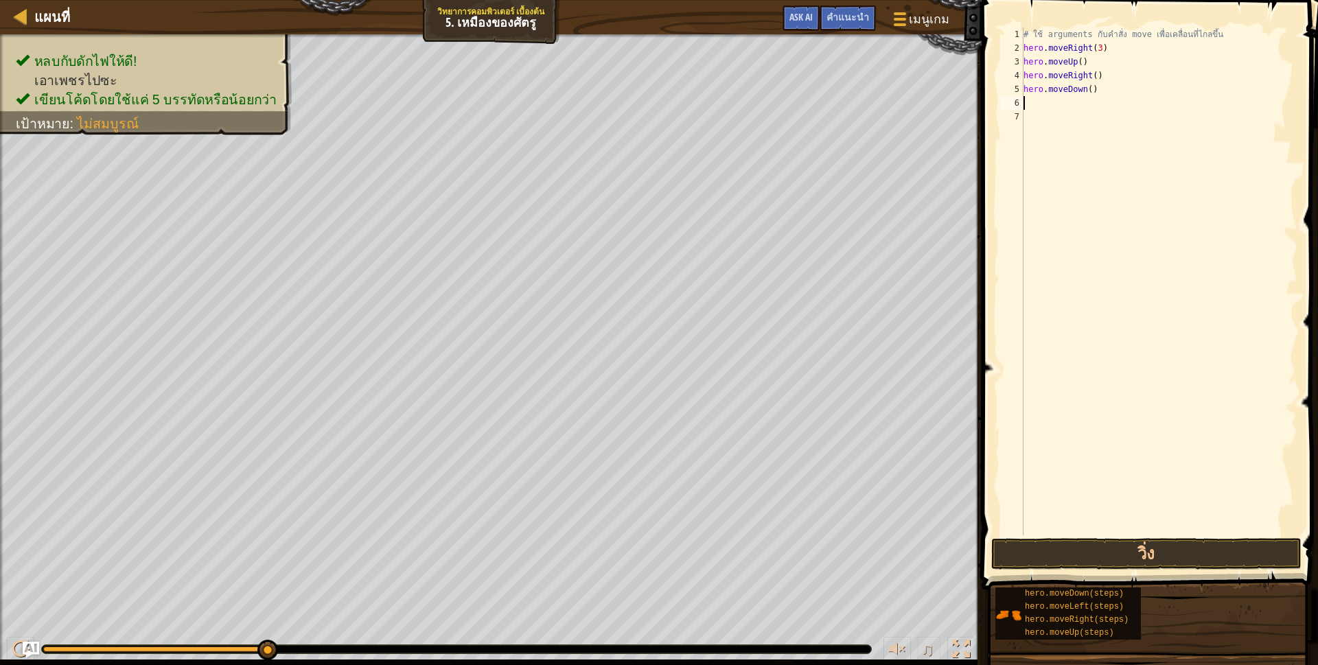
type textarea "h"
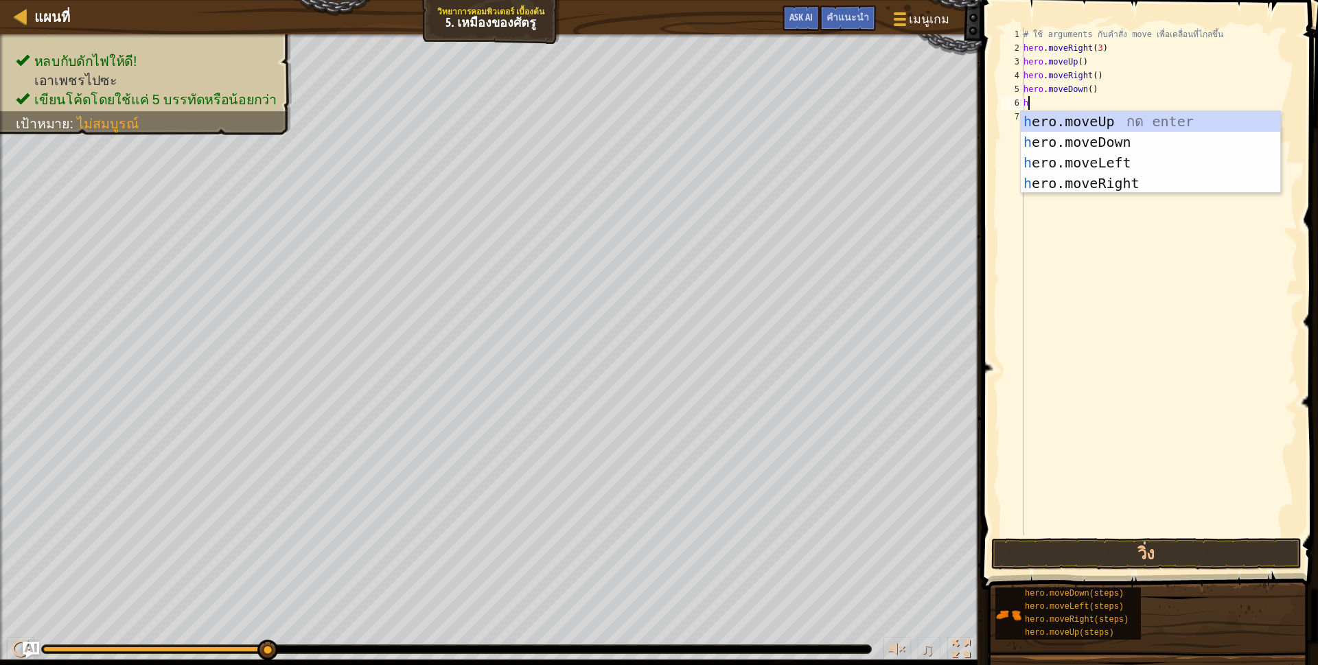
scroll to position [3, 3]
click at [1093, 139] on div "h ero.moveUp กด enter h ero.moveDown กด enter h ero.moveLeft กด enter h ero.mov…" at bounding box center [1150, 173] width 259 height 124
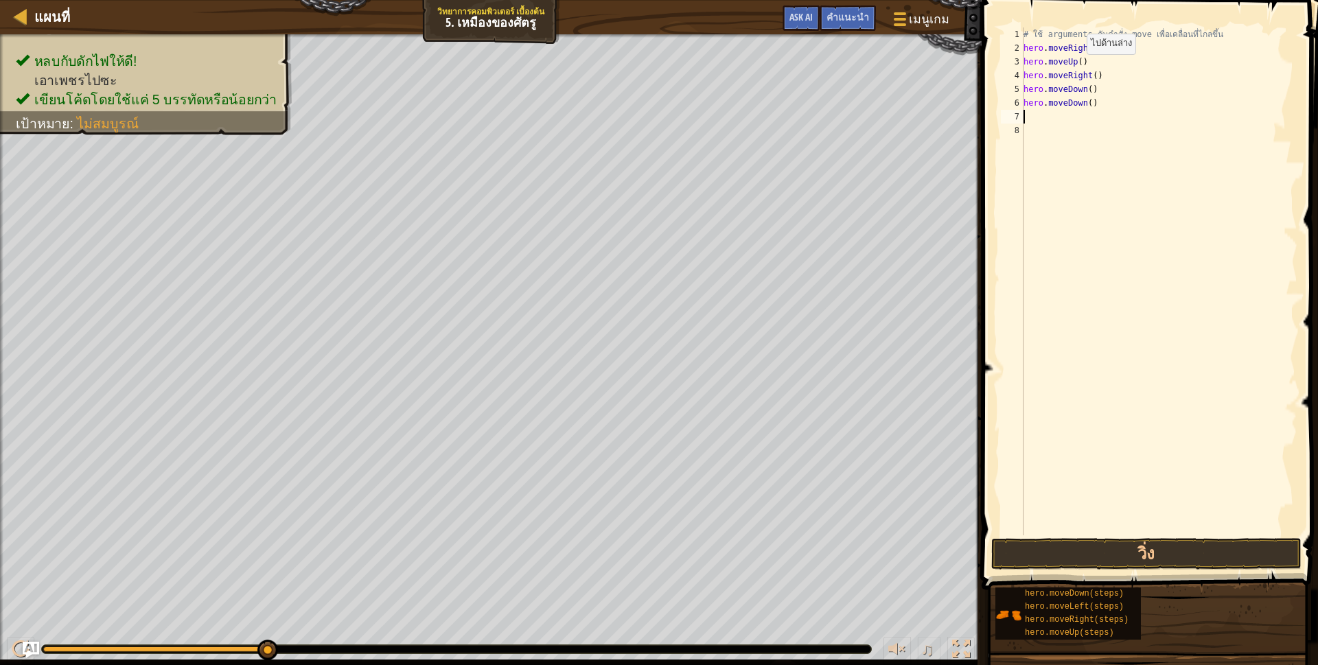
scroll to position [3, 0]
type textarea "h"
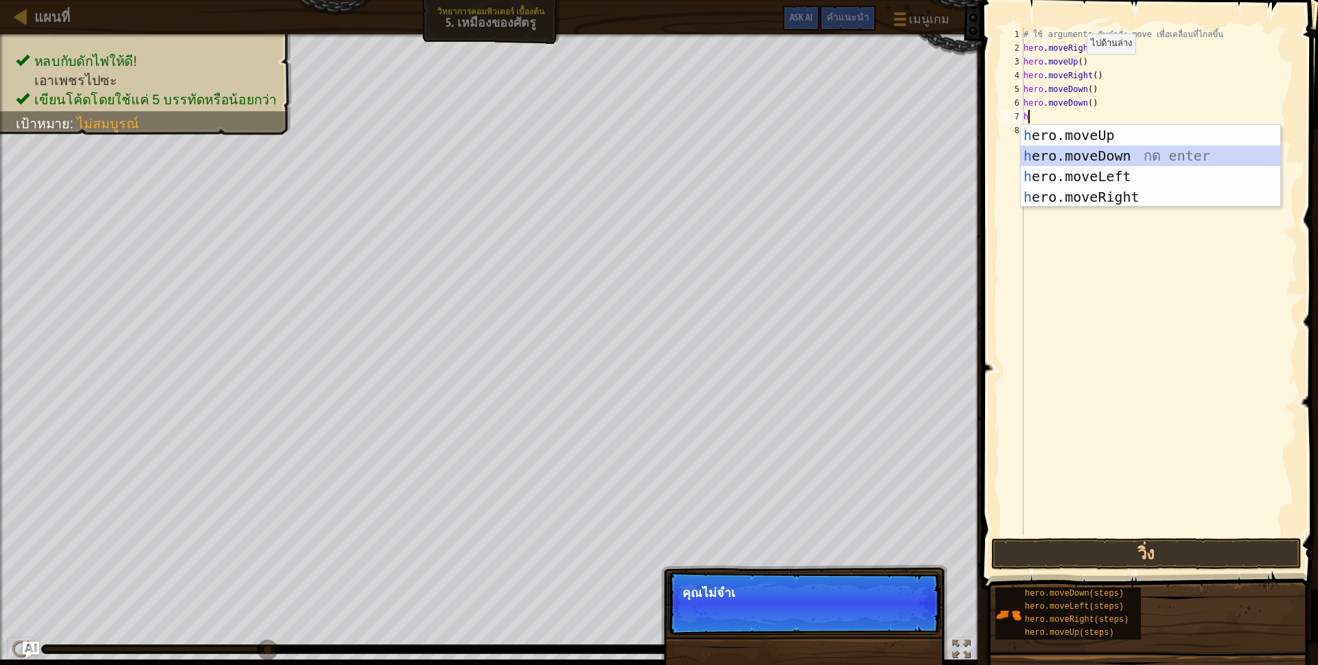
click at [1080, 150] on div "h ero.moveUp กด enter h ero.moveDown กด enter h ero.moveLeft กด enter h ero.mov…" at bounding box center [1150, 187] width 259 height 124
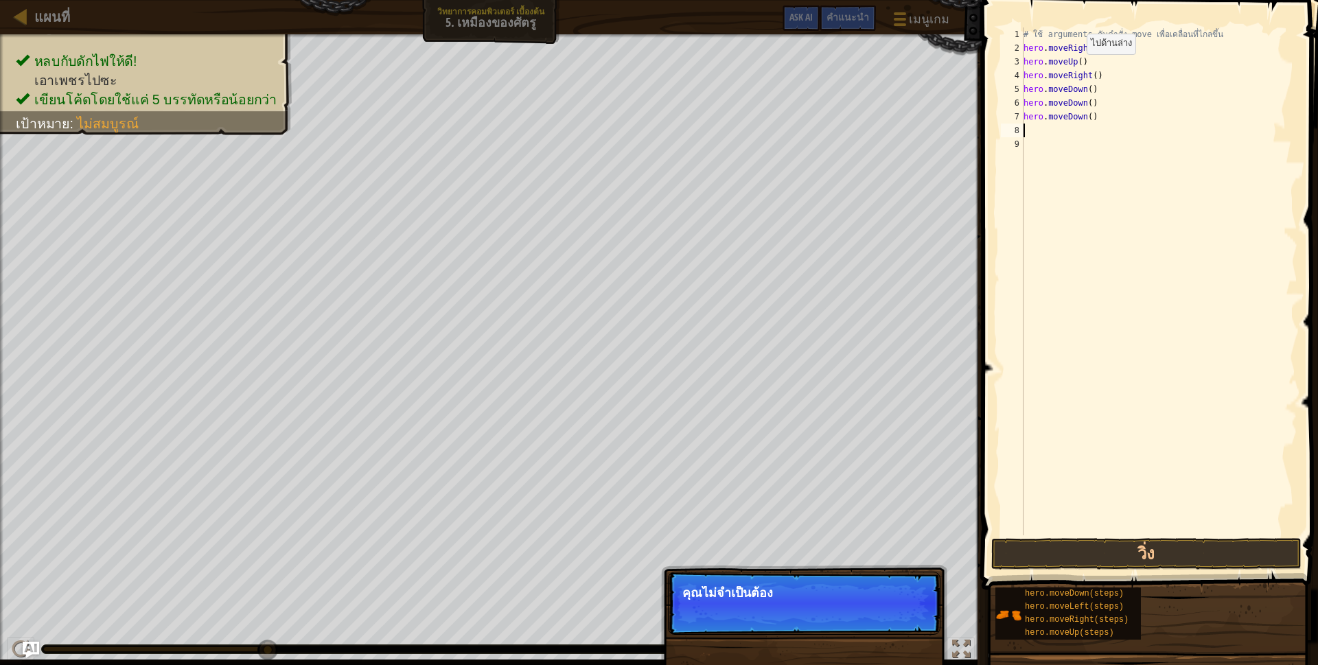
type textarea "h"
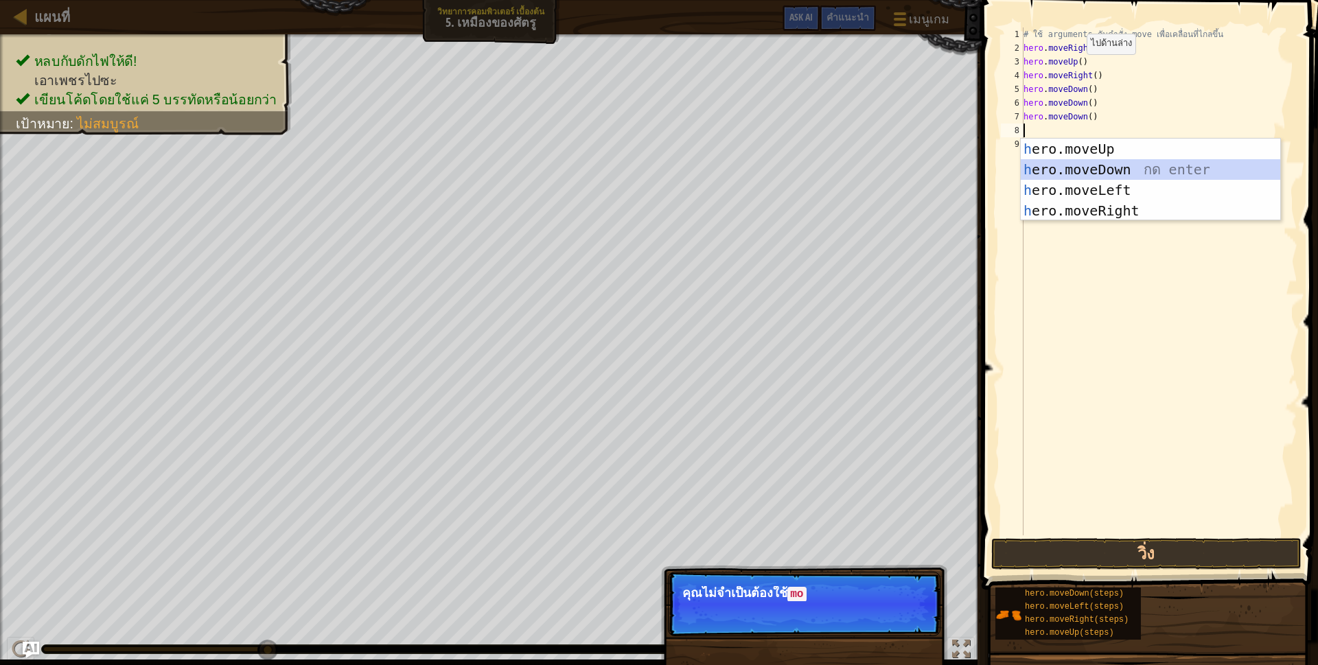
scroll to position [3, 3]
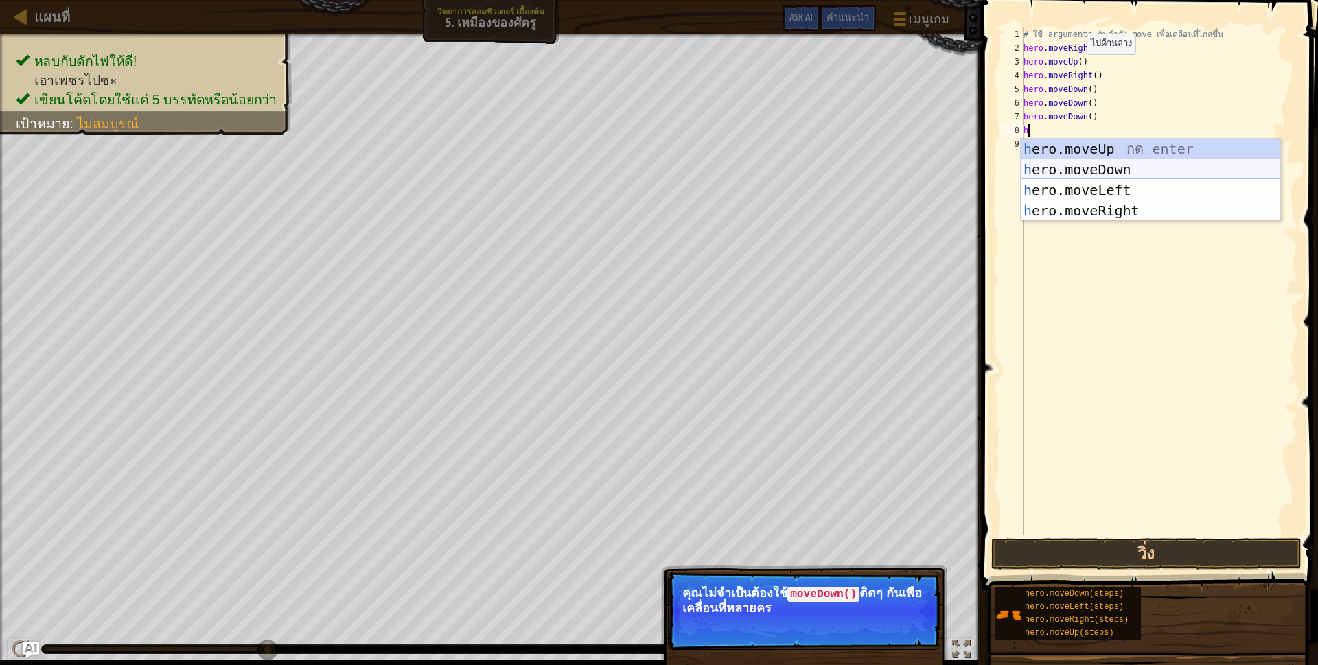
click at [1082, 161] on div "h ero.moveUp กด enter h ero.moveDown กด enter h ero.moveLeft กด enter h ero.mov…" at bounding box center [1150, 201] width 259 height 124
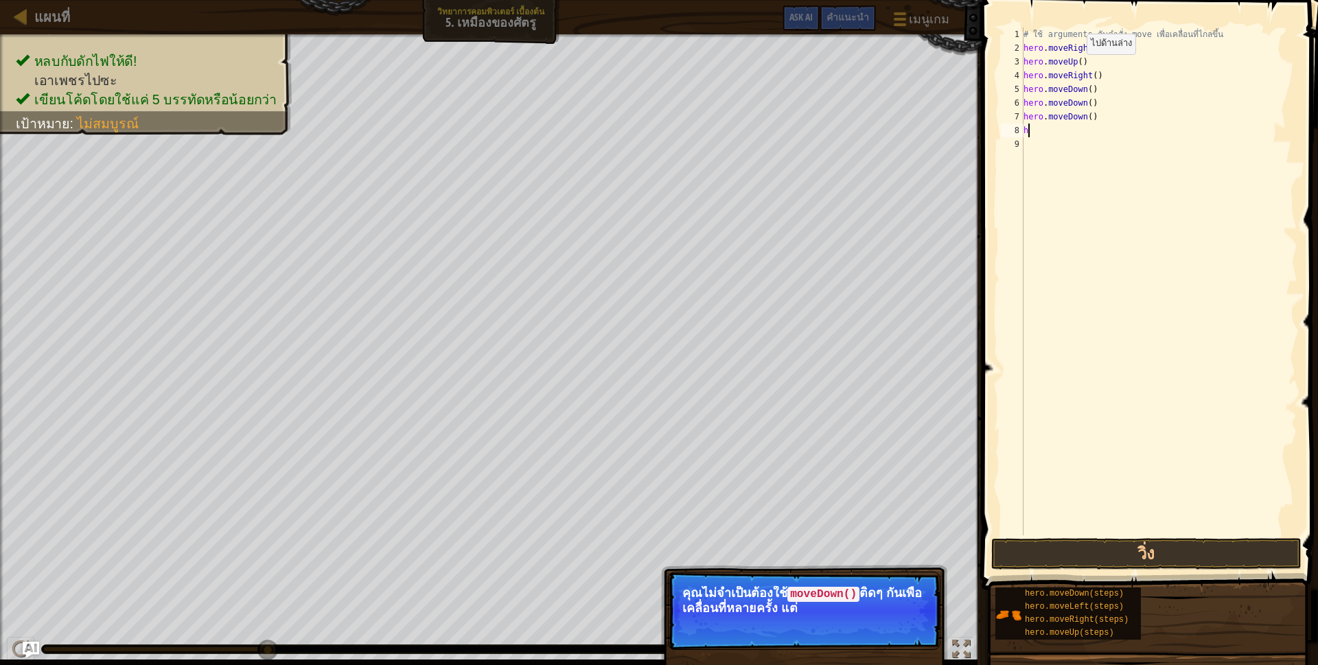
scroll to position [3, 0]
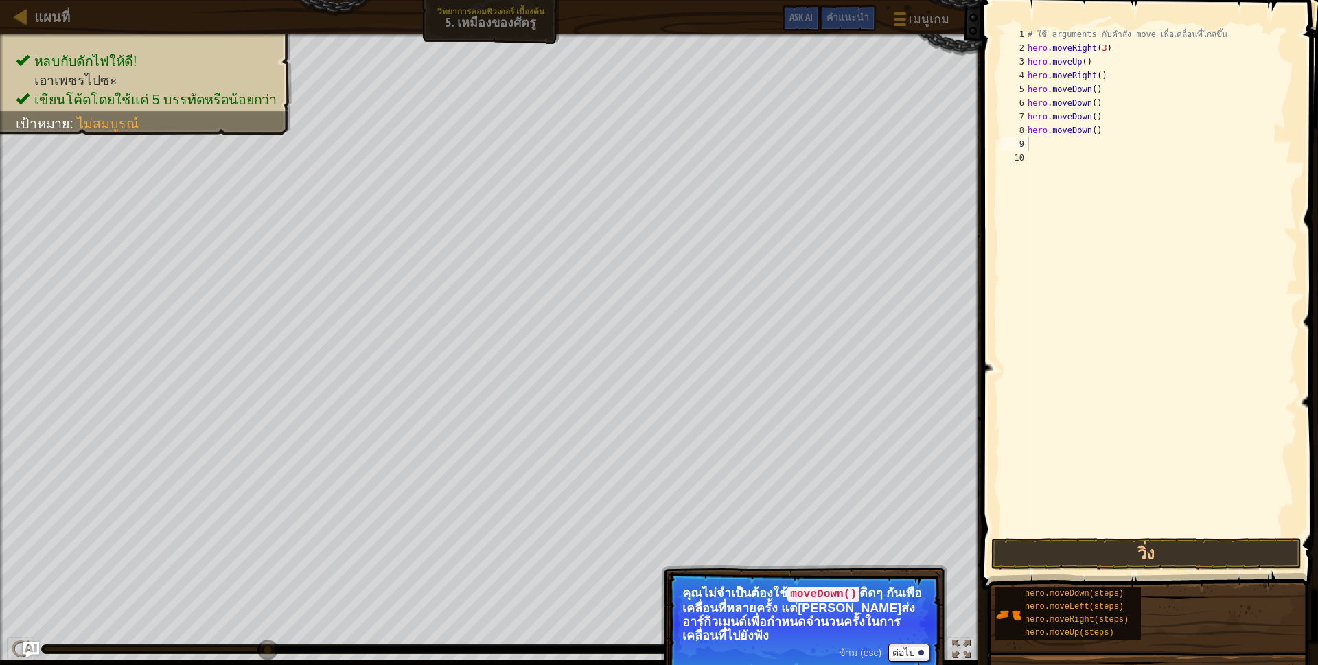
click at [843, 650] on span "ข้าม (esc)" at bounding box center [860, 652] width 43 height 11
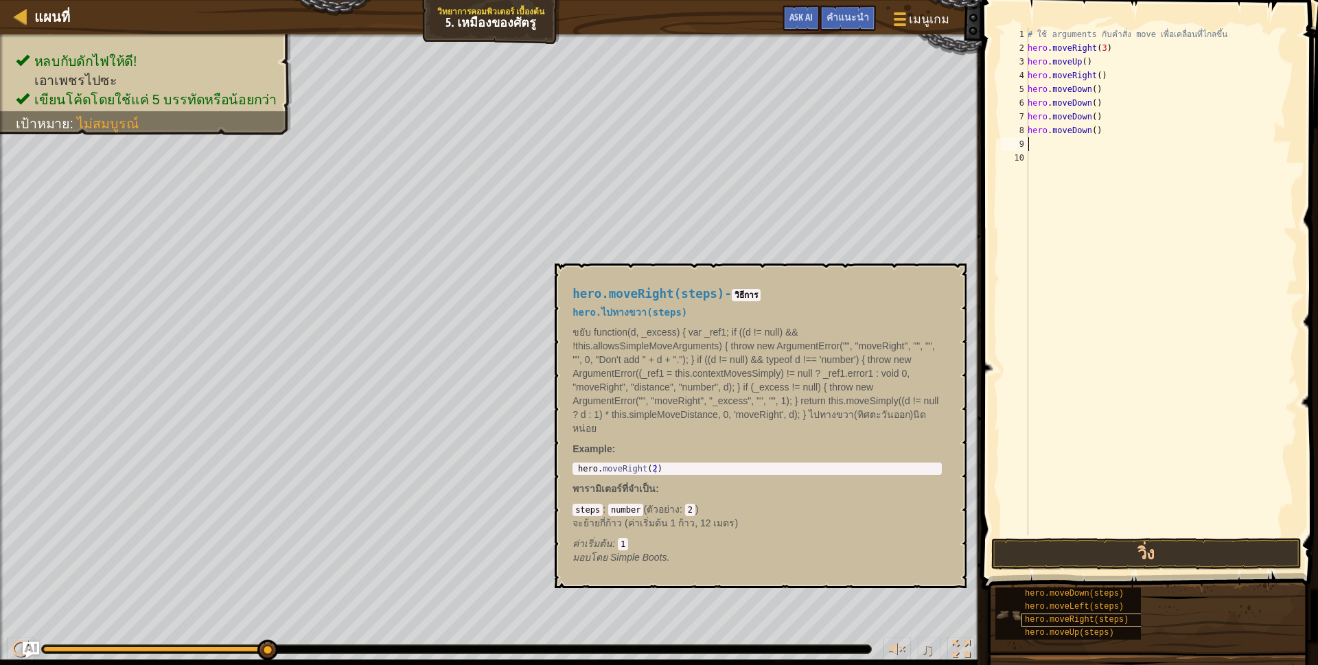
type textarea "h"
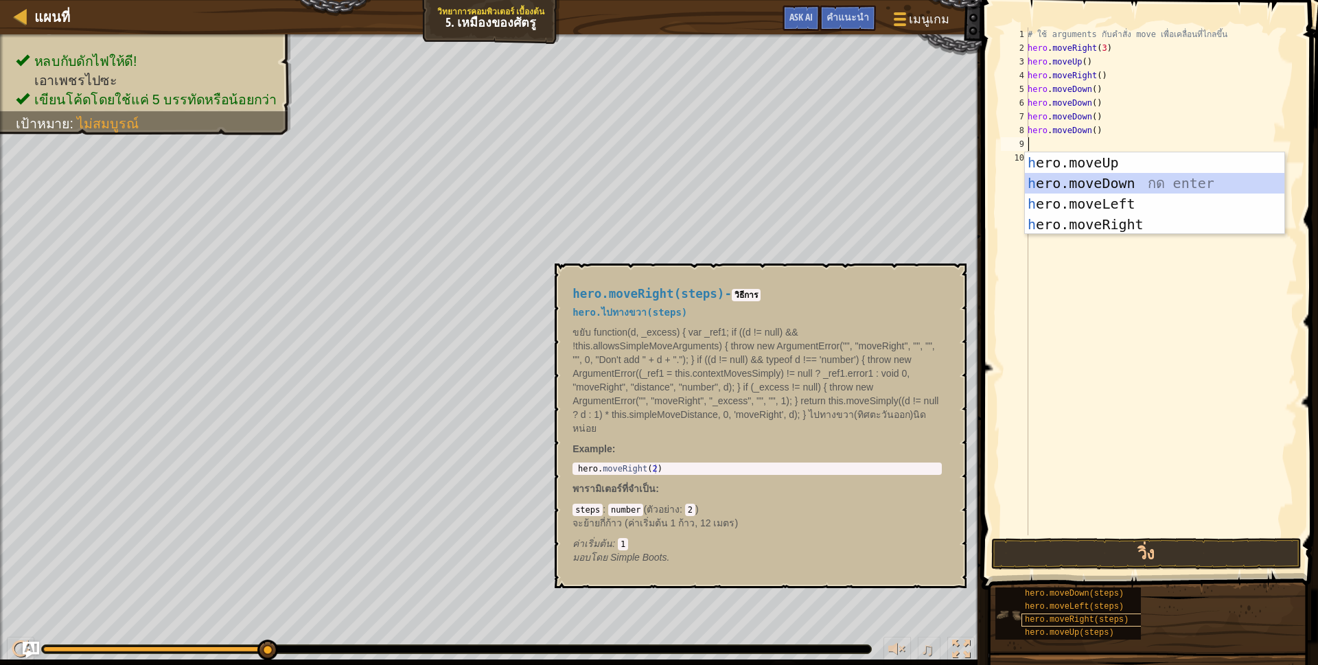
scroll to position [3, 3]
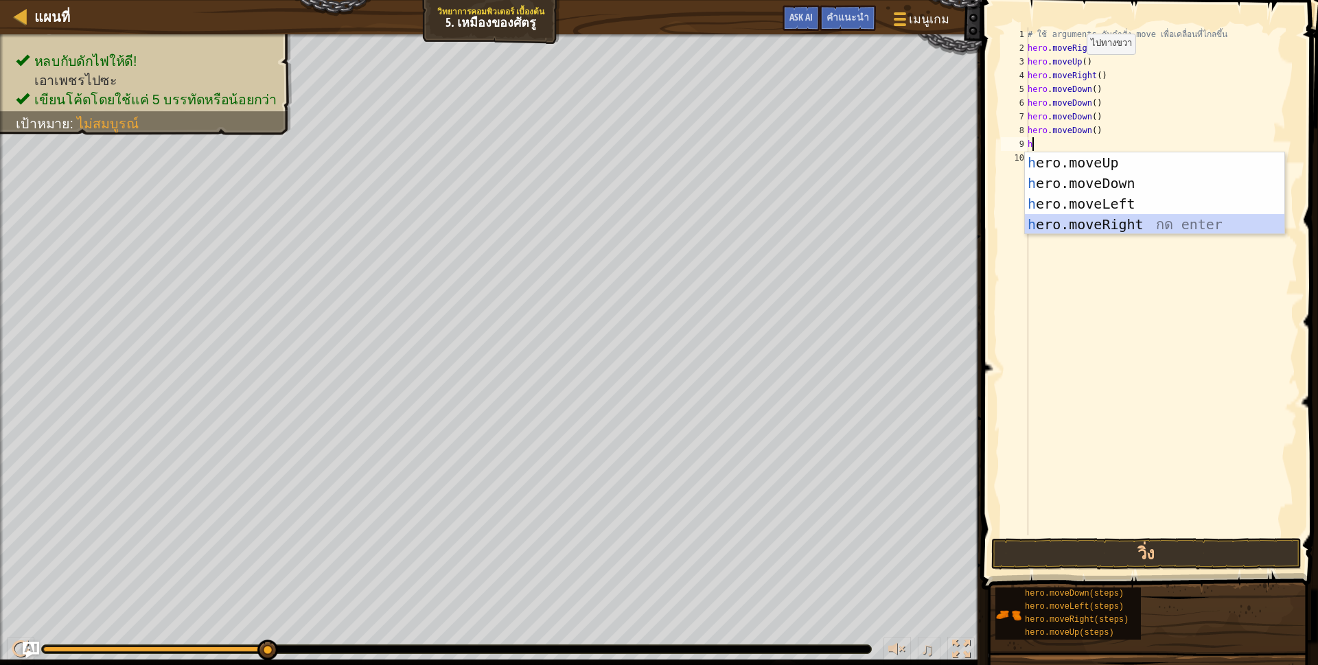
click at [1100, 217] on div "h ero.moveUp กด enter h ero.moveDown กด enter h ero.moveLeft กด enter h ero.mov…" at bounding box center [1154, 214] width 259 height 124
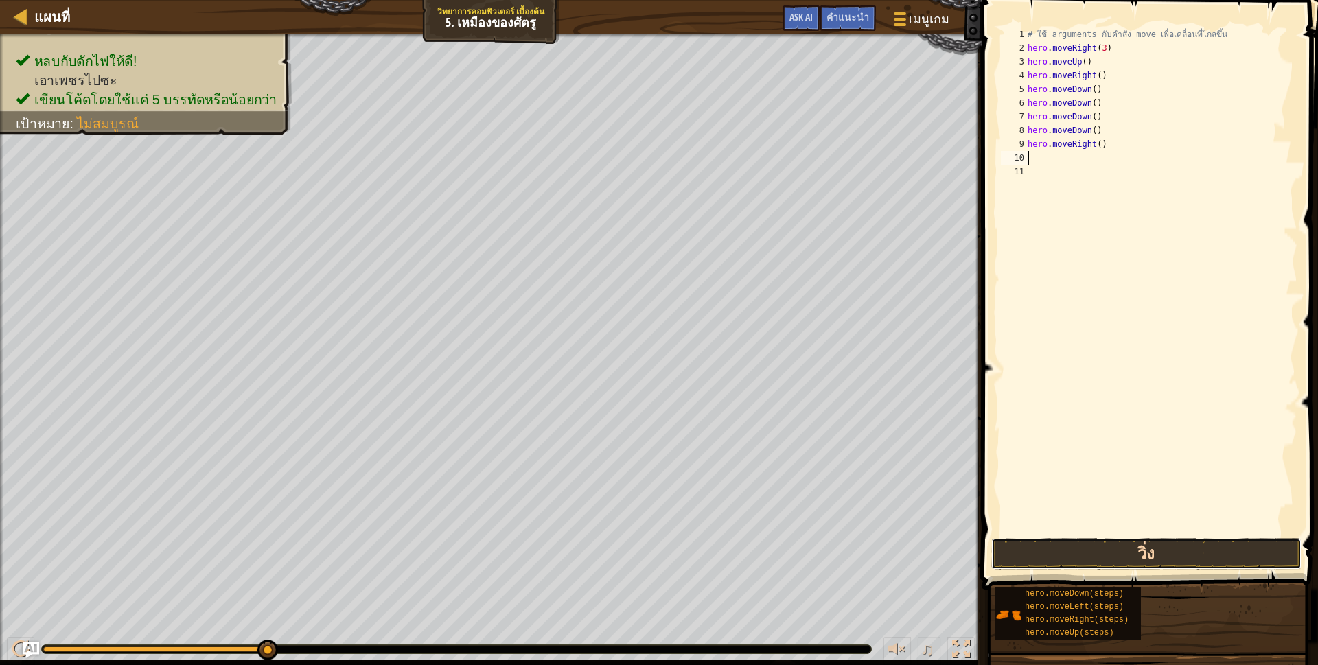
click at [1089, 550] on button "วิ่ง" at bounding box center [1146, 554] width 310 height 32
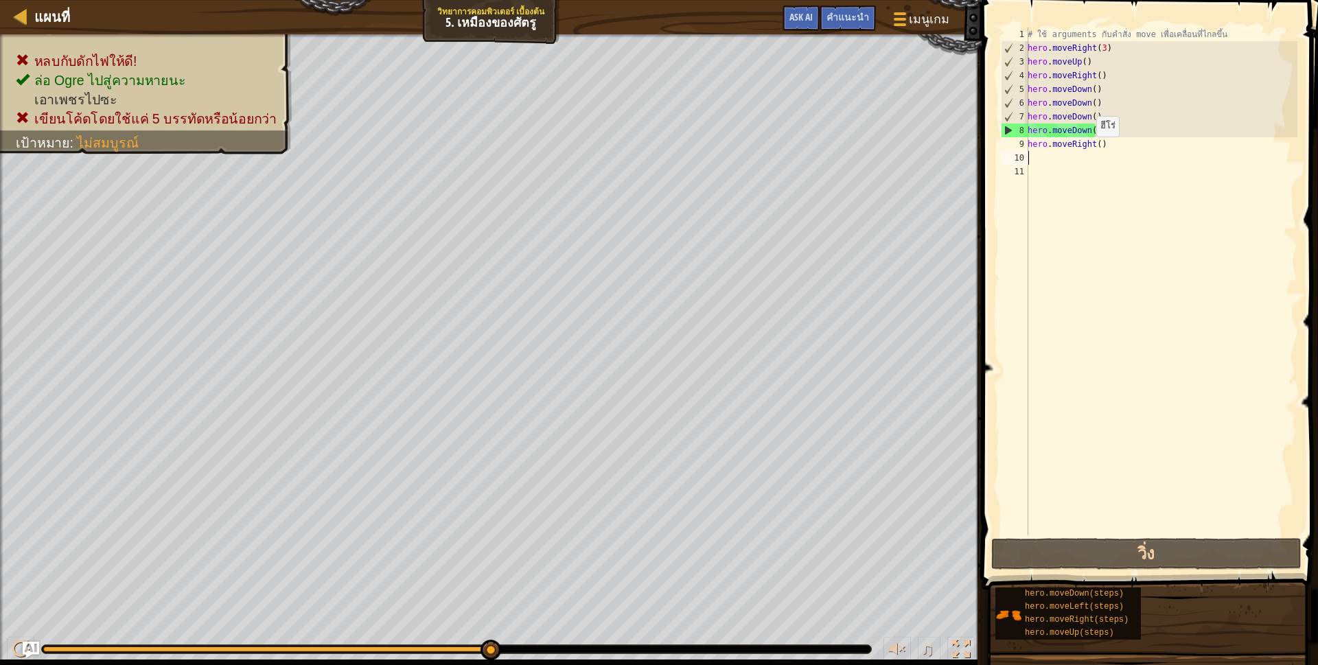
click at [1090, 150] on div "# ใช้ arguments กับคำสั่ง move เพื่อเคลื่อนที่ไกลขึ้น hero . moveRight ( 3 ) he…" at bounding box center [1161, 294] width 273 height 535
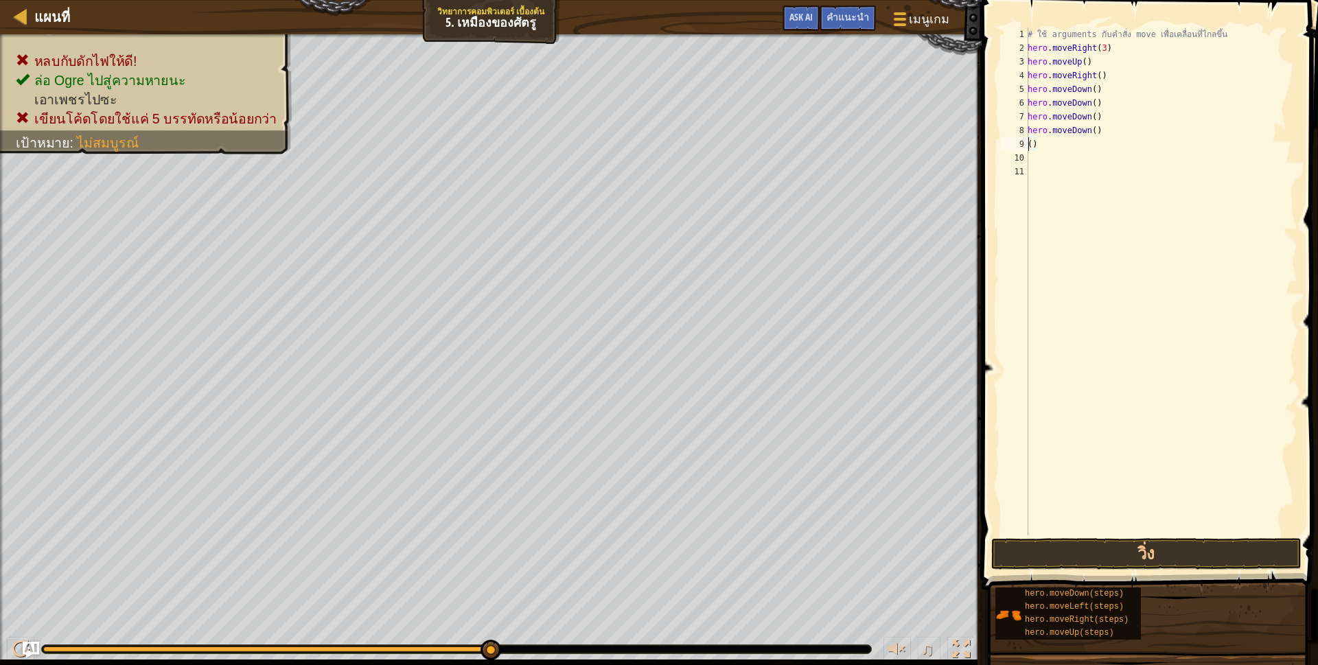
scroll to position [3, 4]
click at [1095, 137] on div "# ใช้ arguments กับคำสั่ง move เพื่อเคลื่อนที่ไกลขึ้น hero . moveRight ( 3 ) he…" at bounding box center [1161, 294] width 273 height 535
click at [1089, 131] on div "# ใช้ arguments กับคำสั่ง move เพื่อเคลื่อนที่ไกลขึ้น hero . moveRight ( 3 ) he…" at bounding box center [1161, 294] width 273 height 535
click at [1154, 136] on div "# ใช้ arguments กับคำสั่ง move เพื่อเคลื่อนที่ไกลขึ้น hero . moveRight ( 3 ) he…" at bounding box center [1161, 294] width 273 height 535
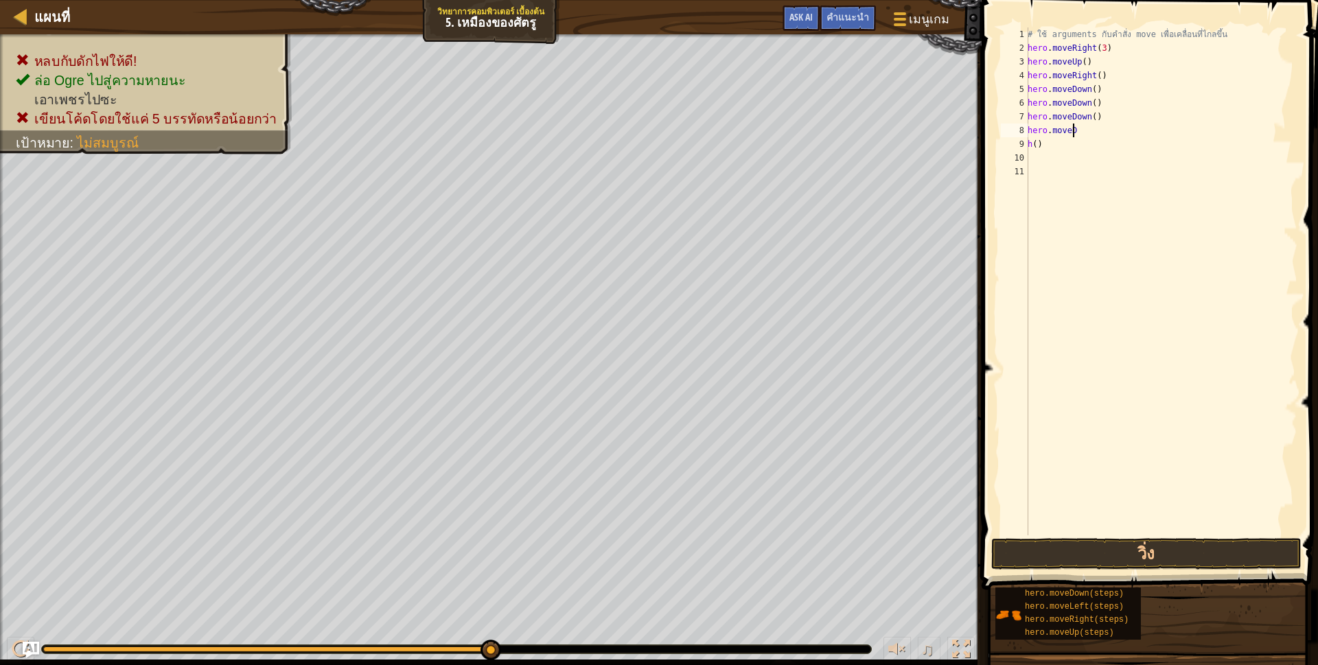
scroll to position [3, 11]
type textarea "h"
click at [1045, 153] on div "# ใช้ arguments กับคำสั่ง move เพื่อเคลื่อนที่ไกลขึ้น hero . moveRight ( 3 ) he…" at bounding box center [1161, 294] width 273 height 535
click at [1043, 145] on div "# ใช้ arguments กับคำสั่ง move เพื่อเคลื่อนที่ไกลขึ้น hero . moveRight ( 3 ) he…" at bounding box center [1161, 294] width 273 height 535
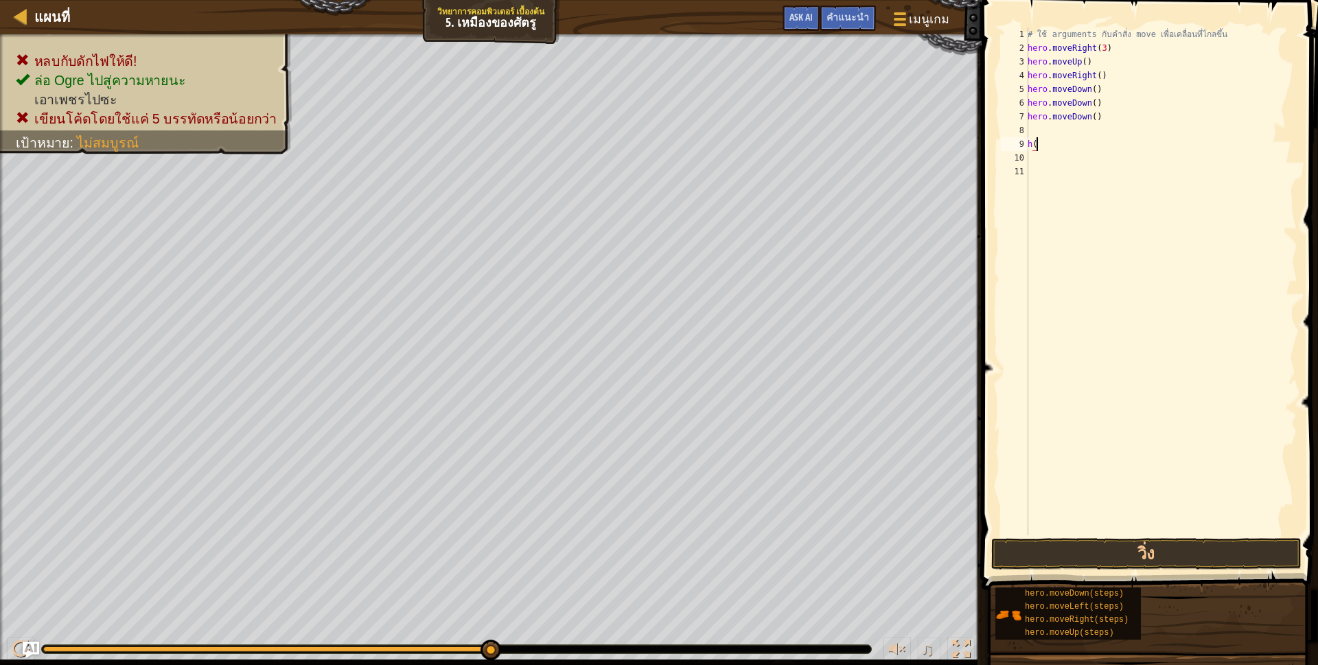
type textarea "h"
click at [1028, 127] on div "8" at bounding box center [1014, 131] width 27 height 14
type textarea "h"
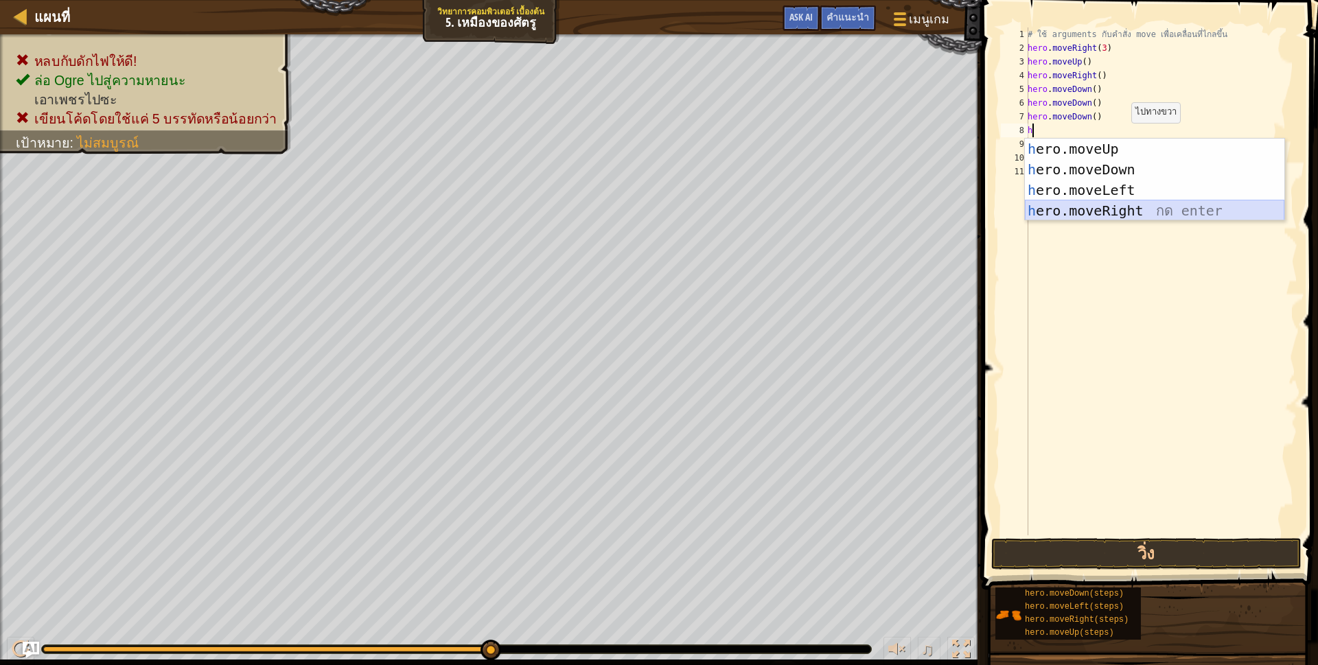
click at [1087, 214] on div "h ero.moveUp กด enter h ero.moveDown กด enter h ero.moveLeft กด enter h ero.mov…" at bounding box center [1154, 201] width 259 height 124
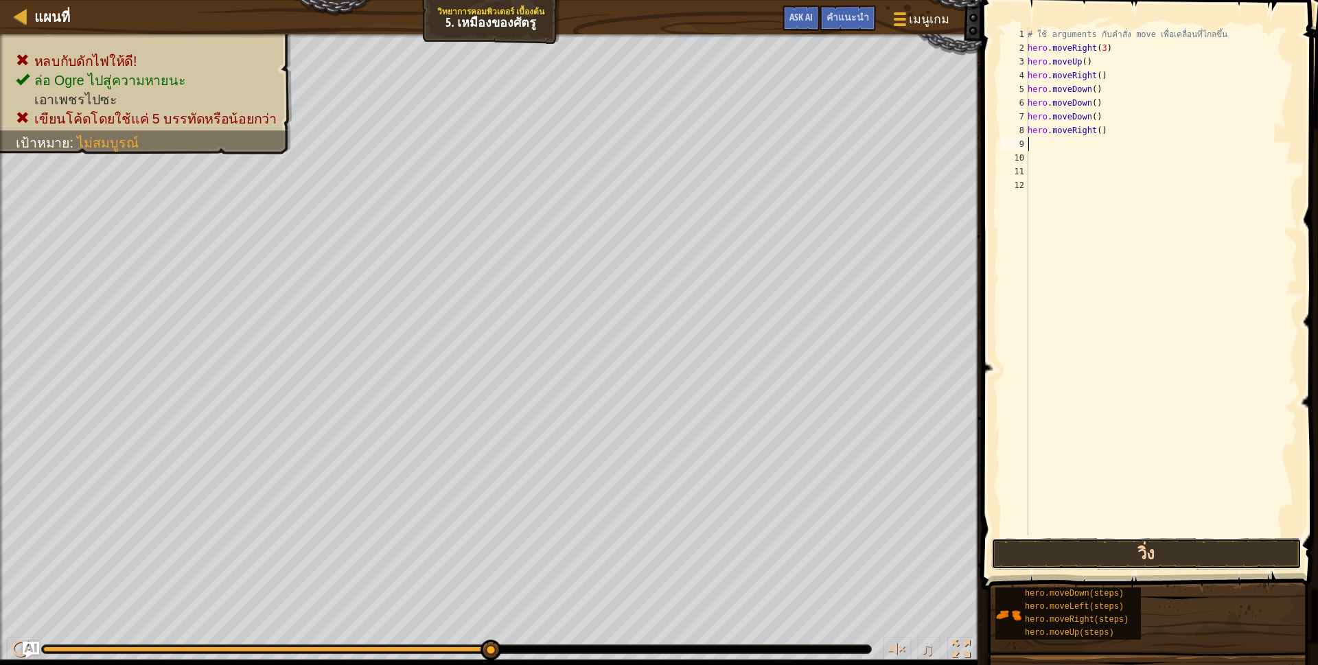
click at [1043, 550] on button "วิ่ง" at bounding box center [1146, 554] width 310 height 32
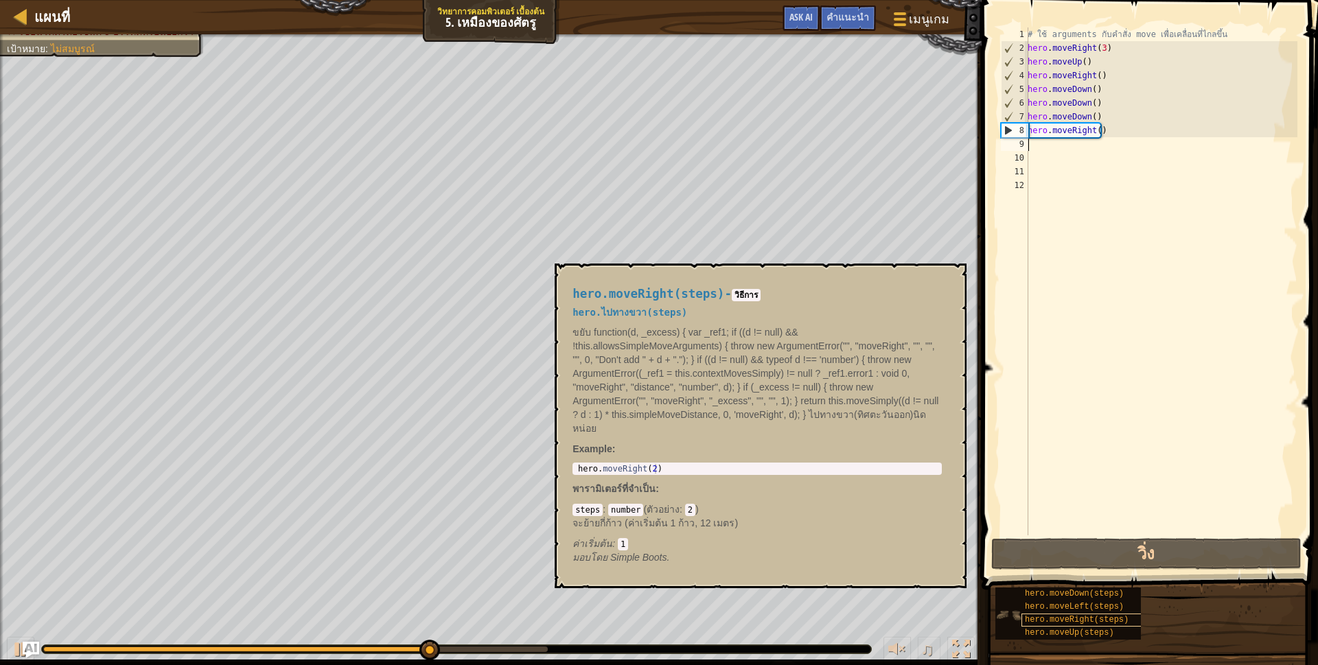
type textarea "h"
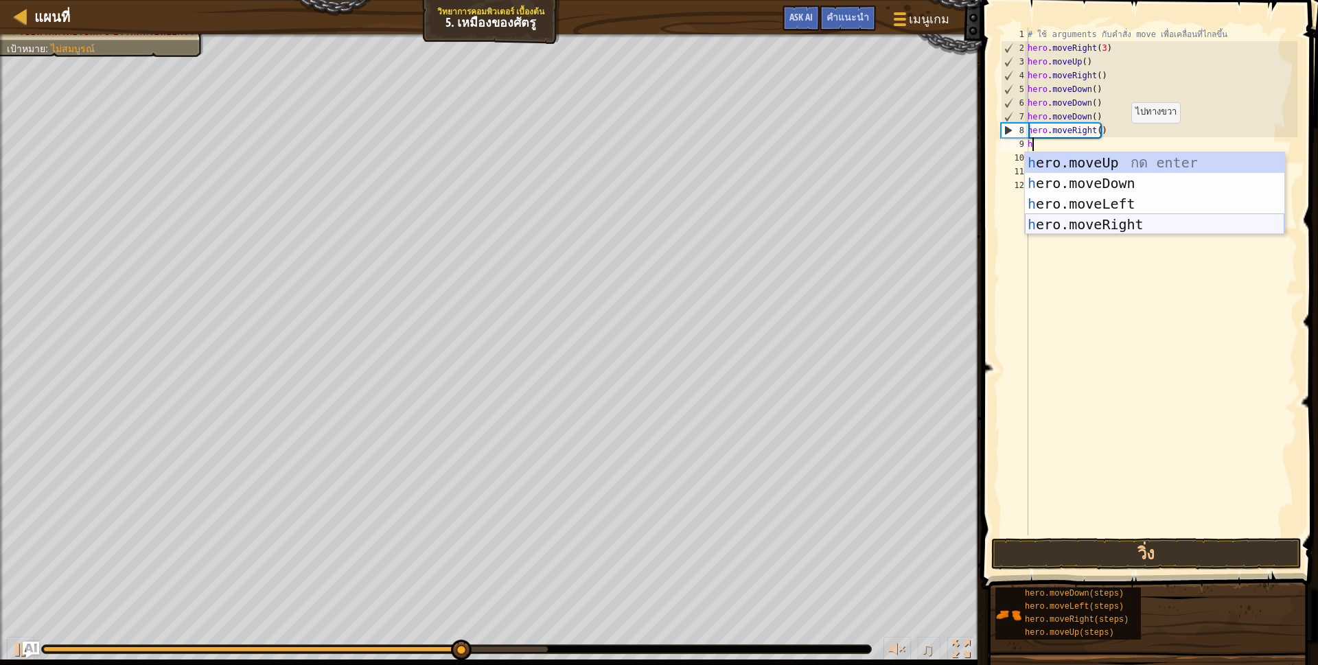
click at [1104, 222] on div "h ero.moveUp กด enter h ero.moveDown กด enter h ero.moveLeft กด enter h ero.mov…" at bounding box center [1154, 214] width 259 height 124
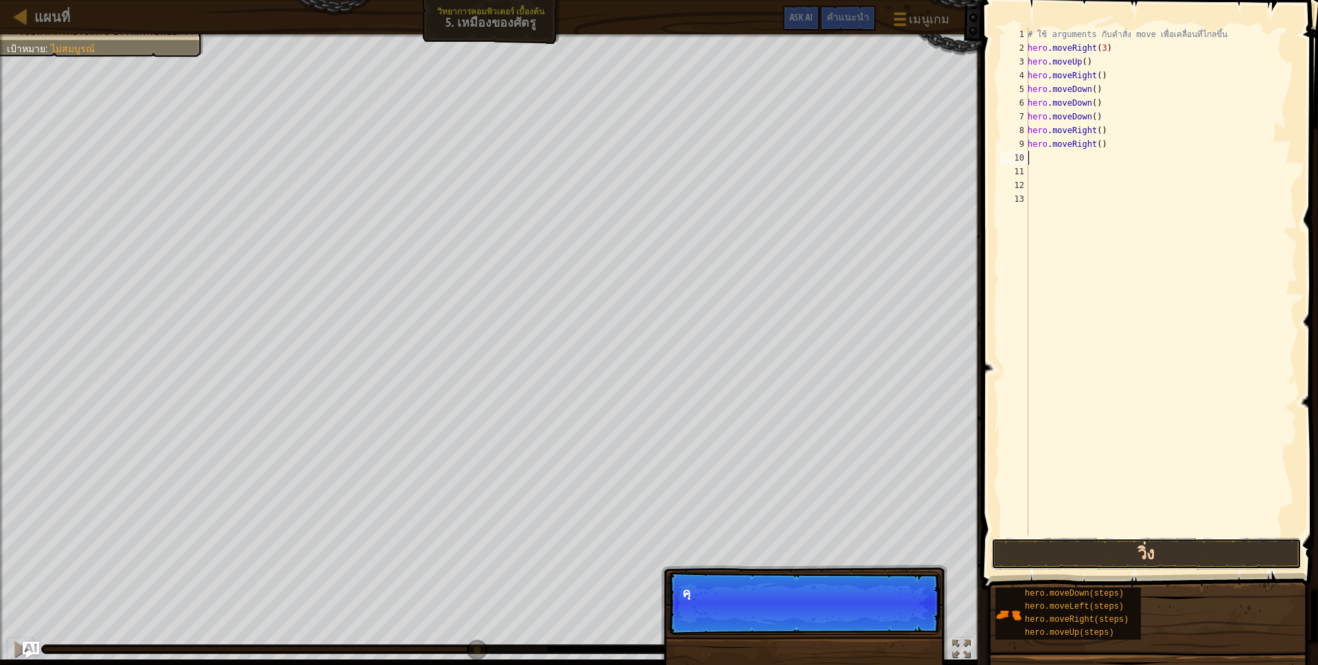
click at [1088, 557] on button "วิ่ง" at bounding box center [1146, 554] width 310 height 32
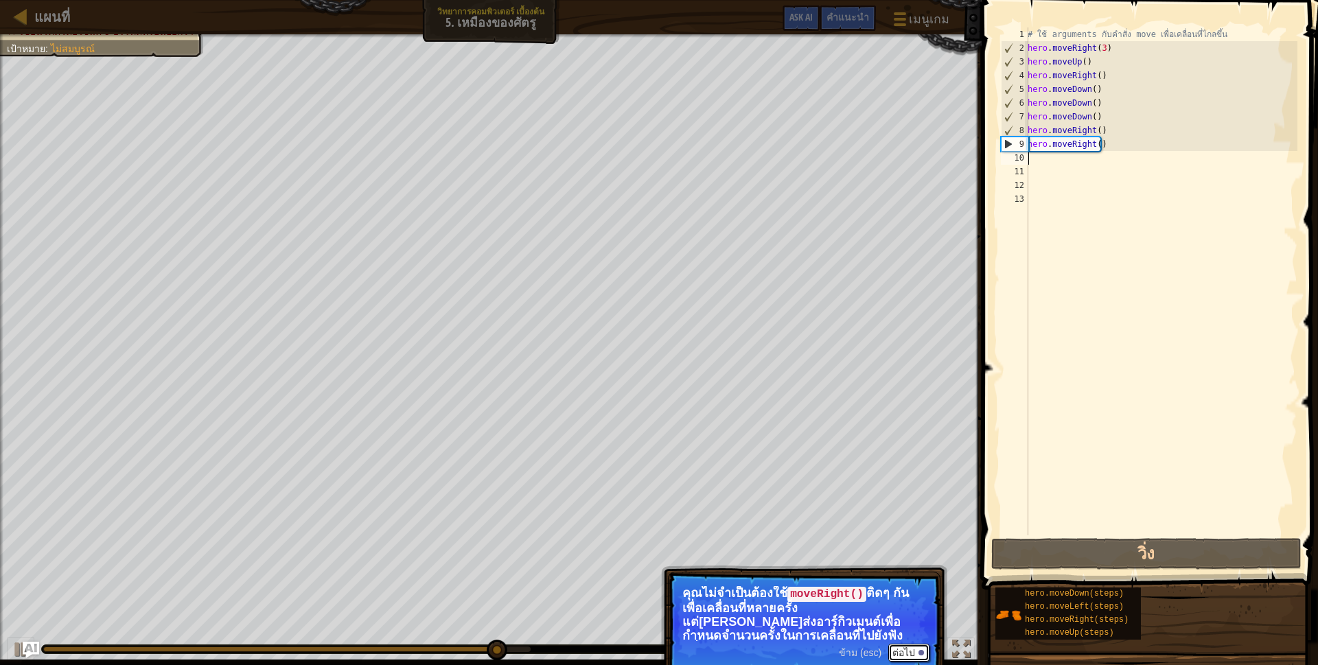
click at [907, 647] on button "ต่อไป" at bounding box center [908, 653] width 41 height 18
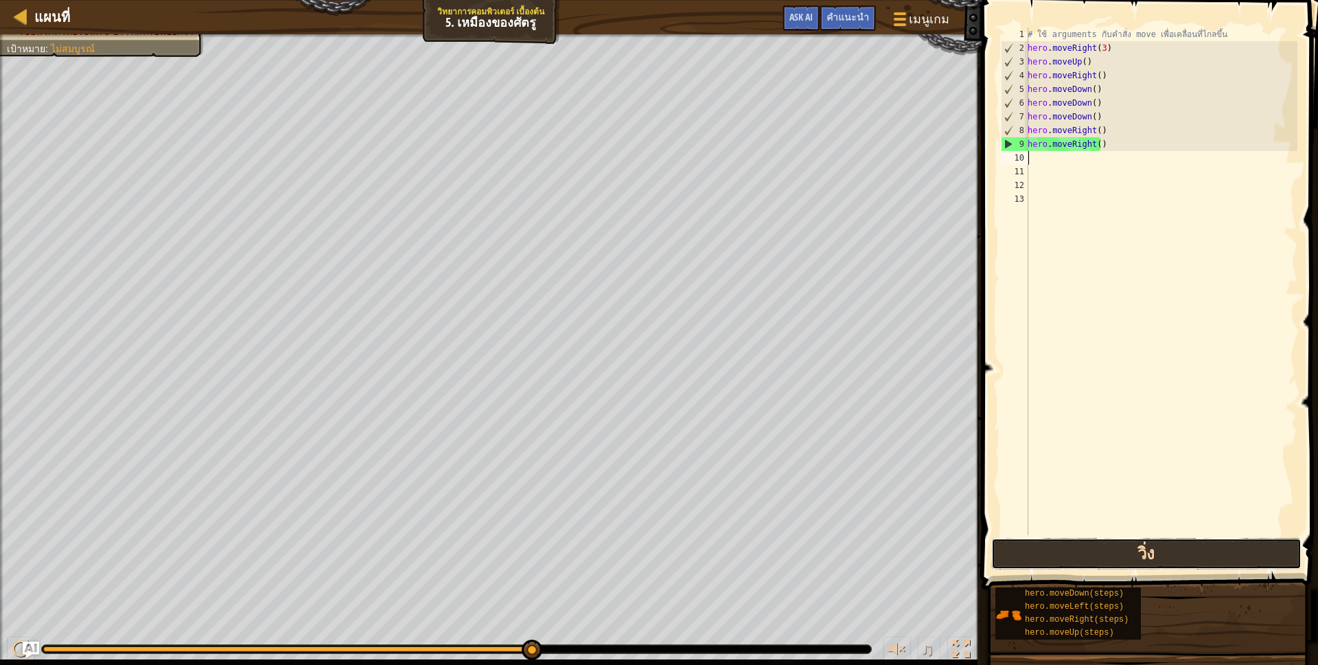
click at [1091, 540] on button "วิ่ง" at bounding box center [1146, 554] width 310 height 32
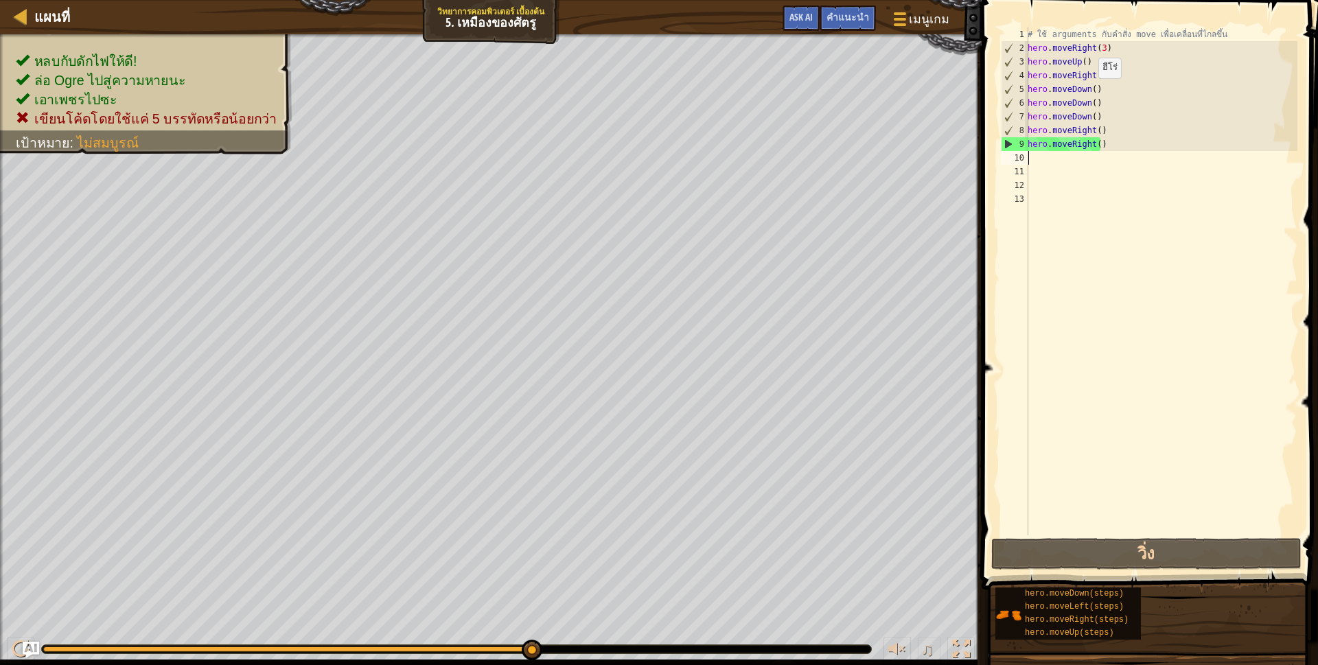
click at [1091, 92] on div "# ใช้ arguments กับคำสั่ง move เพื่อเคลื่อนที่ไกลขึ้น hero . moveRight ( 3 ) he…" at bounding box center [1161, 294] width 273 height 535
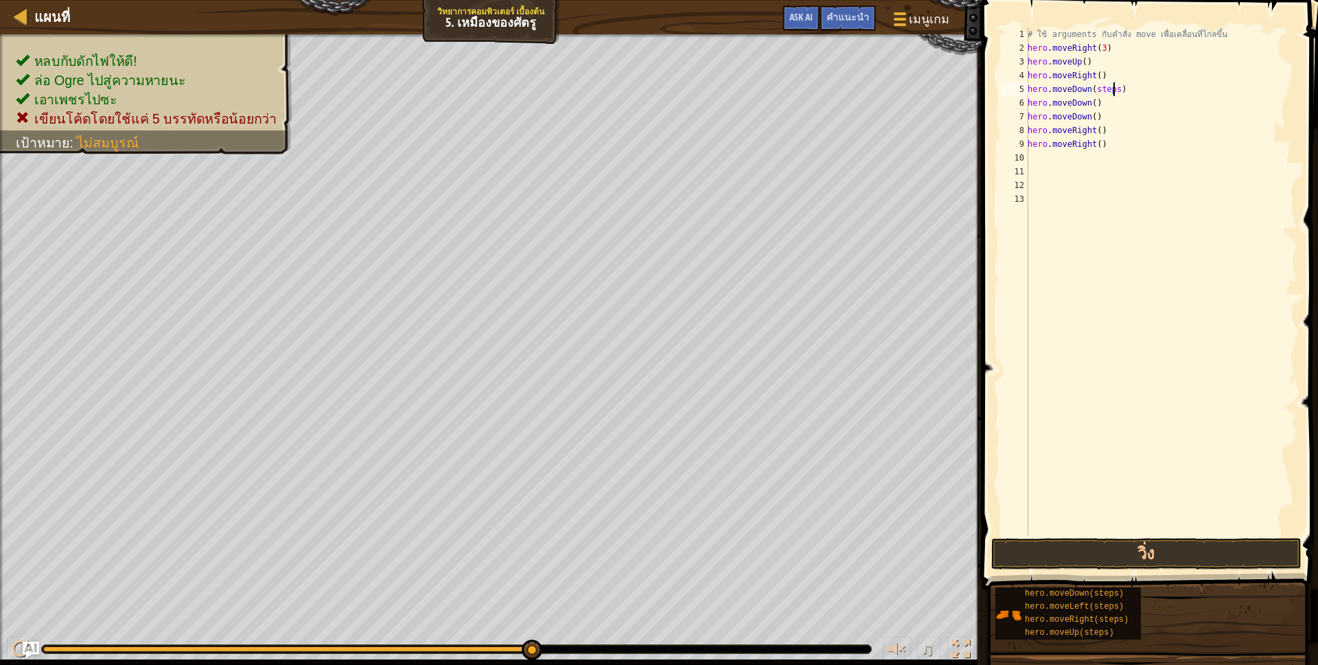
scroll to position [3, 72]
click at [1095, 115] on div "# ใช้ arguments กับคำสั่ง move เพื่อเคลื่อนที่ไกลขึ้น hero . moveRight ( 3 ) he…" at bounding box center [1161, 294] width 273 height 535
type textarea "h"
click at [1098, 104] on div "# ใช้ arguments กับคำสั่ง move เพื่อเคลื่อนที่ไกลขึ้น hero . moveRight ( 3 ) he…" at bounding box center [1161, 294] width 273 height 535
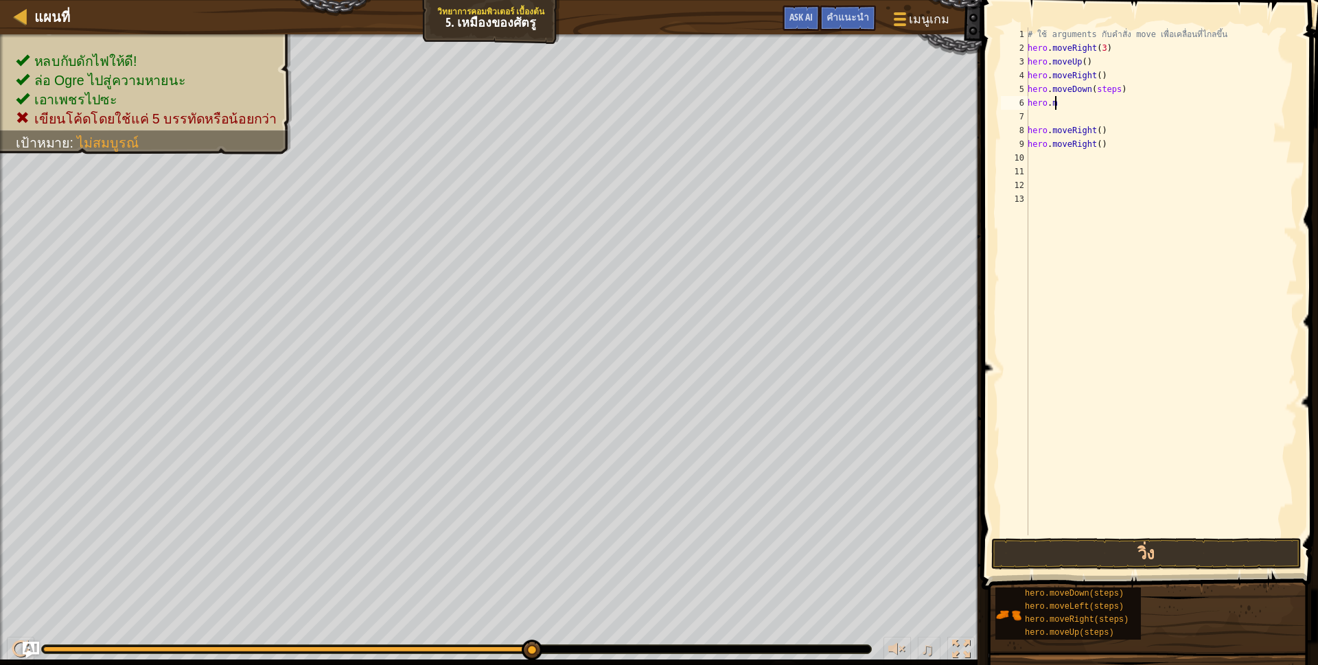
type textarea "h"
click at [1106, 128] on div "# ใช้ arguments กับคำสั่ง move เพื่อเคลื่อนที่ไกลขึ้น hero . moveRight ( 3 ) he…" at bounding box center [1161, 294] width 273 height 535
type textarea "h"
click at [1112, 137] on div "# ใช้ arguments กับคำสั่ง move เพื่อเคลื่อนที่ไกลขึ้น hero . moveRight ( 3 ) he…" at bounding box center [1161, 294] width 273 height 535
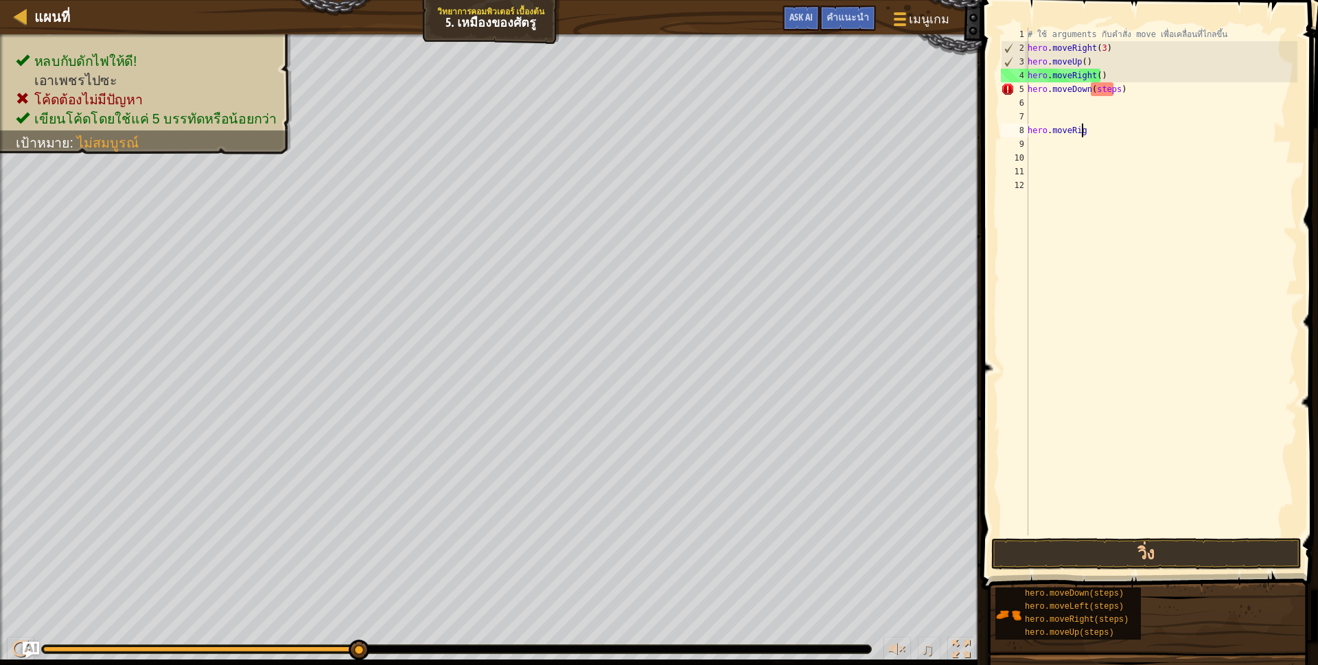
click at [1109, 134] on div "# ใช้ arguments กับคำสั่ง move เพื่อเคลื่อนที่ไกลขึ้น hero . moveRight ( 3 ) he…" at bounding box center [1161, 294] width 273 height 535
type textarea "h"
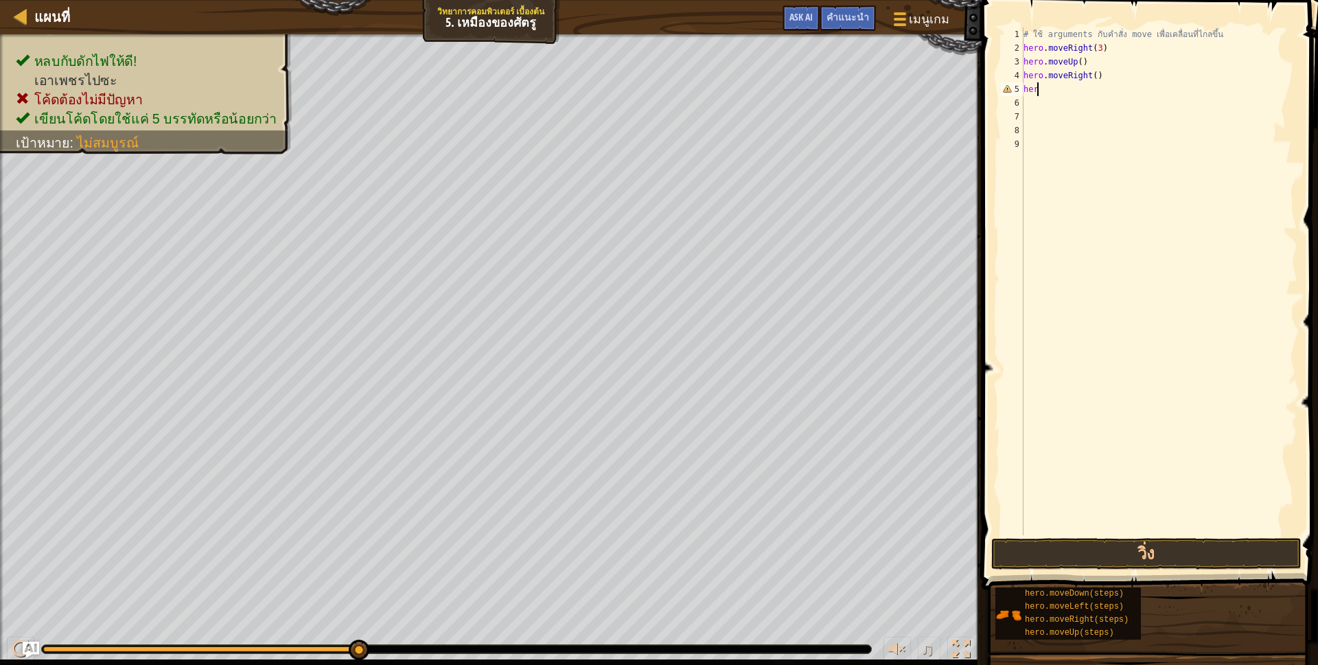
type textarea "h"
click at [1137, 546] on button "วิ่ง" at bounding box center [1146, 554] width 310 height 32
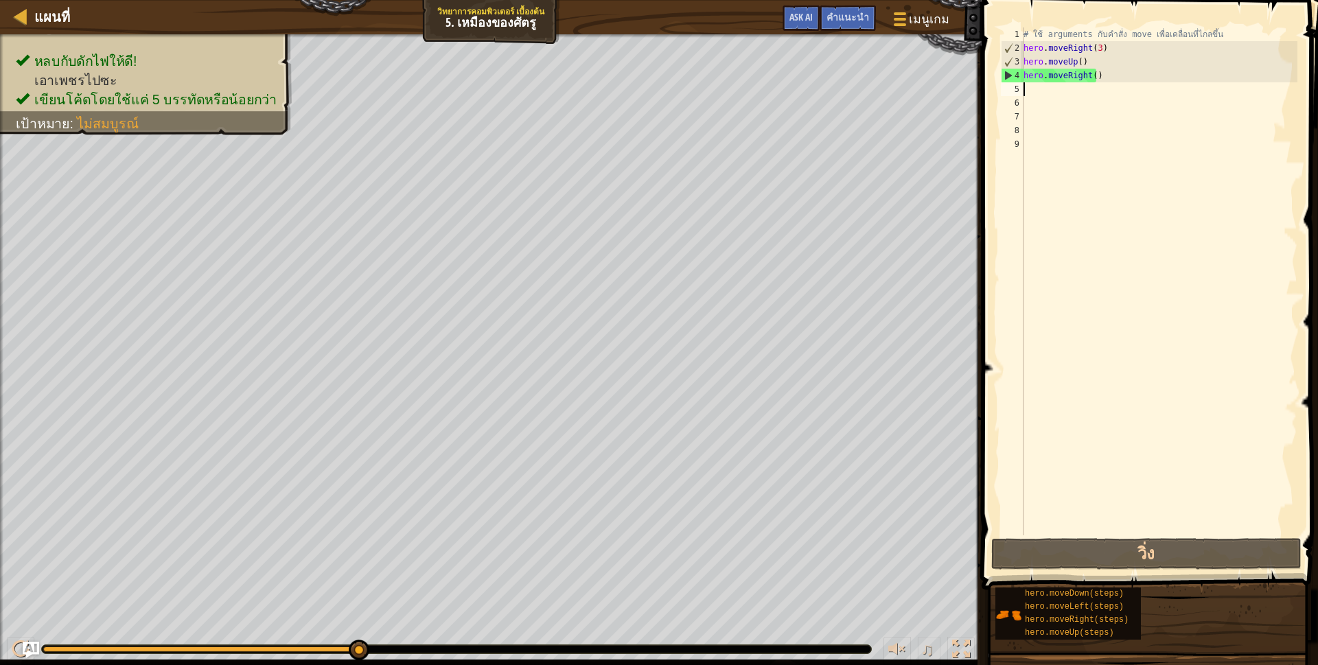
type textarea "h"
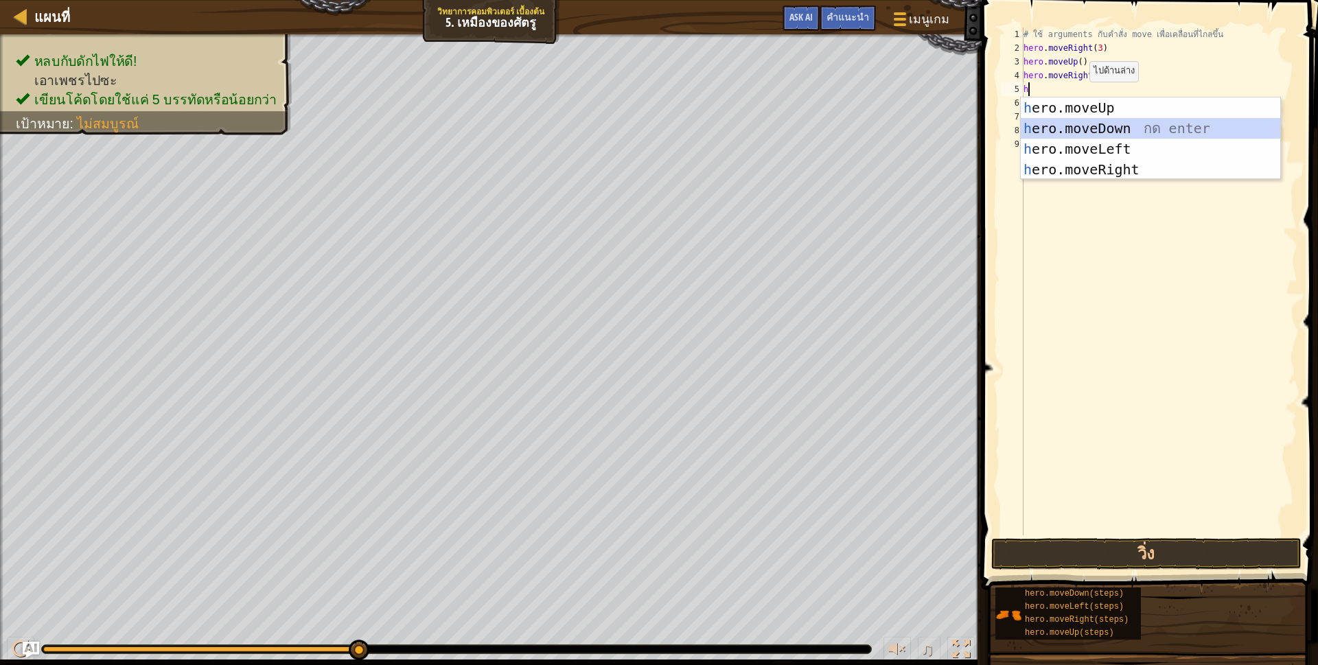
click at [1099, 126] on div "h ero.moveUp กด enter h ero.moveDown กด enter h ero.moveLeft กด enter h ero.mov…" at bounding box center [1150, 159] width 259 height 124
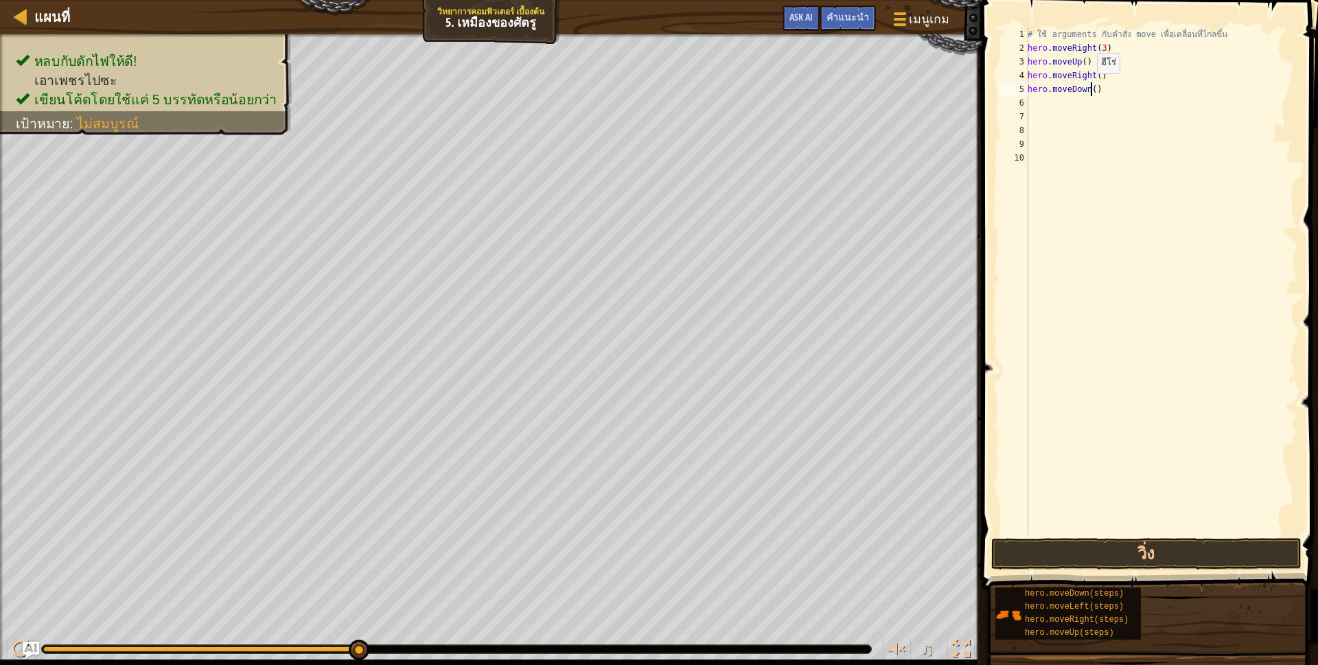
click at [1089, 87] on div "# ใช้ arguments กับคำสั่ง move เพื่อเคลื่อนที่ไกลขึ้น hero . moveRight ( 3 ) he…" at bounding box center [1161, 294] width 273 height 535
type textarea "hero.moveDown(steps)"
click at [1116, 553] on button "วิ่ง" at bounding box center [1146, 554] width 310 height 32
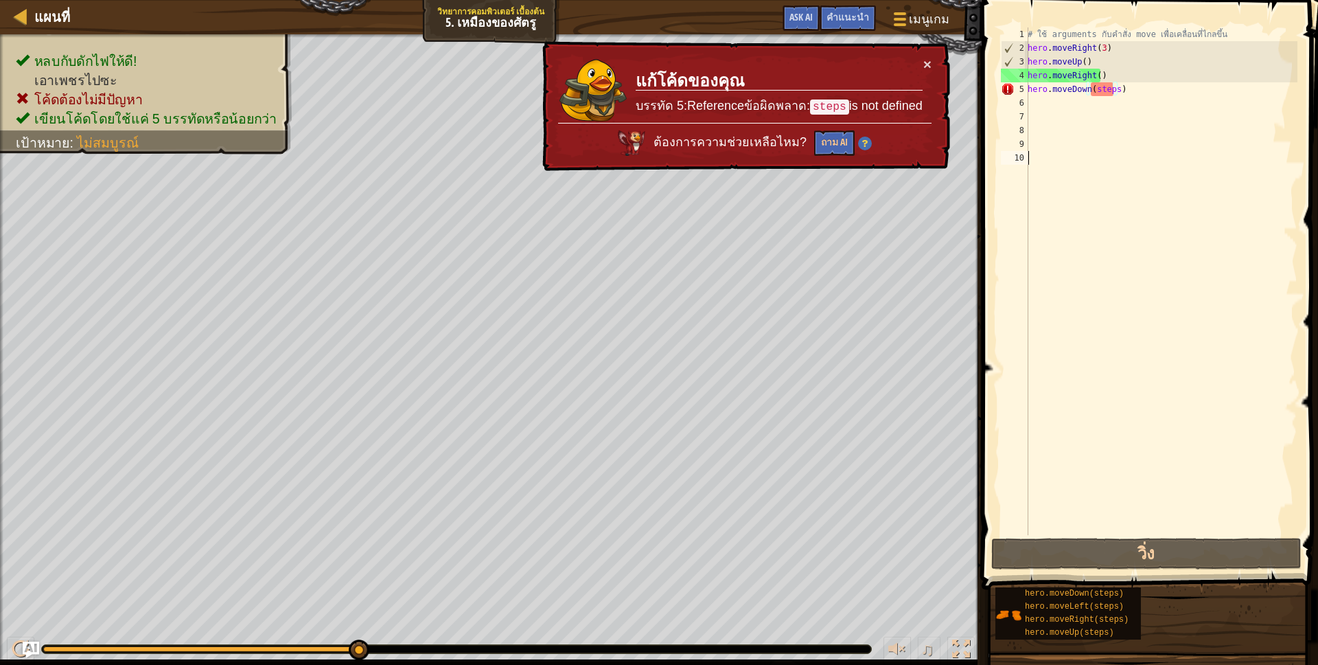
click at [1121, 529] on div "# ใช้ arguments กับคำสั่ง move เพื่อเคลื่อนที่ไกลขึ้น hero . moveRight ( 3 ) he…" at bounding box center [1161, 294] width 273 height 535
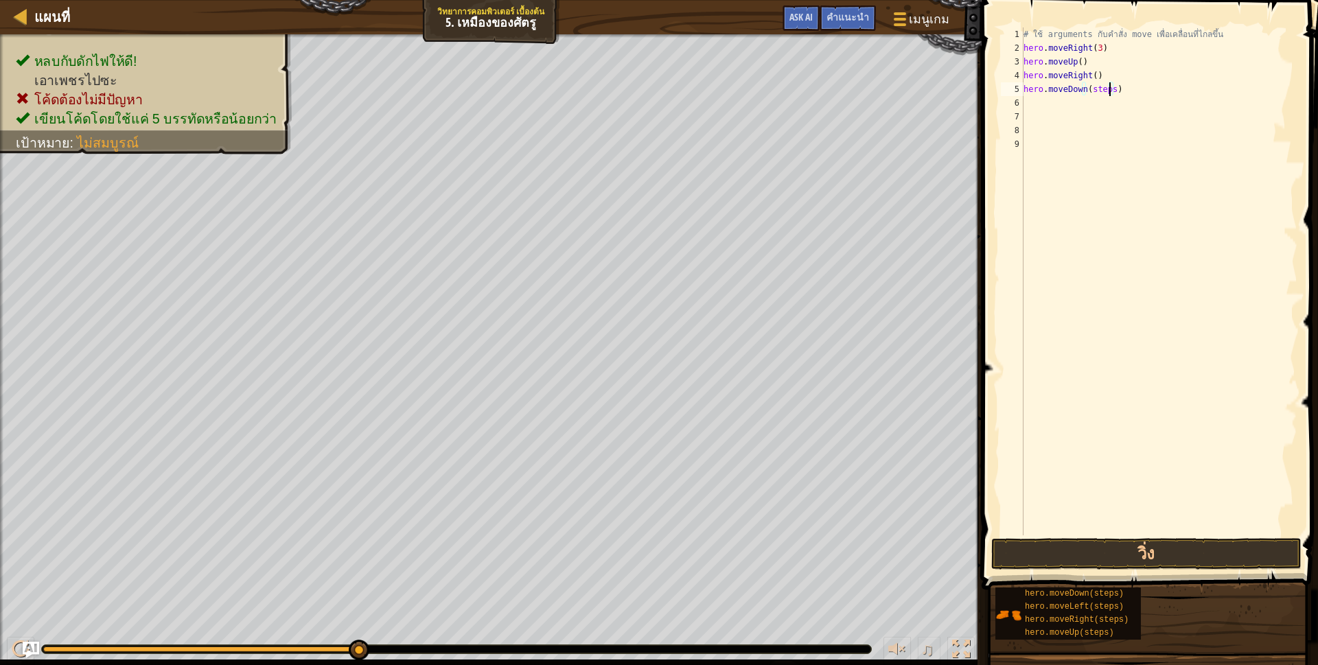
click at [1109, 89] on div "# ใช้ arguments กับคำสั่ง move เพื่อเคลื่อนที่ไกลขึ้น hero . moveRight ( 3 ) he…" at bounding box center [1159, 294] width 277 height 535
type textarea "hero.moveDown3)"
click at [1141, 548] on button "วิ่ง" at bounding box center [1146, 554] width 310 height 32
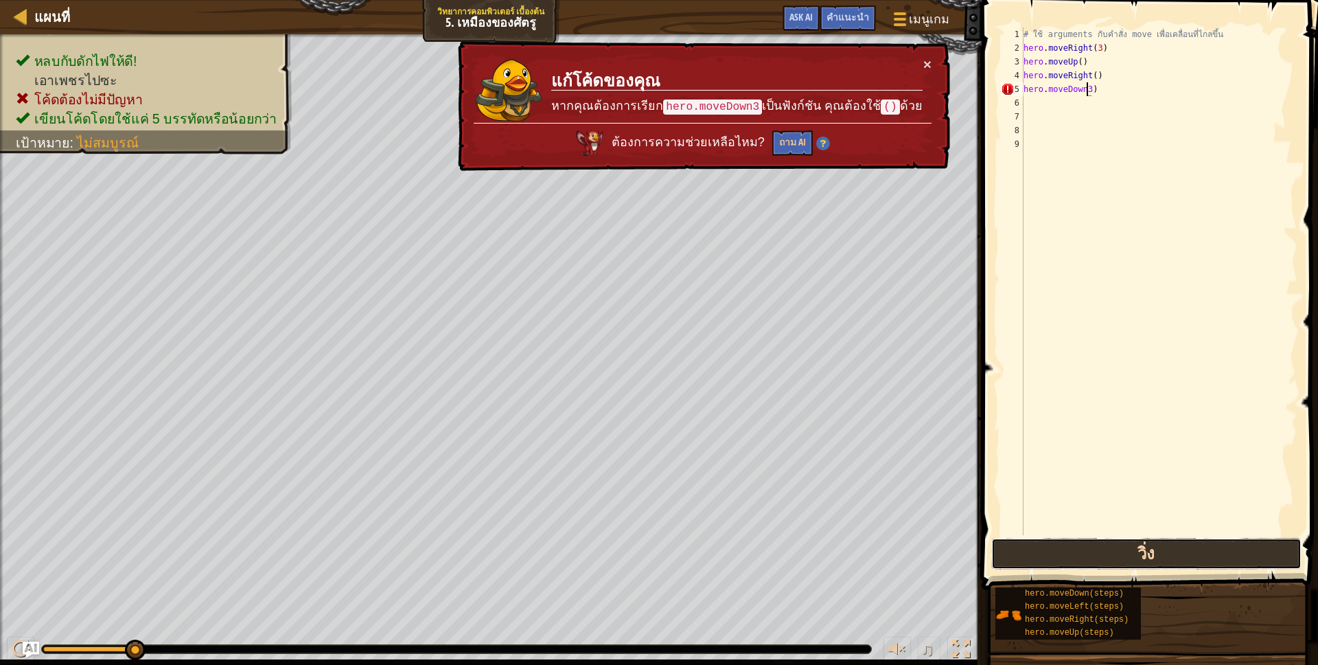
click at [1080, 558] on button "วิ่ง" at bounding box center [1146, 554] width 310 height 32
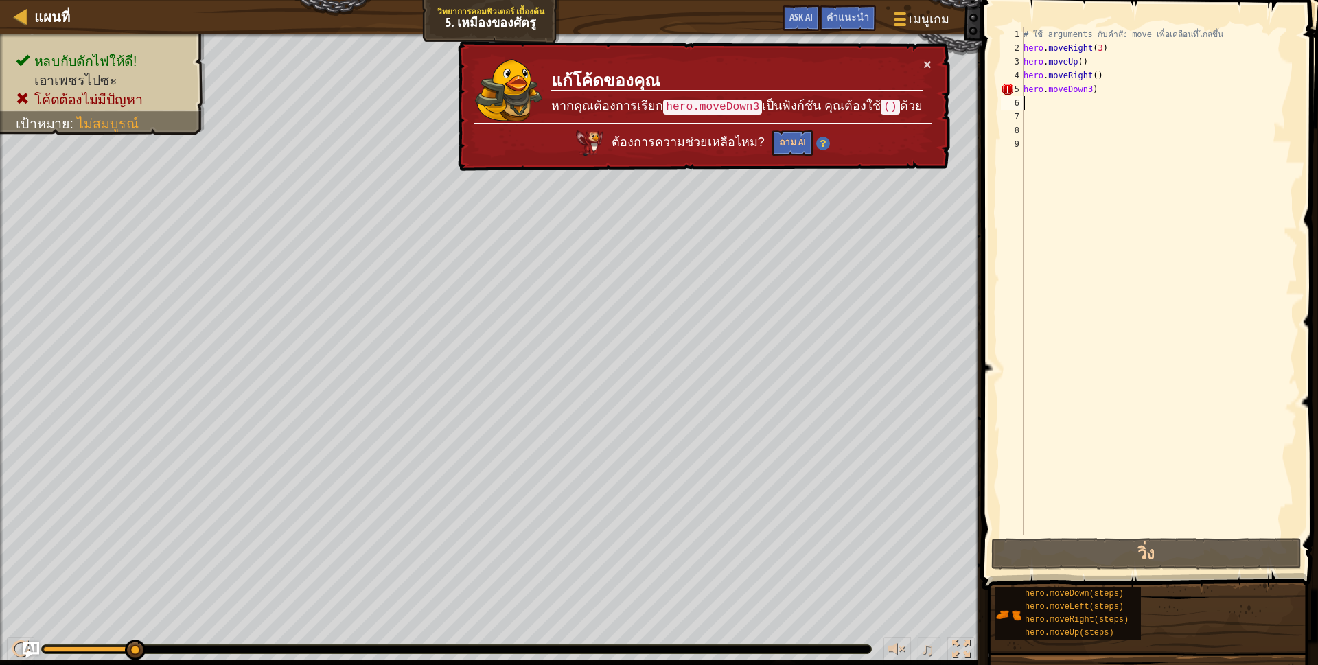
click at [1114, 97] on div "# ใช้ arguments กับคำสั่ง move เพื่อเคลื่อนที่ไกลขึ้น hero . moveRight ( 3 ) he…" at bounding box center [1159, 294] width 277 height 535
click at [1097, 86] on div "# ใช้ arguments กับคำสั่ง move เพื่อเคลื่อนที่ไกลขึ้น hero . moveRight ( 3 ) he…" at bounding box center [1159, 294] width 277 height 535
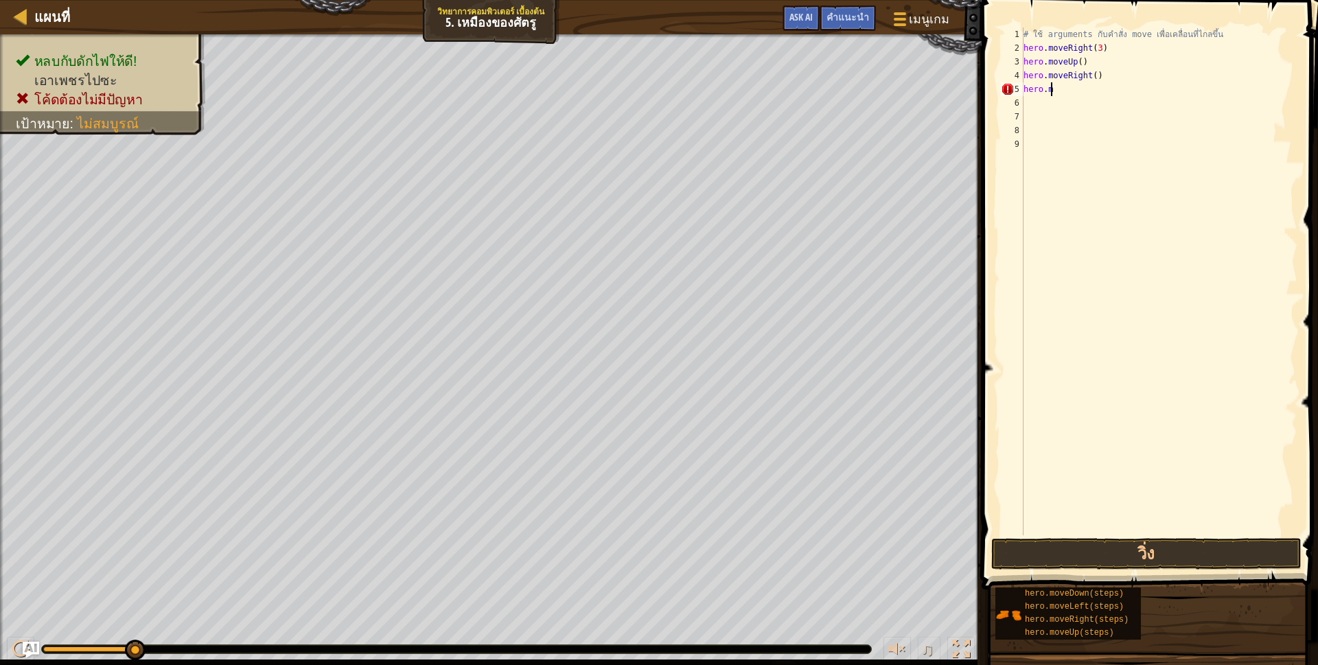
type textarea "h"
click at [1113, 564] on button "วิ่ง" at bounding box center [1146, 554] width 310 height 32
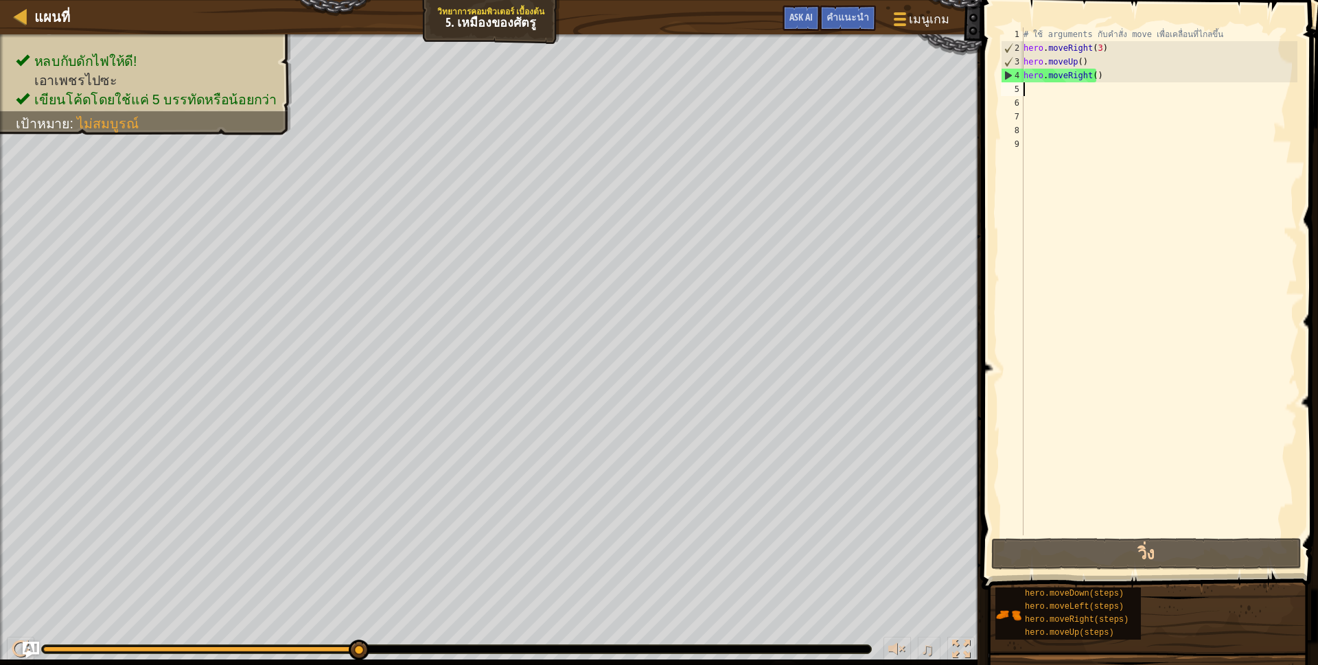
click at [1208, 47] on div "# ใช้ arguments กับคำสั่ง move เพื่อเคลื่อนที่ไกลขึ้น hero . moveRight ( 3 ) he…" at bounding box center [1159, 294] width 277 height 535
type textarea "hero.moveRight(3)"
click at [1103, 412] on div "# ใช้ arguments กับคำสั่ง move เพื่อเคลื่อนที่ไกลขึ้น hero . moveRight ( 3 ) he…" at bounding box center [1159, 294] width 277 height 535
drag, startPoint x: 1123, startPoint y: 30, endPoint x: 1139, endPoint y: 34, distance: 16.3
click at [1128, 34] on div "# ใช้ arguments กับคำสั่ง move เพื่อเคลื่อนที่ไกลขึ้น hero . moveRight ( 3 ) he…" at bounding box center [1159, 294] width 277 height 535
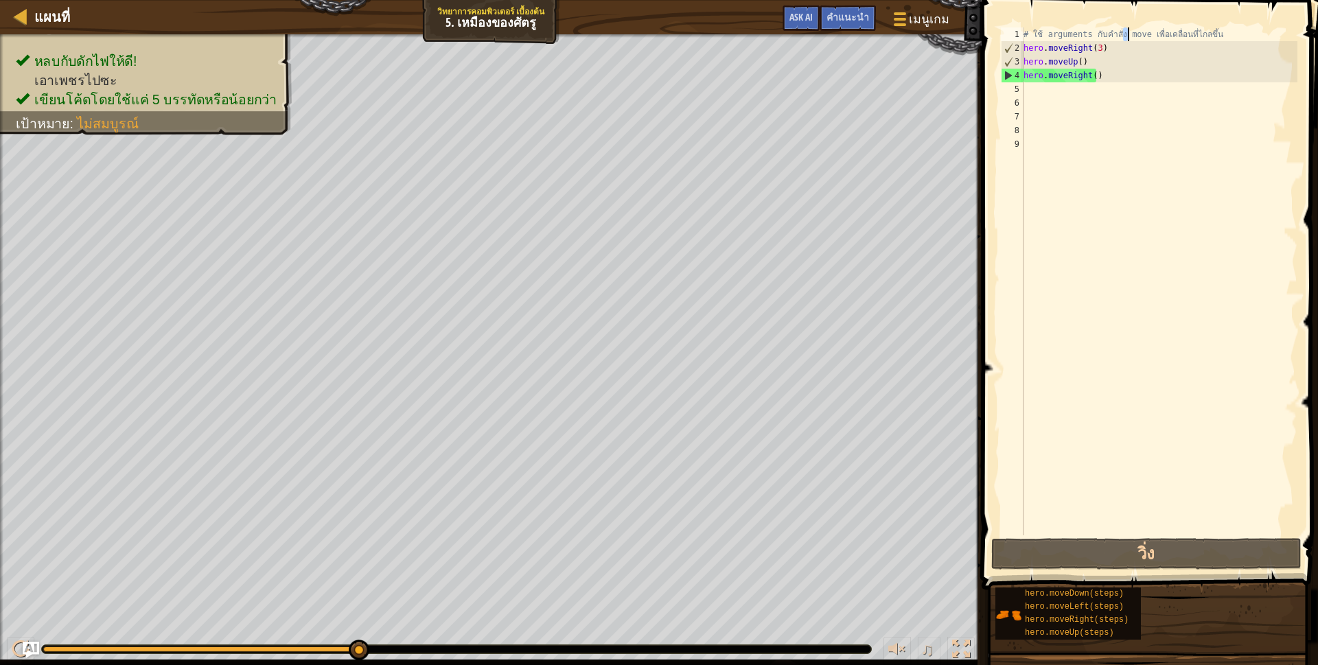
click at [1211, 36] on div "# ใช้ arguments กับคำสั่ง move เพื่อเคลื่อนที่ไกลขึ้น hero . moveRight ( 3 ) he…" at bounding box center [1159, 294] width 277 height 535
click at [1216, 35] on div "# ใช้ arguments กับคำสั่ง move เพื่อเคลื่อนที่ไกลขึ้น hero . moveRight ( 3 ) he…" at bounding box center [1159, 294] width 277 height 535
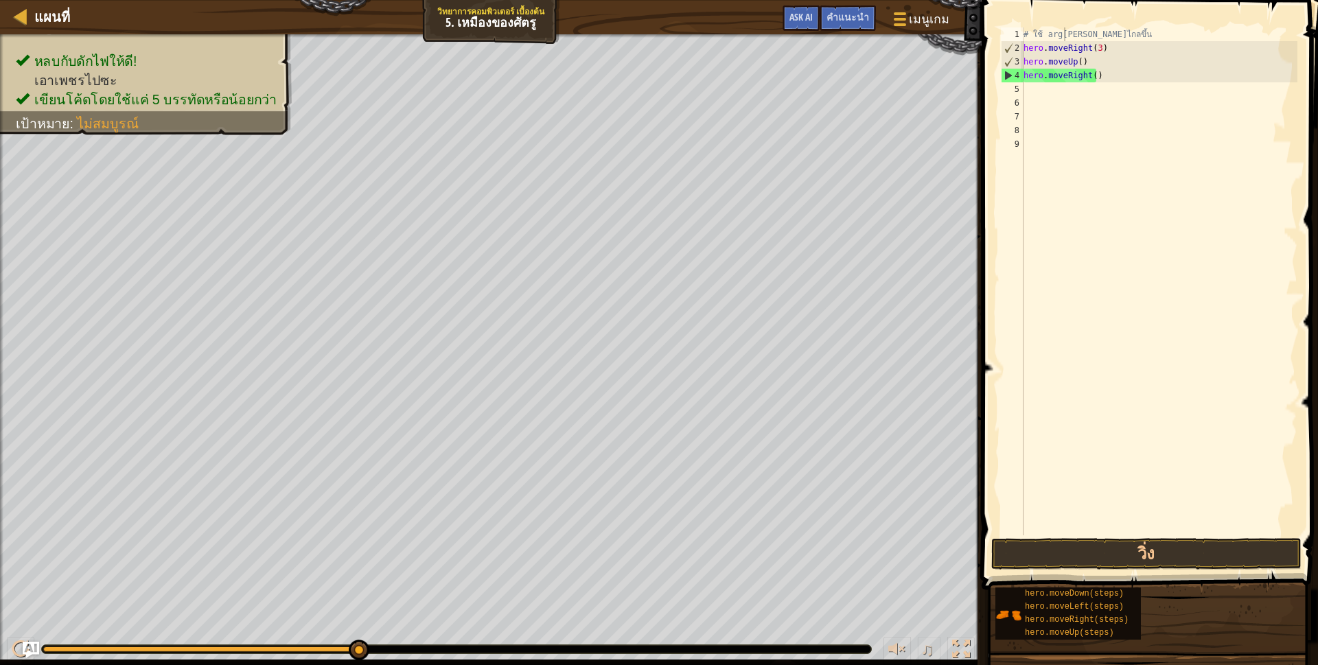
click at [1124, 18] on span at bounding box center [1150, 275] width 347 height 630
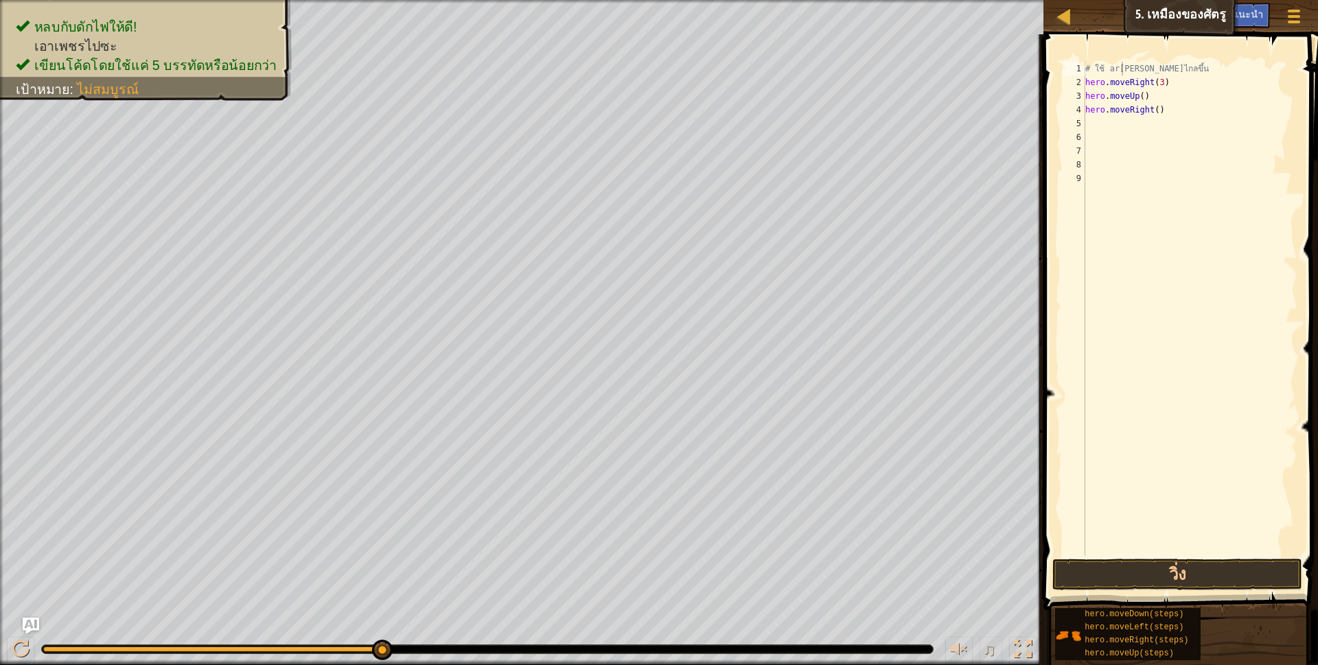
click at [1163, 57] on span at bounding box center [1182, 303] width 286 height 616
click at [1163, 58] on span at bounding box center [1182, 303] width 286 height 616
click at [1152, 74] on div "# ใช้ [PERSON_NAME]ไกลขึ้น hero . moveRight ( 3 ) hero . moveUp ( ) hero . move…" at bounding box center [1189, 323] width 215 height 522
type textarea "#"
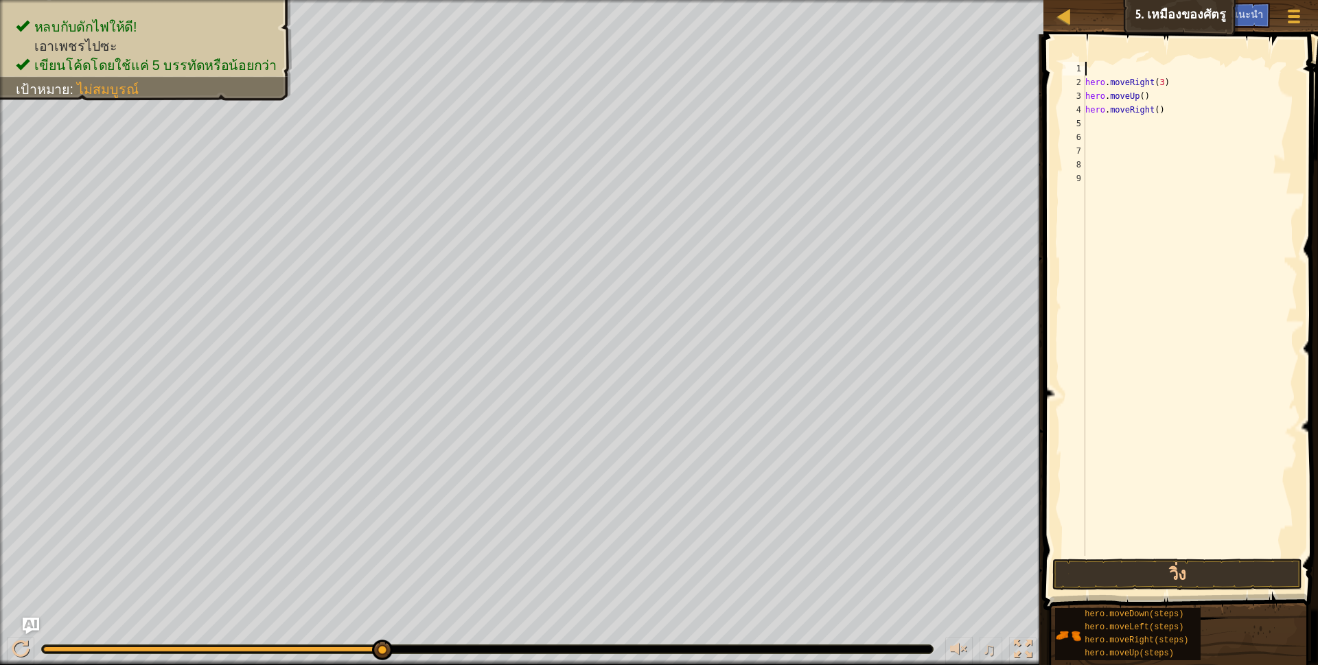
click at [1154, 80] on div "hero . moveRight ( 3 ) hero . moveUp ( ) hero . moveRight ( )" at bounding box center [1189, 323] width 215 height 522
click at [1157, 82] on div "hero . moveRigh3 ) hero . moveUp ( ) hero . moveRight ( )" at bounding box center [1189, 323] width 215 height 522
type textarea "h"
drag, startPoint x: 1157, startPoint y: 82, endPoint x: 1150, endPoint y: 95, distance: 14.1
click at [1152, 92] on div "he hero . moveUp ( ) hero . moveRight ( )" at bounding box center [1189, 323] width 215 height 522
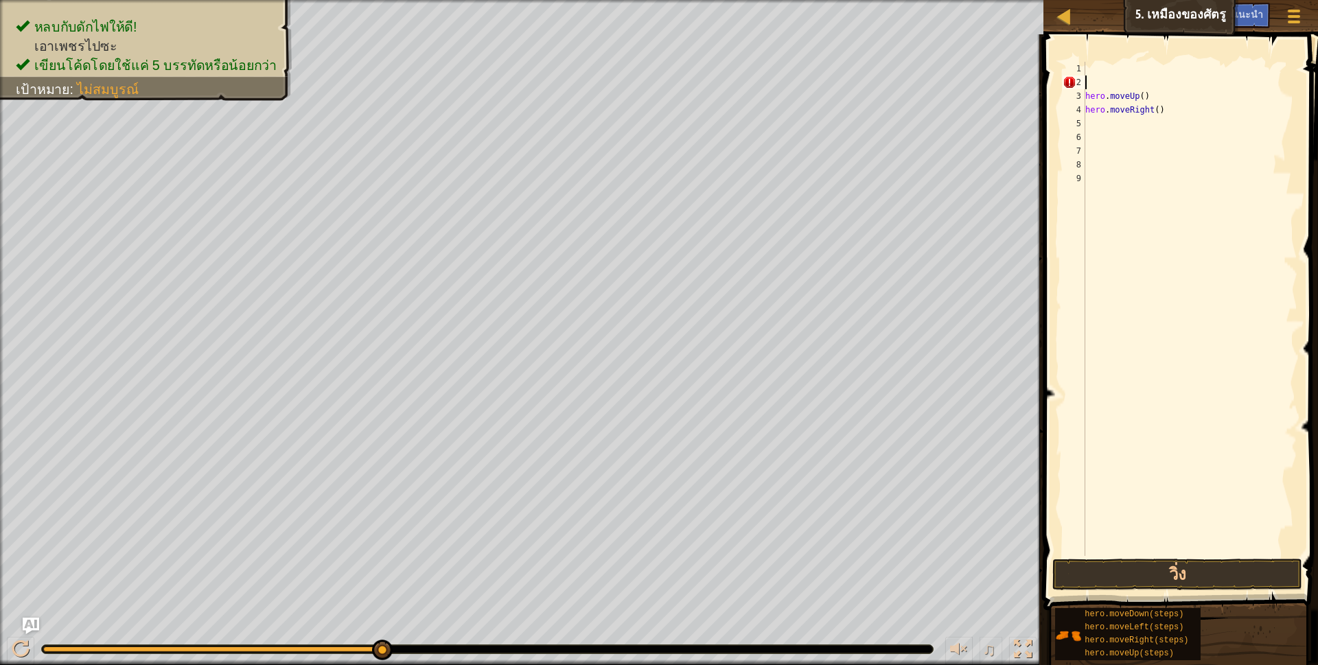
click at [1150, 95] on div "hero . moveUp ( ) hero . moveRight ( )" at bounding box center [1189, 323] width 215 height 522
type textarea "h"
click at [1168, 121] on div "hero . moveRight ( )" at bounding box center [1189, 323] width 215 height 522
click at [1166, 121] on div "hero . moveRight ( )" at bounding box center [1189, 323] width 215 height 522
click at [1166, 119] on div "hero . moveRight ( )" at bounding box center [1189, 323] width 215 height 522
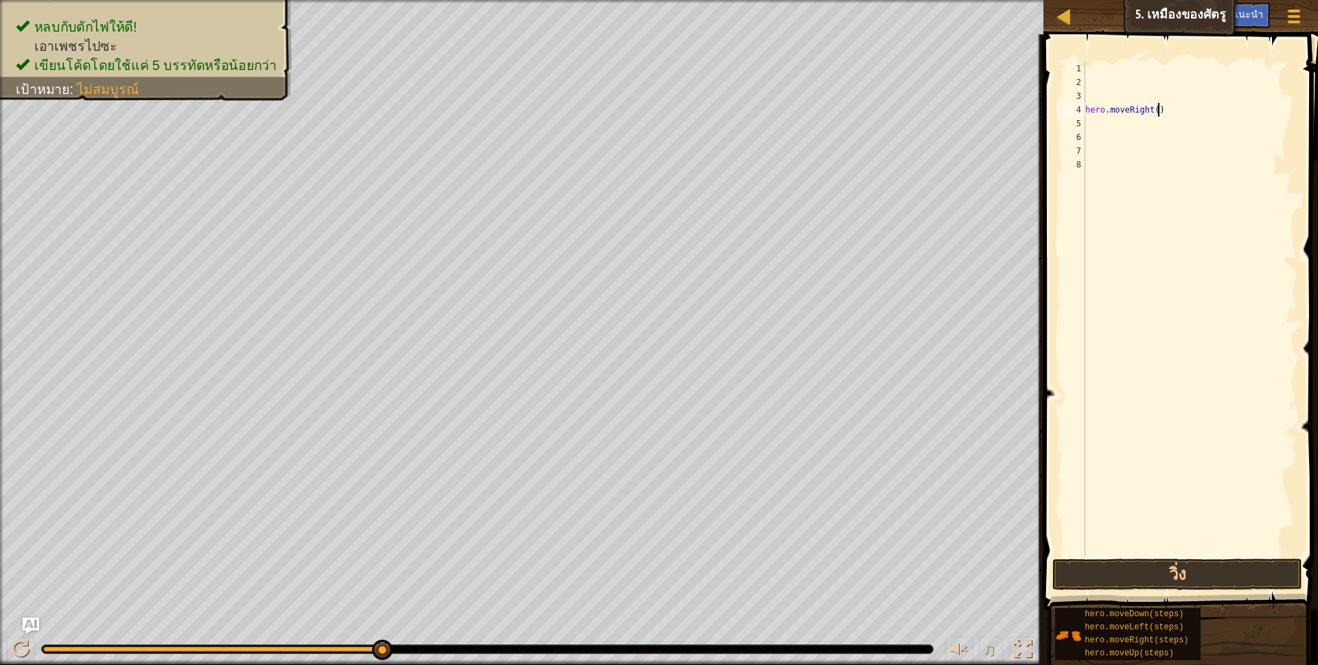
click at [1166, 109] on div "hero . moveRight ( )" at bounding box center [1189, 323] width 215 height 522
type textarea "h"
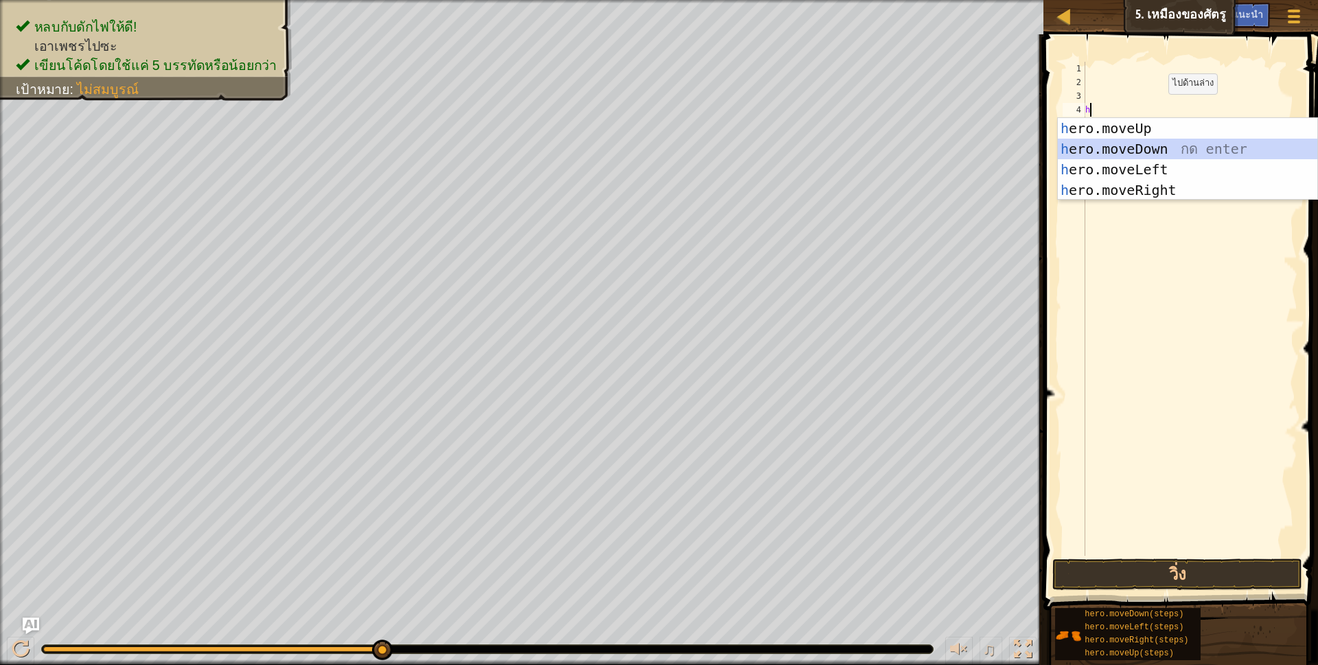
click at [1164, 145] on div "h ero.moveUp กด enter h ero.moveDown กด enter h ero.moveLeft กด enter h ero.mov…" at bounding box center [1187, 180] width 259 height 124
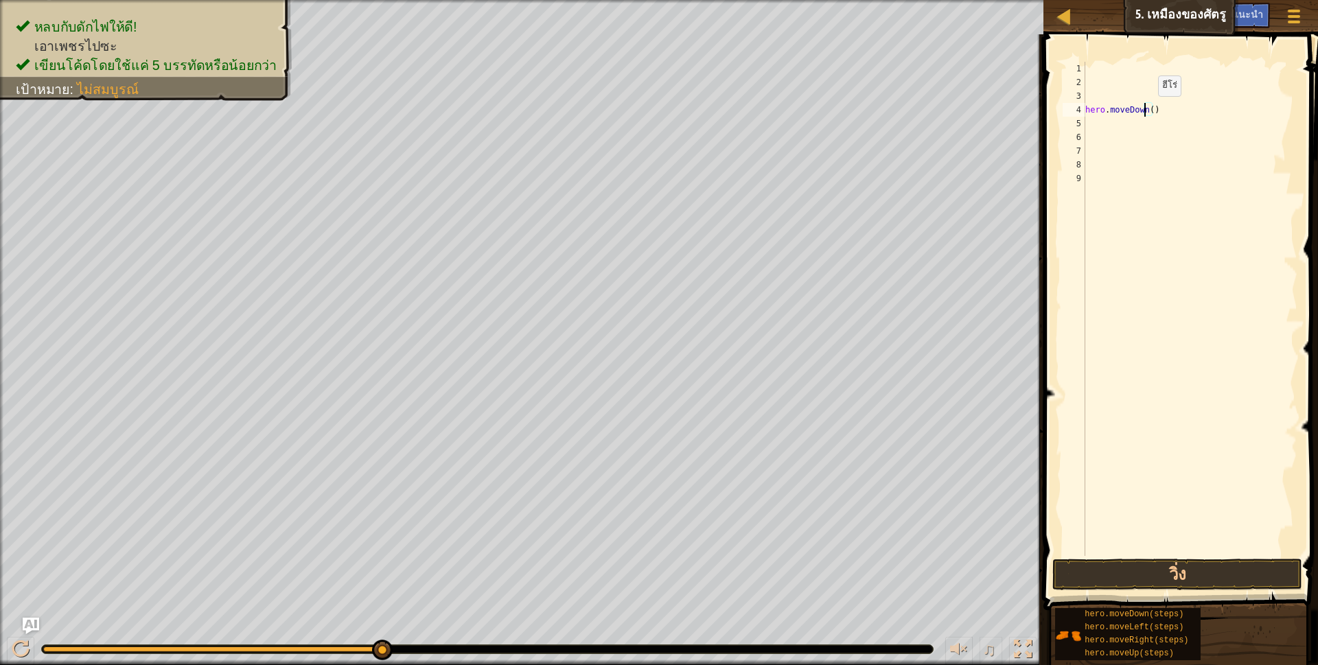
click at [1146, 110] on div "hero . moveDown ( )" at bounding box center [1189, 323] width 215 height 522
click at [1147, 115] on div "hero . moveDown ( )" at bounding box center [1189, 323] width 215 height 522
type textarea "hero.moveDown(3)"
click at [1213, 579] on button "วิ่ง" at bounding box center [1177, 575] width 251 height 32
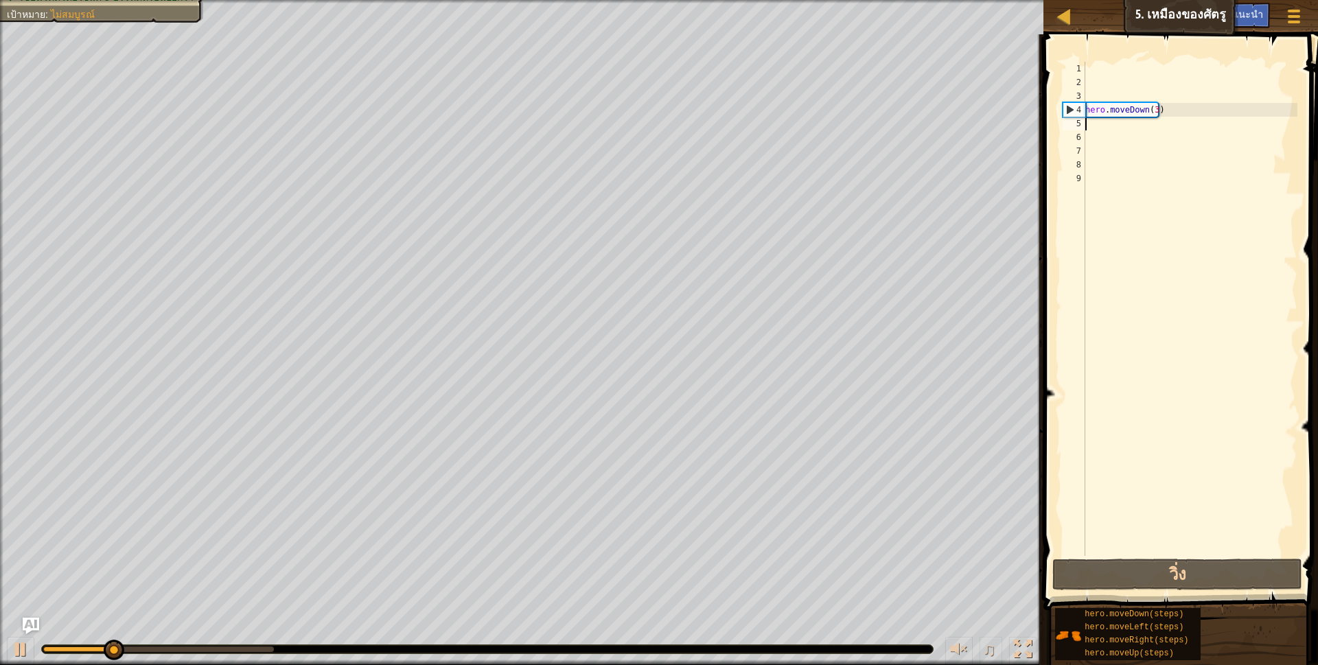
click at [1166, 119] on div "hero . moveDown ( 3 )" at bounding box center [1189, 323] width 215 height 522
click at [1165, 117] on div "hero . moveDown ( 3 )" at bounding box center [1189, 323] width 215 height 522
click at [1166, 108] on div "hero . moveDown ( 3 )" at bounding box center [1189, 323] width 215 height 522
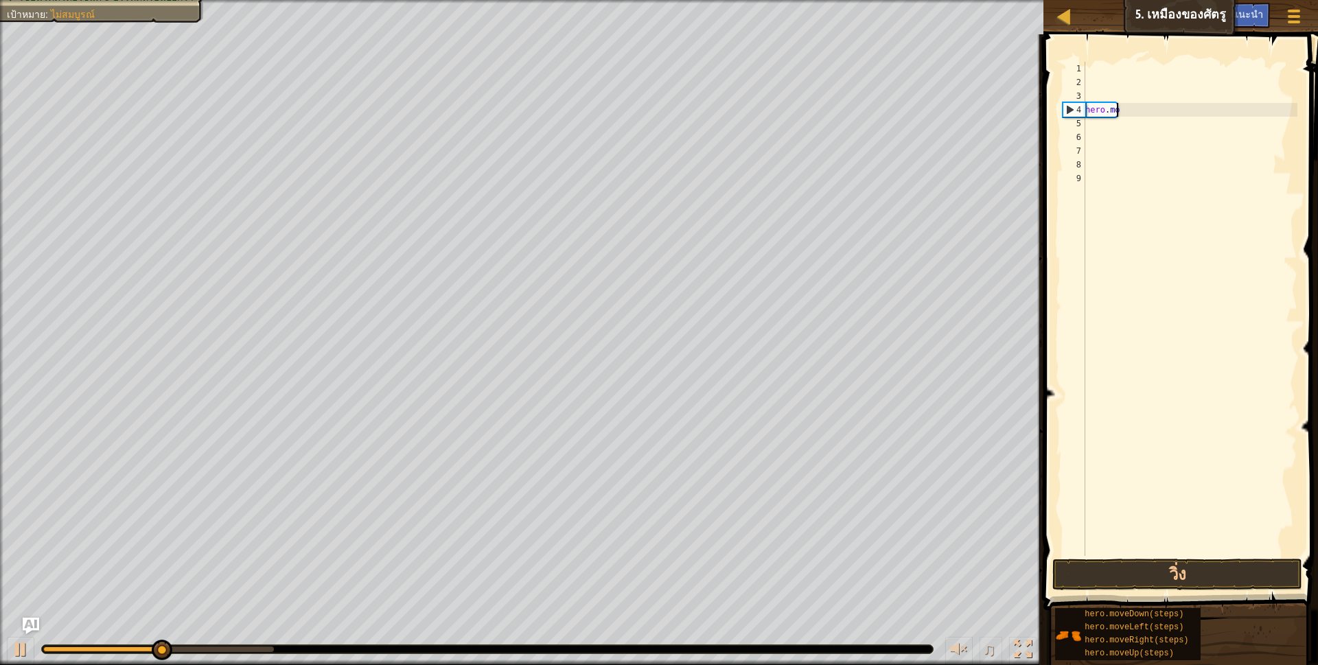
type textarea "h"
click at [1089, 71] on div at bounding box center [1189, 323] width 215 height 522
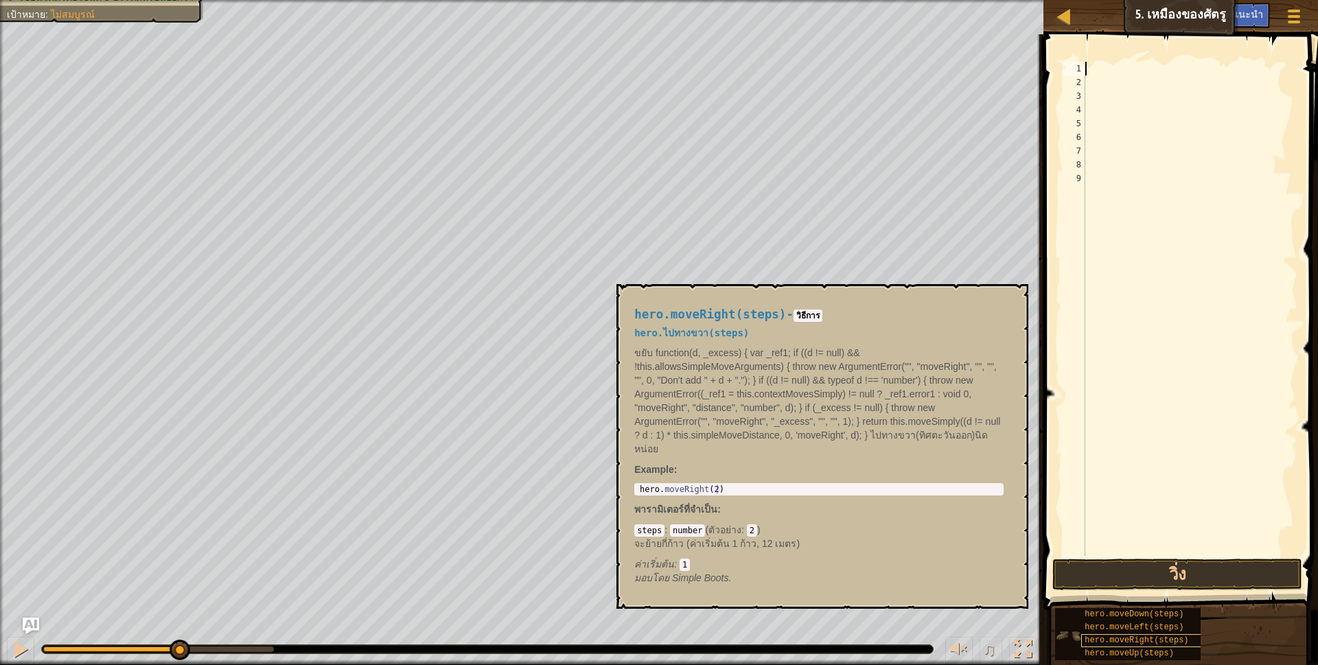
type textarea "h"
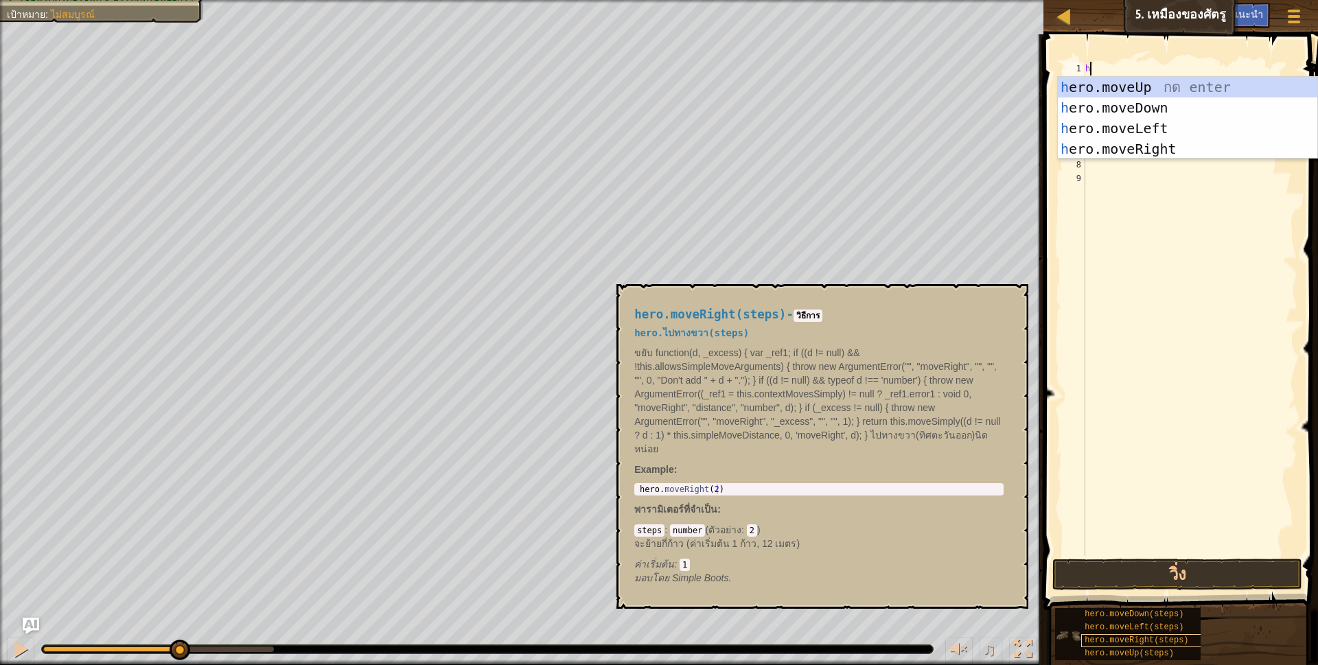
scroll to position [3, 3]
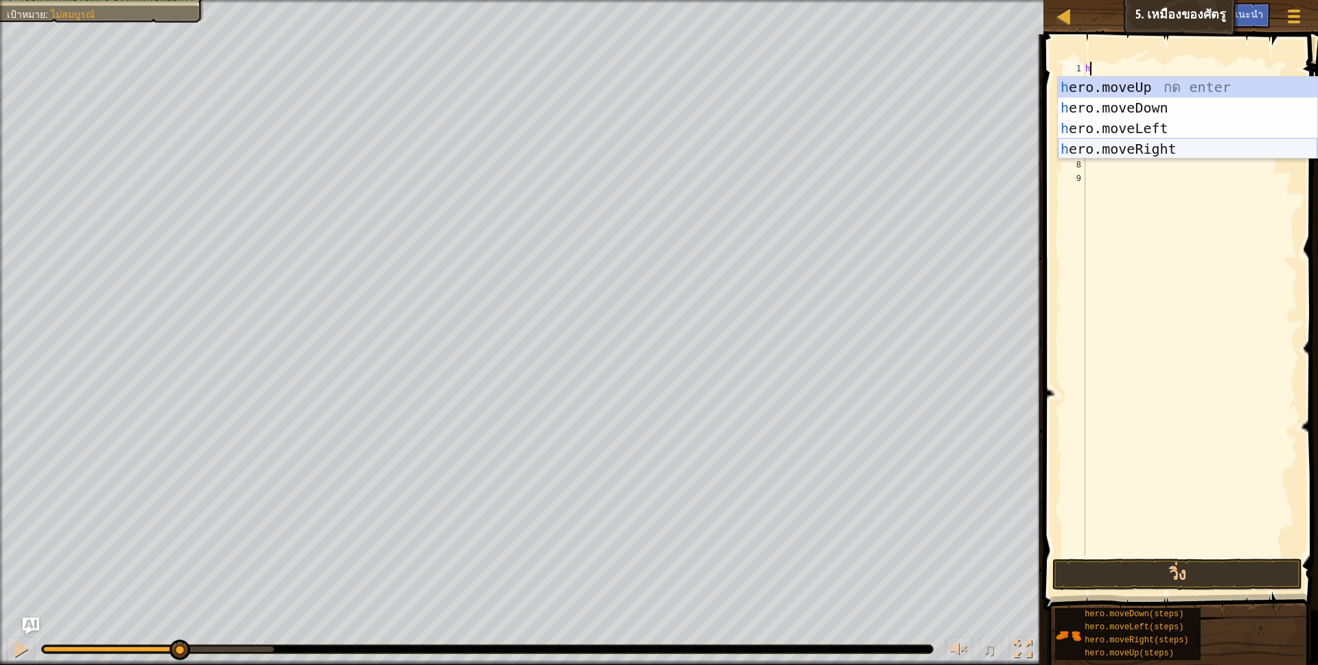
click at [1168, 141] on div "h ero.moveUp กด enter h ero.moveDown กด enter h ero.moveLeft กด enter h ero.mov…" at bounding box center [1187, 139] width 259 height 124
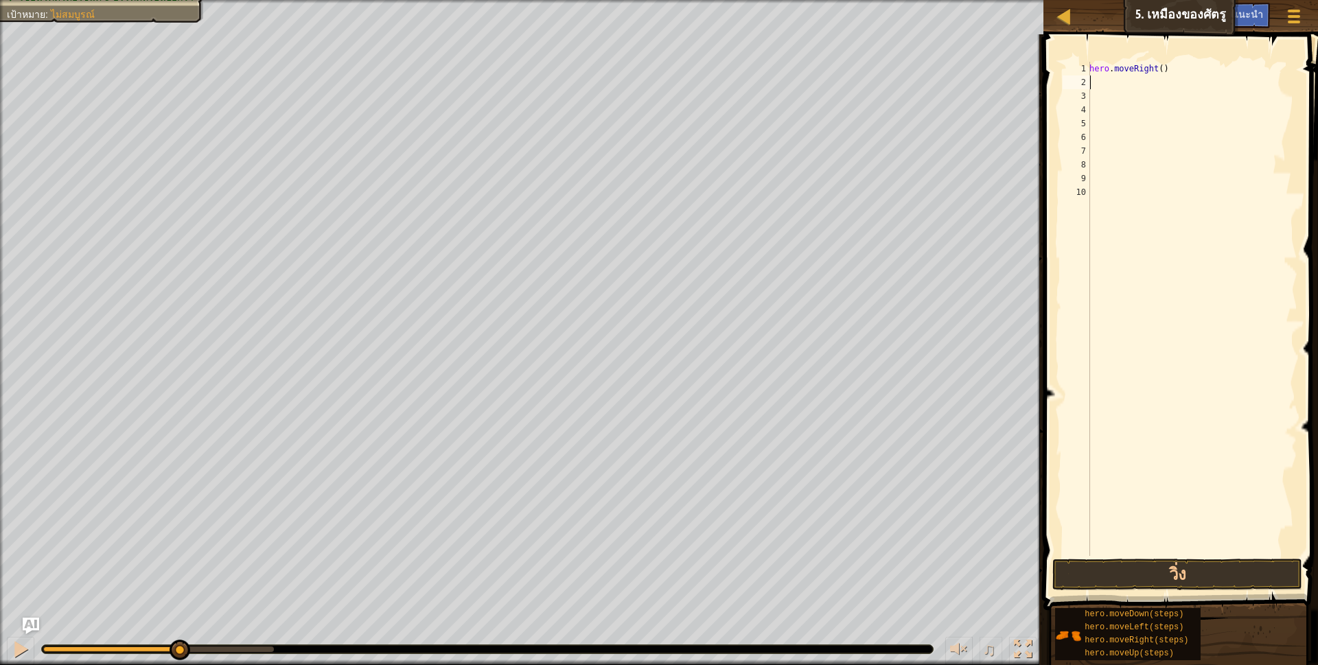
scroll to position [3, 0]
click at [1155, 73] on div "hero . moveRight ( )" at bounding box center [1192, 323] width 211 height 522
click at [1157, 70] on div "hero . moveRight ( )" at bounding box center [1192, 323] width 211 height 522
type textarea "hero.moveRight(3)"
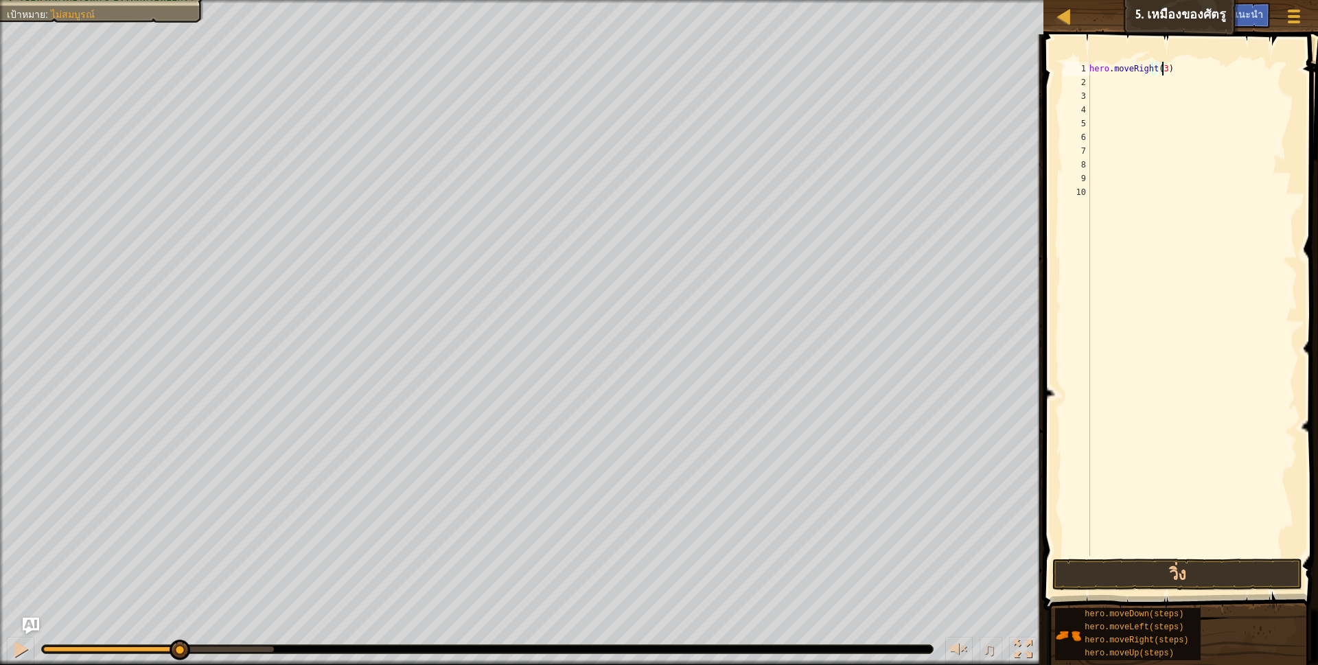
click at [1099, 87] on div "hero . moveRight ( 3 )" at bounding box center [1192, 323] width 211 height 522
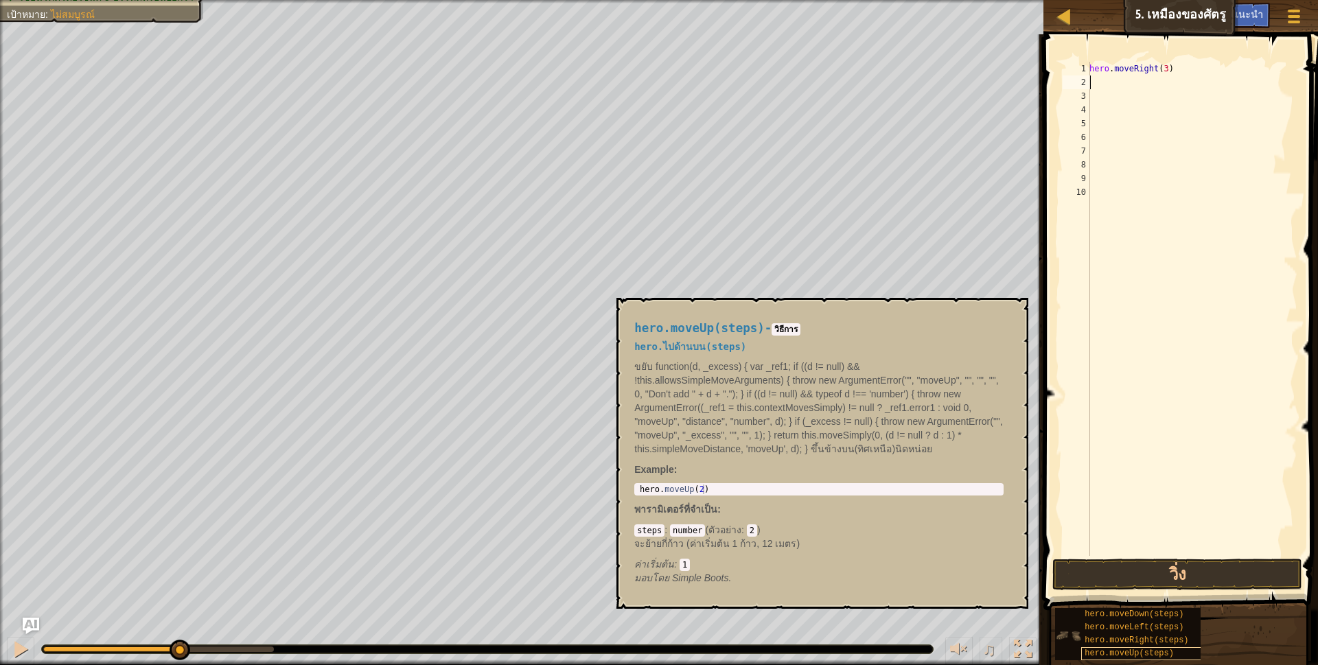
type textarea "m"
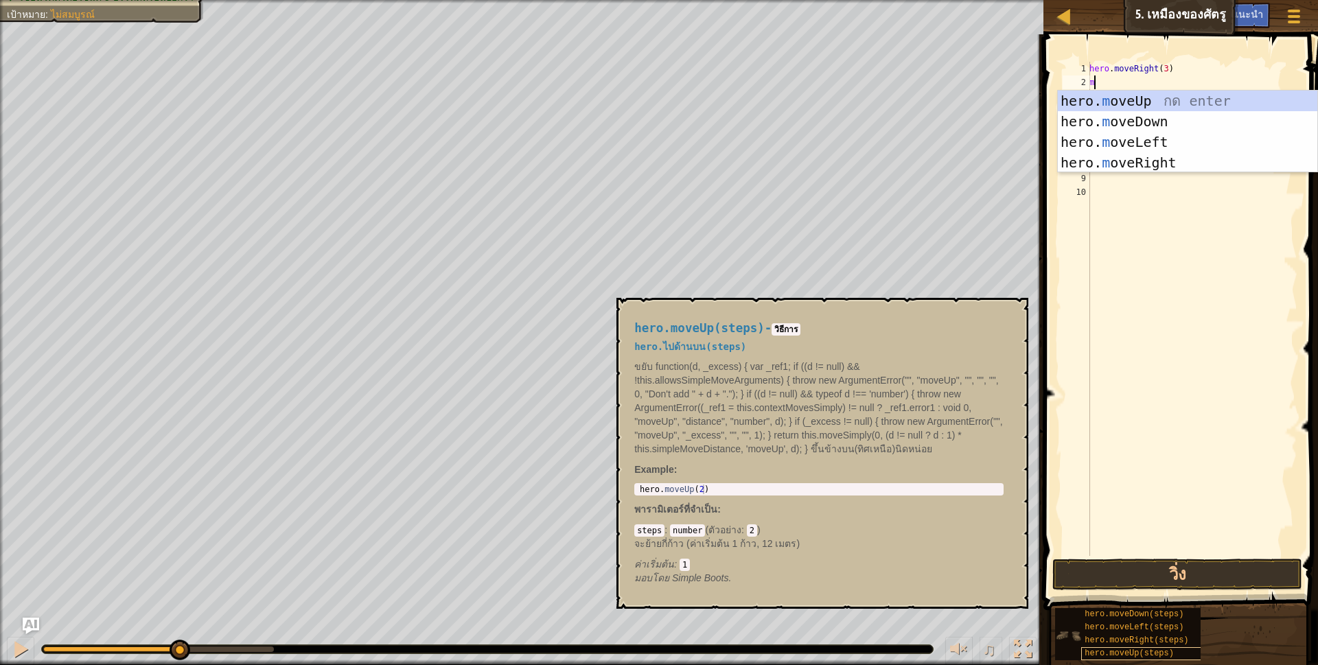
scroll to position [3, 3]
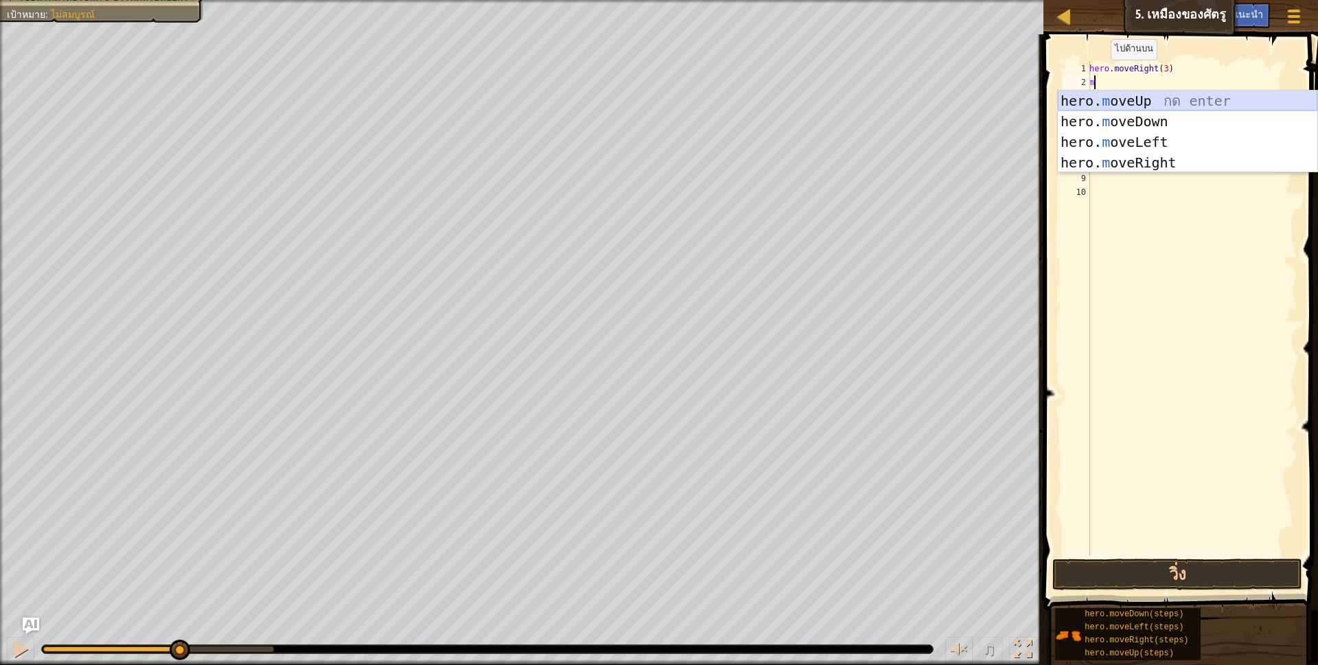
click at [1153, 98] on div "hero. m oveUp กด enter hero. m oveDown กด enter hero. m oveLeft กด enter hero. …" at bounding box center [1187, 153] width 259 height 124
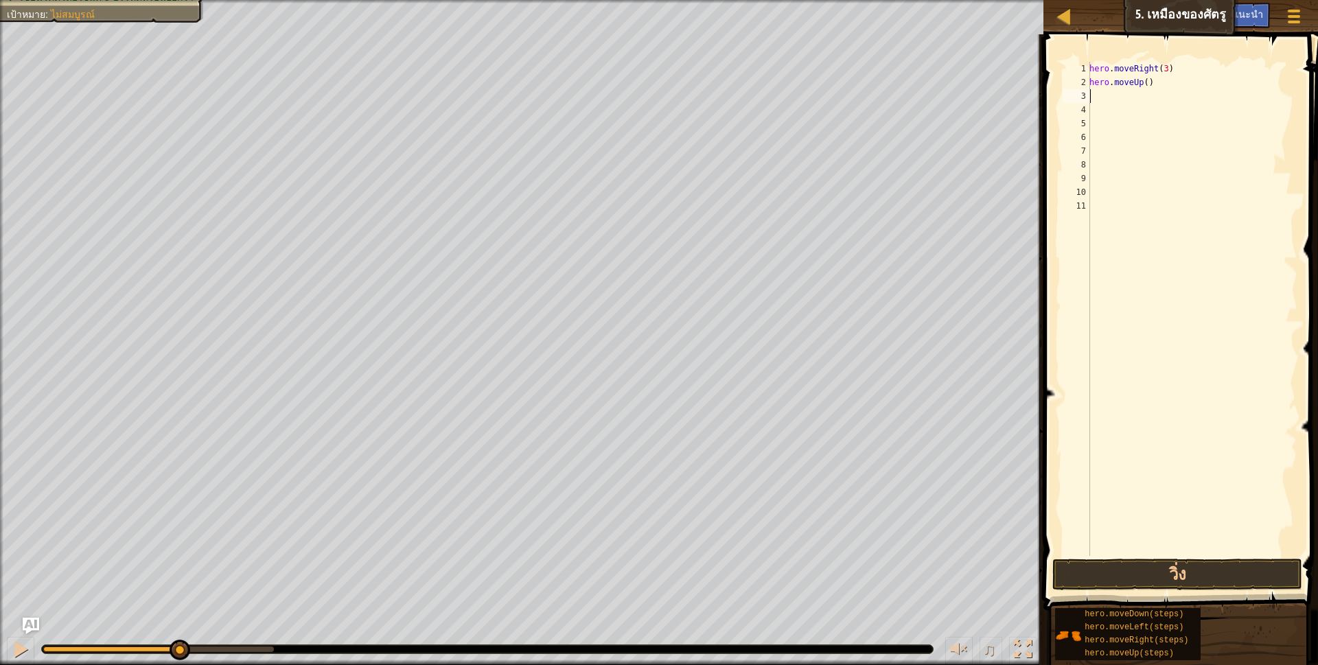
scroll to position [3, 0]
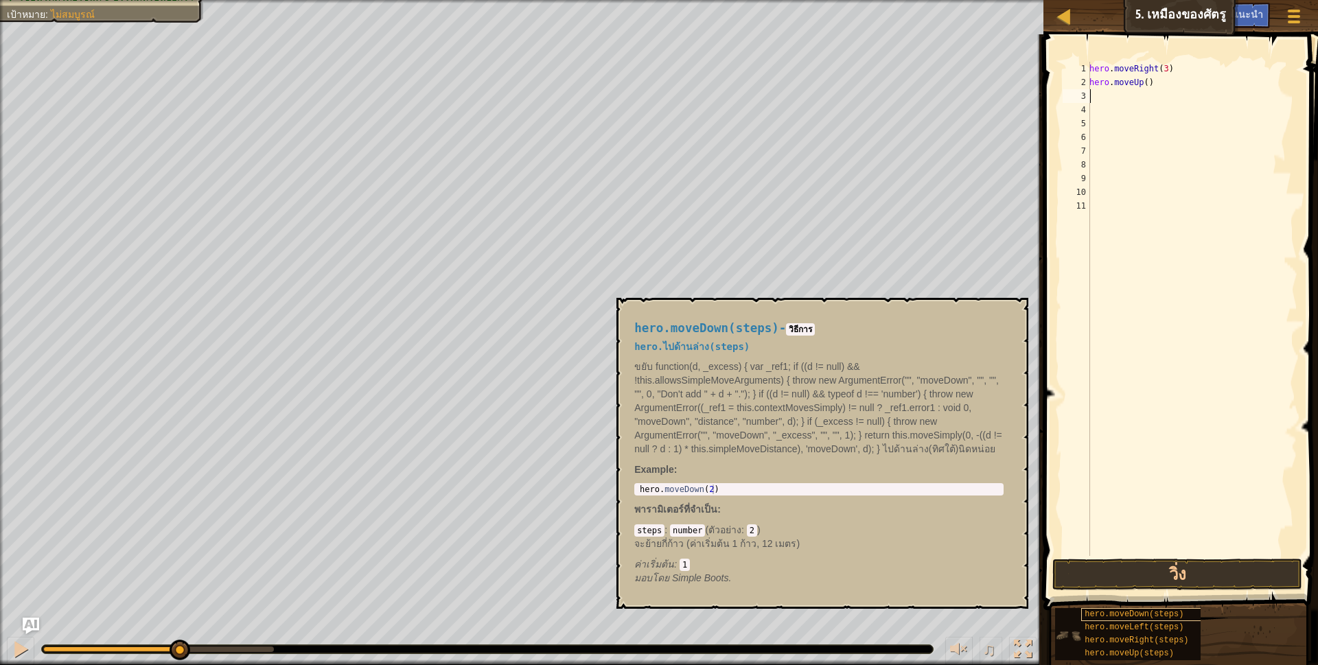
type textarea "h"
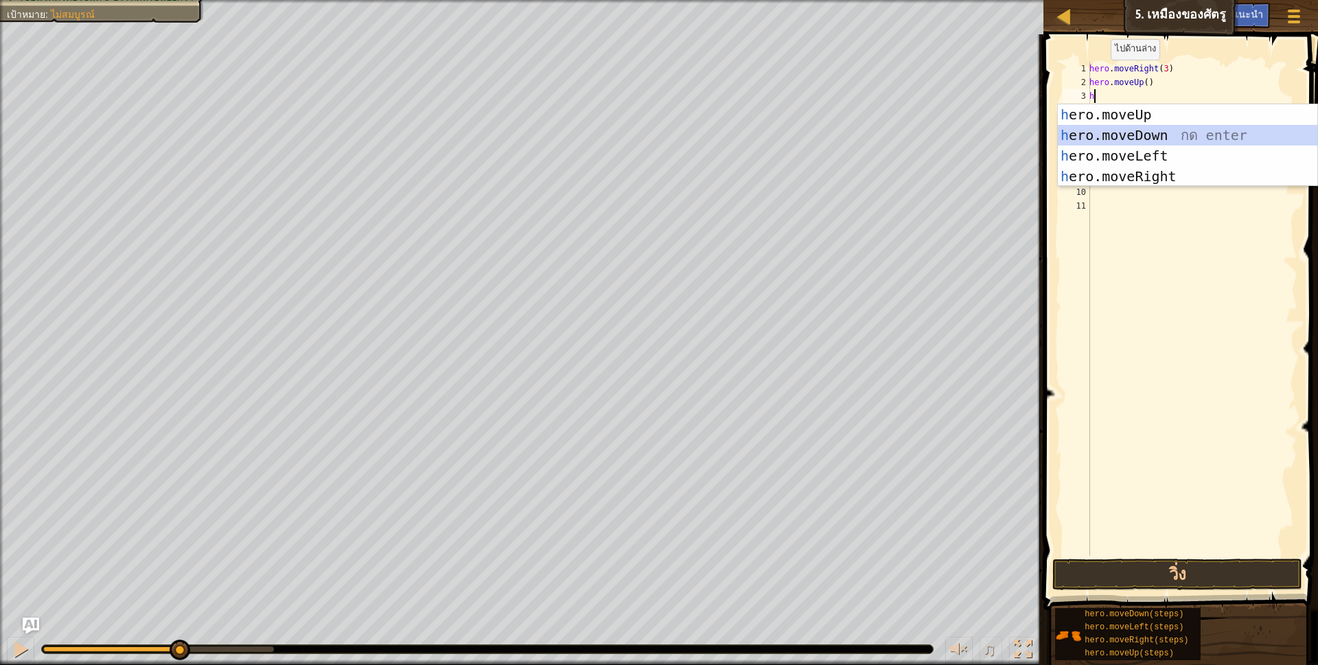
click at [1163, 129] on div "h ero.moveUp กด enter h ero.moveDown กด enter h ero.moveLeft กด enter h ero.mov…" at bounding box center [1187, 166] width 259 height 124
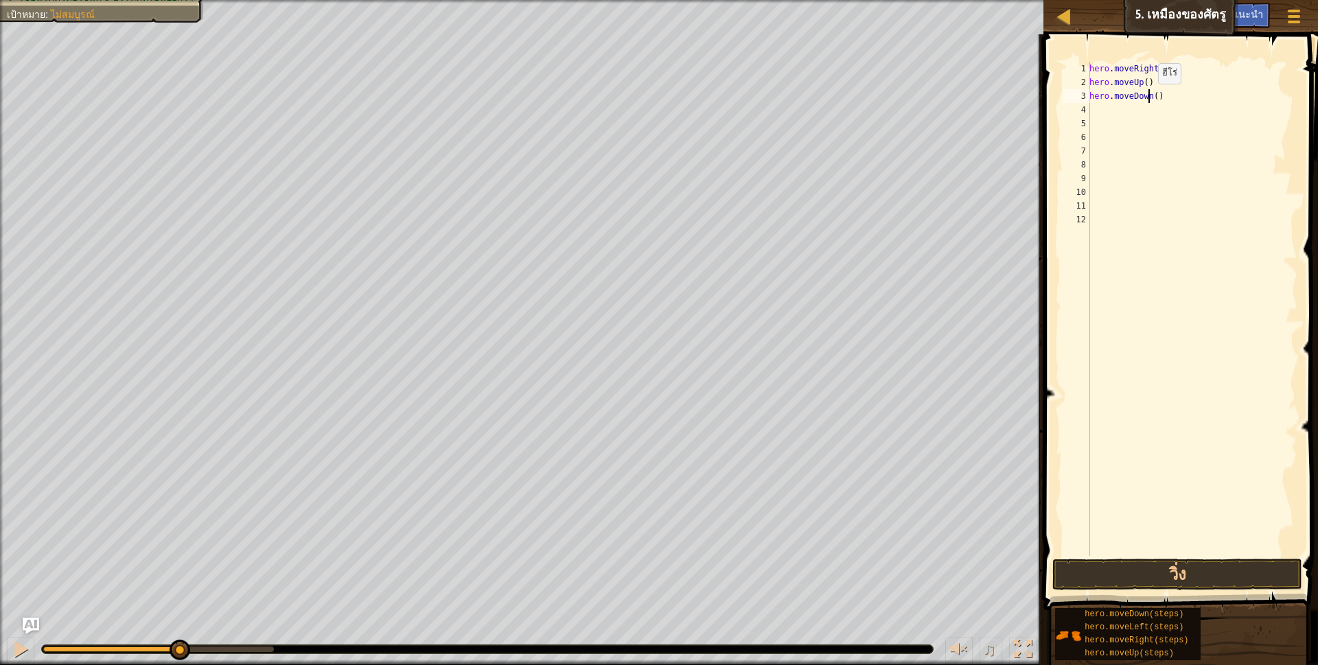
click at [1150, 97] on div "hero . moveRight ( 3 ) hero . moveUp ( ) hero . moveDown ( )" at bounding box center [1192, 323] width 211 height 522
click at [1151, 102] on div "hero . moveRight ( 3 ) hero . moveUp ( ) hero . moveDown ( )" at bounding box center [1192, 323] width 211 height 522
type textarea "hero.moveDown(3)"
click at [1091, 108] on div "hero . moveRight ( 3 ) hero . moveUp ( ) hero . moveDown ( 3 )" at bounding box center [1192, 323] width 211 height 522
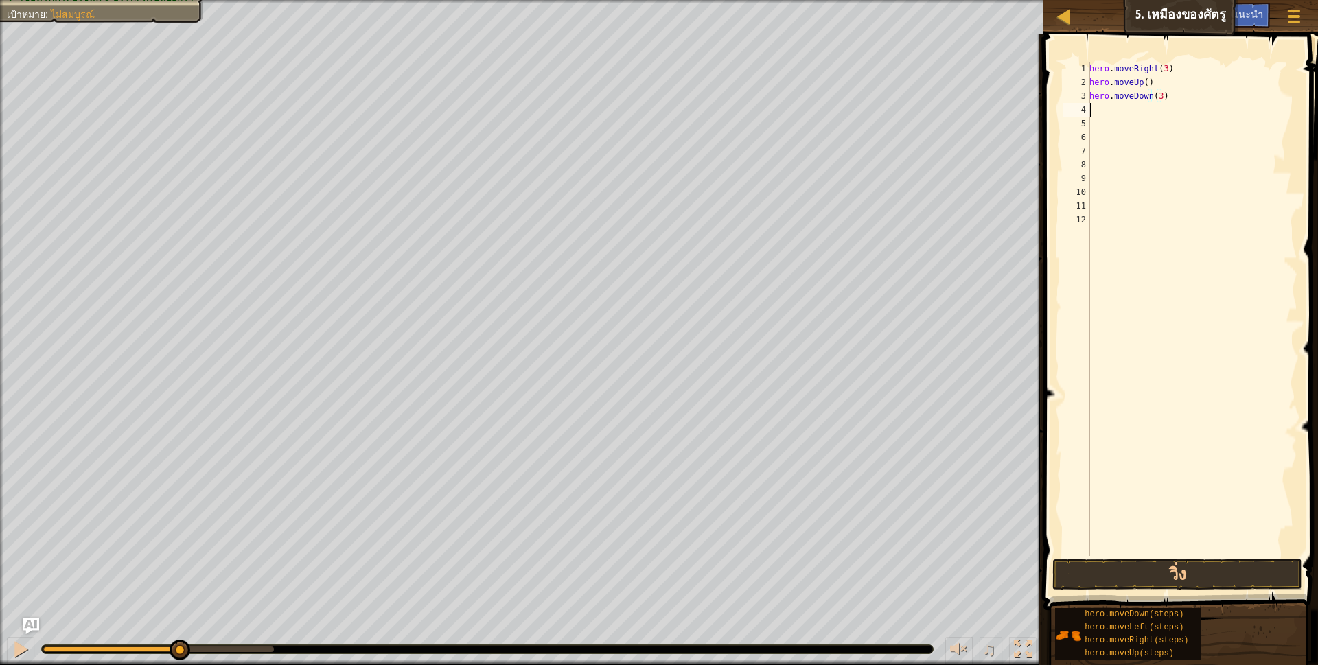
scroll to position [3, 0]
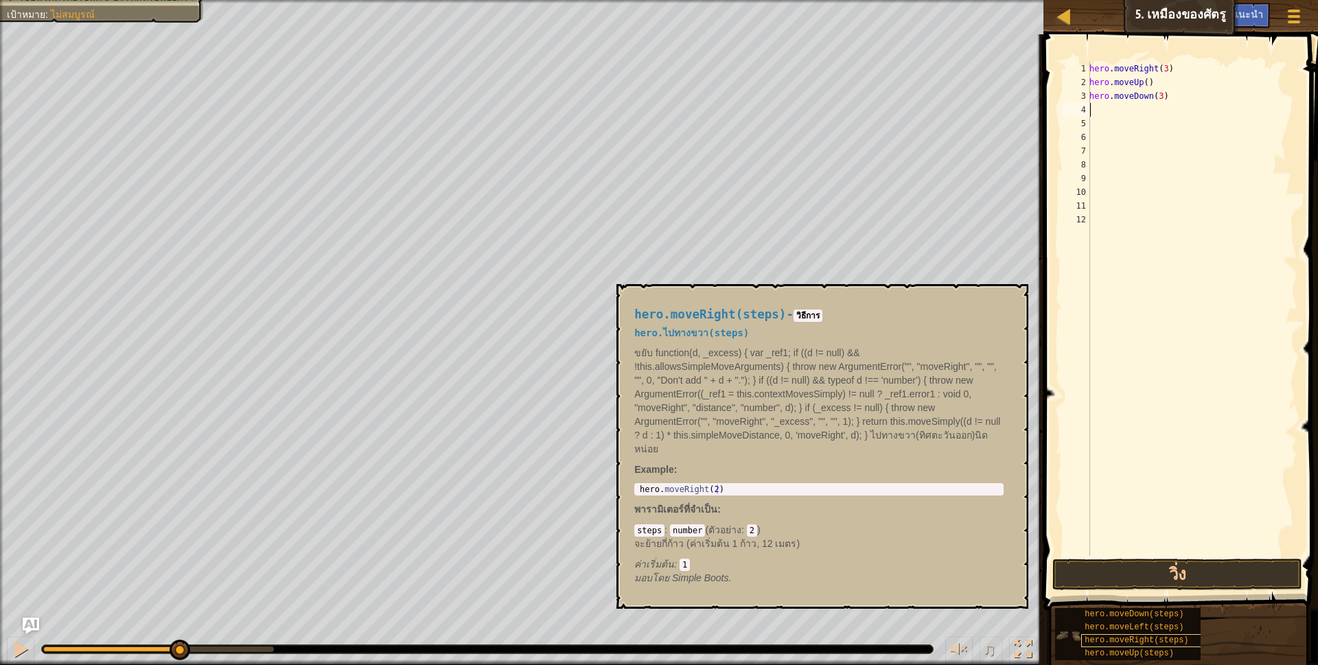
type textarea "h"
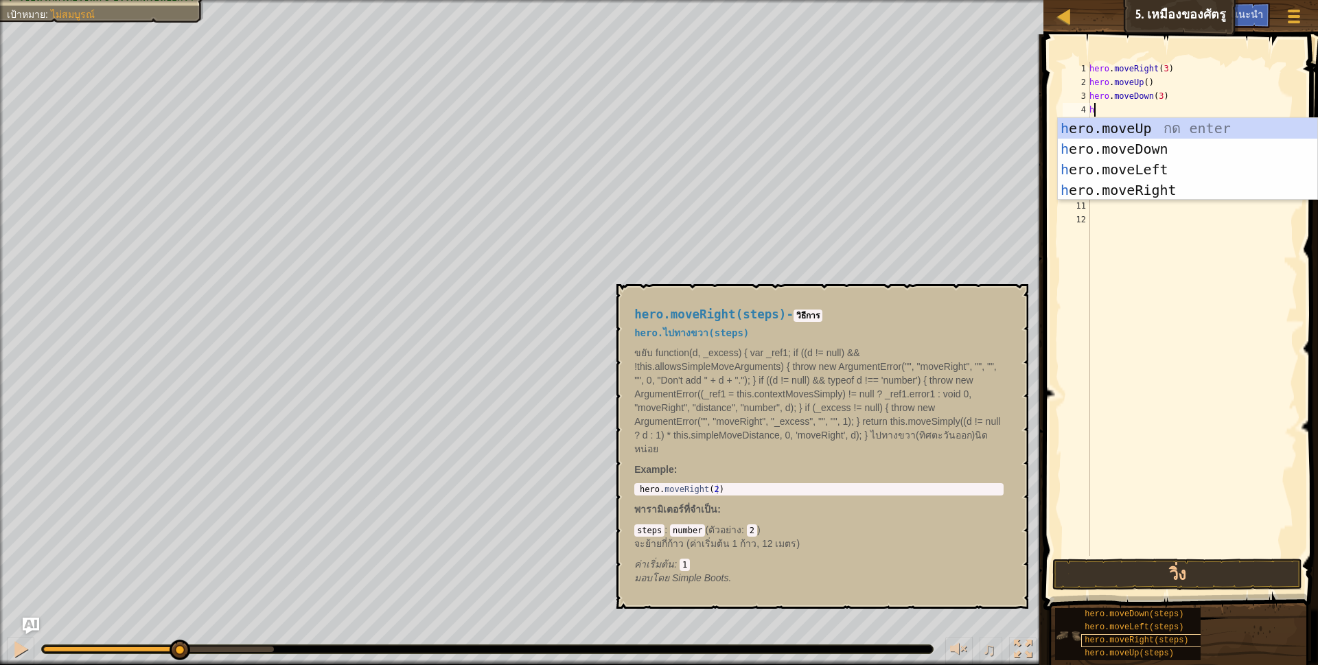
scroll to position [3, 3]
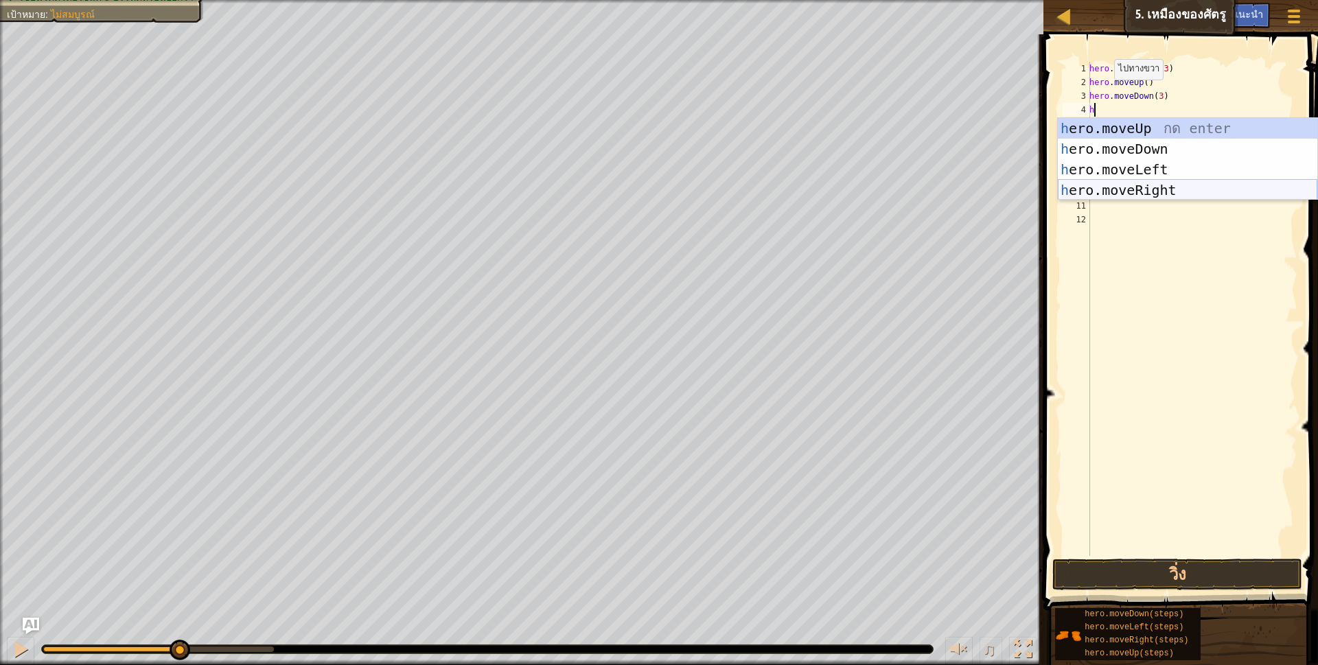
click at [1133, 182] on div "h ero.moveUp กด enter h ero.moveDown กด enter h ero.moveLeft กด enter h ero.mov…" at bounding box center [1187, 180] width 259 height 124
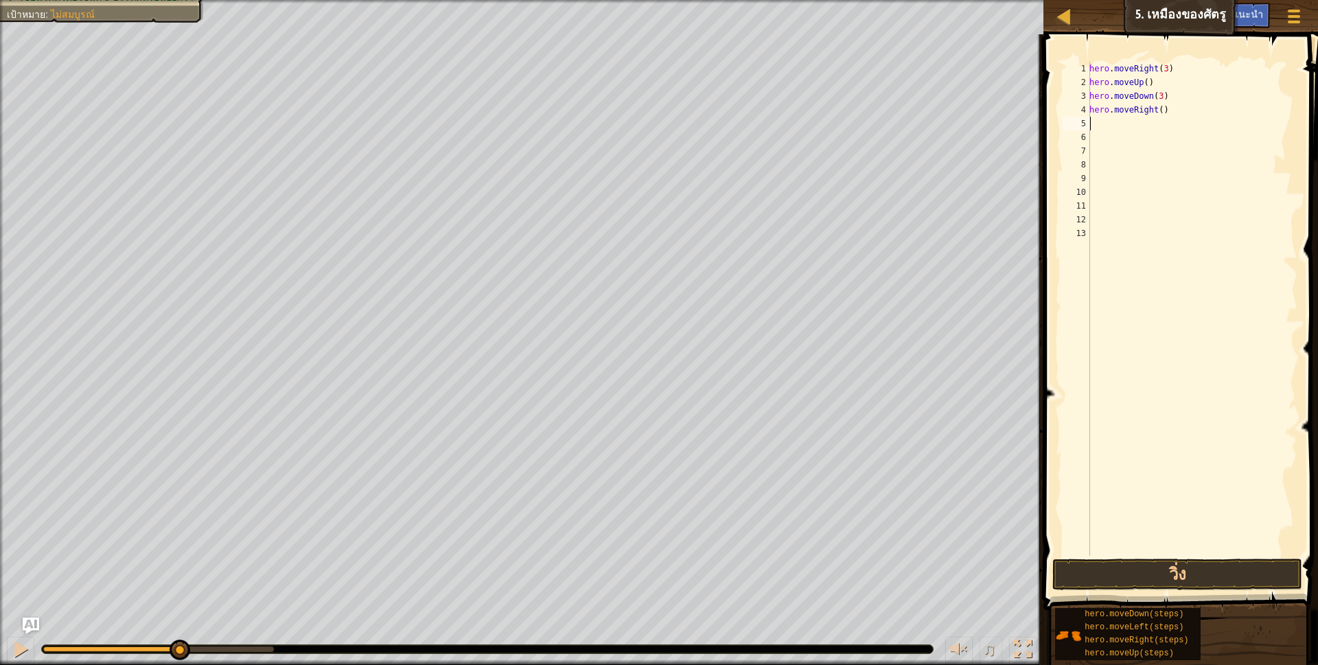
scroll to position [3, 0]
click at [1158, 116] on div "hero . moveRight ( 3 ) hero . moveUp ( ) hero . moveDown ( 3 ) hero . moveRight…" at bounding box center [1192, 323] width 211 height 522
click at [1149, 570] on button "วิ่ง" at bounding box center [1177, 575] width 251 height 32
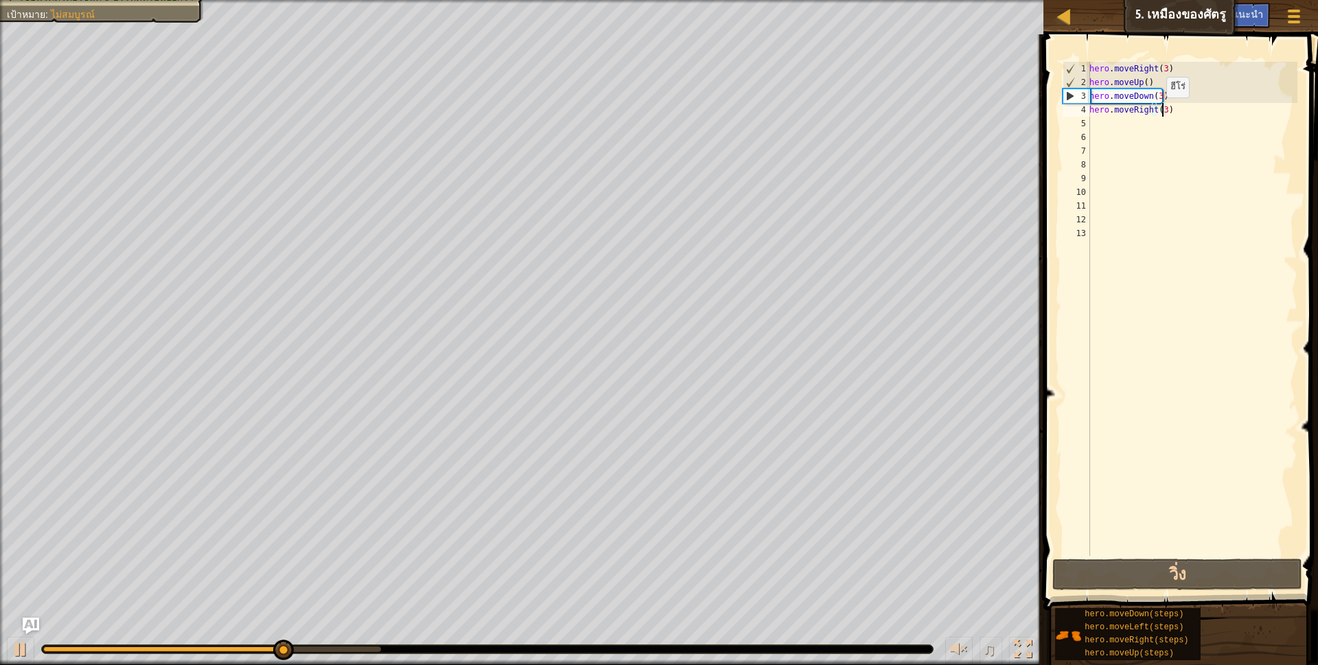
click at [1159, 111] on div "hero . moveRight ( 3 ) hero . moveUp ( ) hero . moveDown ( 3 ) hero . moveRight…" at bounding box center [1192, 323] width 211 height 522
click at [1163, 111] on div "hero . moveRight ( 3 ) hero . moveUp ( ) hero . moveDown ( 3 ) hero . moveRight…" at bounding box center [1192, 323] width 211 height 522
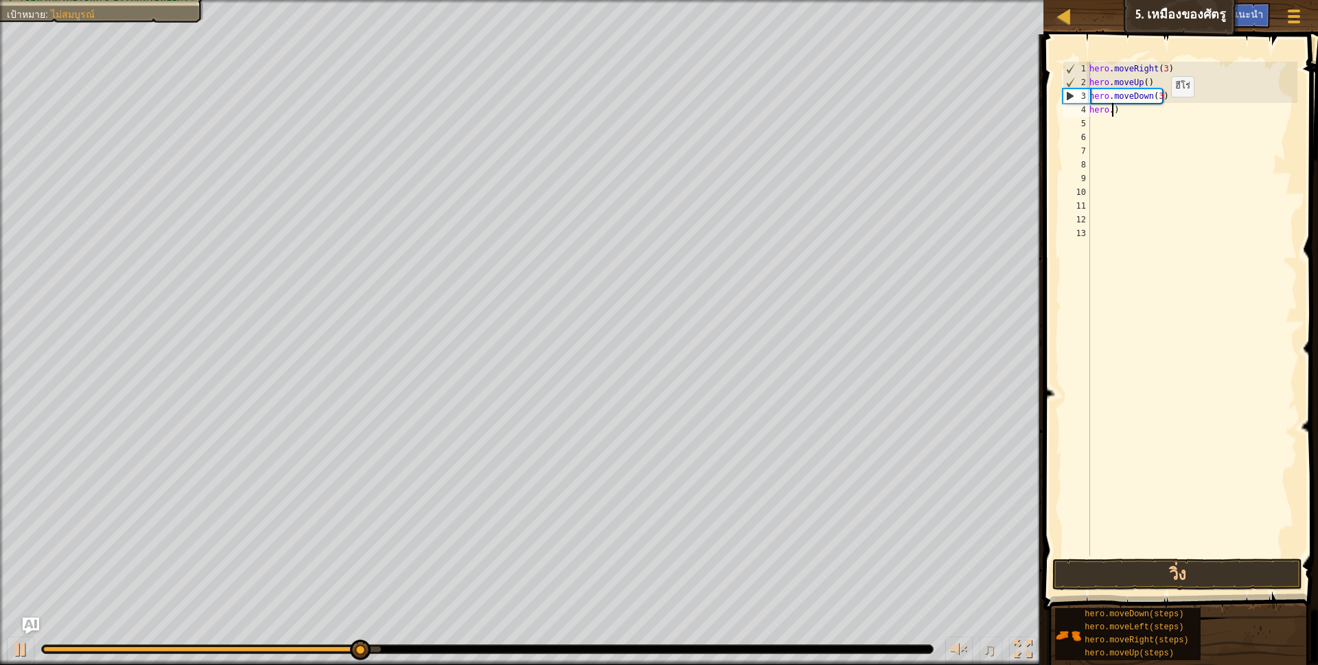
scroll to position [3, 3]
type textarea "hero.moveDown(3))"
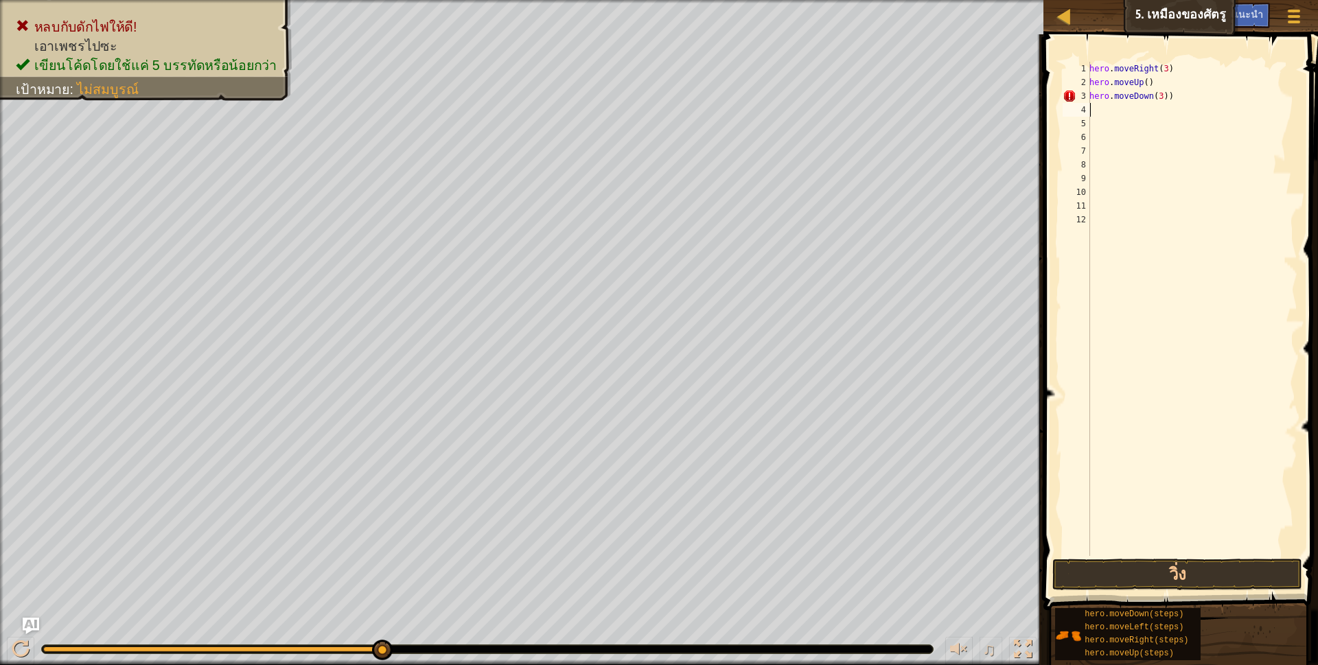
click at [1099, 115] on div "hero . moveRight ( 3 ) hero . moveUp ( ) hero . moveDown ( 3 ))" at bounding box center [1192, 323] width 211 height 522
click at [1102, 586] on button "วิ่ง" at bounding box center [1177, 575] width 251 height 32
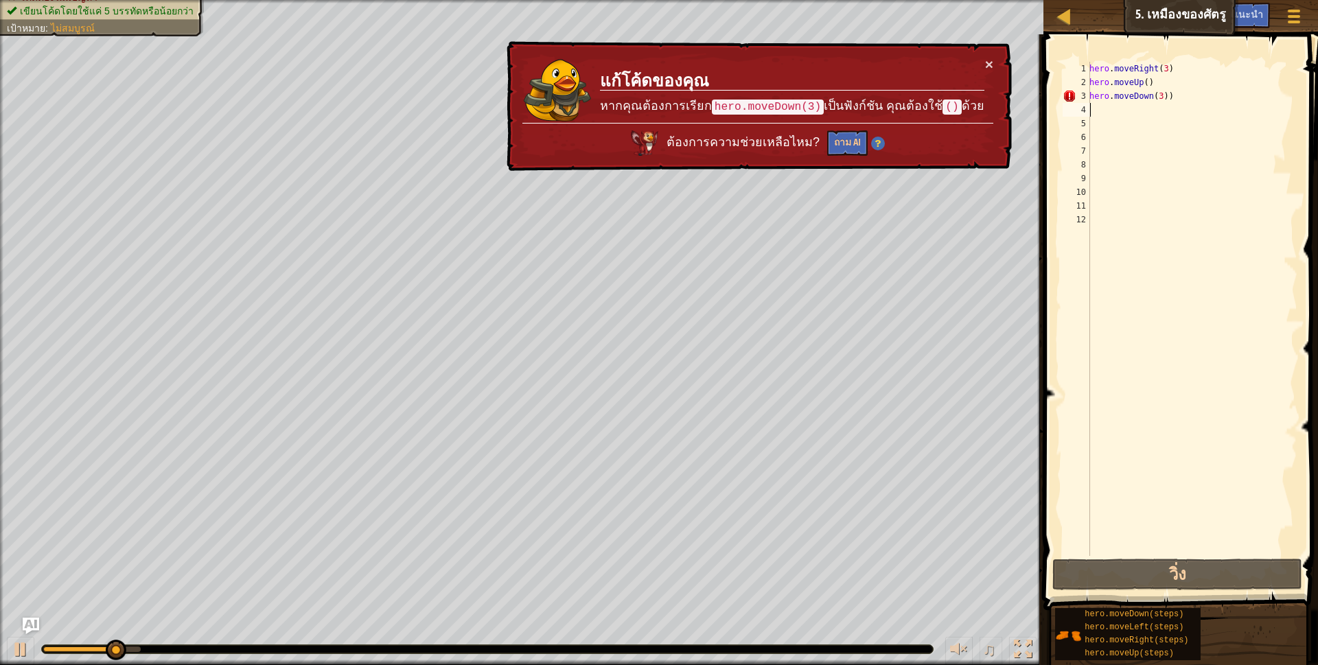
click at [1170, 102] on div "hero . moveRight ( 3 ) hero . moveUp ( ) hero . moveDown ( 3 ))" at bounding box center [1192, 323] width 211 height 522
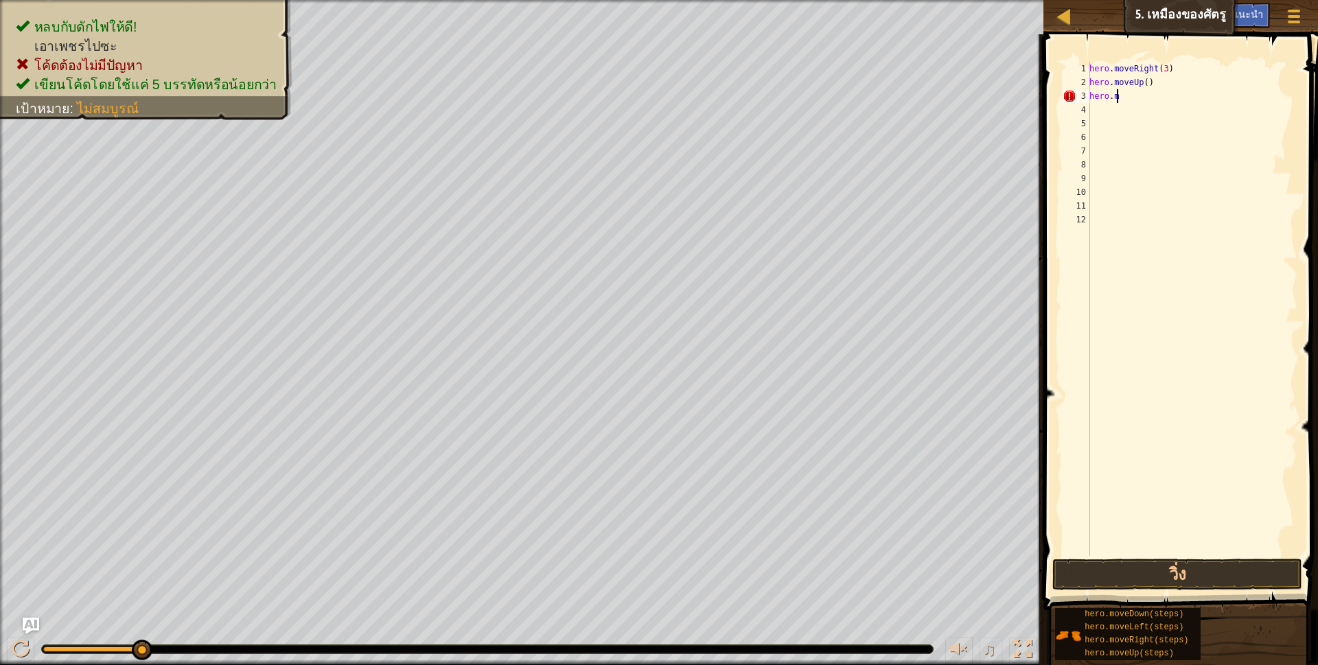
type textarea "h"
type textarea "hero.moveUp()"
click at [1136, 572] on button "วิ่ง" at bounding box center [1177, 575] width 251 height 32
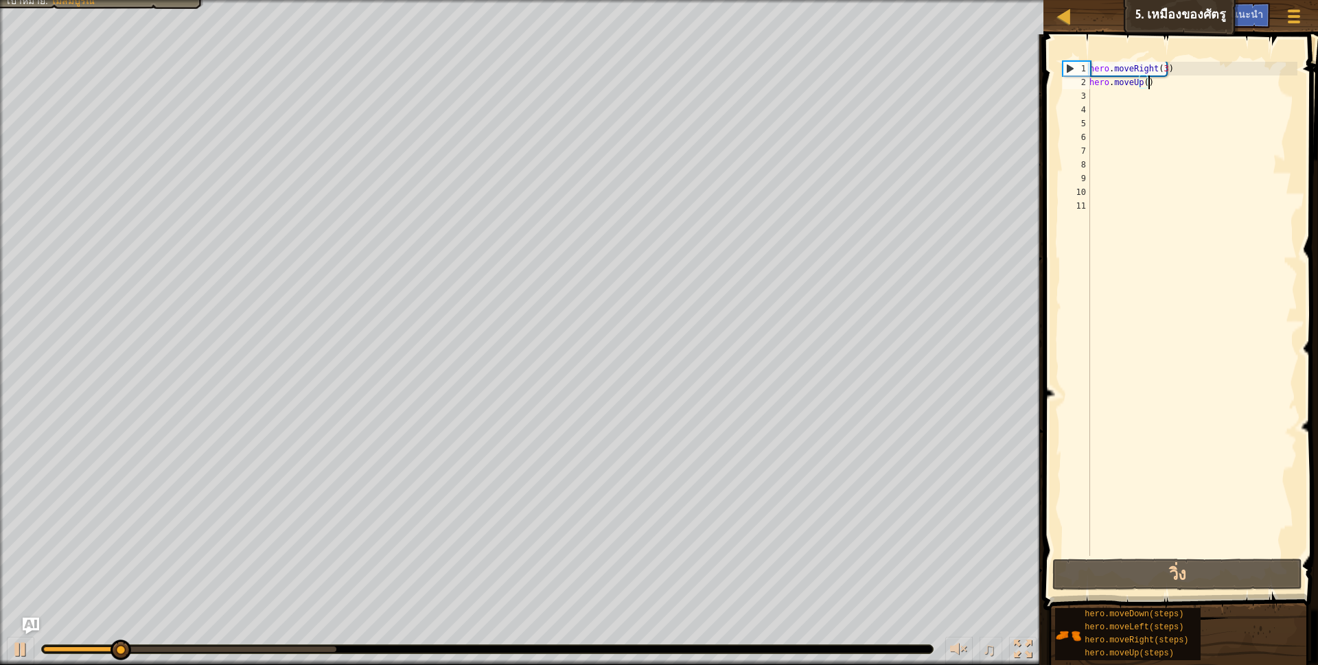
click at [1097, 91] on div "hero . moveRight ( 3 ) hero . moveUp ( )" at bounding box center [1192, 323] width 211 height 522
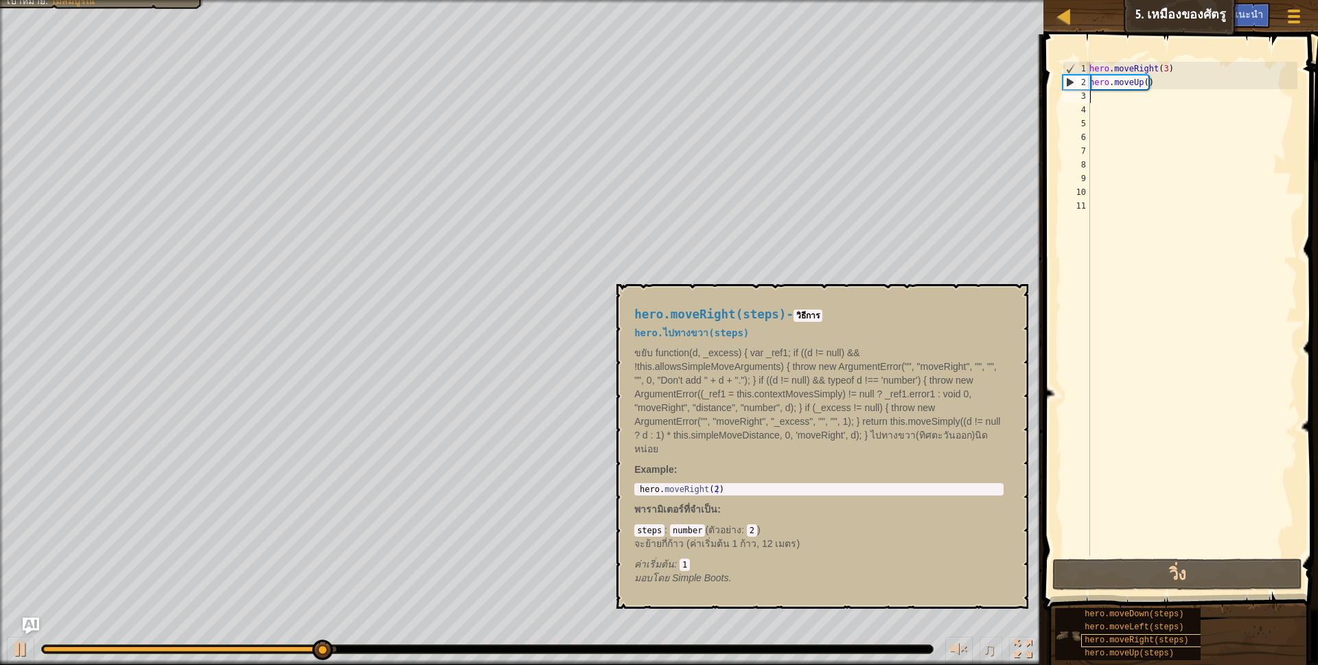
type textarea "h"
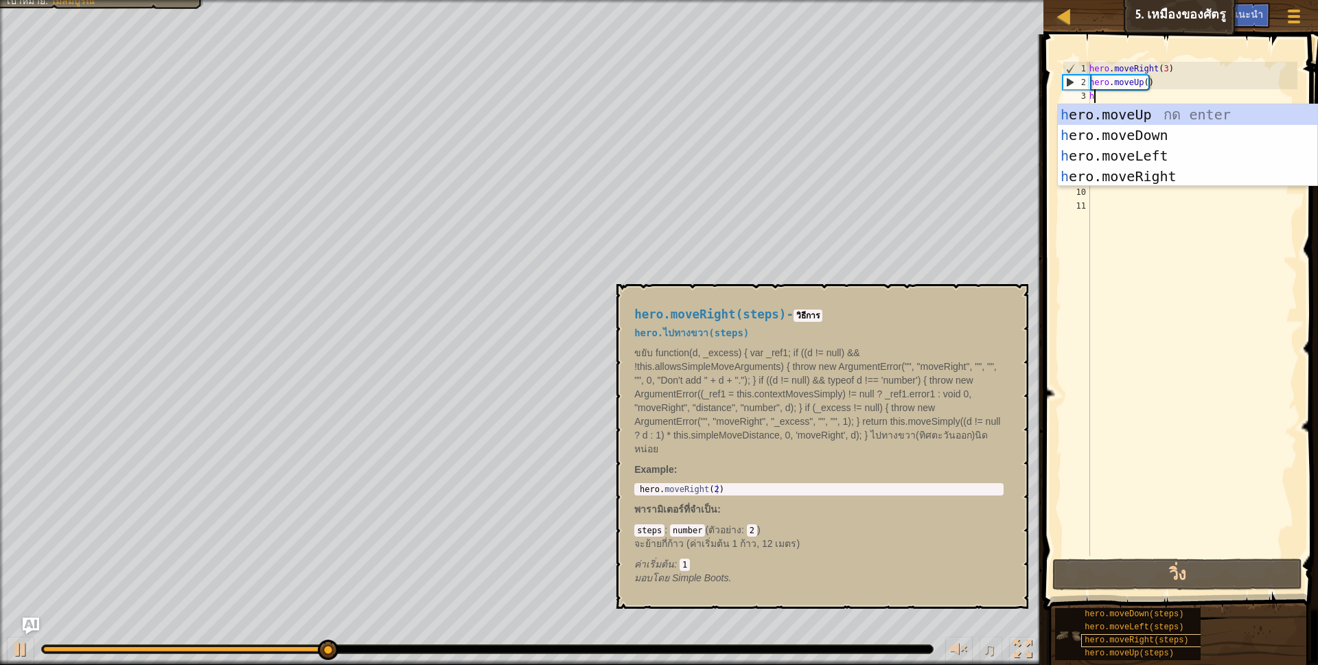
scroll to position [3, 3]
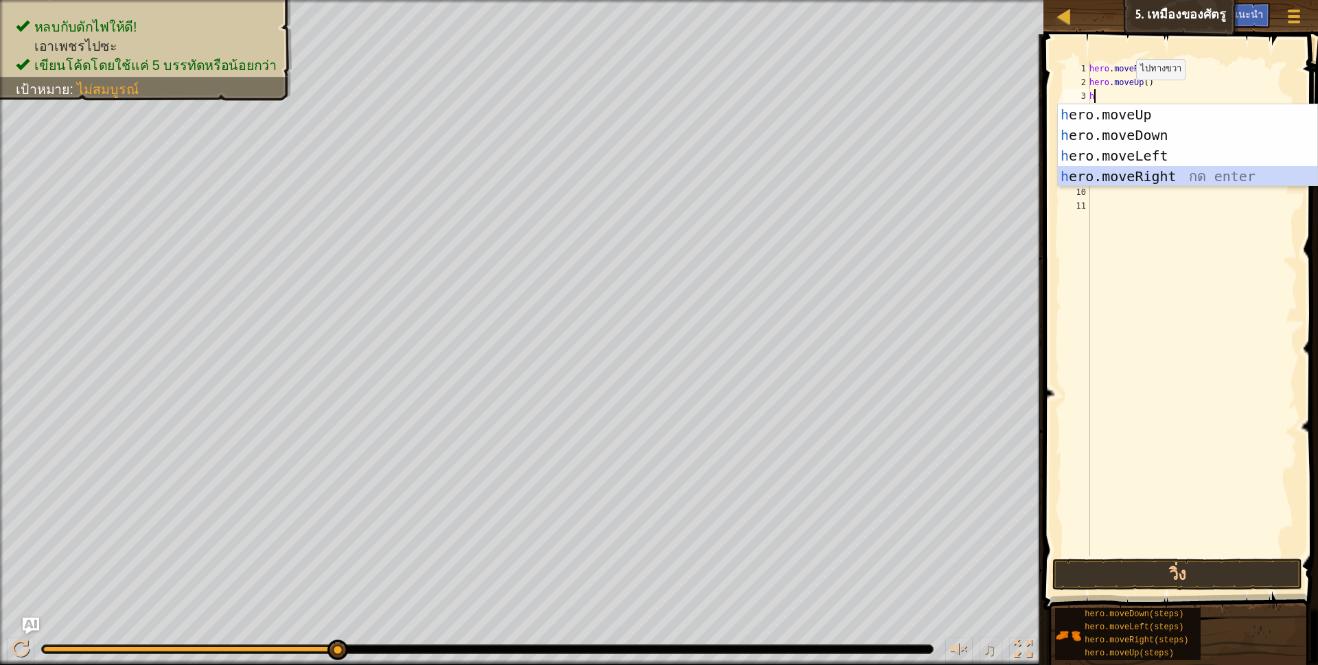
click at [1133, 183] on div "h ero.moveUp กด enter h ero.moveDown กด enter h ero.moveLeft กด enter h ero.mov…" at bounding box center [1187, 166] width 259 height 124
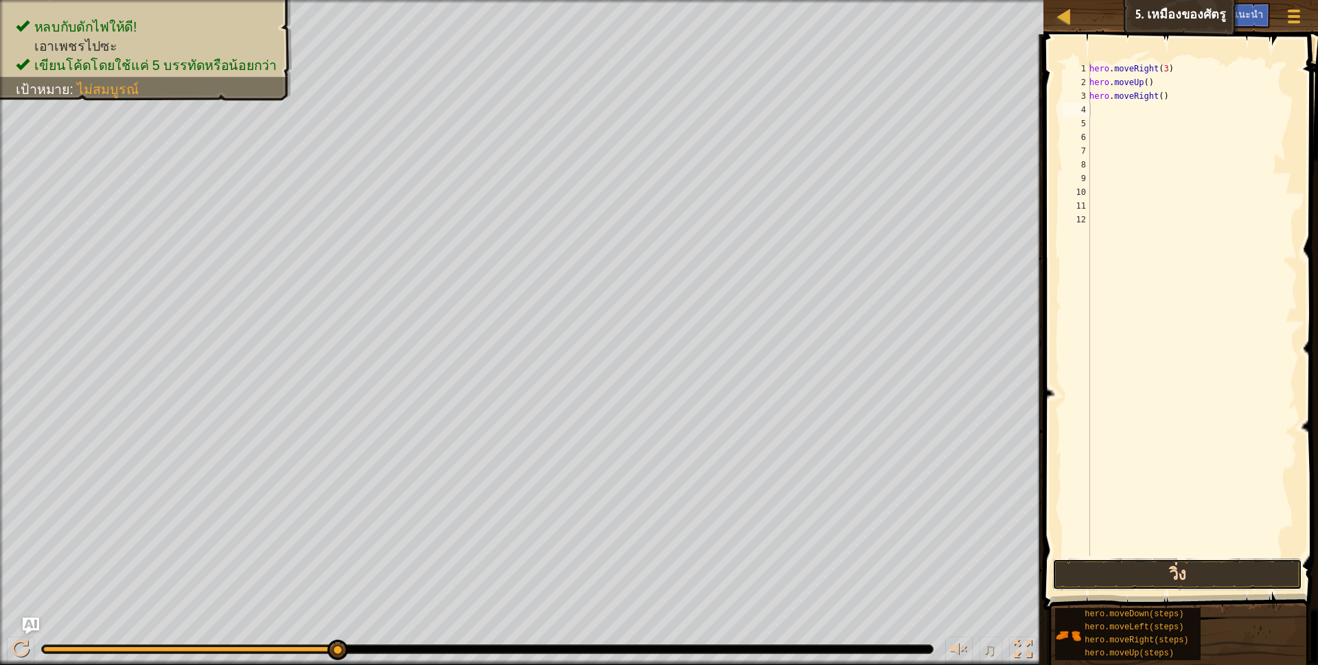
click at [1160, 579] on button "วิ่ง" at bounding box center [1177, 575] width 251 height 32
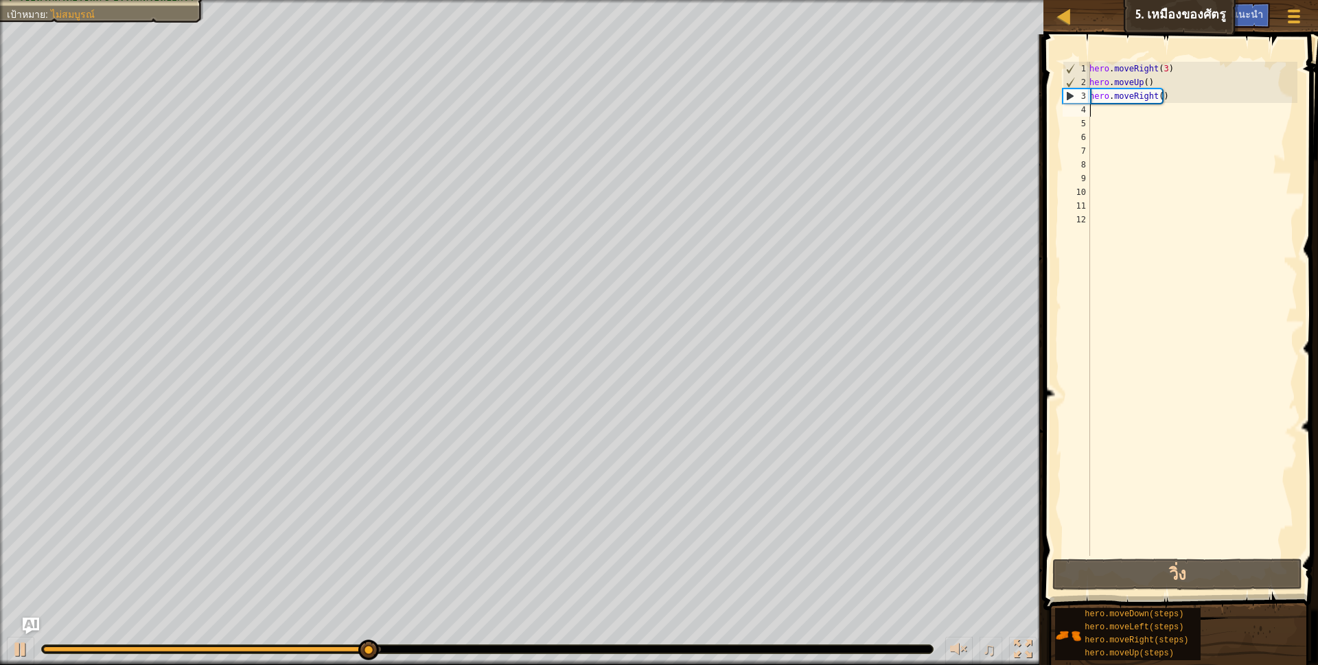
type textarea "h"
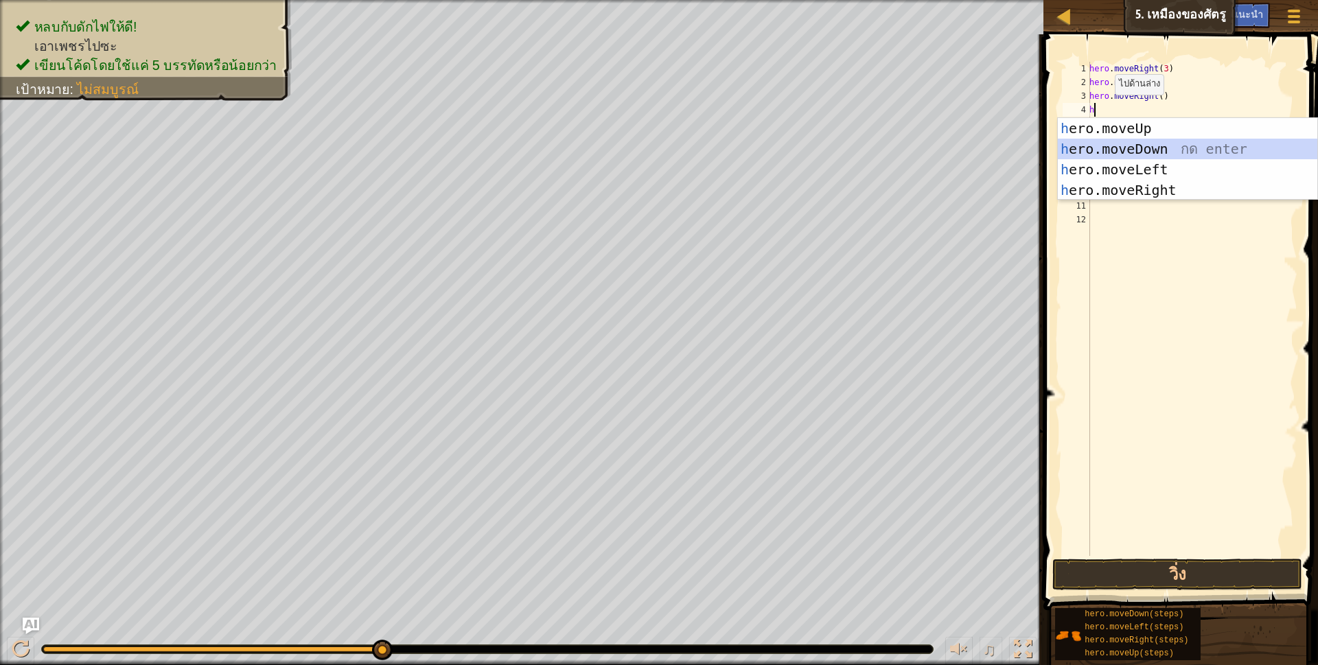
click at [1111, 145] on div "h ero.moveUp กด enter h ero.moveDown กด enter h ero.moveLeft กด enter h ero.mov…" at bounding box center [1187, 180] width 259 height 124
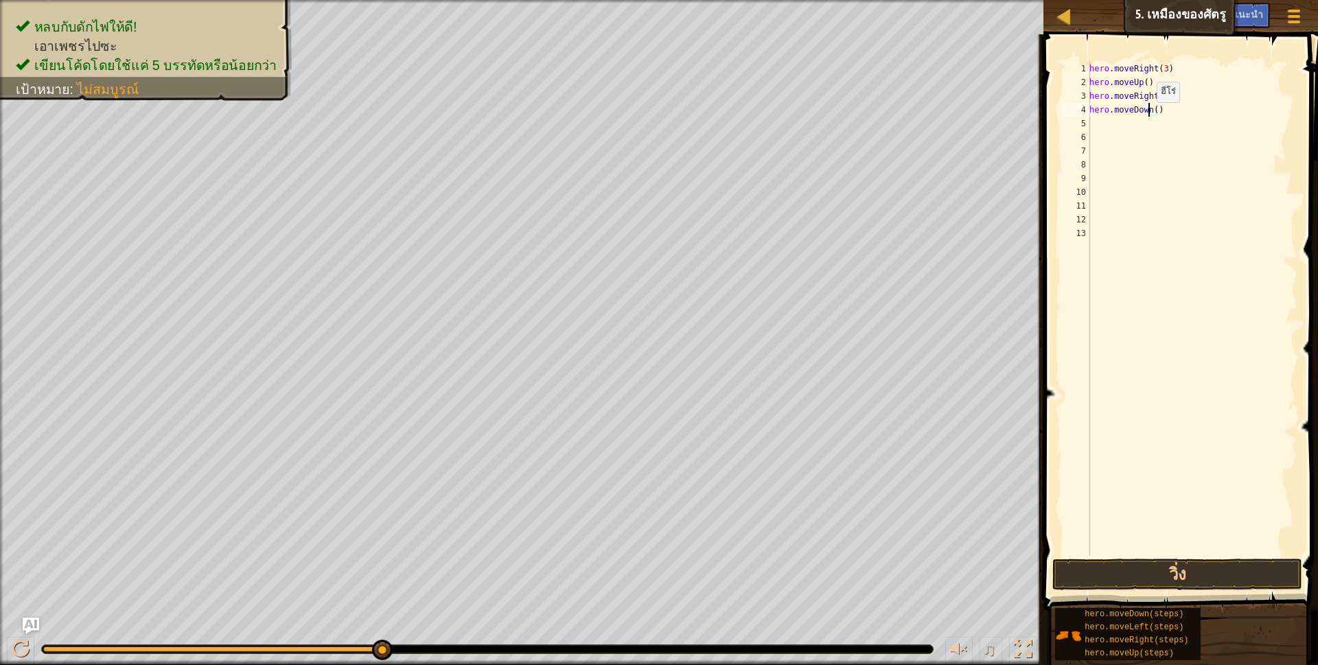
click at [1149, 116] on div "hero . moveRight ( 3 ) hero . moveUp ( ) hero . moveRight ( ) hero . moveDown (…" at bounding box center [1192, 323] width 211 height 522
drag, startPoint x: 1151, startPoint y: 113, endPoint x: 1159, endPoint y: 106, distance: 10.3
click at [1151, 113] on div "hero . moveRight ( 3 ) hero . moveUp ( ) hero . moveRight ( ) hero . moveDown (…" at bounding box center [1192, 323] width 211 height 522
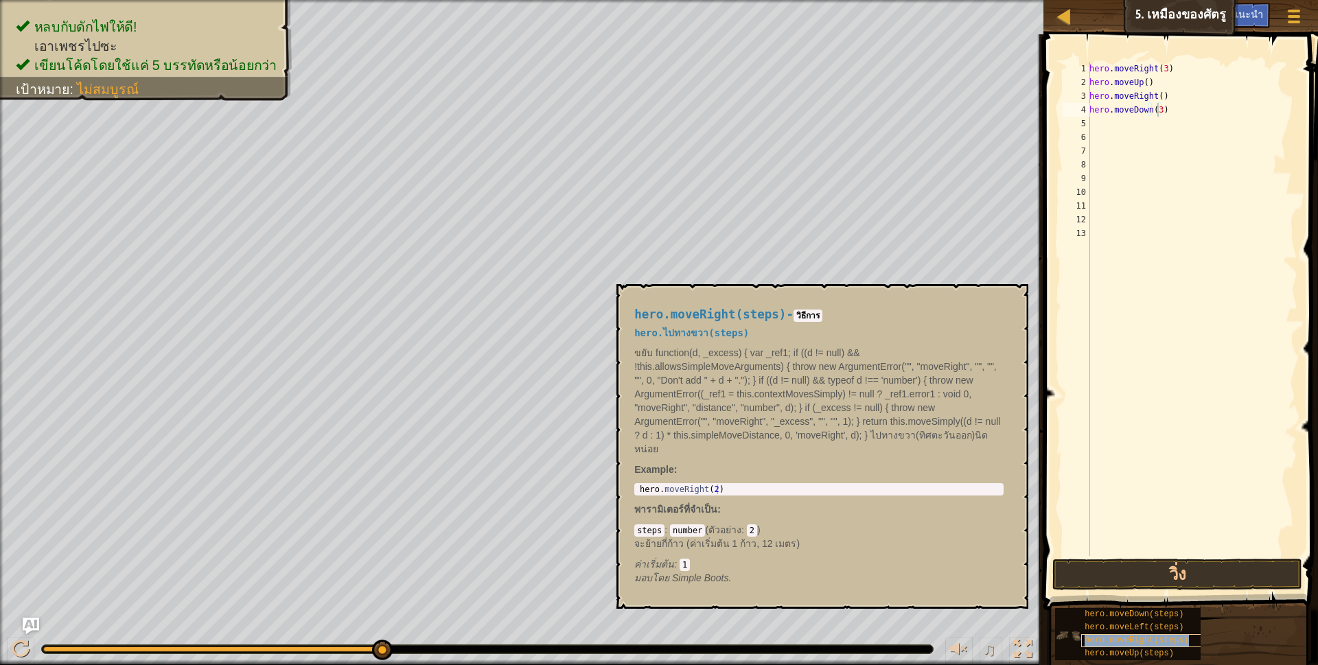
click at [1137, 635] on div "hero.moveRight(steps)" at bounding box center [1147, 640] width 132 height 13
type textarea "hero.moveDown(3h)"
click at [1102, 124] on div "hero . moveRight ( 3 ) hero . moveUp ( ) hero . moveRight ( ) hero . moveDown (…" at bounding box center [1192, 323] width 211 height 522
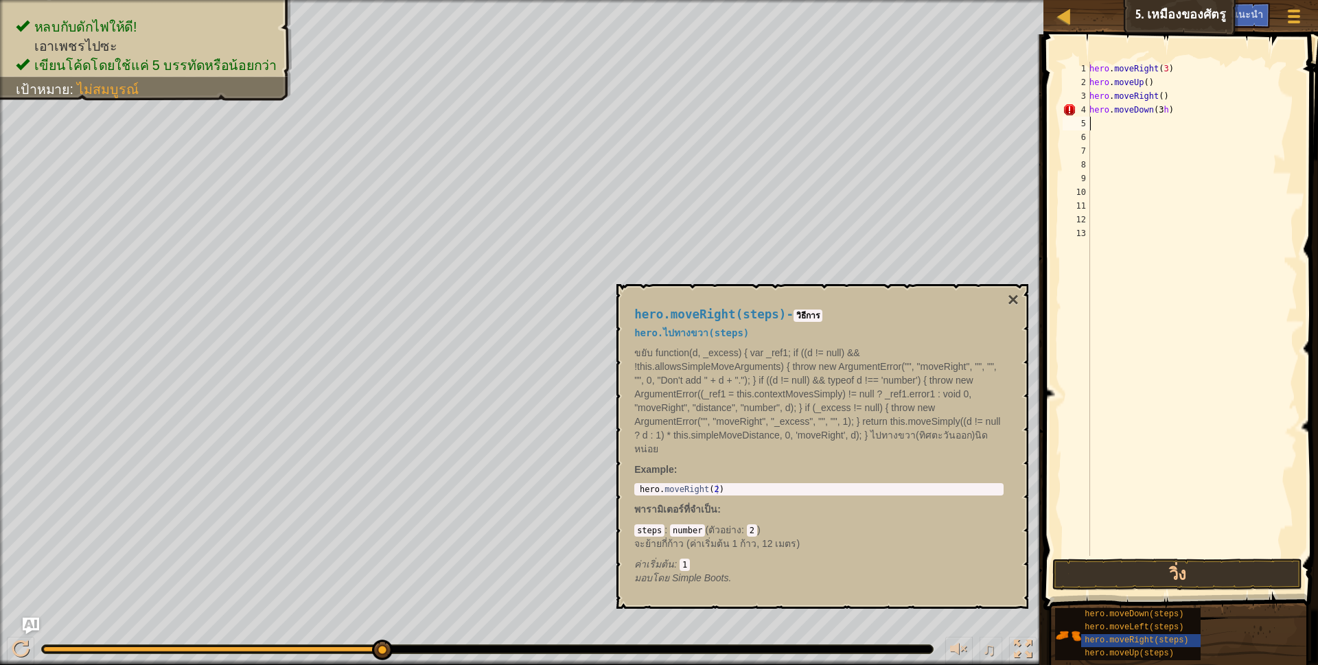
type textarea "h"
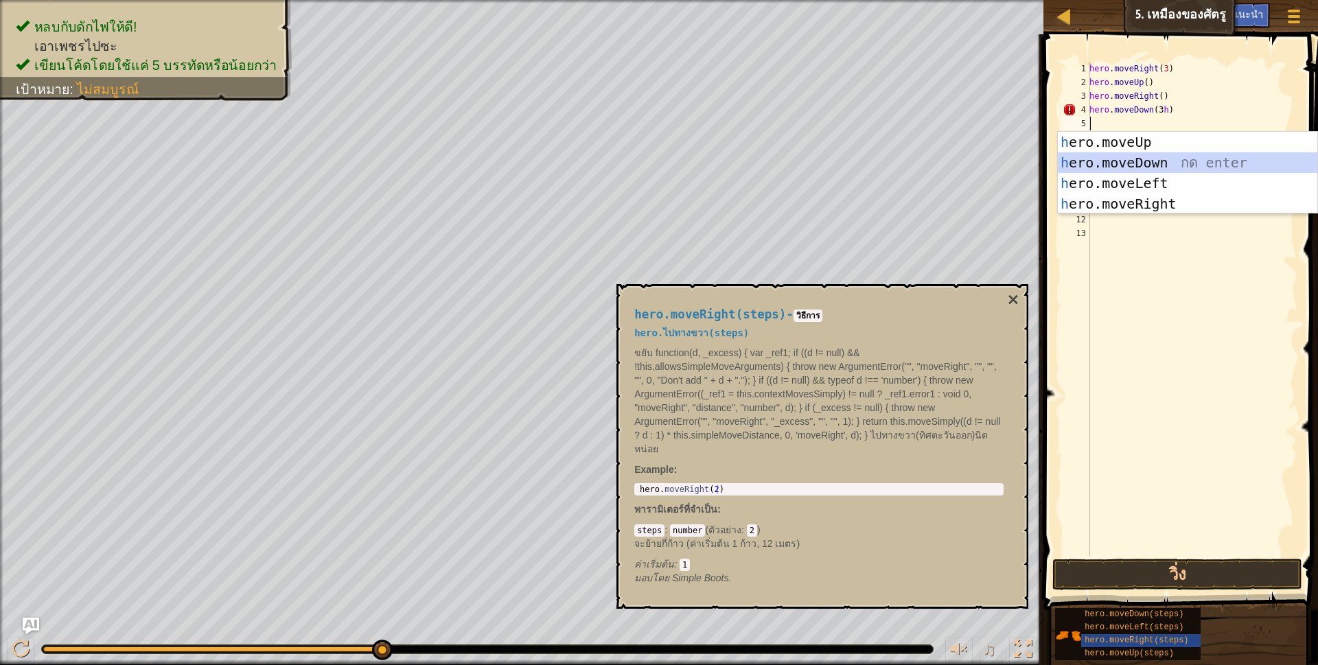
scroll to position [3, 3]
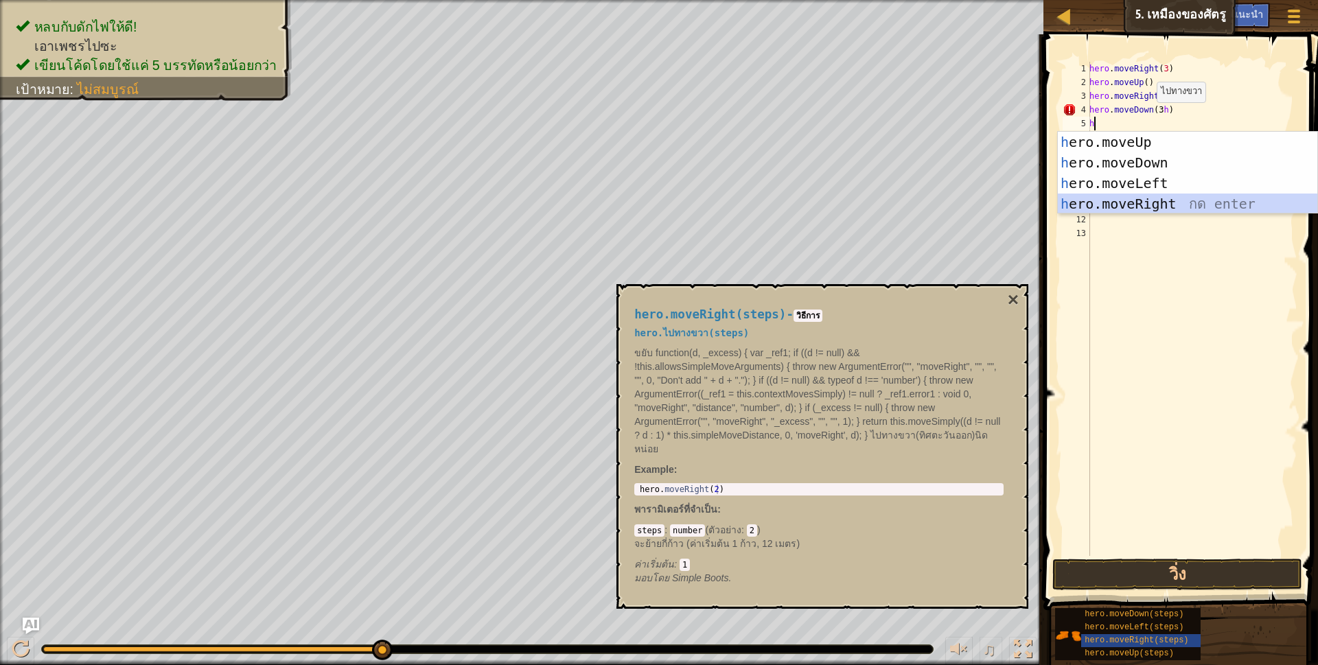
click at [1139, 202] on div "h ero.moveUp กด enter h ero.moveDown กด enter h ero.moveLeft กด enter h ero.mov…" at bounding box center [1187, 194] width 259 height 124
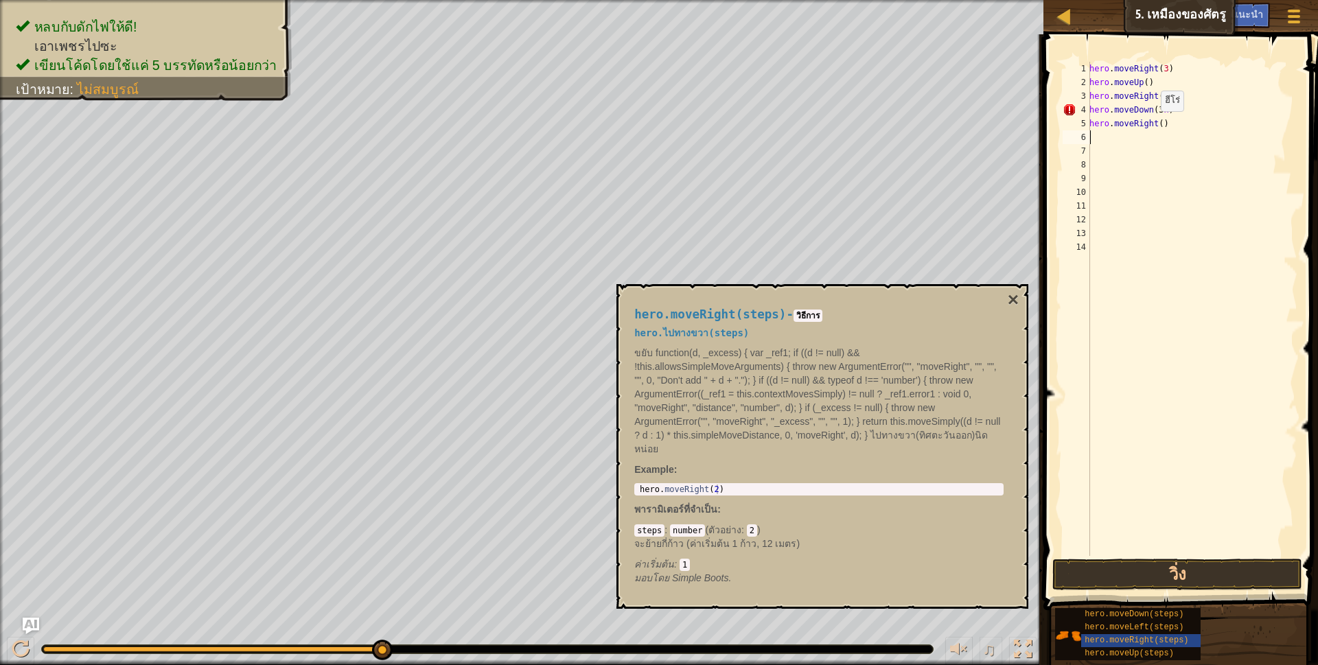
click at [1153, 125] on div "hero . moveRight ( 3 ) hero . moveUp ( ) hero . moveRight ( ) hero . moveDown (…" at bounding box center [1192, 323] width 211 height 522
click at [1155, 125] on div "hero . moveRight ( 3 ) hero . moveUp ( ) hero . moveRight ( ) hero . moveDown (…" at bounding box center [1192, 323] width 211 height 522
click at [1157, 130] on div "hero . moveRight ( 3 ) hero . moveUp ( ) hero . moveRight ( ) hero . moveDown (…" at bounding box center [1192, 323] width 211 height 522
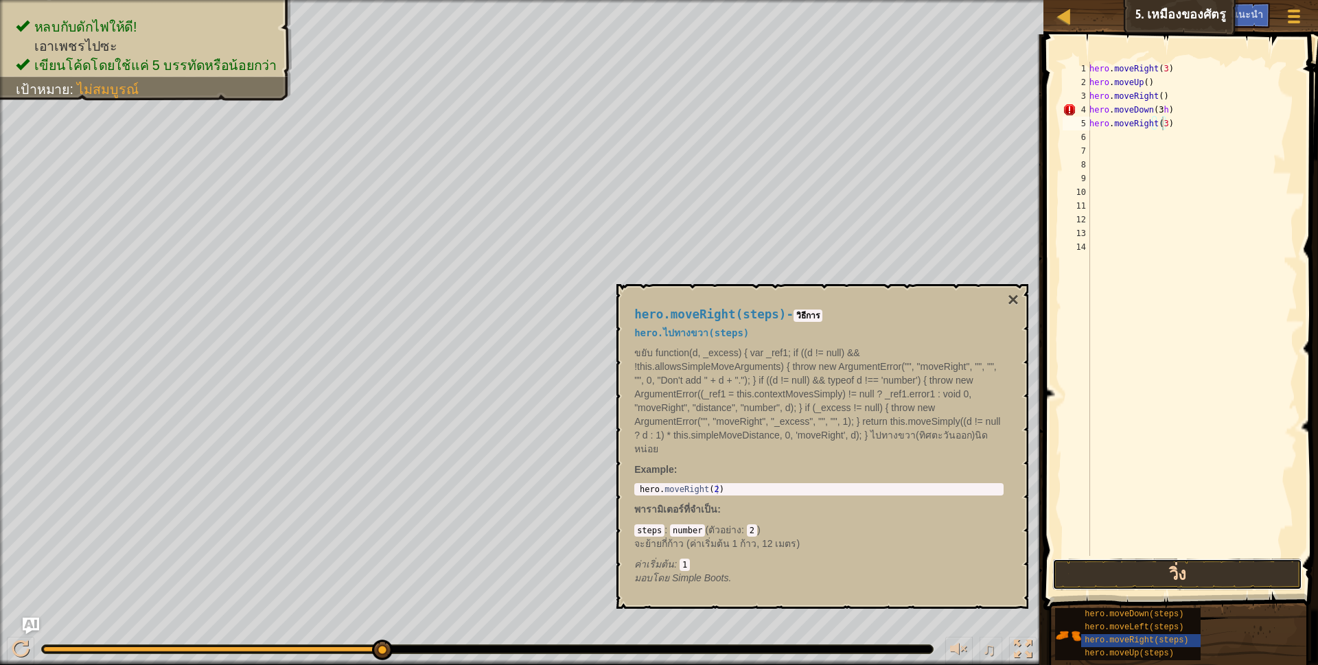
click at [1128, 564] on button "วิ่ง" at bounding box center [1177, 575] width 251 height 32
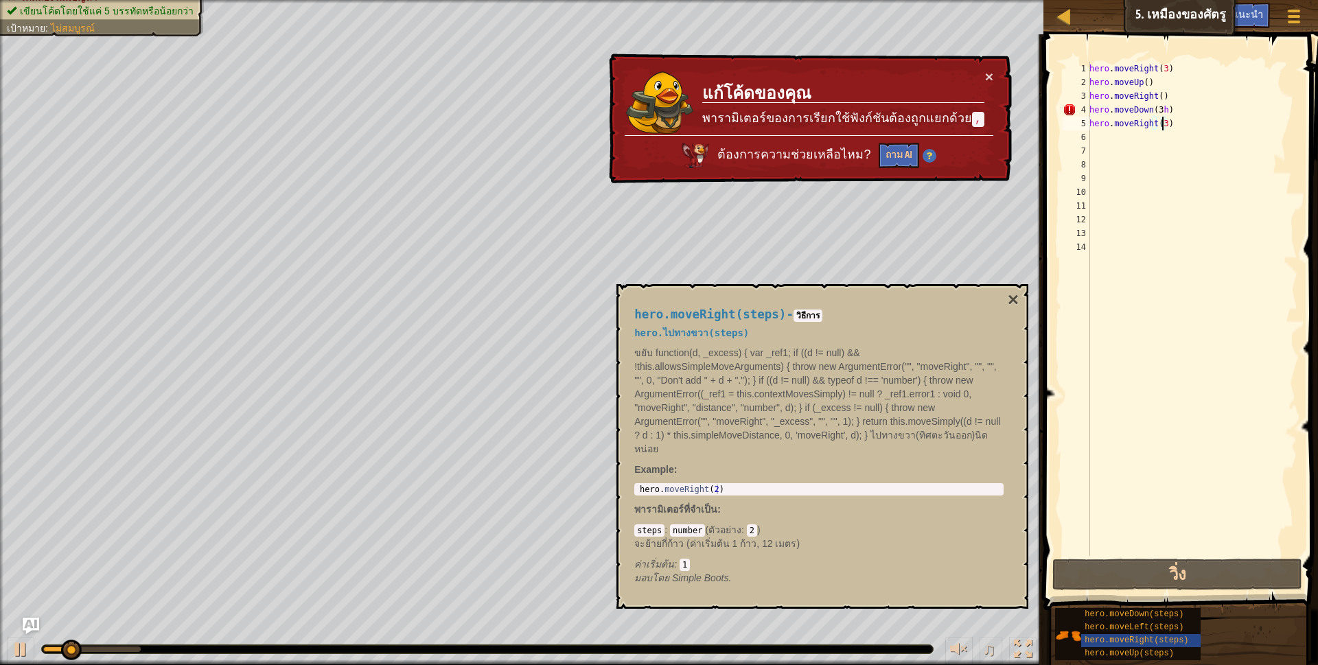
click at [1013, 288] on div "hero.moveRight(steps) - วิธีการ hero.ไปทางขวา(steps) ขยับ function(d, _excess) …" at bounding box center [822, 446] width 412 height 325
click at [1012, 298] on button "×" at bounding box center [1013, 299] width 11 height 19
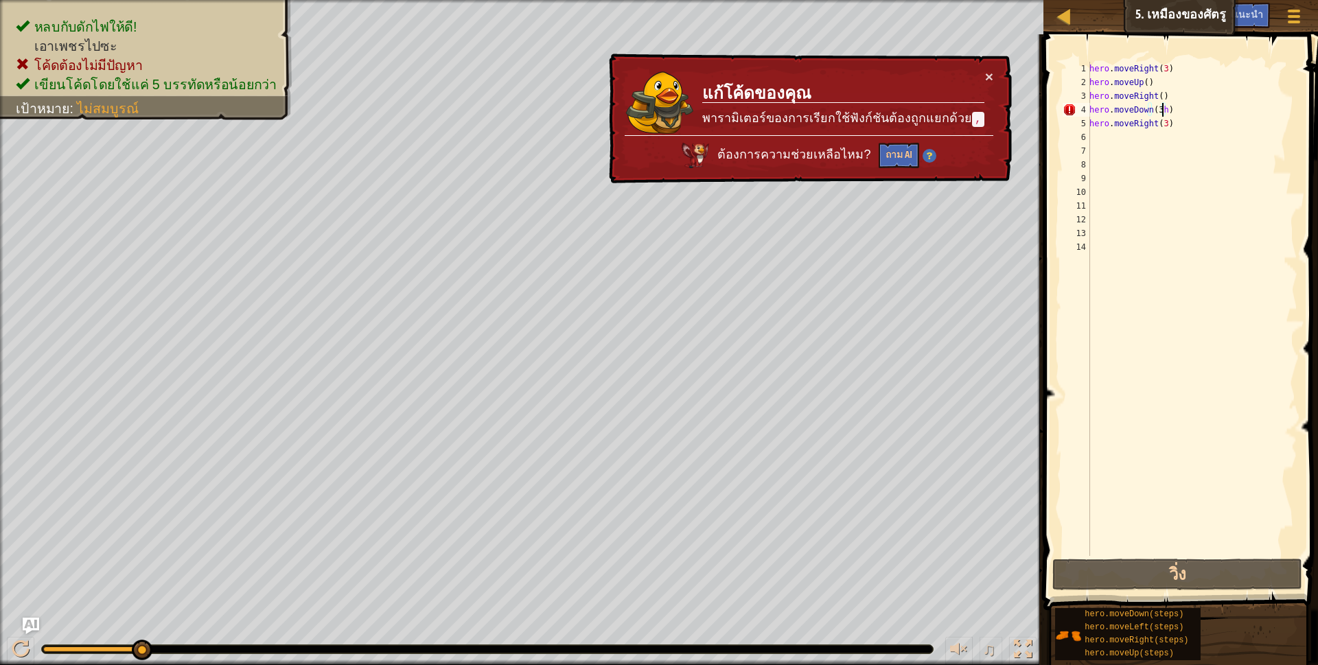
click at [1162, 113] on div "hero . moveRight ( 3 ) hero . moveUp ( ) hero . moveRight ( ) hero . moveDown (…" at bounding box center [1192, 323] width 211 height 522
type textarea "hero.moveDown(3)"
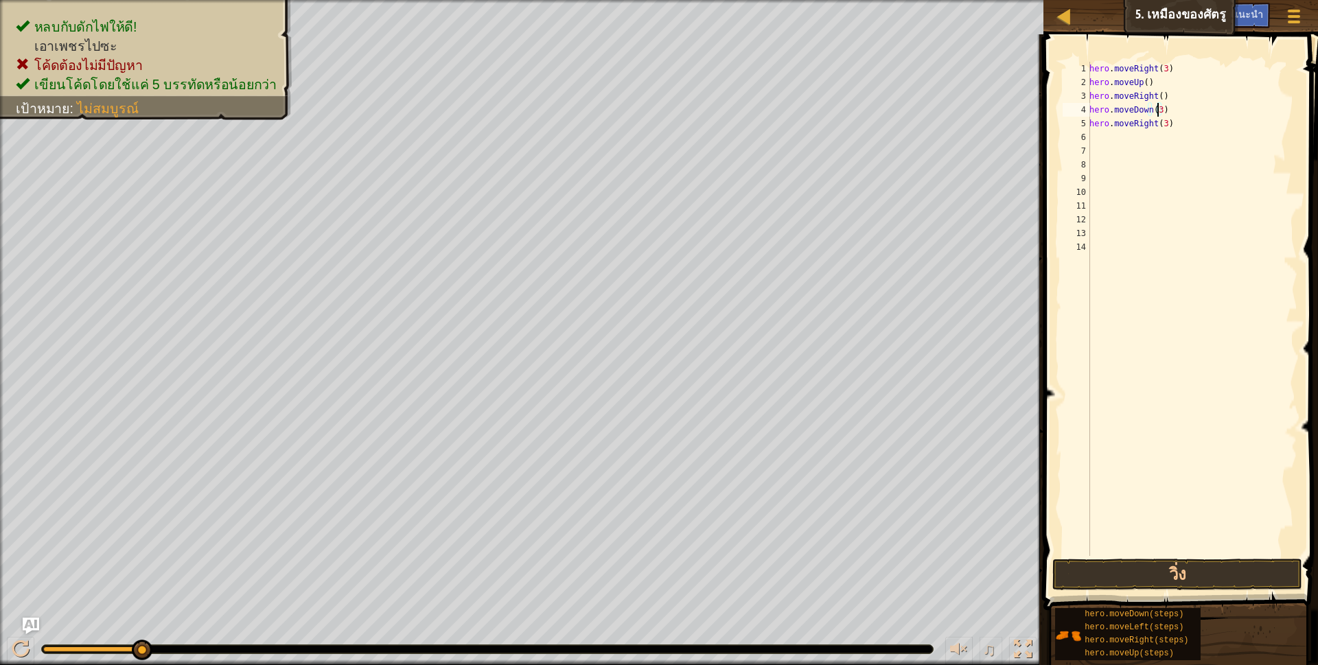
click at [1211, 555] on div "hero . moveRight ( 3 ) hero . moveUp ( ) hero . moveRight ( ) hero . moveDown (…" at bounding box center [1192, 323] width 211 height 522
click at [1214, 566] on button "วิ่ง" at bounding box center [1177, 575] width 251 height 32
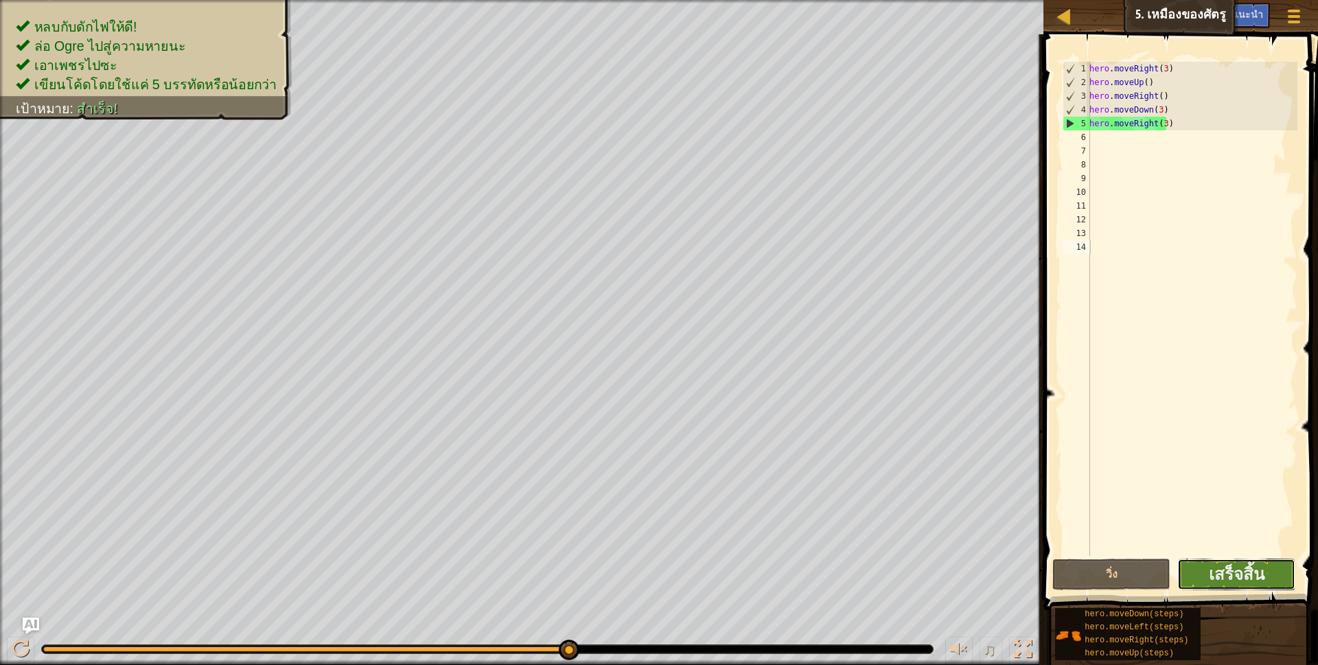
click at [1195, 566] on button "เสร็จสิ้น" at bounding box center [1236, 575] width 118 height 32
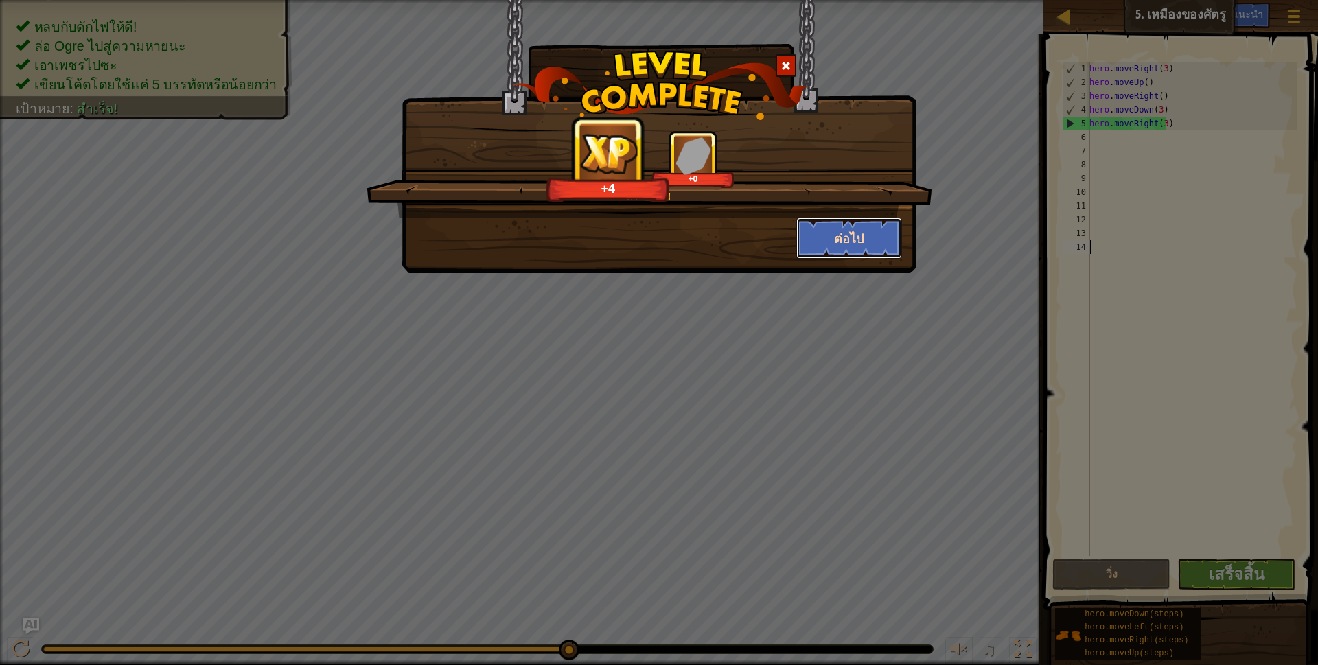
click at [856, 236] on button "ต่อไป" at bounding box center [849, 238] width 106 height 41
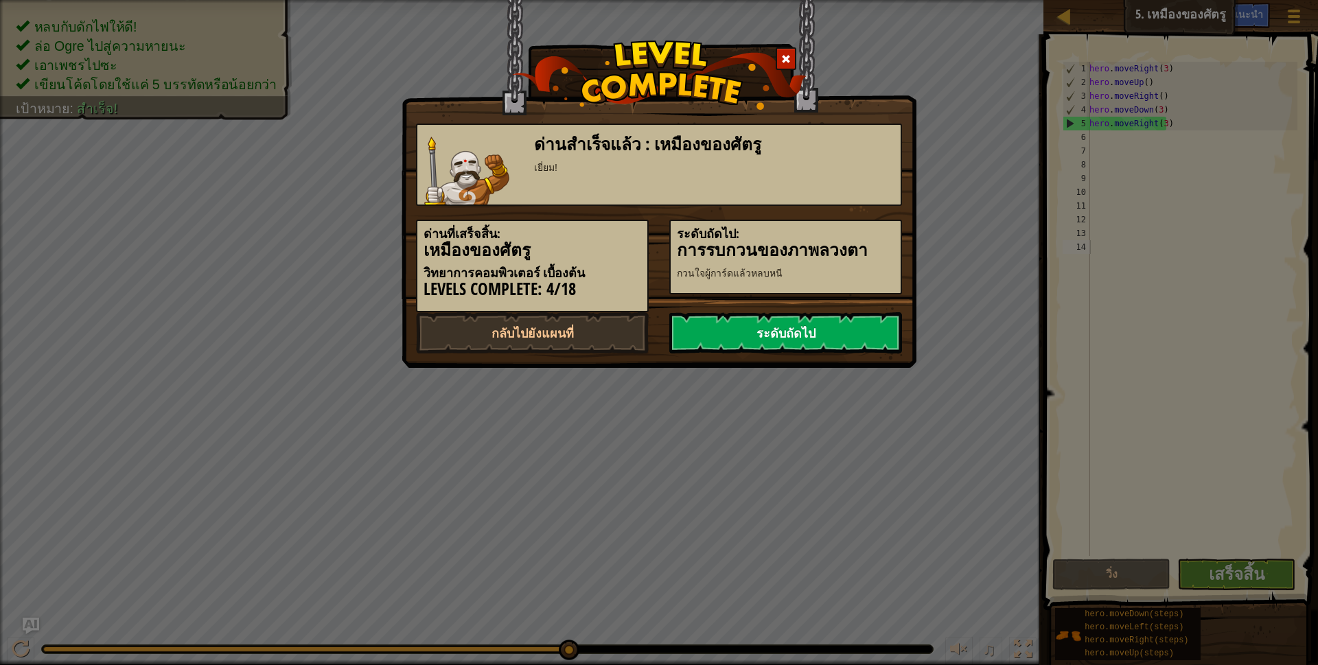
drag, startPoint x: 863, startPoint y: 340, endPoint x: 848, endPoint y: 339, distance: 15.8
click at [863, 339] on link "ระดับถัดไป" at bounding box center [785, 332] width 233 height 41
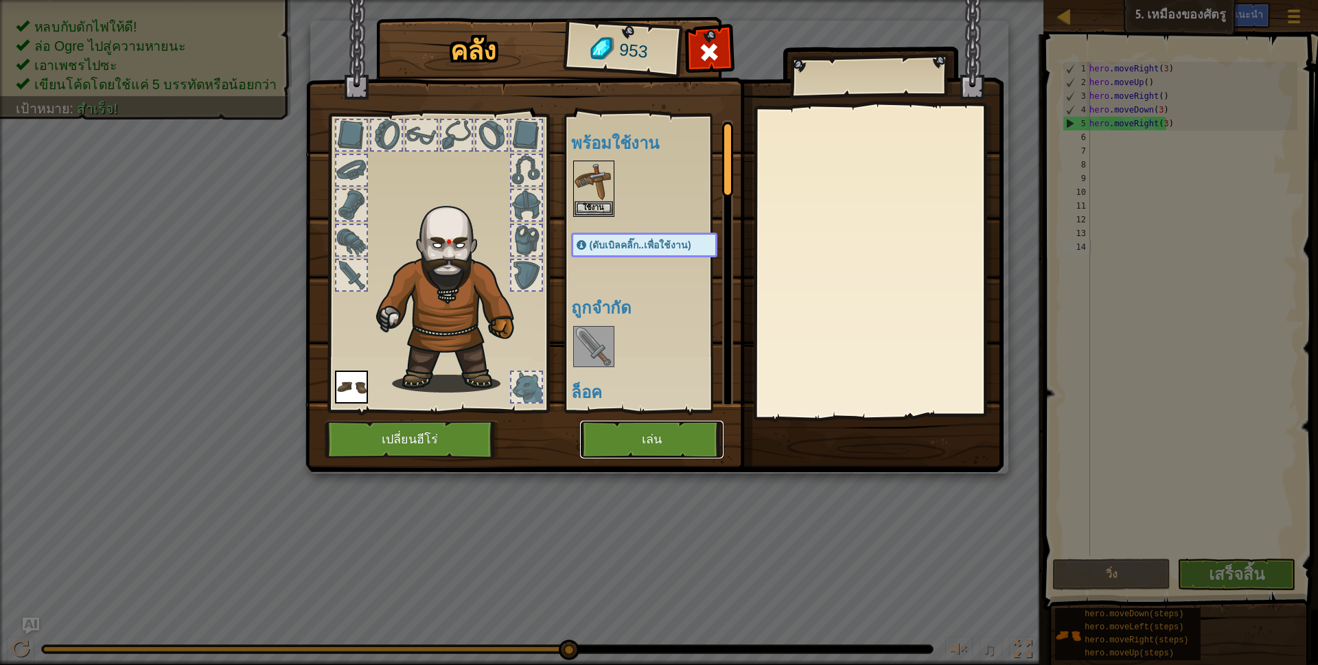
click at [664, 437] on button "เล่น" at bounding box center [651, 440] width 143 height 38
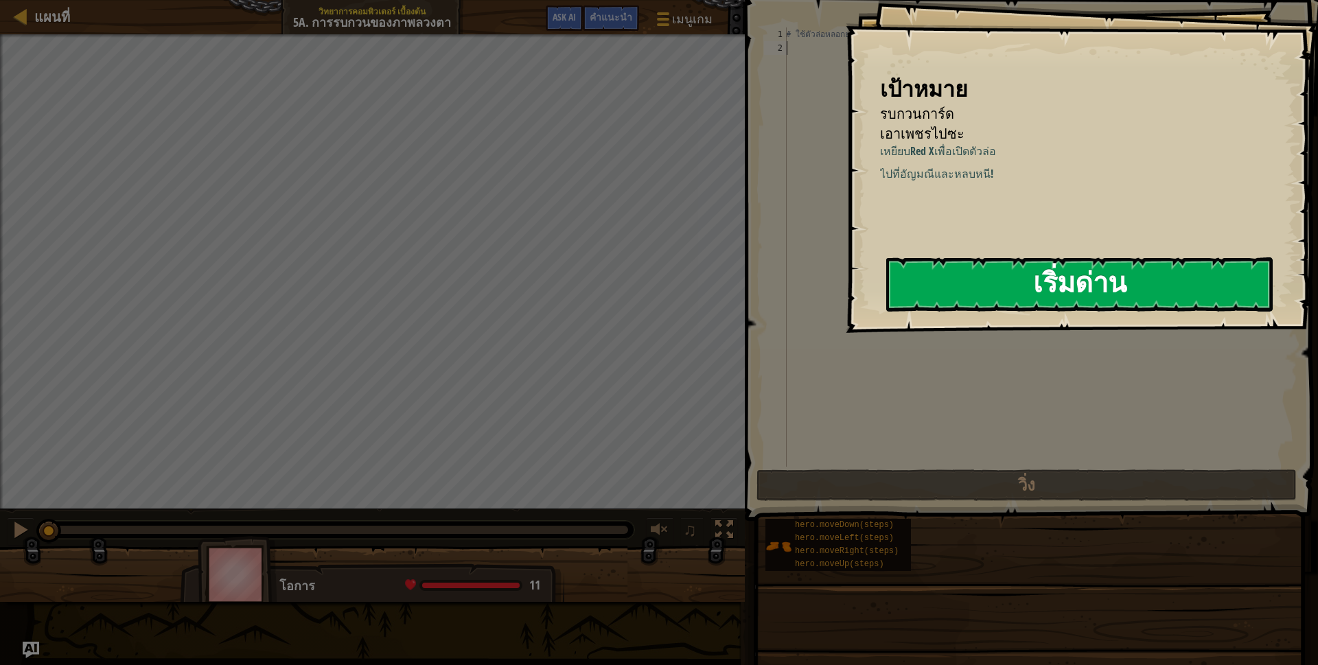
click at [1036, 270] on button "เริ่มด่าน" at bounding box center [1079, 284] width 386 height 54
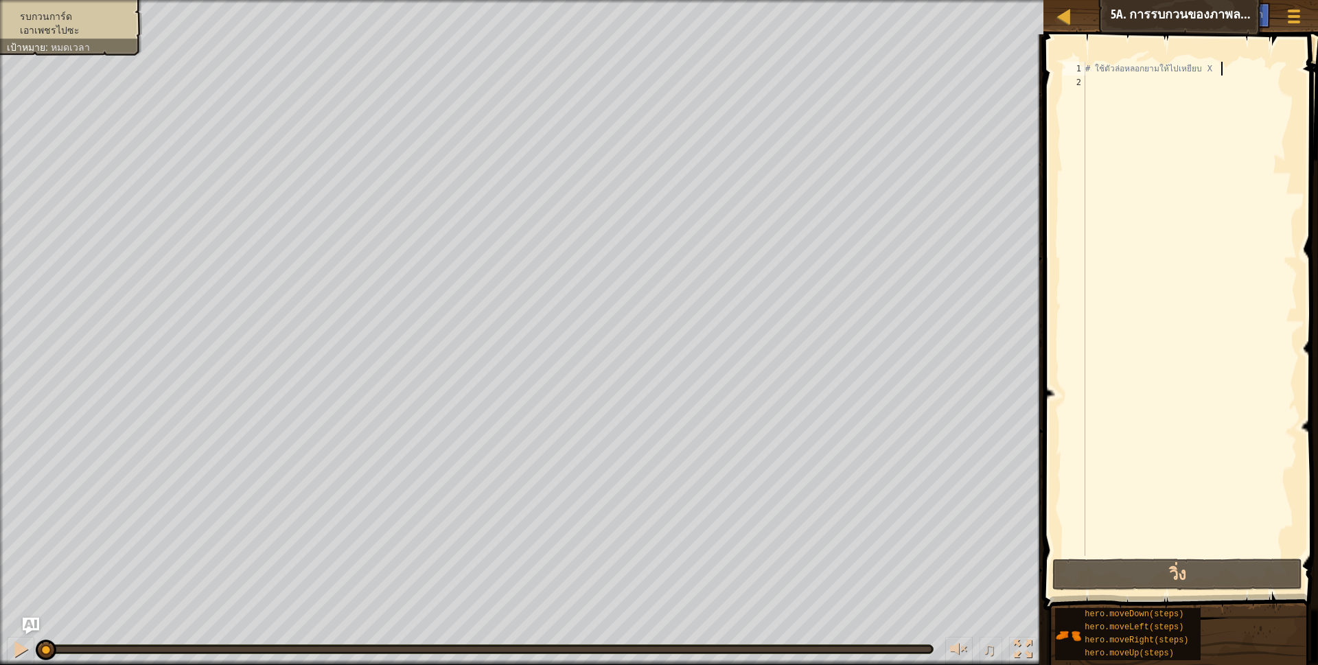
click at [1220, 65] on div "# ใช้ตัวล่อหลอกยามให้ไปเหยียบ X" at bounding box center [1189, 323] width 215 height 522
type textarea "X"
click at [1136, 65] on div "X" at bounding box center [1189, 323] width 215 height 522
type textarea "h"
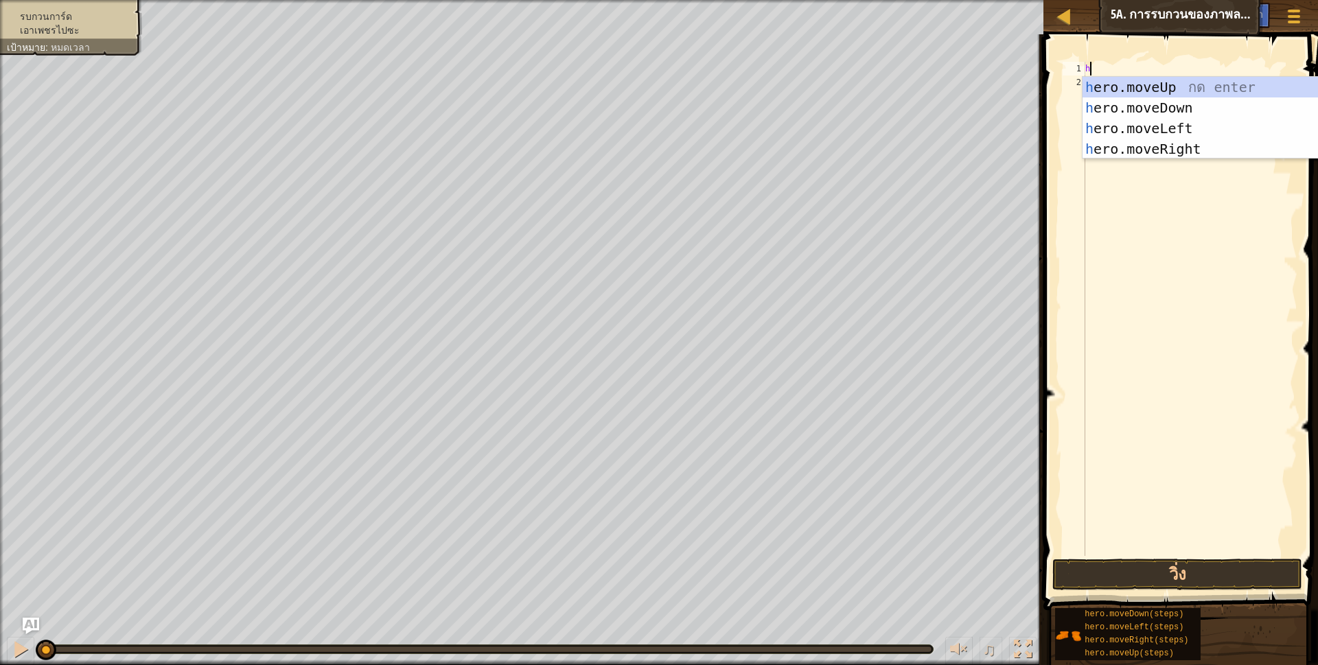
scroll to position [3, 3]
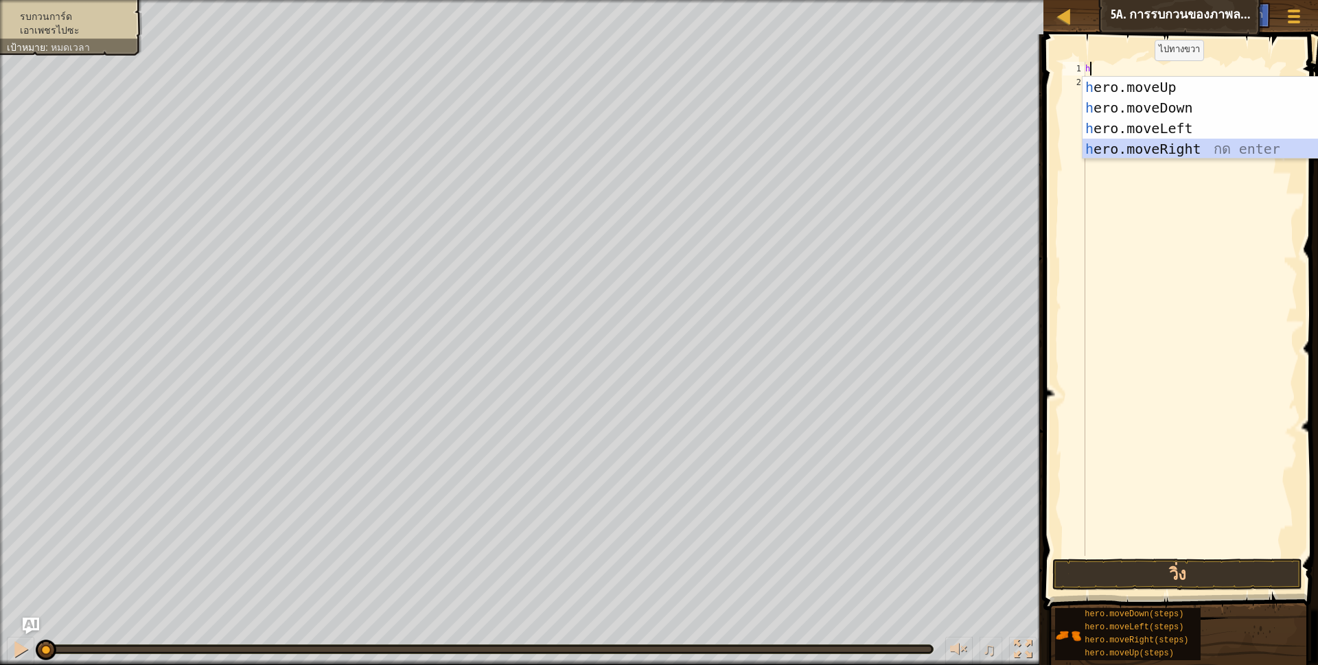
click at [1161, 145] on div "h ero.moveUp กด enter h ero.moveDown กด enter h ero.moveLeft กด enter h ero.mov…" at bounding box center [1211, 139] width 259 height 124
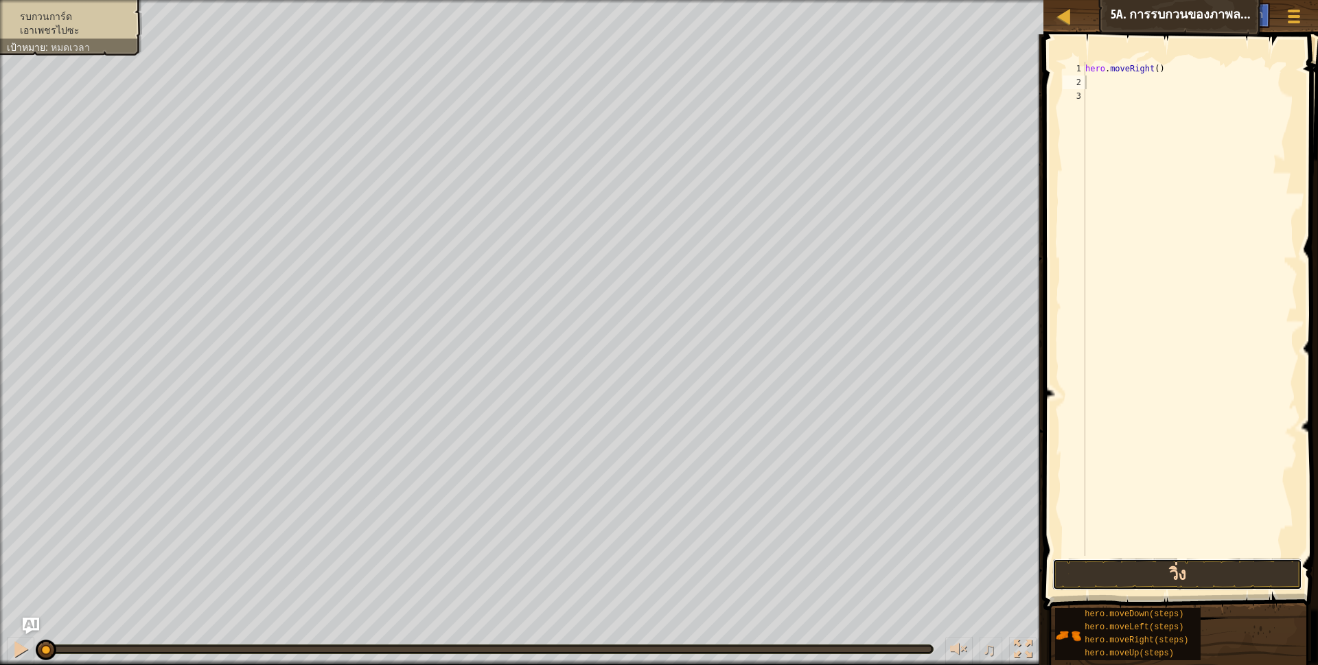
click at [1119, 572] on button "วิ่ง" at bounding box center [1177, 575] width 251 height 32
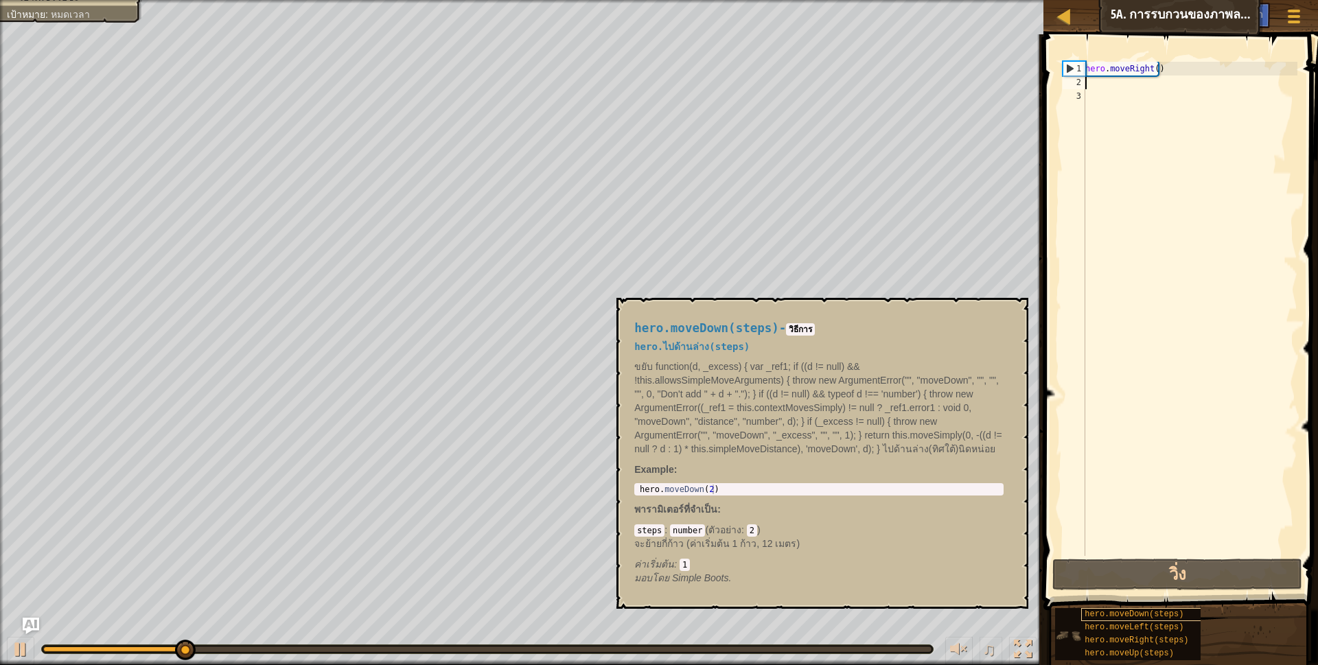
type textarea "h"
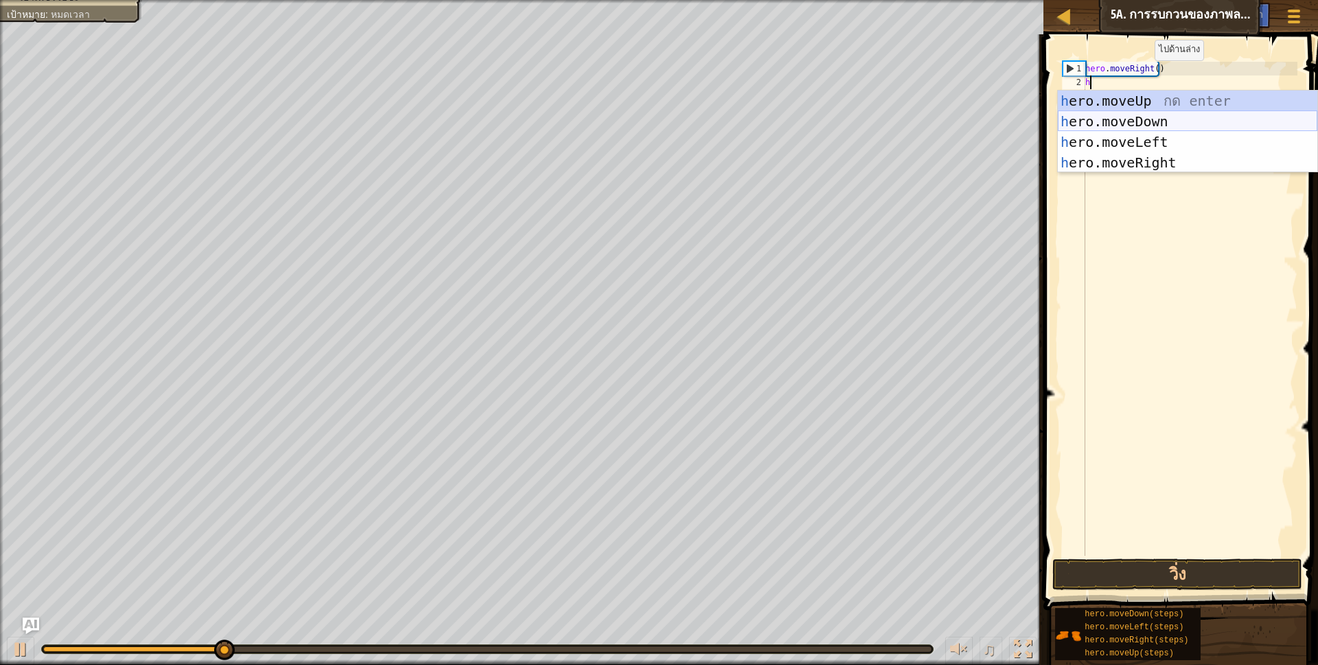
click at [1102, 118] on div "h ero.moveUp กด enter h ero.moveDown กด enter h ero.moveLeft กด enter h ero.mov…" at bounding box center [1187, 153] width 259 height 124
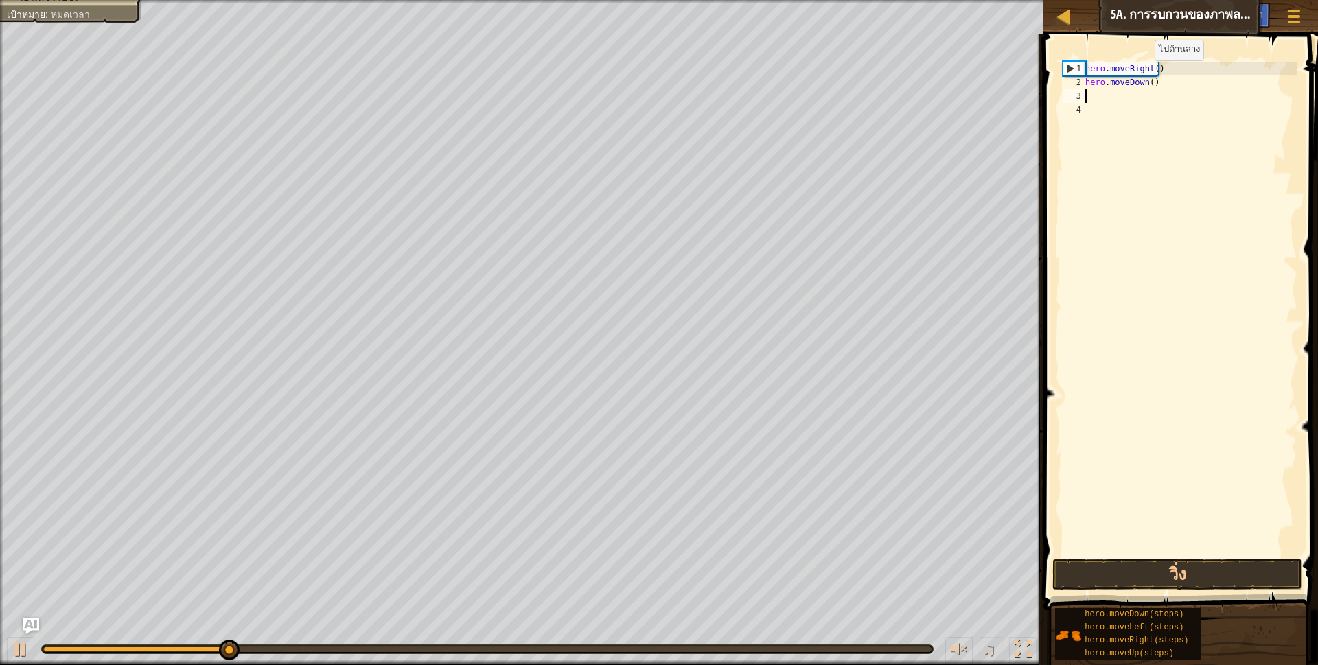
scroll to position [3, 0]
click at [1141, 589] on button "วิ่ง" at bounding box center [1177, 575] width 251 height 32
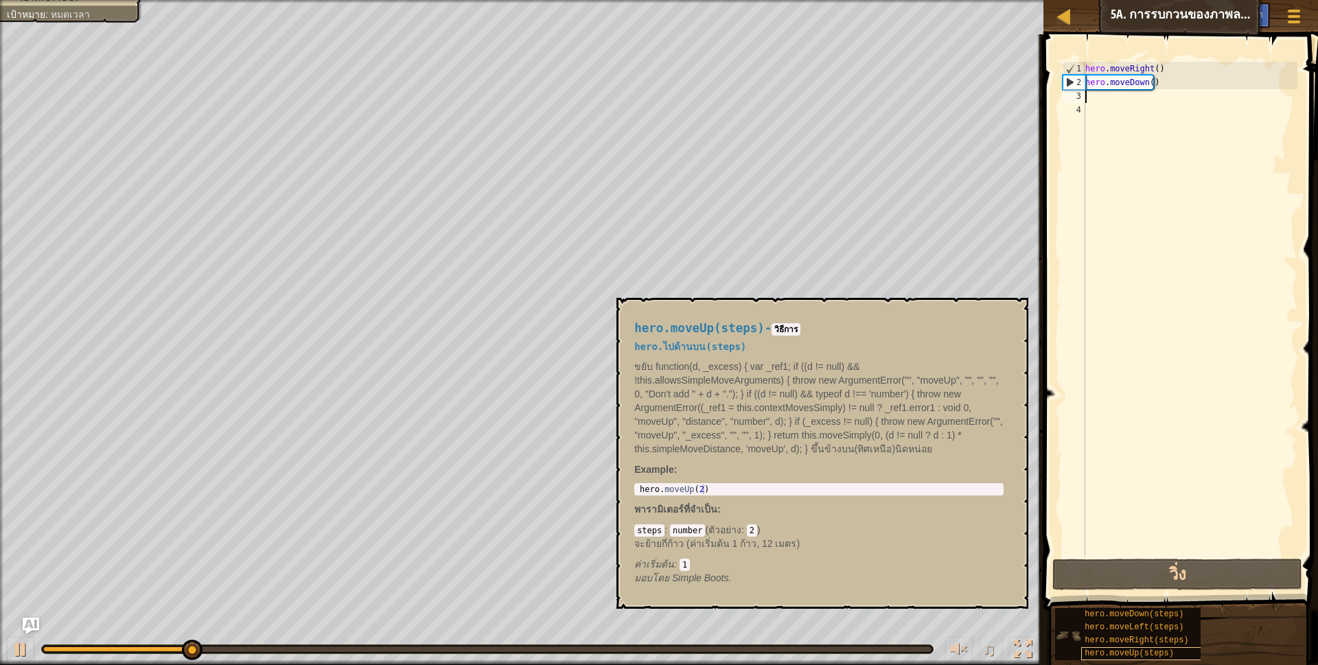
type textarea "h"
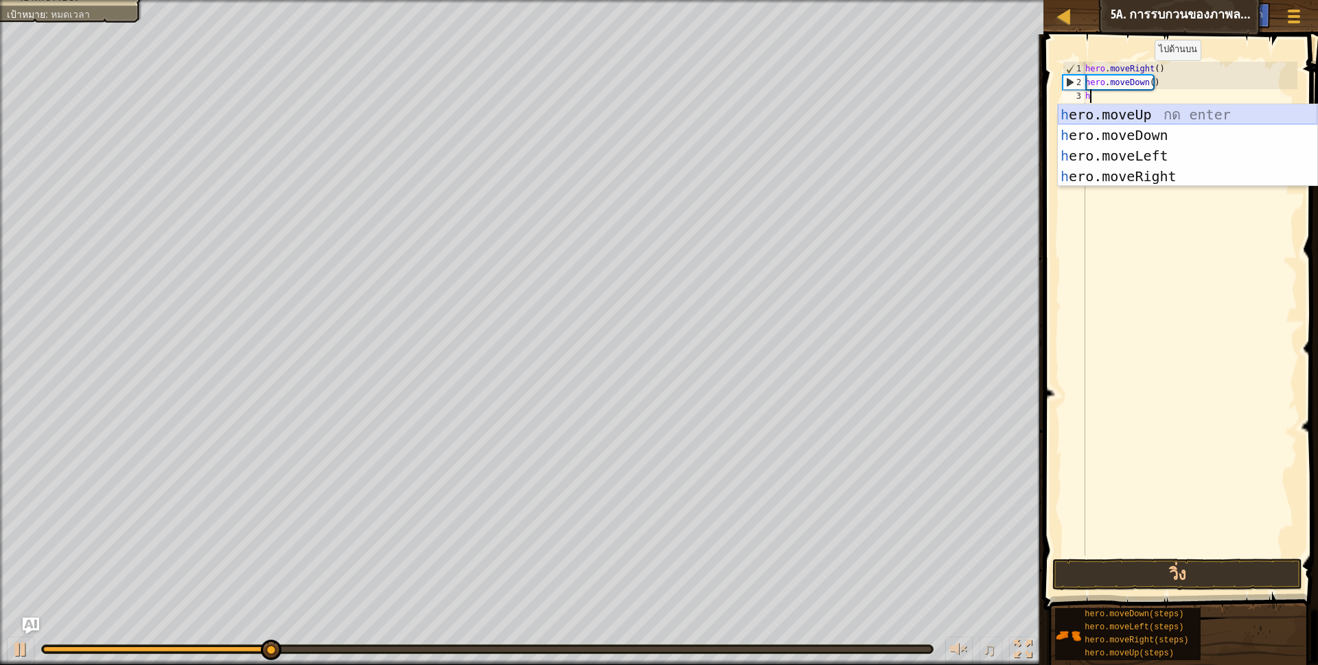
click at [1095, 108] on div "h ero.moveUp กด enter h ero.moveDown กด enter h ero.moveLeft กด enter h ero.mov…" at bounding box center [1187, 166] width 259 height 124
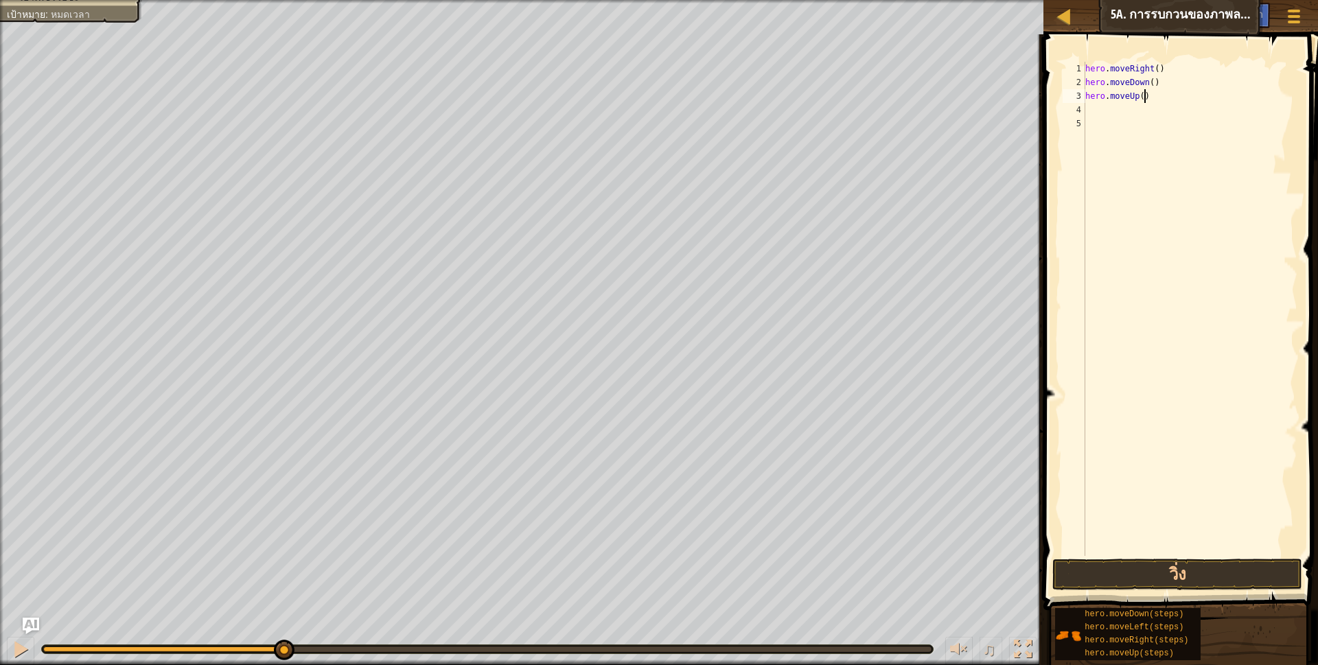
click at [1147, 102] on div "hero . moveRight ( ) hero . moveDown ( ) hero . moveUp ( )" at bounding box center [1189, 323] width 215 height 522
type textarea "h"
click at [1146, 82] on div "hero . moveRight ( ) hero . moveDown ( )" at bounding box center [1189, 323] width 215 height 522
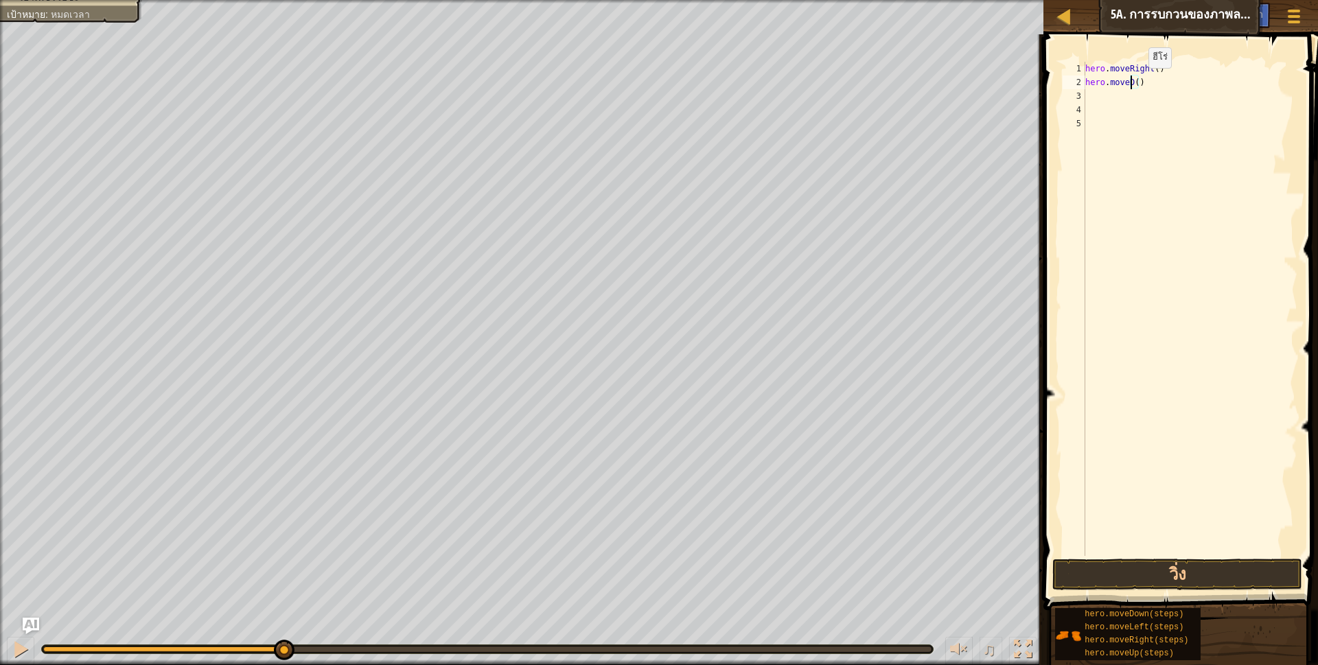
click at [1137, 82] on div "hero . moveRight ( ) hero . moveD ( )" at bounding box center [1189, 323] width 215 height 522
click at [1137, 82] on div "hero . moveRight ( ) hero . moveD ( )" at bounding box center [1189, 309] width 215 height 494
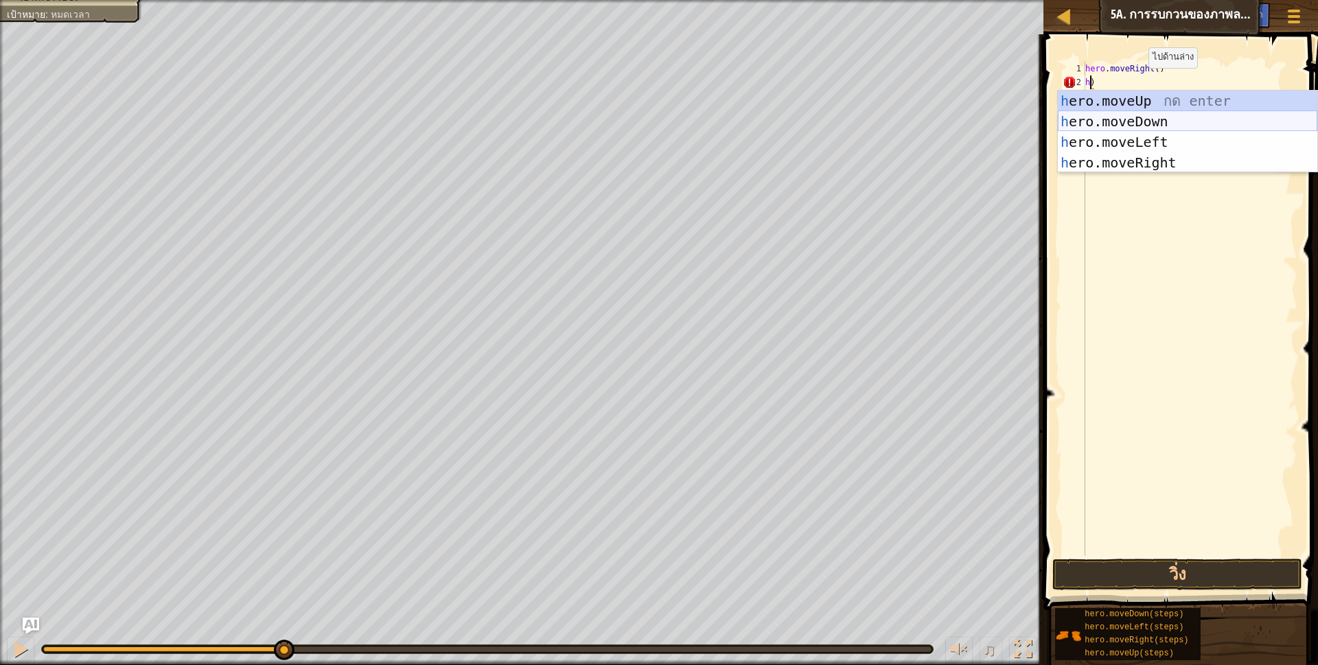
click at [1117, 117] on div "h ero.moveUp กด enter h ero.moveDown กด enter h ero.moveLeft กด enter h ero.mov…" at bounding box center [1187, 153] width 259 height 124
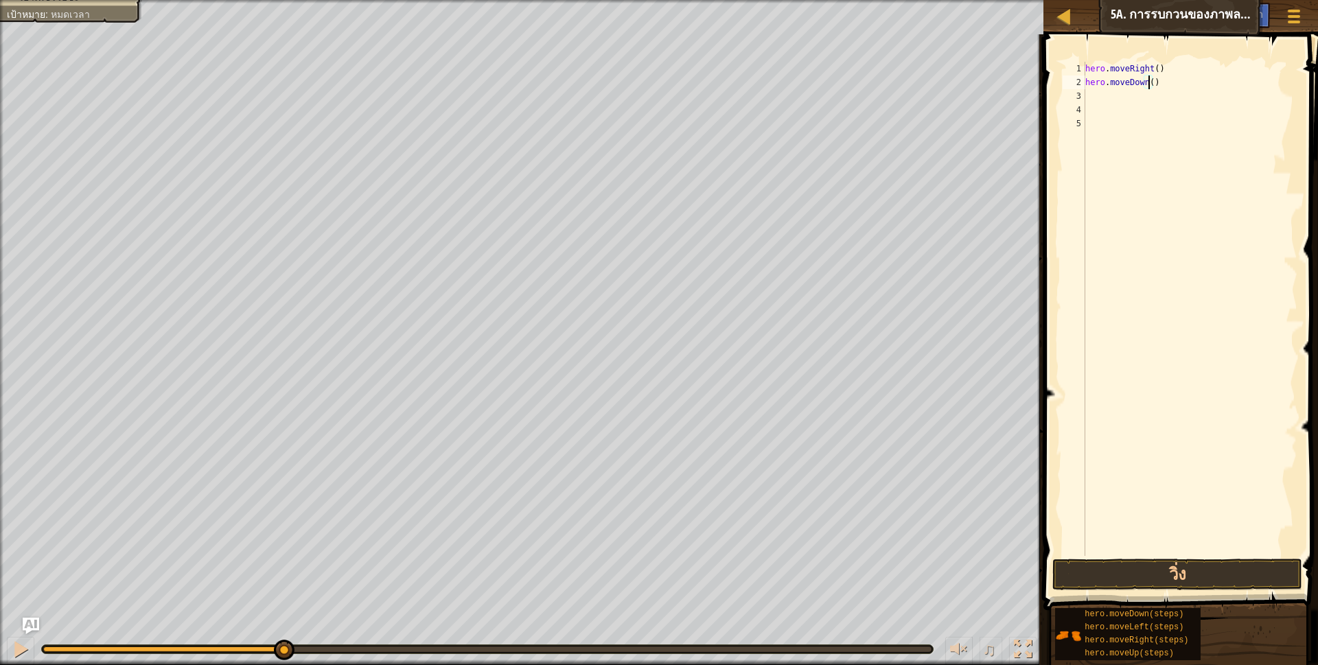
scroll to position [3, 57]
click at [1216, 577] on button "วิ่ง" at bounding box center [1177, 575] width 251 height 32
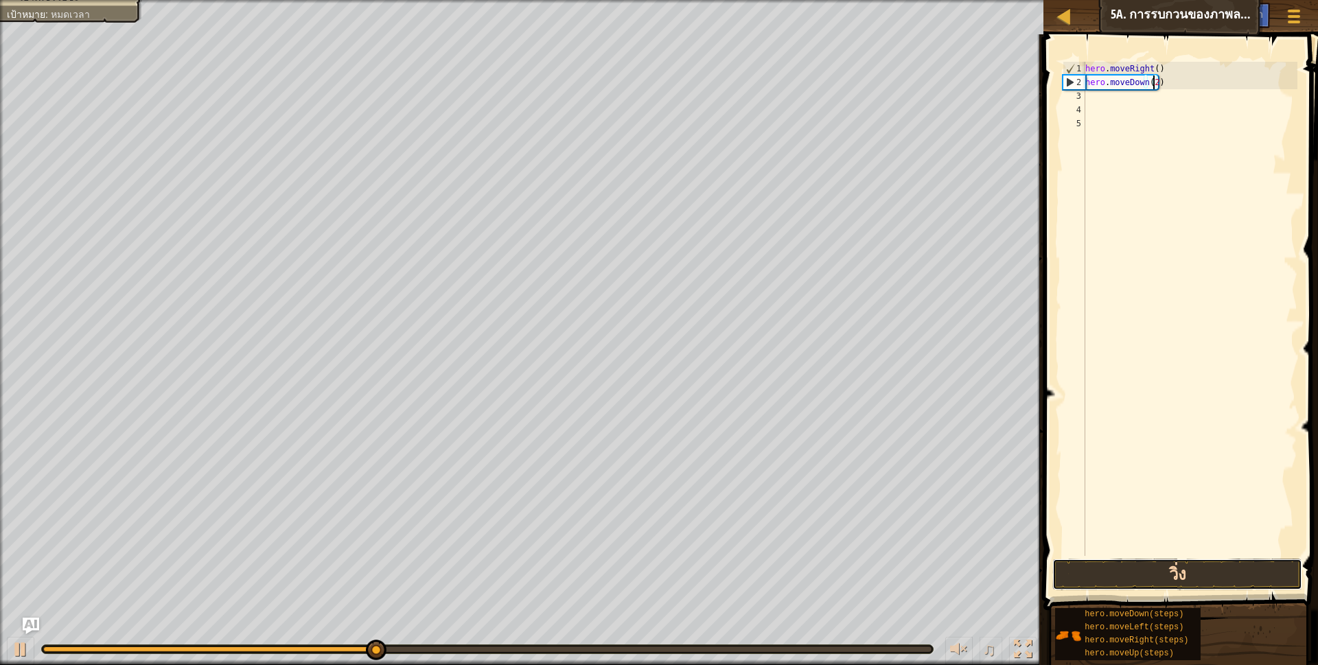
click at [1244, 579] on button "วิ่ง" at bounding box center [1177, 575] width 251 height 32
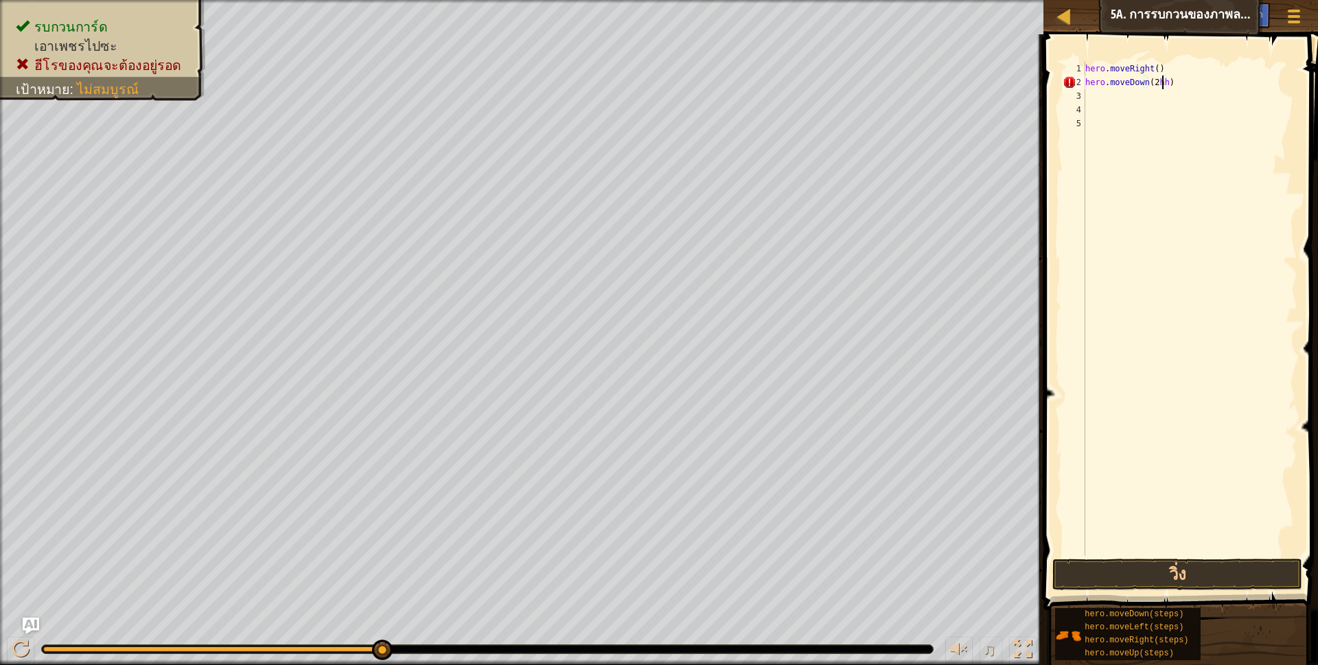
scroll to position [3, 63]
type textarea "hero.moveDown(2)"
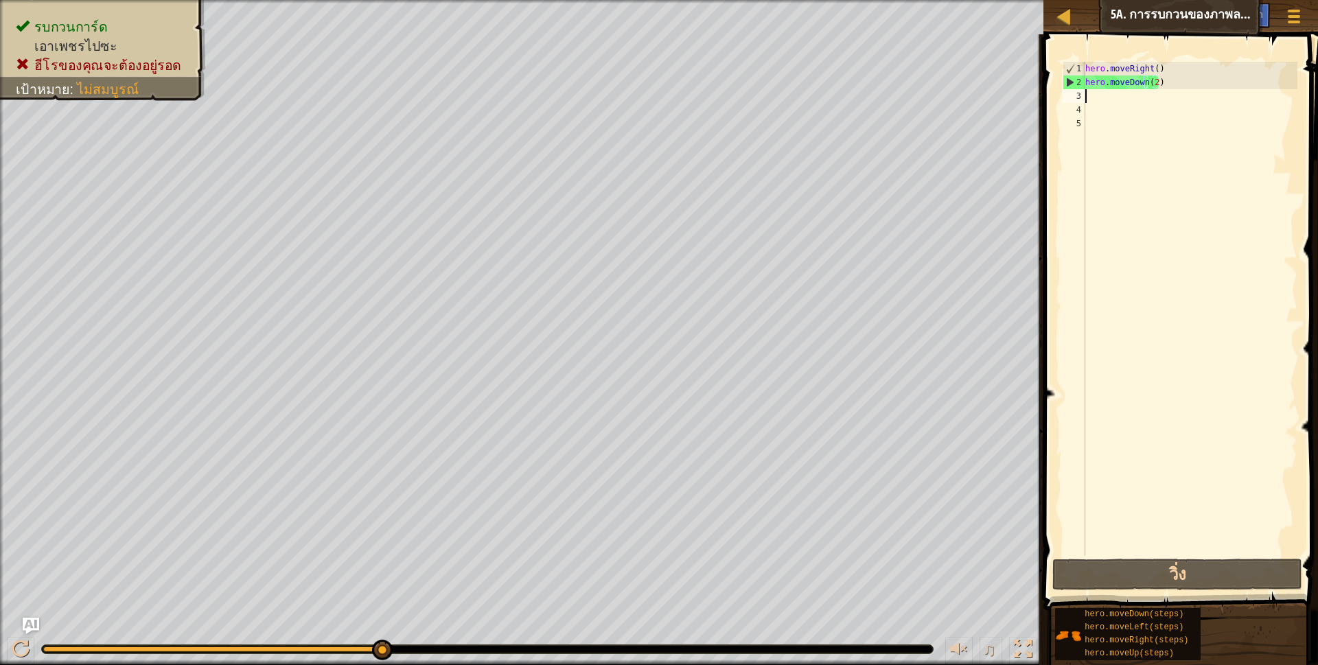
click at [1105, 97] on div "hero . moveRight ( ) hero . moveDown ( 2 )" at bounding box center [1189, 323] width 215 height 522
type textarea "h"
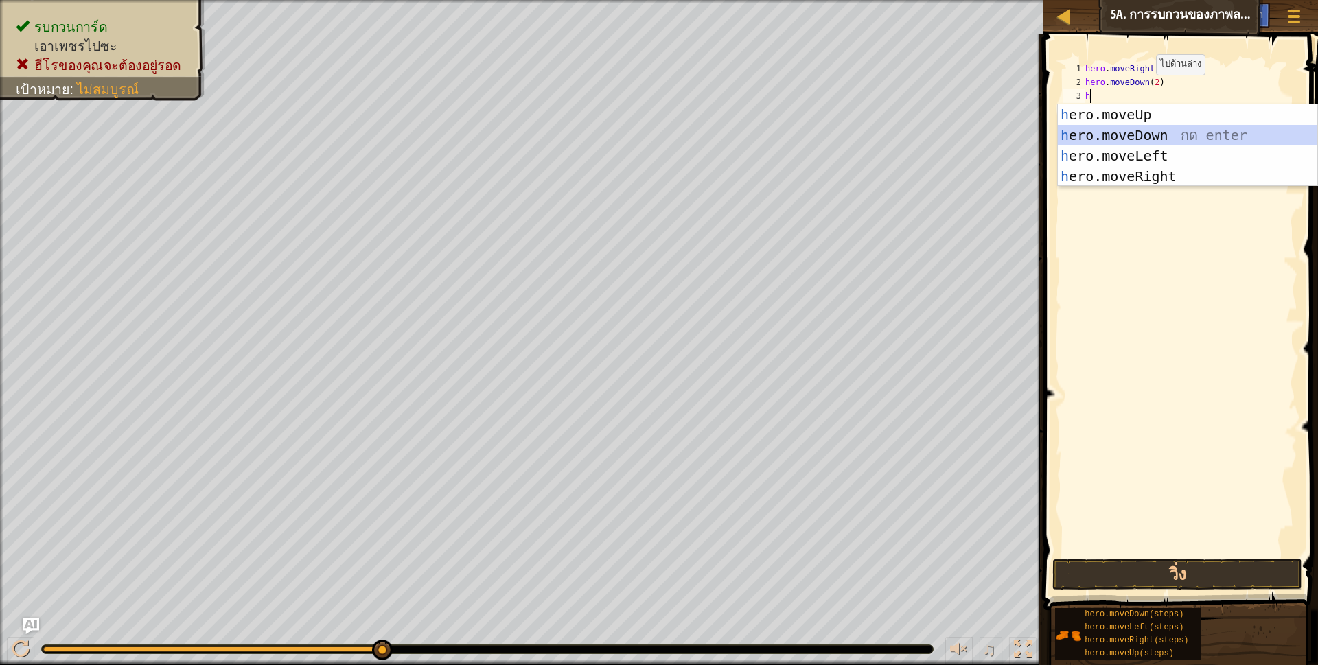
click at [1087, 133] on div "h ero.moveUp กด enter h ero.moveDown กด enter h ero.moveLeft กด enter h ero.mov…" at bounding box center [1187, 166] width 259 height 124
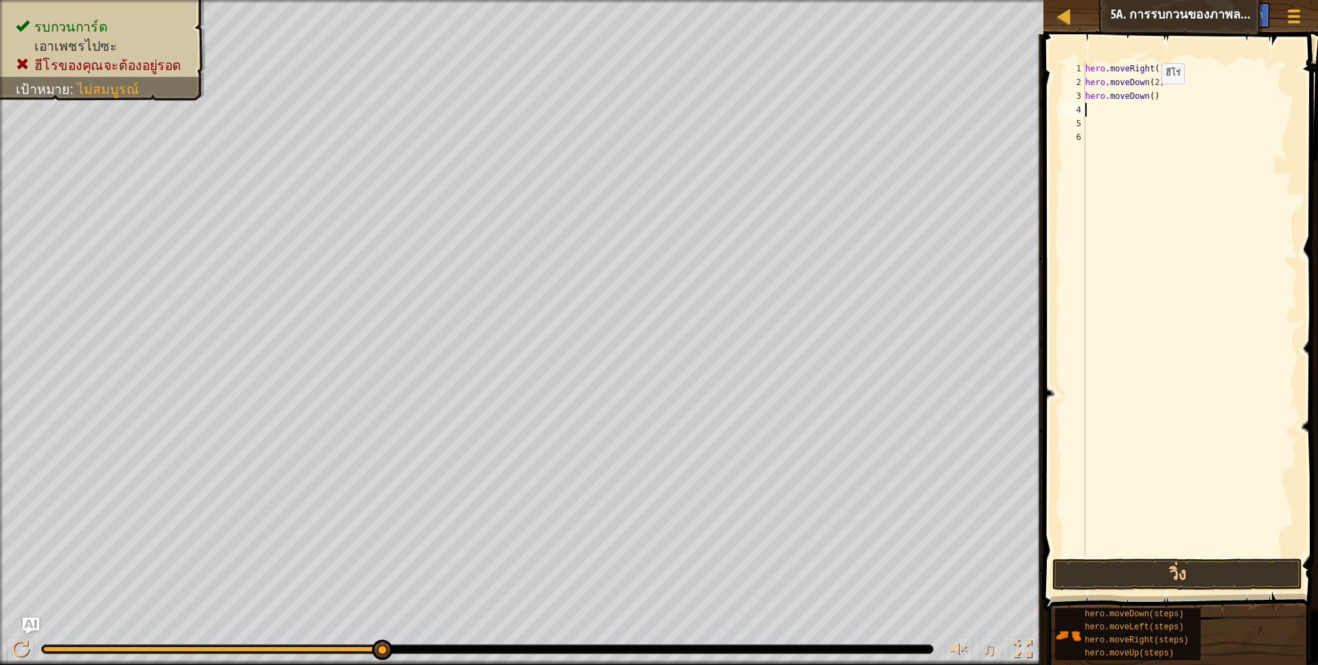
click at [1150, 97] on div "hero . moveRight ( ) hero . moveDown ( 2 ) hero . moveDown ( )" at bounding box center [1189, 323] width 215 height 522
type textarea ")"
click at [1107, 102] on div "hero . moveRight ( ) hero . moveDown ( 2 ) )" at bounding box center [1189, 323] width 215 height 522
type textarea "h"
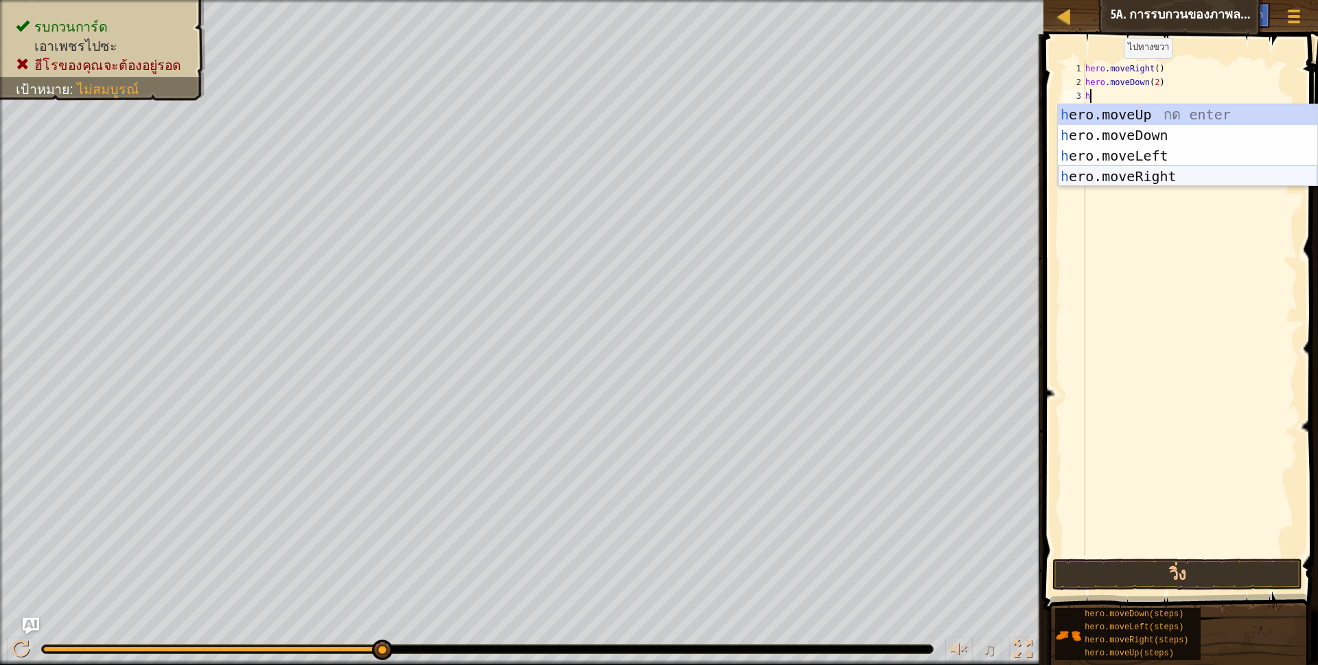
click at [1143, 175] on div "h ero.moveUp กด enter h ero.moveDown กด enter h ero.moveLeft กด enter h ero.mov…" at bounding box center [1187, 166] width 259 height 124
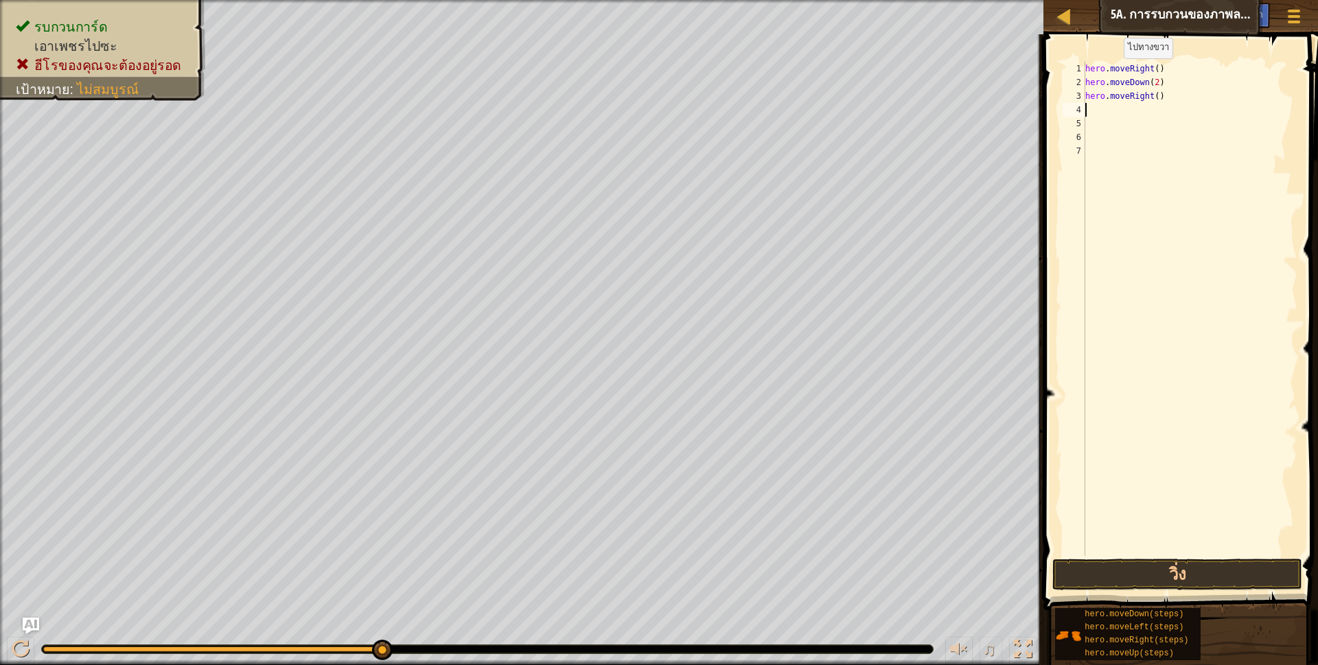
scroll to position [3, 0]
click at [1151, 101] on div "hero . moveRight ( ) hero . moveDown ( 2 ) hero . moveRight ( )" at bounding box center [1189, 323] width 215 height 522
click at [1123, 575] on button "วิ่ง" at bounding box center [1177, 575] width 251 height 32
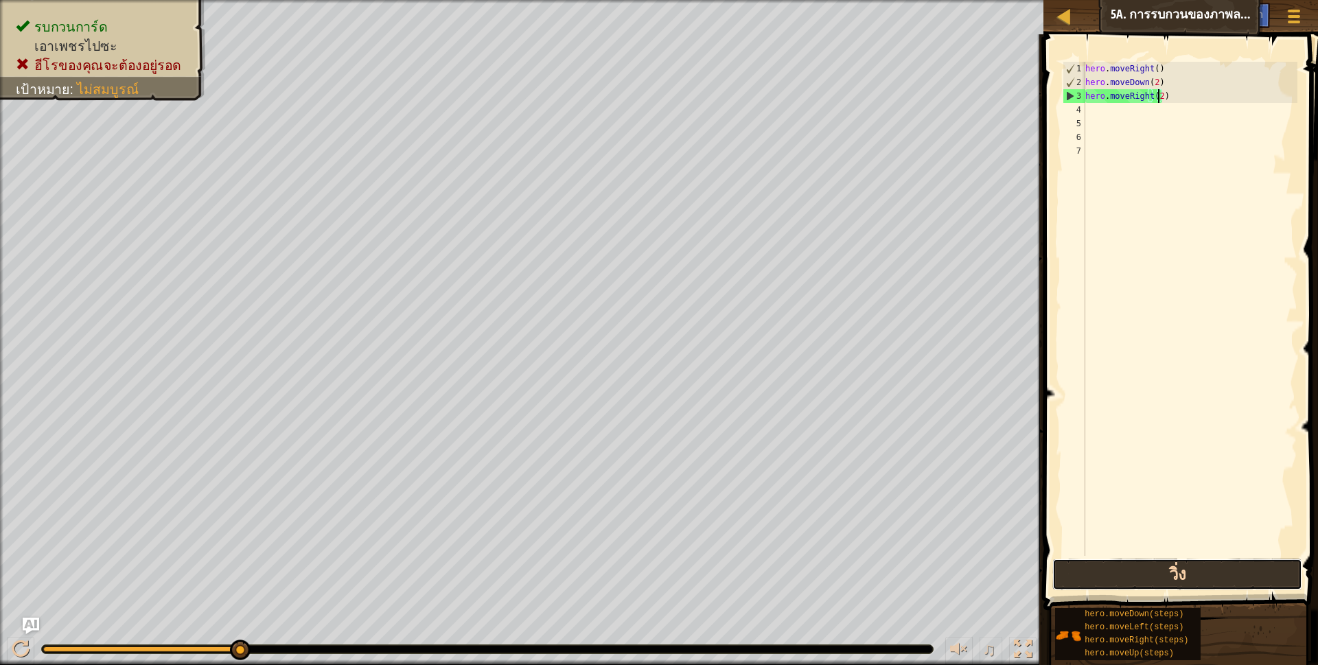
click at [1110, 562] on button "วิ่ง" at bounding box center [1177, 575] width 251 height 32
click at [1187, 101] on div "hero . moveRight ( ) hero . moveDown ( 2 ) hero . moveRight ( 2 )" at bounding box center [1189, 323] width 215 height 522
type textarea "h"
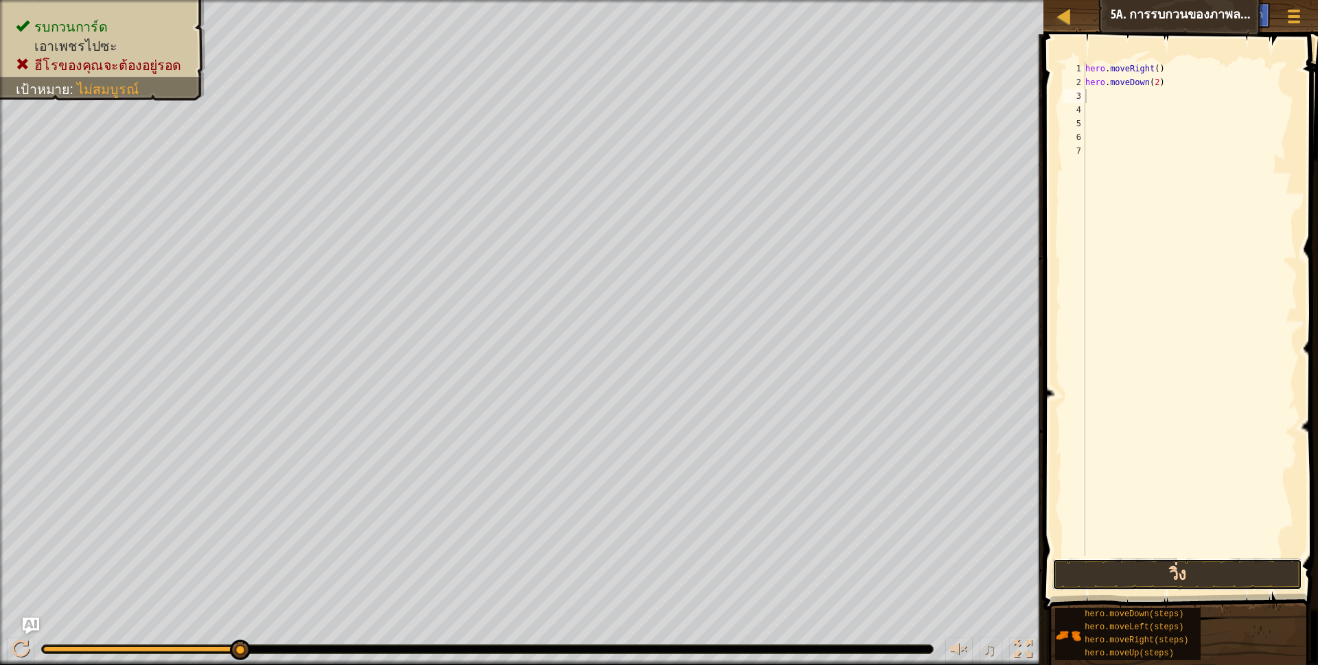
click at [1116, 569] on button "วิ่ง" at bounding box center [1177, 575] width 251 height 32
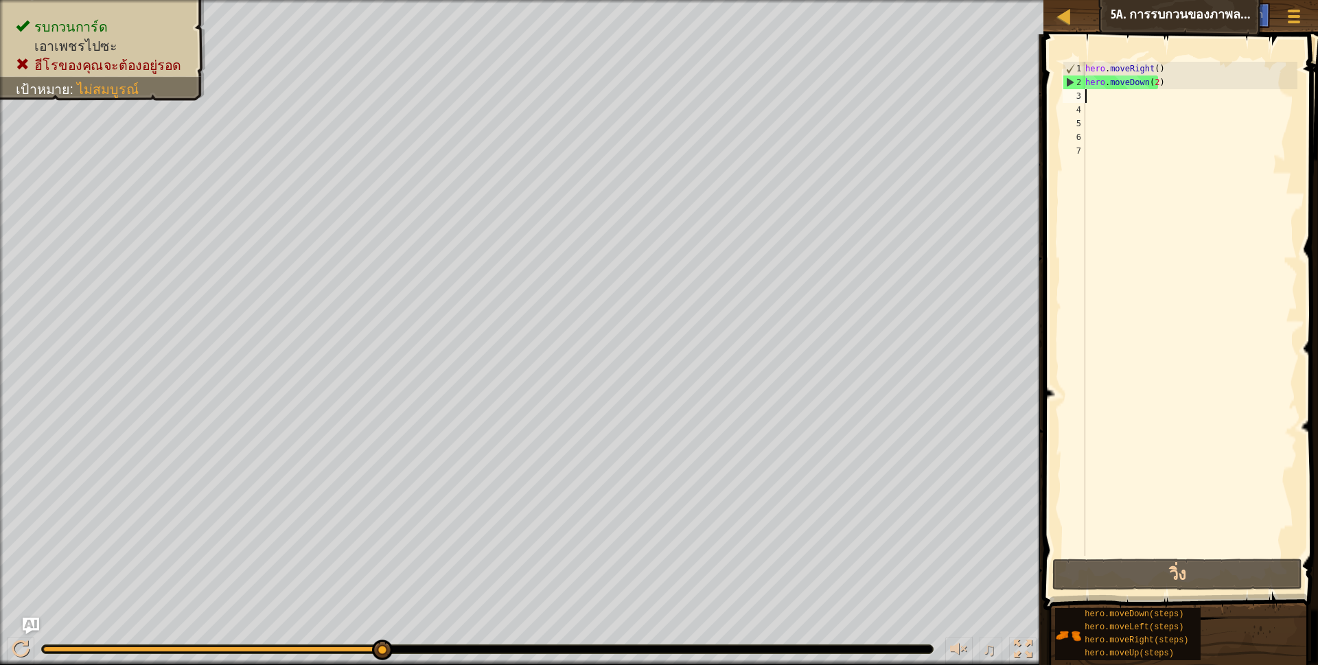
type textarea "h"
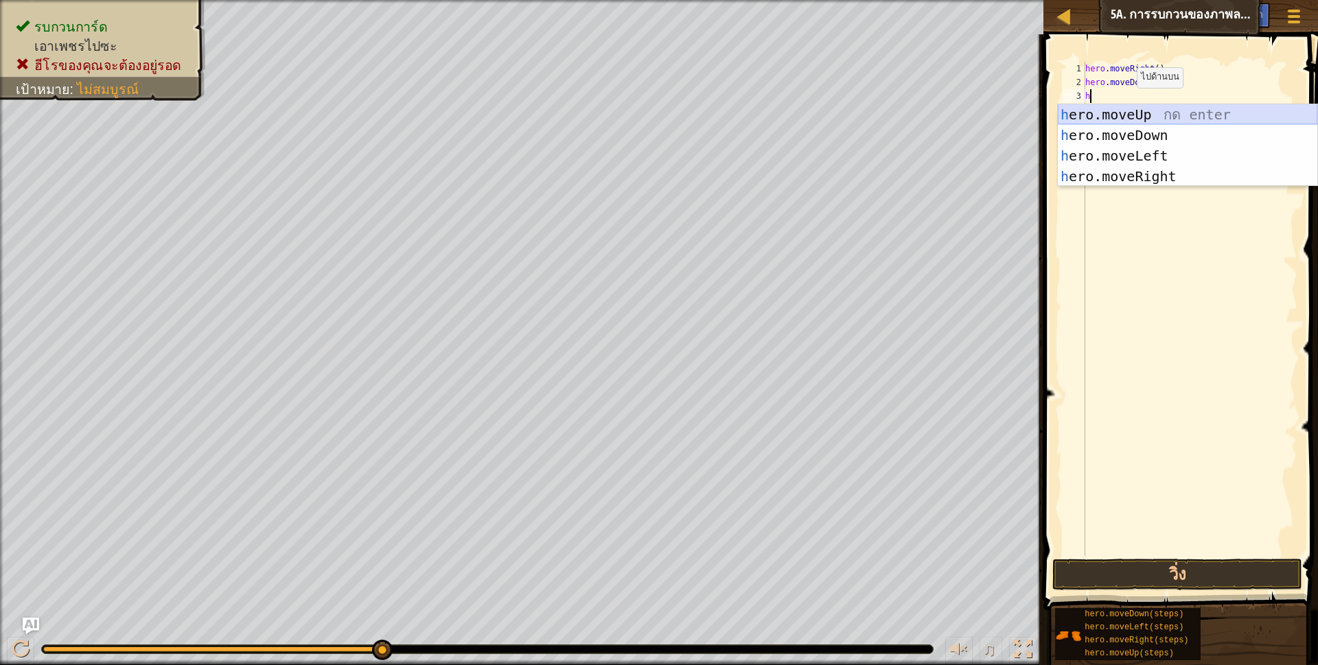
click at [1122, 115] on div "h ero.moveUp กด enter h ero.moveDown กด enter h ero.moveLeft กด enter h ero.mov…" at bounding box center [1187, 166] width 259 height 124
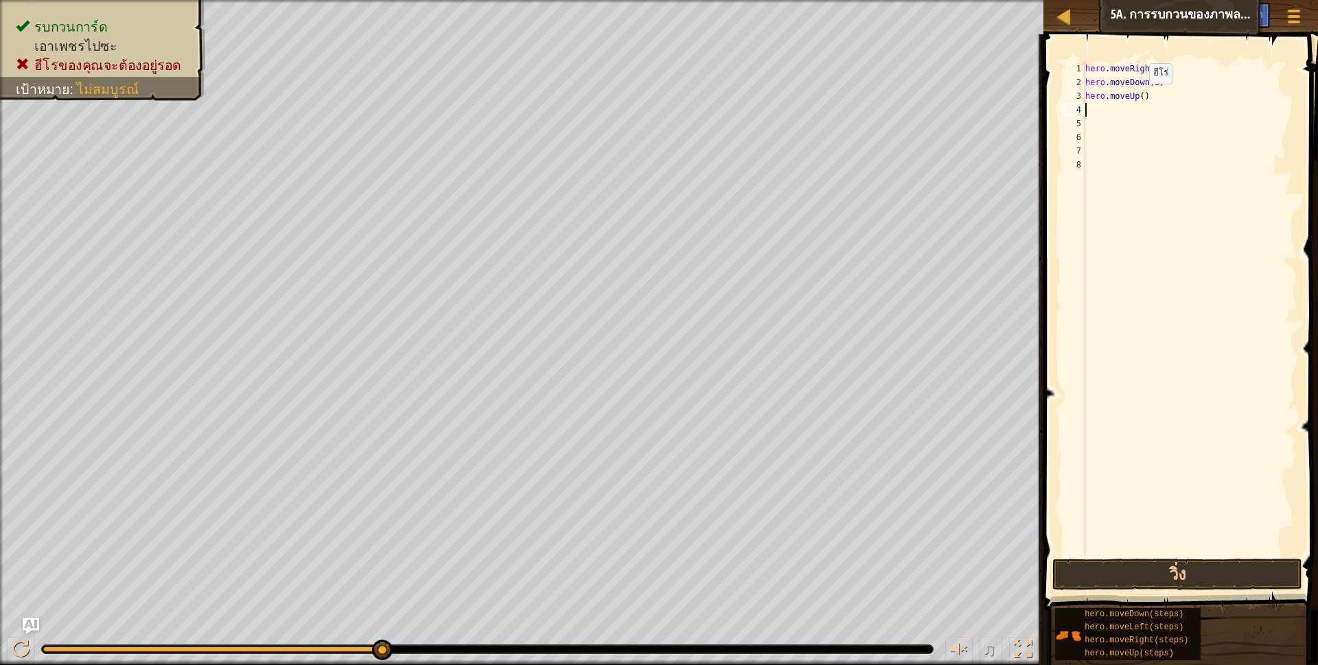
click at [1137, 97] on div "hero . moveRight ( ) hero . moveDown ( 2 ) hero . moveUp ( )" at bounding box center [1189, 323] width 215 height 522
click at [1137, 102] on div "hero . moveRight ( ) hero . moveDown ( 2 ) hero . moveUp ( )" at bounding box center [1189, 323] width 215 height 522
click at [1139, 99] on div "hero . moveRight ( ) hero . moveDown ( 2 ) hero . moveUp ( )" at bounding box center [1189, 323] width 215 height 522
click at [1109, 582] on button "วิ่ง" at bounding box center [1177, 575] width 251 height 32
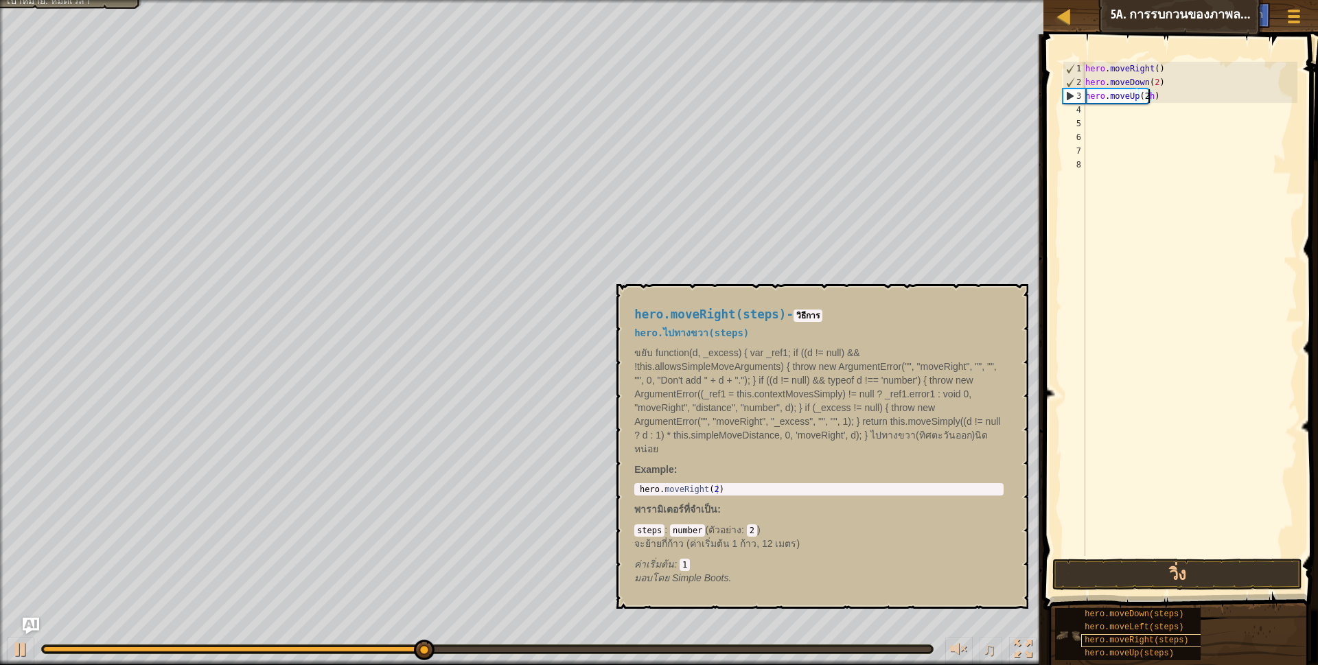
scroll to position [3, 53]
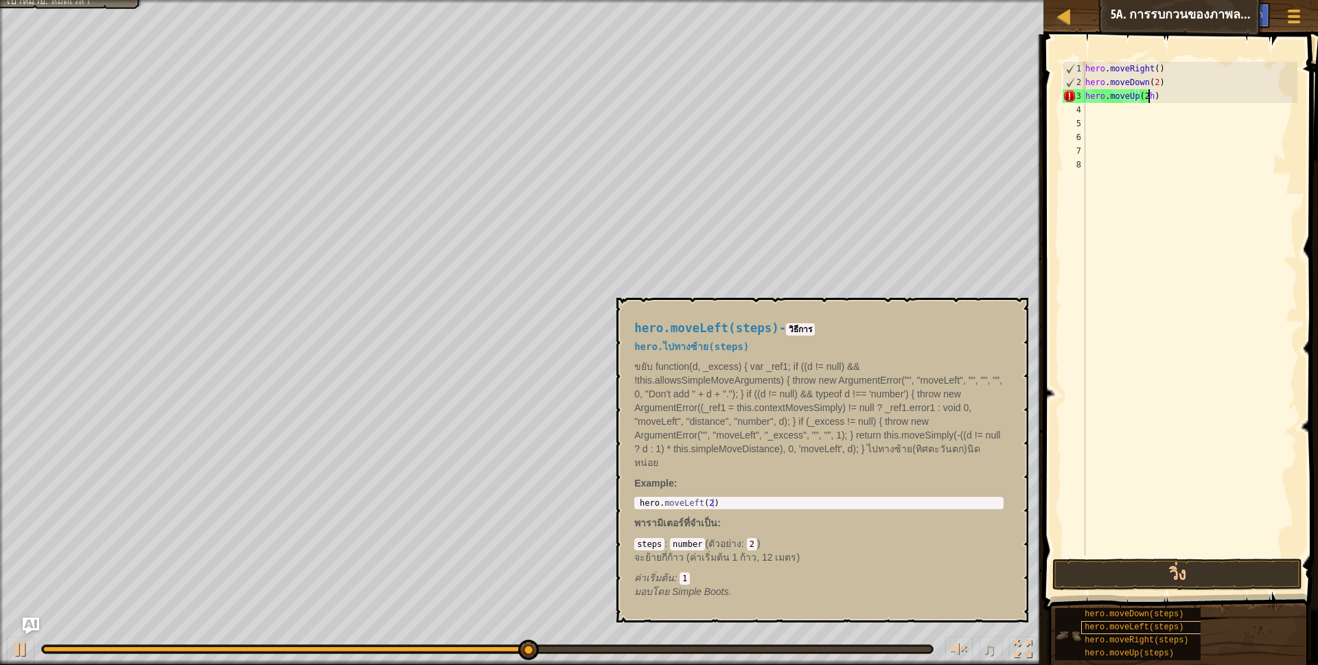
type textarea "hero.moveUp(2)"
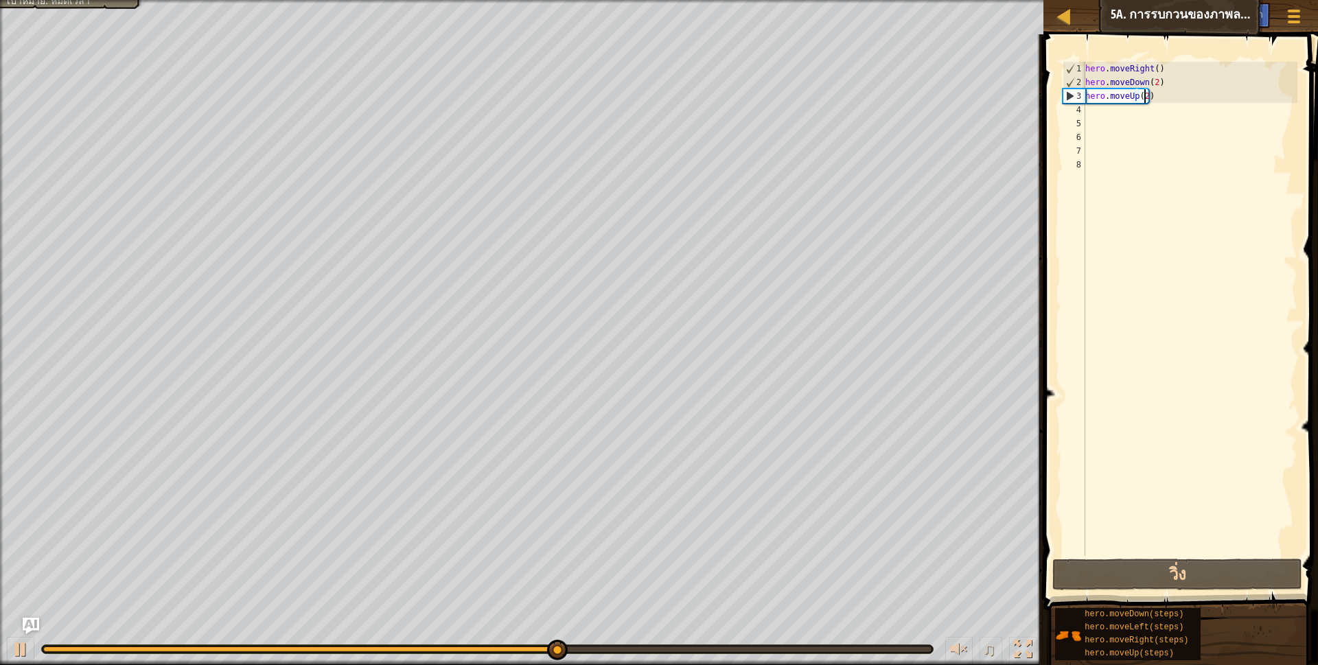
click at [1102, 114] on div "hero . moveRight ( ) hero . moveDown ( 2 ) hero . moveUp ( 2 )" at bounding box center [1189, 323] width 215 height 522
type textarea "h"
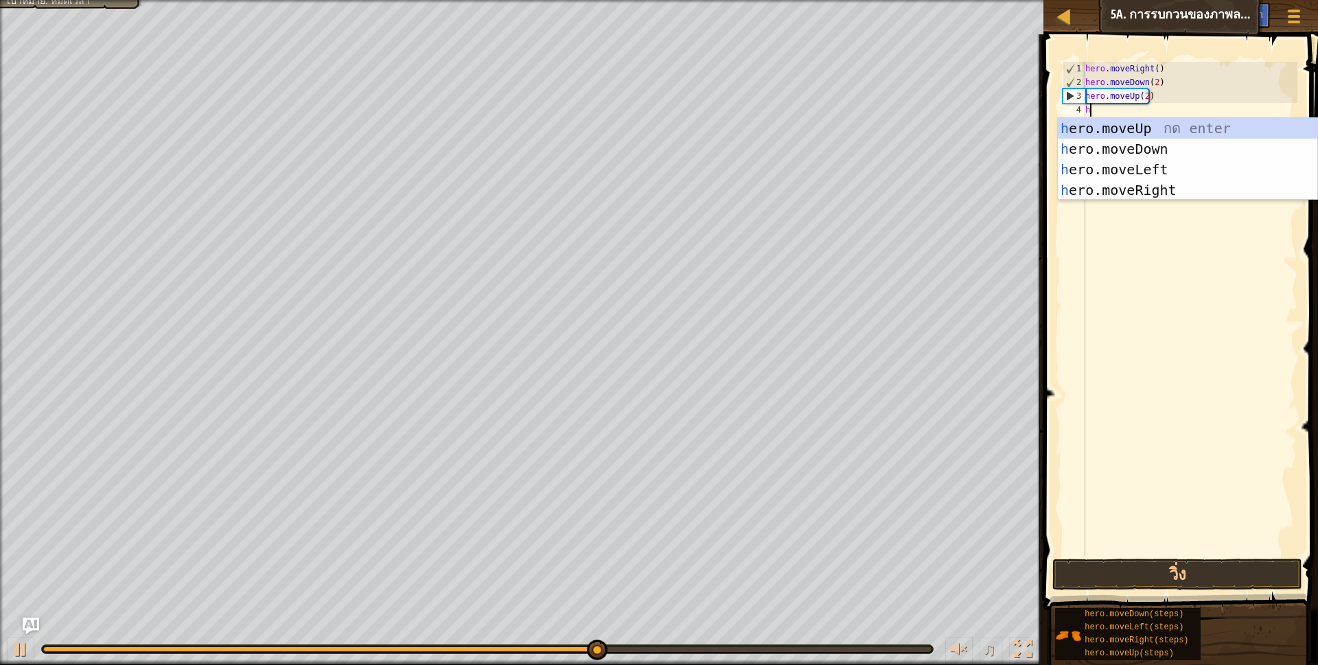
scroll to position [3, 3]
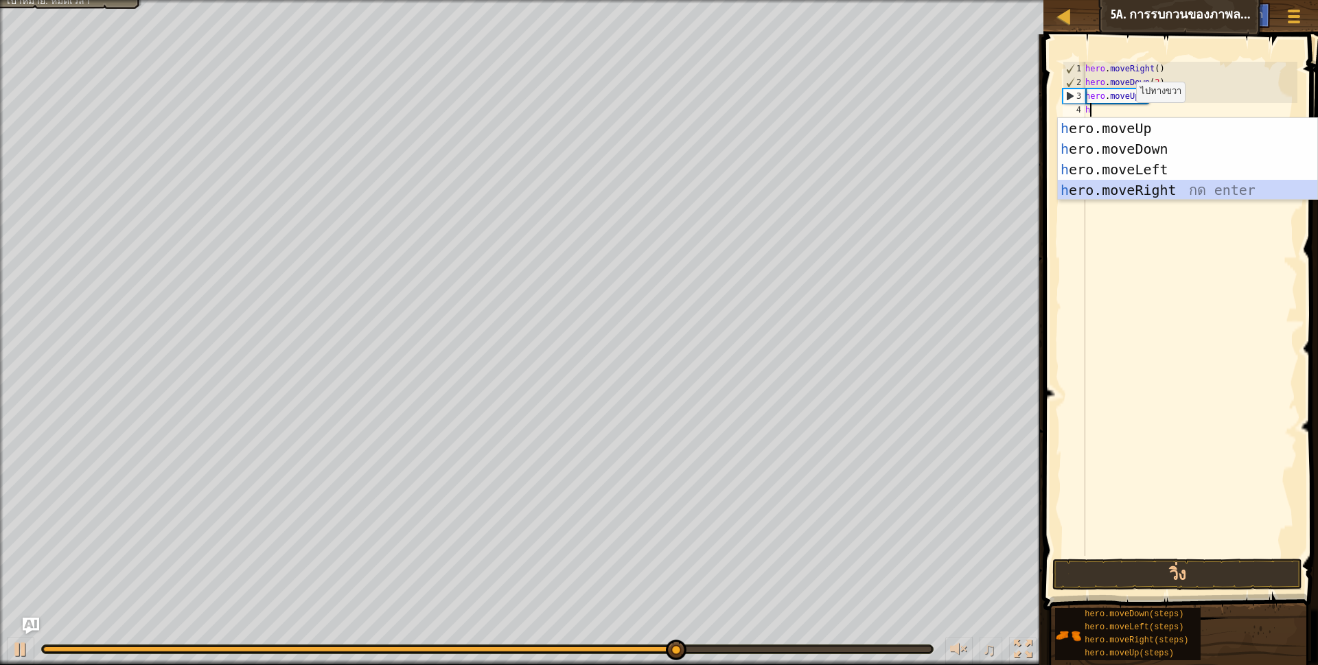
click at [1131, 194] on div "h ero.moveUp กด enter h ero.moveDown กด enter h ero.moveLeft กด enter h ero.mov…" at bounding box center [1187, 180] width 259 height 124
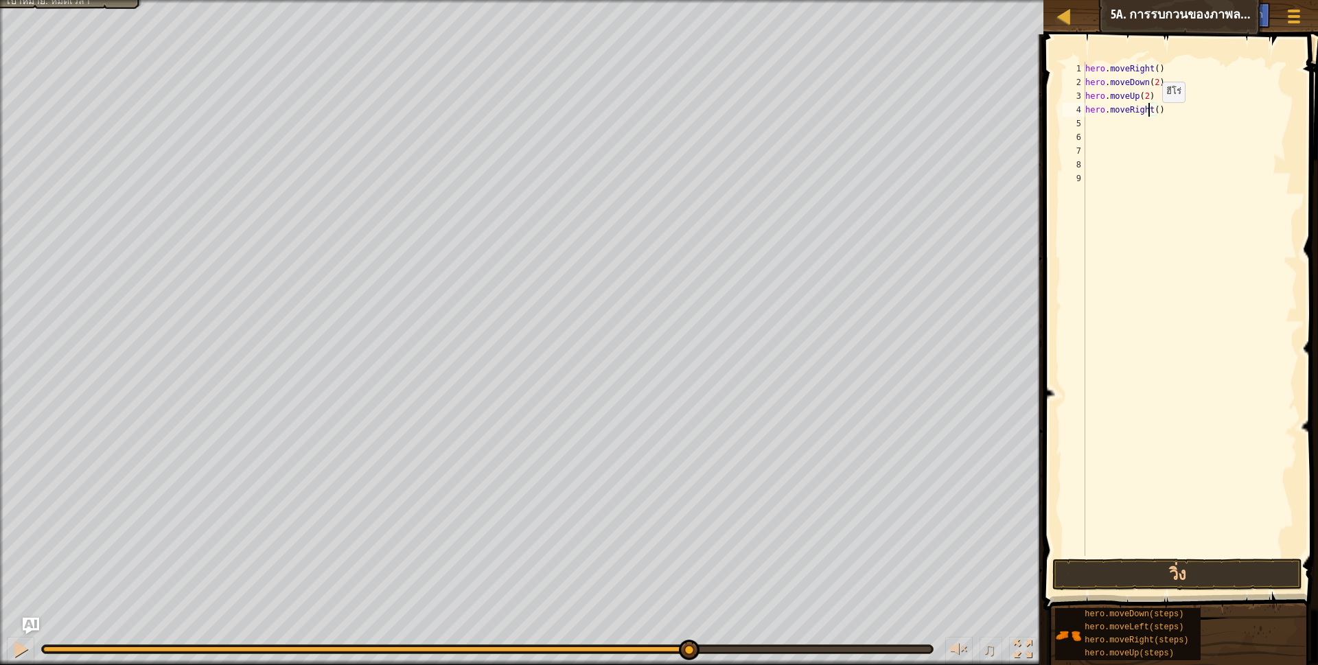
click at [1150, 116] on div "hero . moveRight ( ) hero . moveDown ( 2 ) hero . moveUp ( 2 ) hero . moveRight…" at bounding box center [1189, 323] width 215 height 522
click at [1151, 114] on div "hero . moveRight ( ) hero . moveDown ( 2 ) hero . moveUp ( 2 ) hero . moveRight…" at bounding box center [1189, 323] width 215 height 522
type textarea "hero.moveRight3)"
drag, startPoint x: 1106, startPoint y: 570, endPoint x: 1099, endPoint y: 564, distance: 9.8
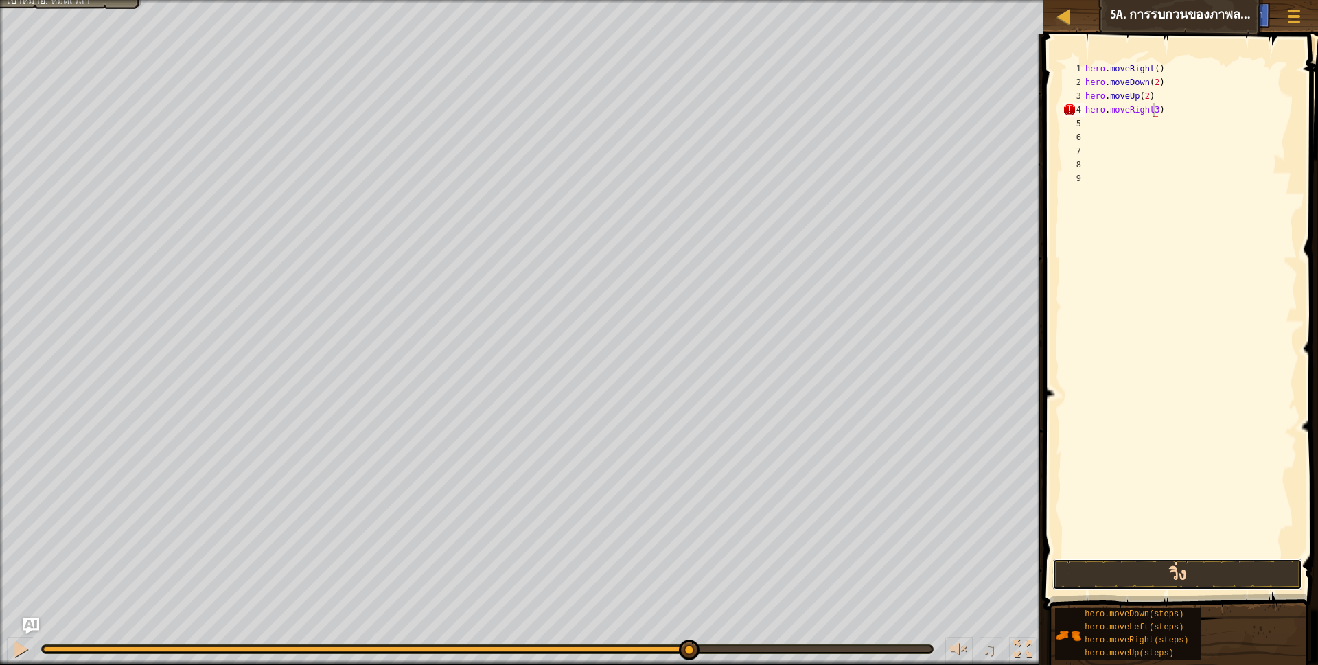
click at [1102, 570] on button "วิ่ง" at bounding box center [1177, 575] width 251 height 32
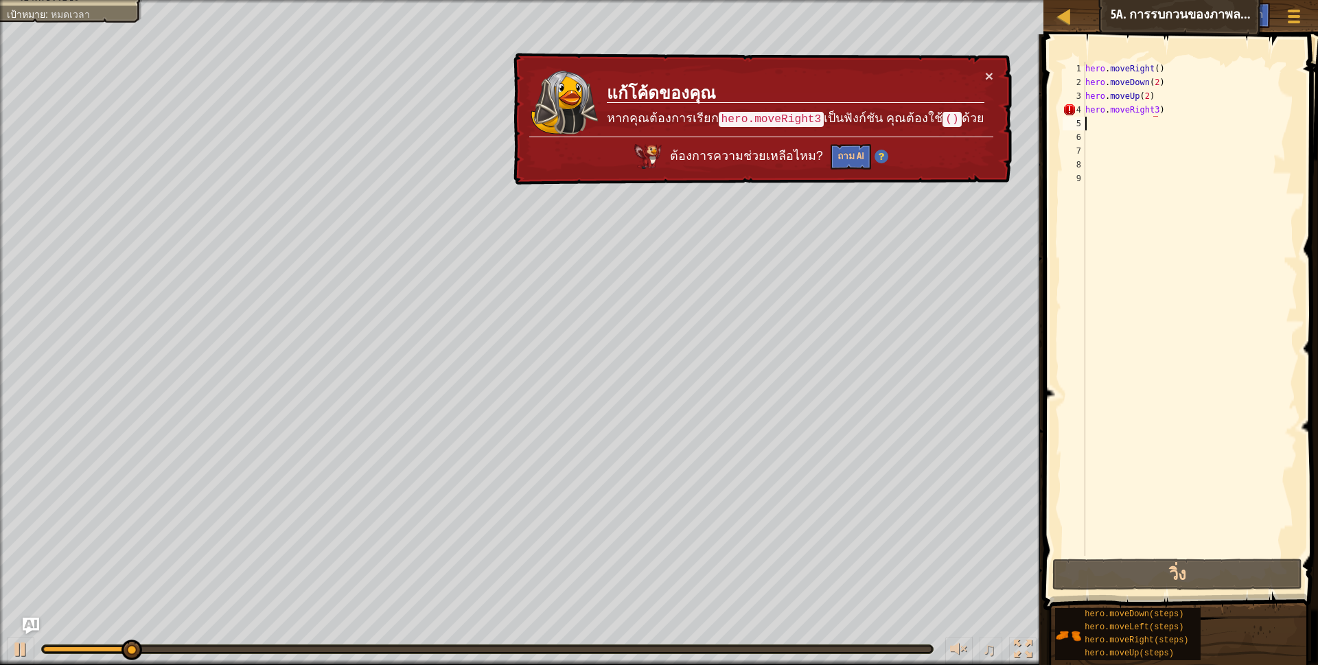
click at [1187, 117] on div "hero . moveRight ( ) hero . moveDown ( 2 ) hero . moveUp ( 2 ) hero . moveRight…" at bounding box center [1189, 323] width 215 height 522
click at [1178, 110] on div "hero . moveRight ( ) hero . moveDown ( 2 ) hero . moveUp ( 2 ) hero . moveRight…" at bounding box center [1189, 323] width 215 height 522
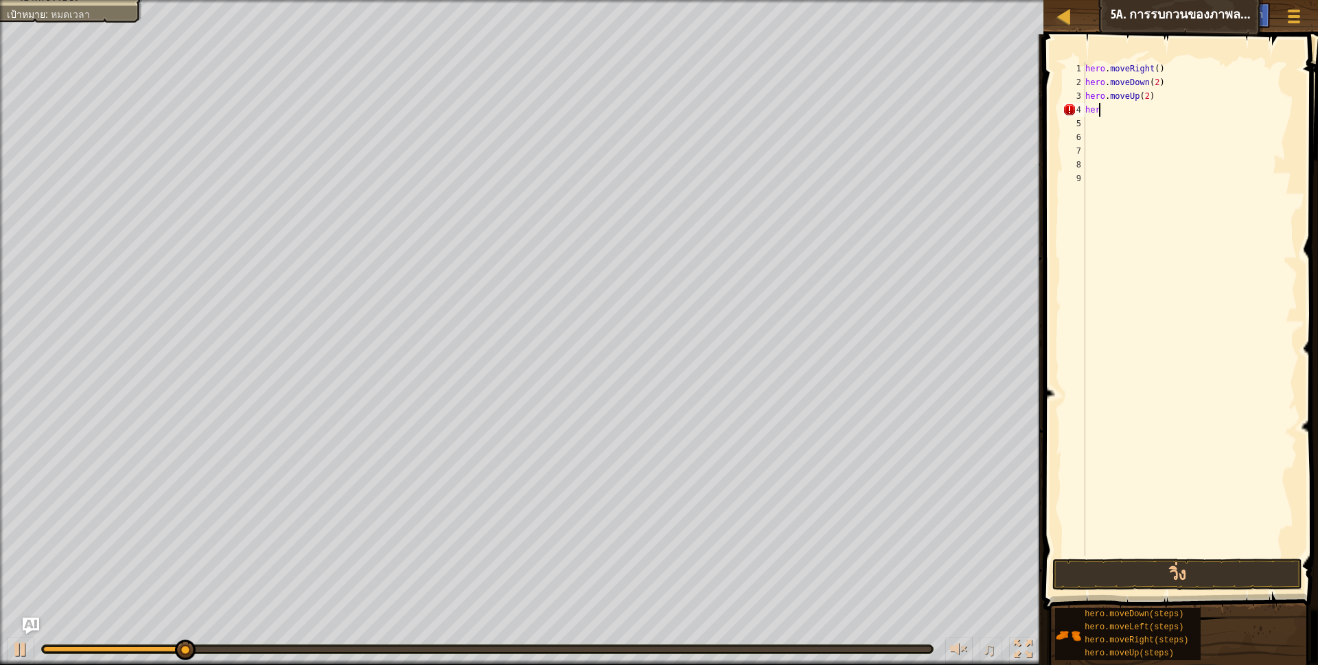
type textarea "h"
click at [1138, 559] on button "วิ่ง" at bounding box center [1177, 575] width 251 height 32
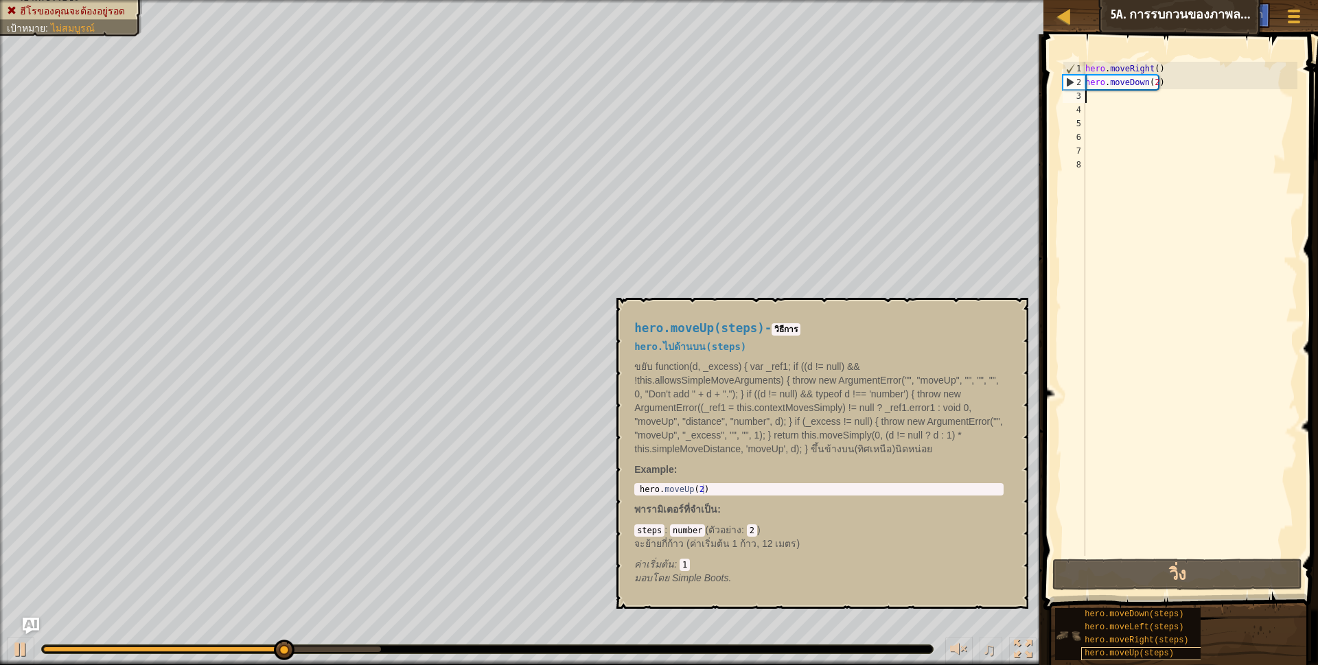
type textarea "h"
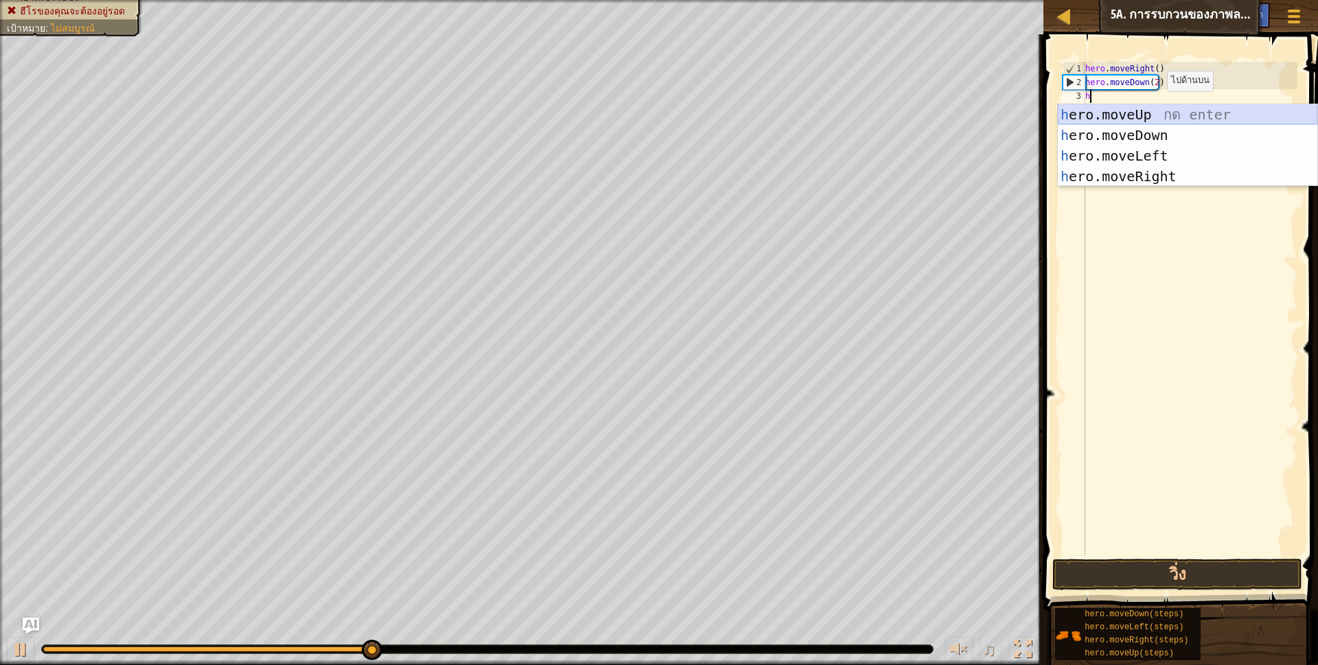
click at [1098, 111] on div "h ero.moveUp กด enter h ero.moveDown กด enter h ero.moveLeft กด enter h ero.mov…" at bounding box center [1187, 166] width 259 height 124
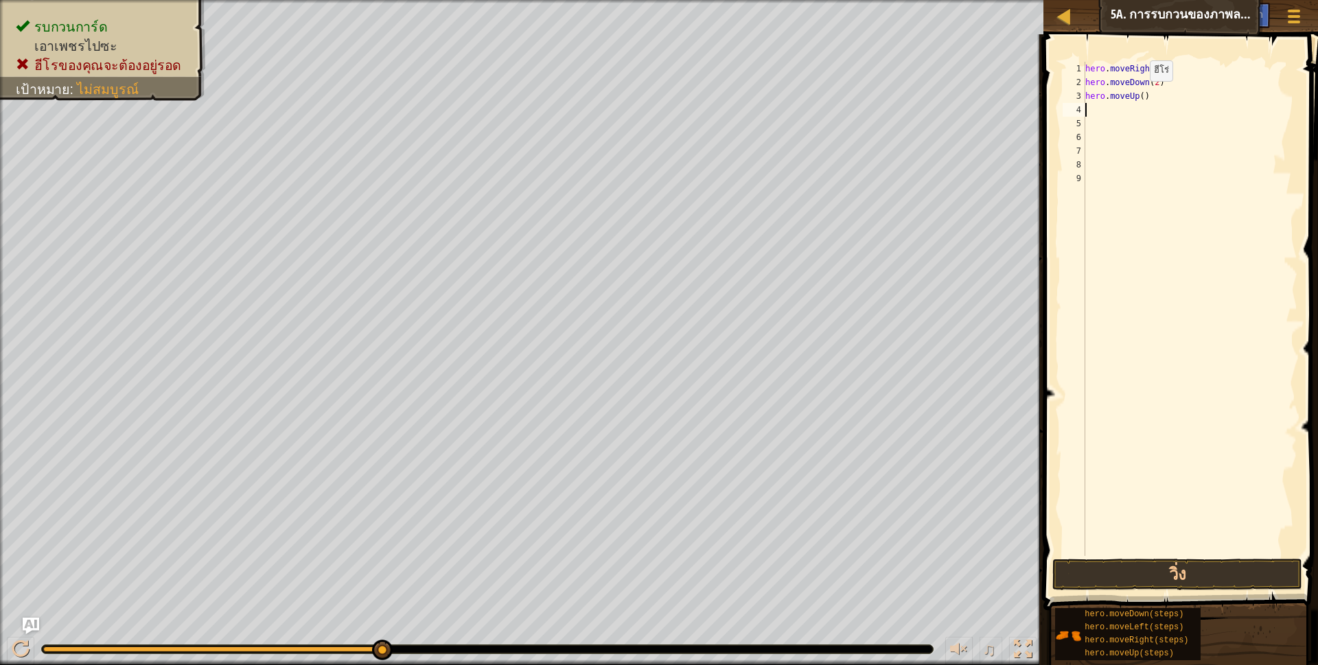
click at [1138, 95] on div "hero . moveRight ( ) hero . moveDown ( 2 ) hero . moveUp ( )" at bounding box center [1189, 323] width 215 height 522
type textarea "hero.moveUp(2)"
click at [1090, 119] on div "hero . moveRight ( ) hero . moveDown ( 2 ) hero . moveUp ( 2 )" at bounding box center [1189, 323] width 215 height 522
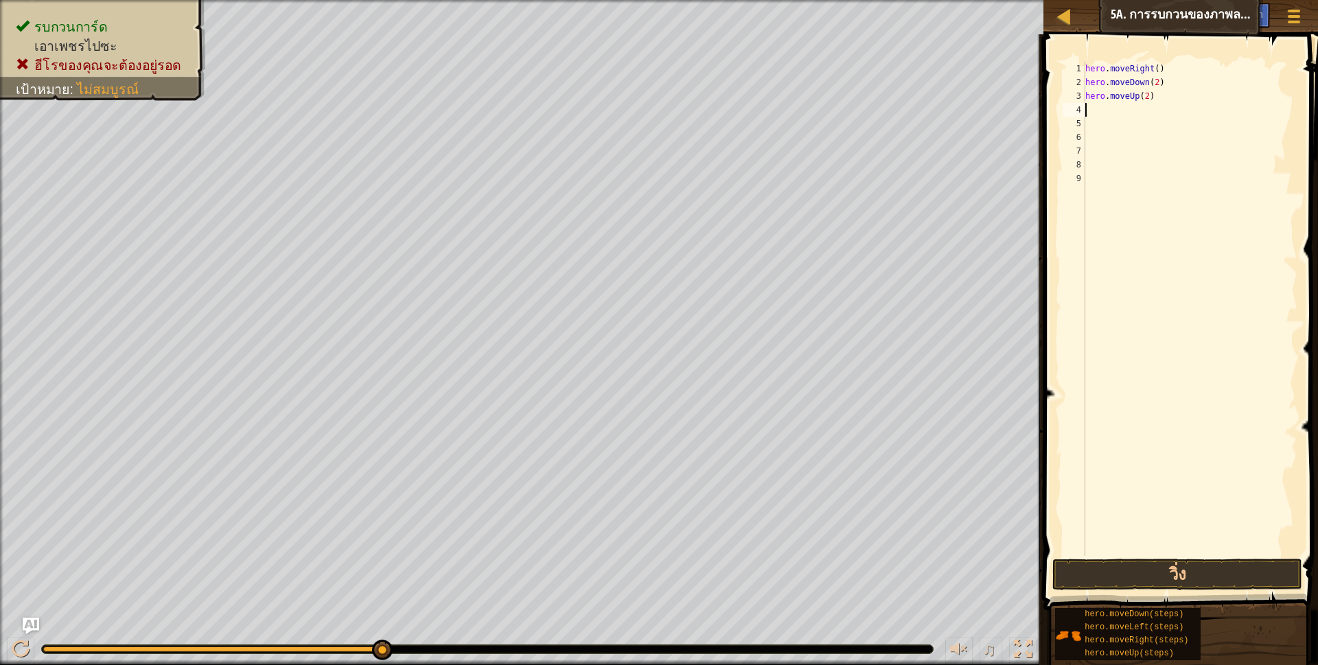
click at [1087, 113] on div "hero . moveRight ( ) hero . moveDown ( 2 ) hero . moveUp ( 2 )" at bounding box center [1189, 323] width 215 height 522
type textarea "h"
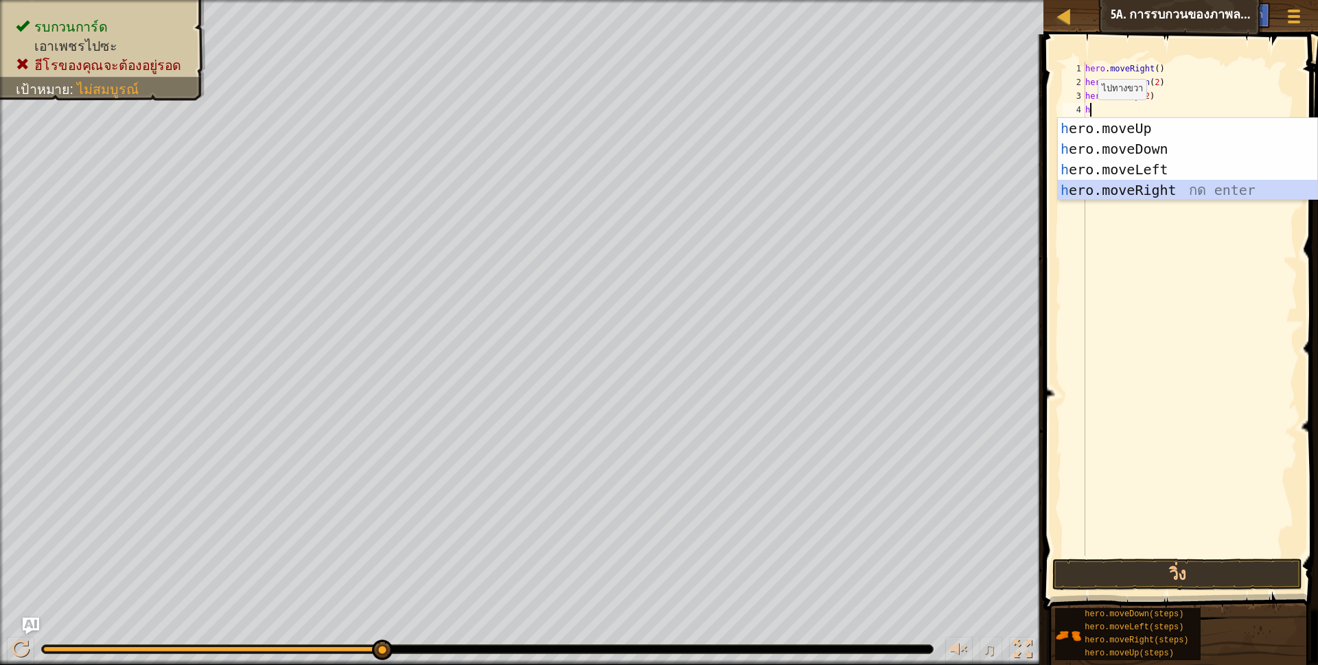
click at [1180, 195] on div "h ero.moveUp กด enter h ero.moveDown กด enter h ero.moveLeft กด enter h ero.mov…" at bounding box center [1187, 180] width 259 height 124
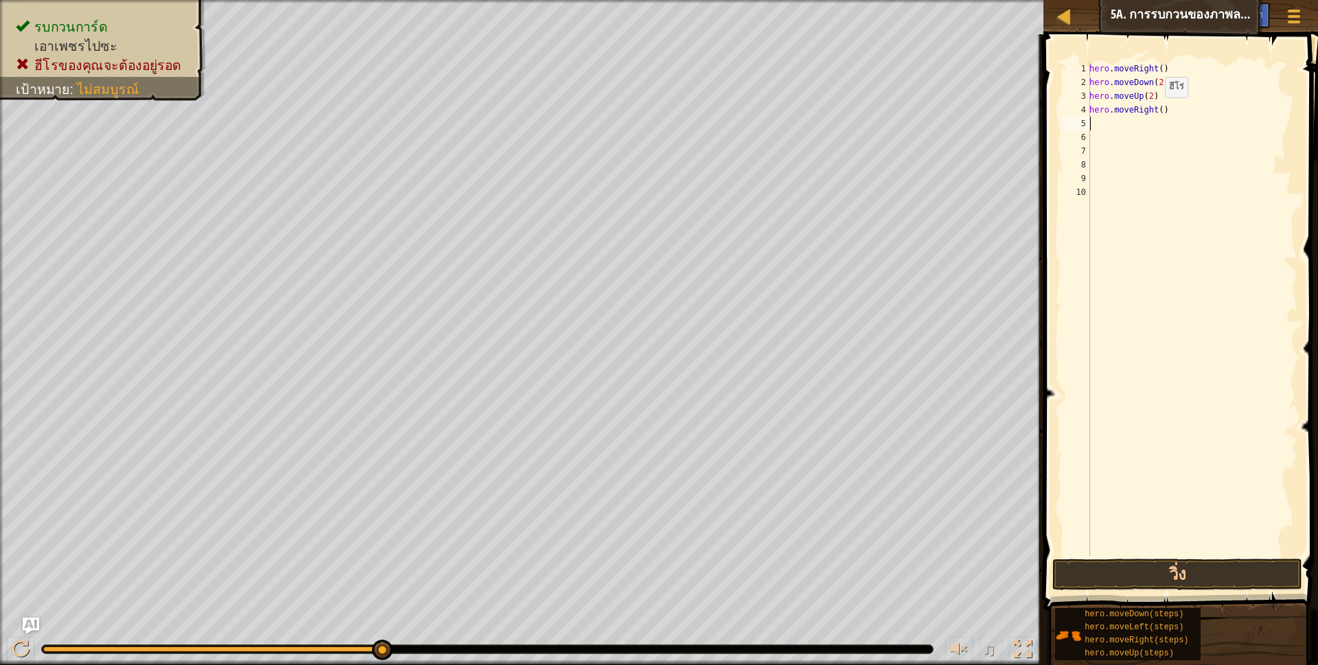
click at [1158, 111] on div "hero . moveRight ( ) hero . moveDown ( 2 ) hero . moveUp ( 2 ) hero . moveRight…" at bounding box center [1192, 323] width 211 height 522
type textarea "hero.moveRight(3)"
click at [1152, 570] on button "วิ่ง" at bounding box center [1177, 575] width 251 height 32
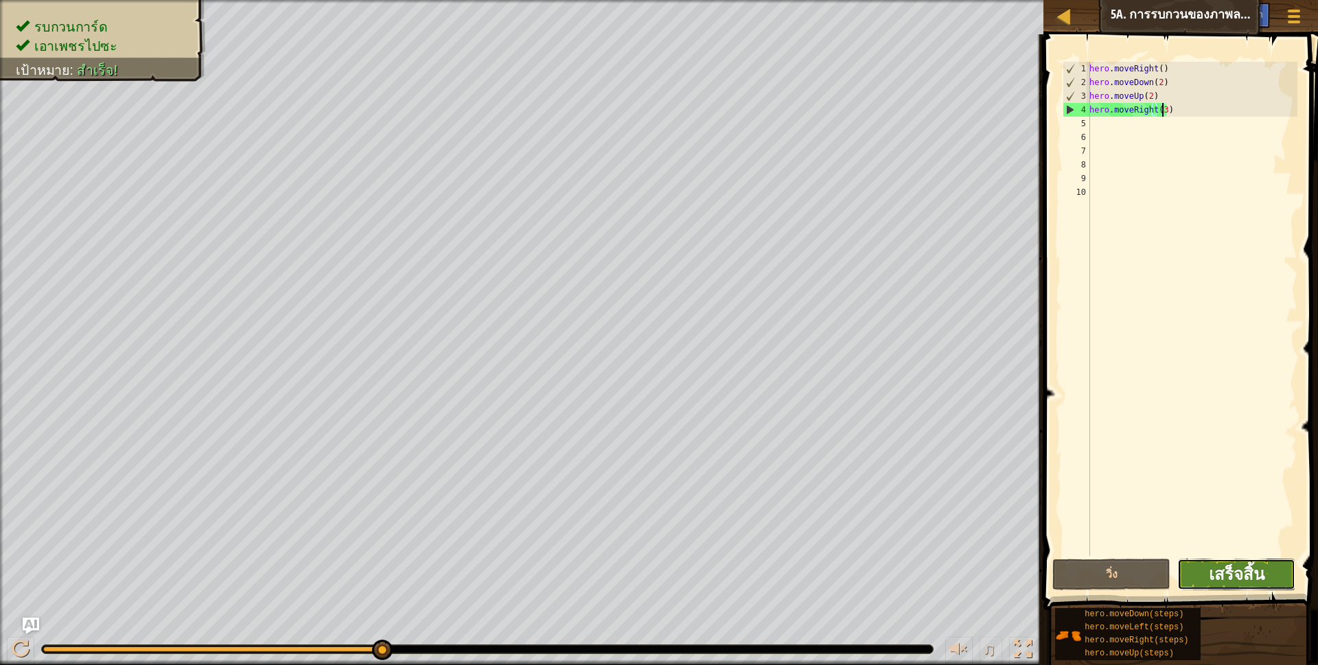
click at [1214, 574] on span "เสร็จสิ้น" at bounding box center [1237, 574] width 56 height 22
